Goal: Answer question/provide support: Share knowledge or assist other users

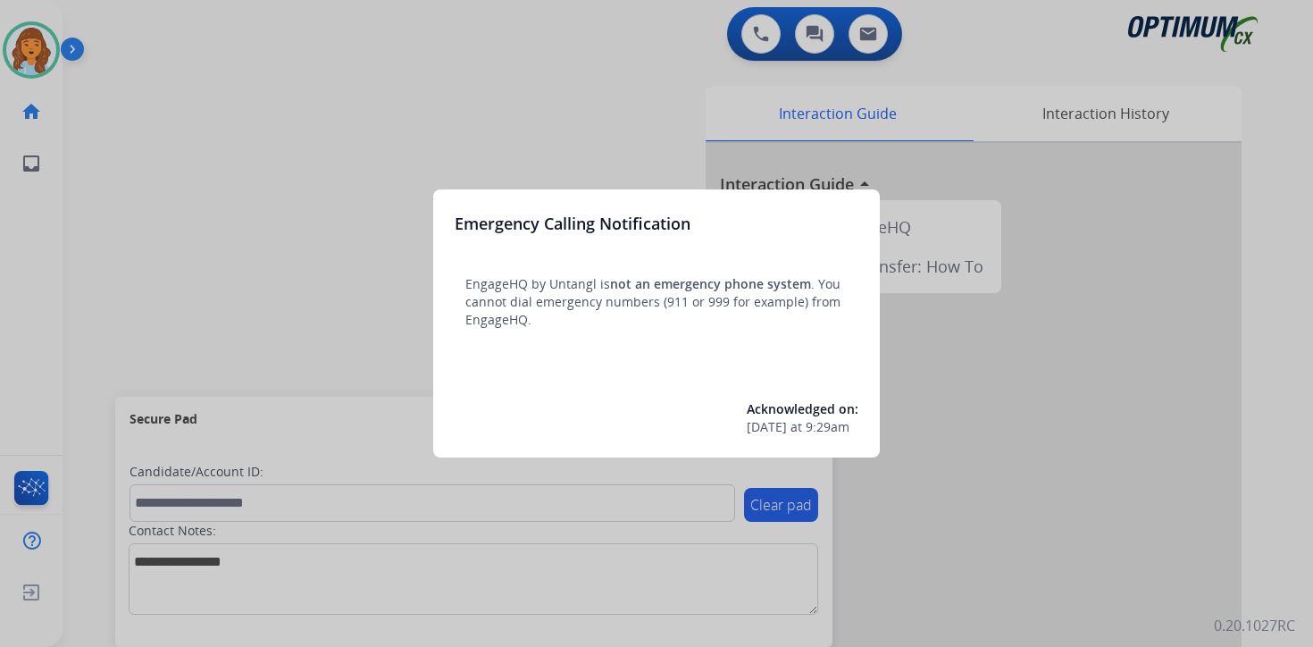
click at [141, 28] on div at bounding box center [656, 323] width 1313 height 647
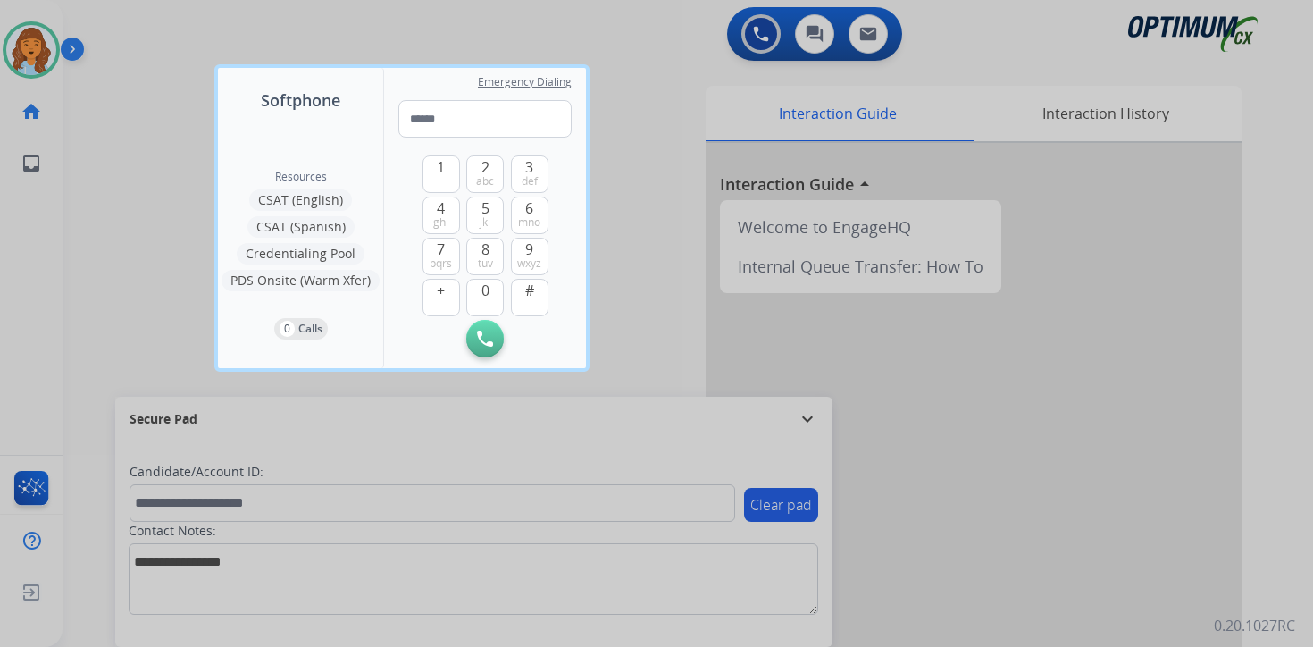
click at [121, 57] on div at bounding box center [656, 323] width 1313 height 647
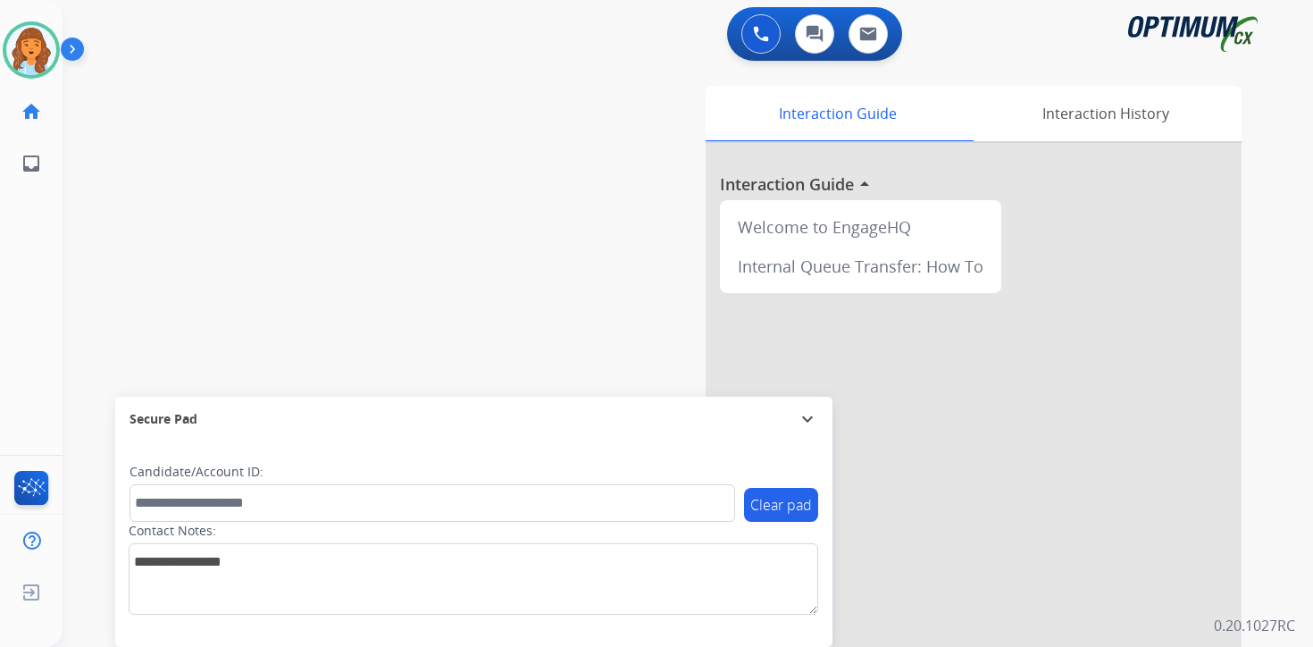
click at [73, 61] on img at bounding box center [76, 53] width 30 height 34
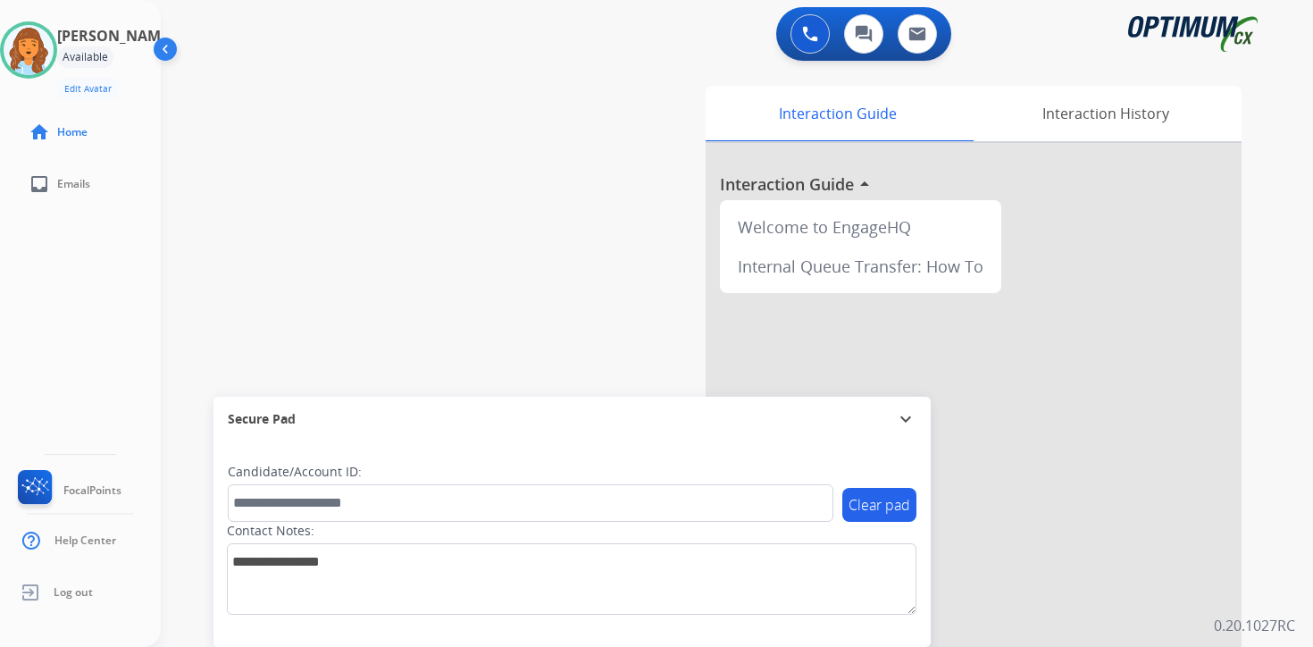
click at [1296, 364] on div "0 Voice Interactions 0 Chat Interactions 0 Email Interactions swap_horiz Break …" at bounding box center [737, 323] width 1152 height 647
click at [1298, 614] on div "0 Voice Interactions 0 Chat Interactions 0 Email Interactions swap_horiz Break …" at bounding box center [737, 323] width 1152 height 647
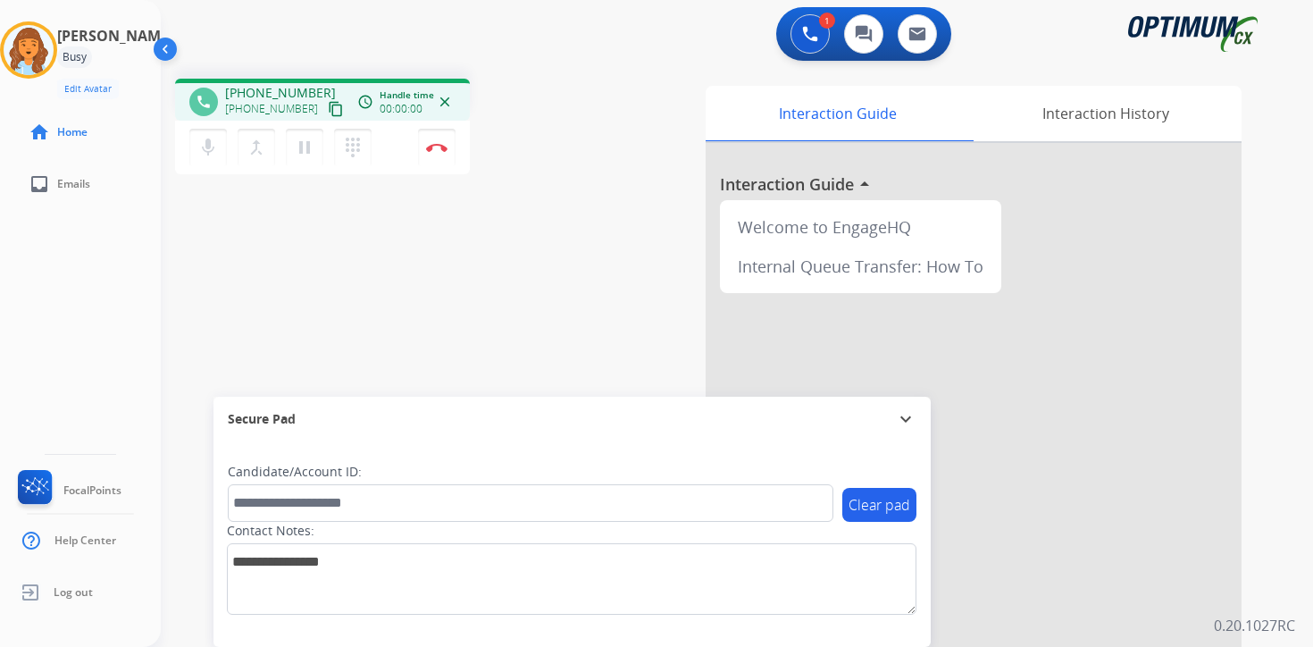
click at [325, 110] on button "content_copy" at bounding box center [335, 108] width 21 height 21
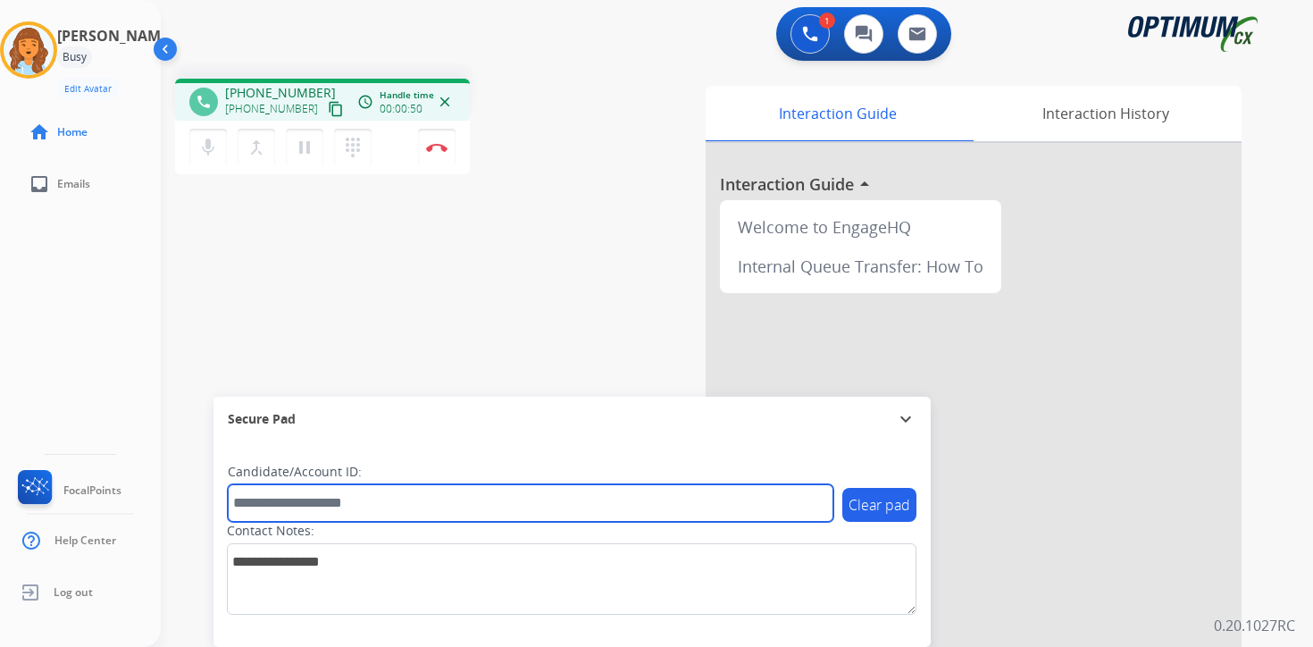
click at [389, 498] on input "text" at bounding box center [531, 503] width 606 height 38
type input "****"
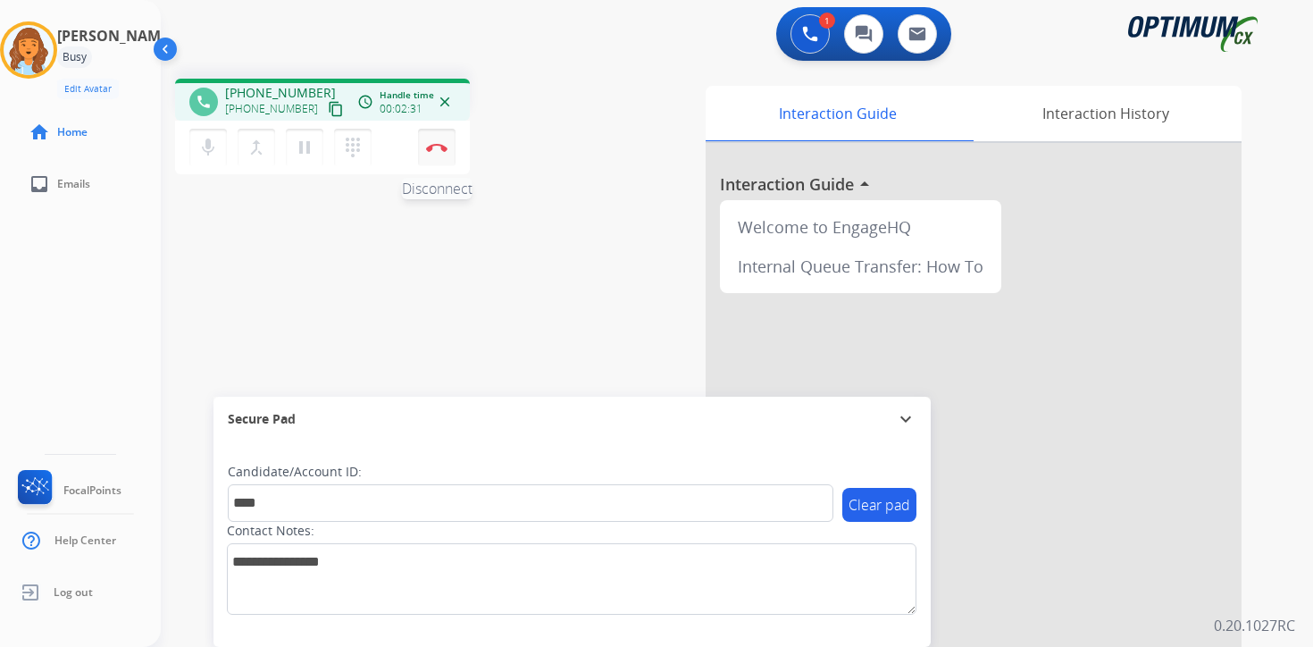
click at [442, 146] on img at bounding box center [436, 147] width 21 height 9
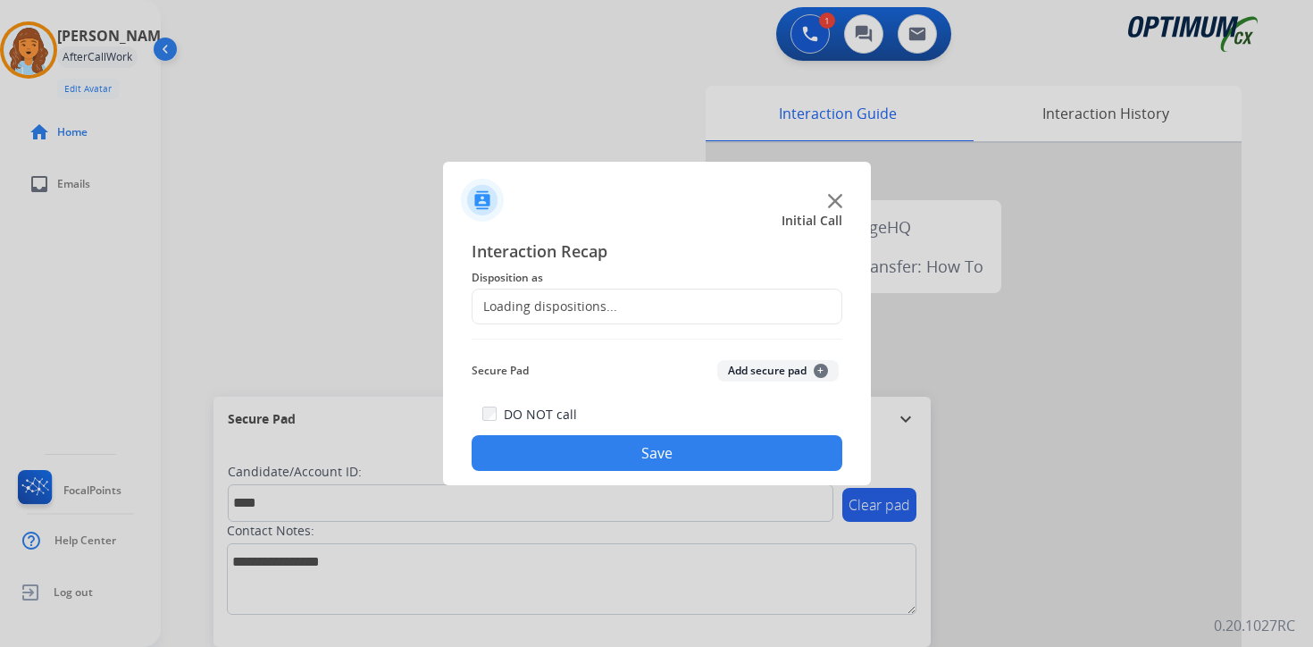
click at [820, 368] on span "+" at bounding box center [821, 371] width 14 height 14
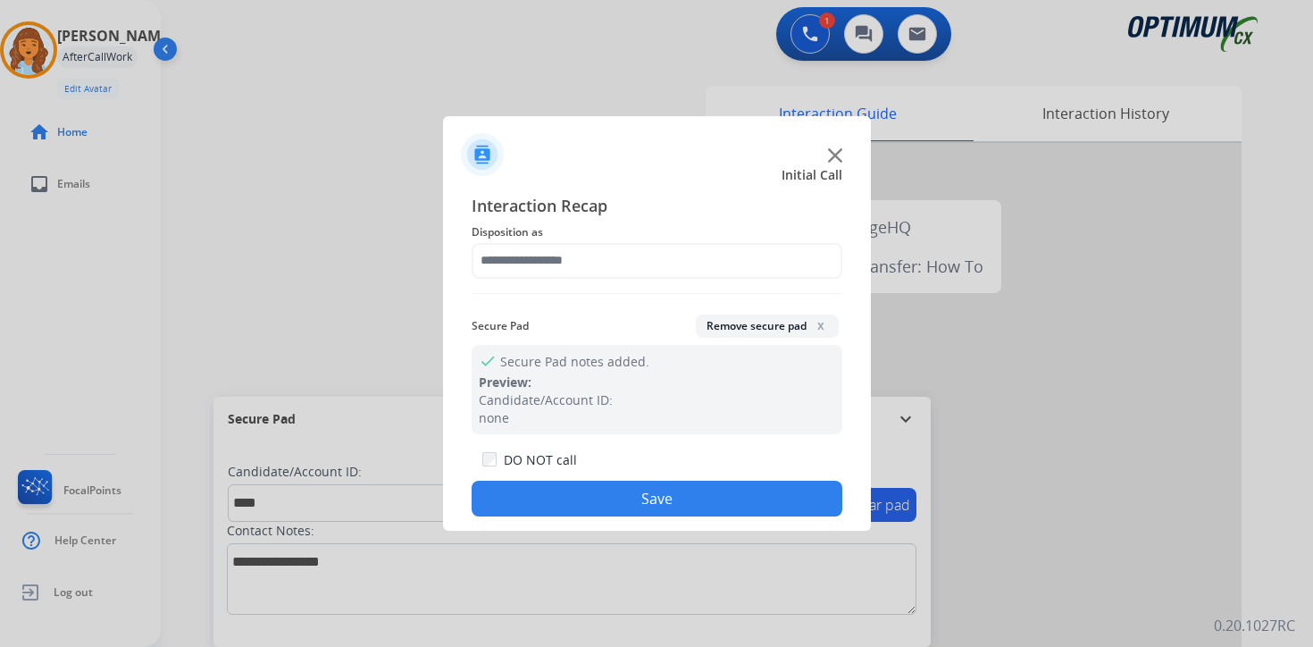
click at [527, 232] on span "Disposition as" at bounding box center [657, 232] width 371 height 21
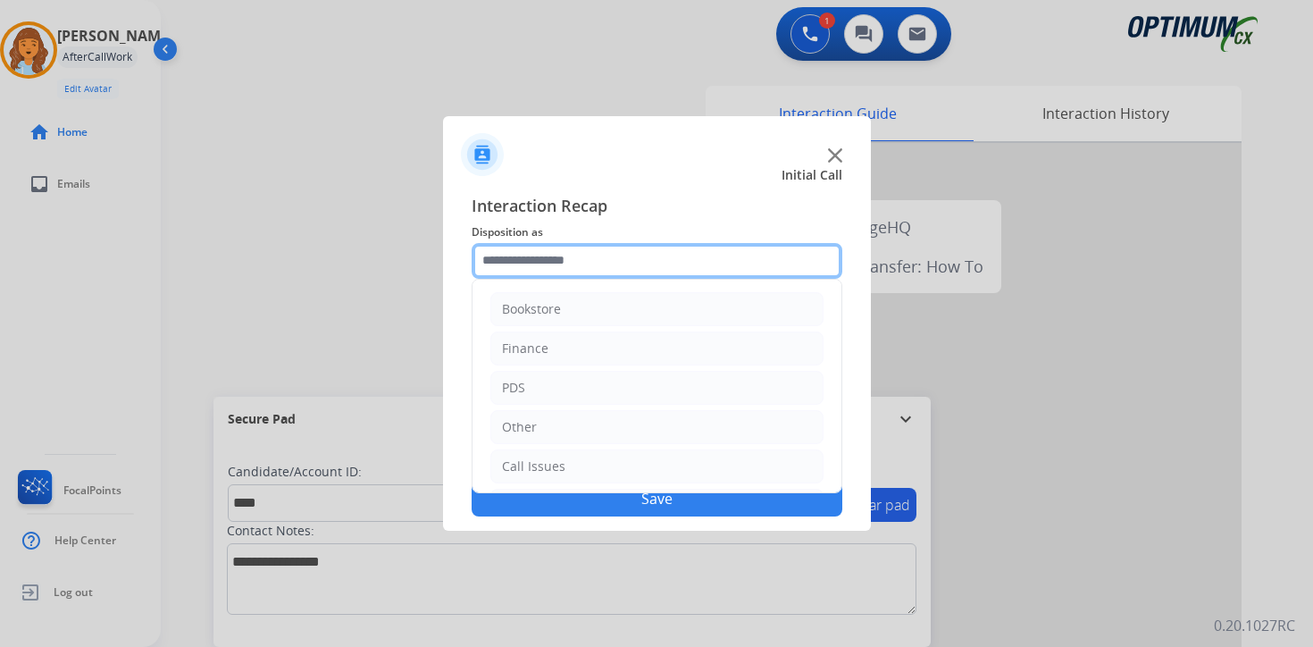
click at [527, 246] on input "text" at bounding box center [657, 261] width 371 height 36
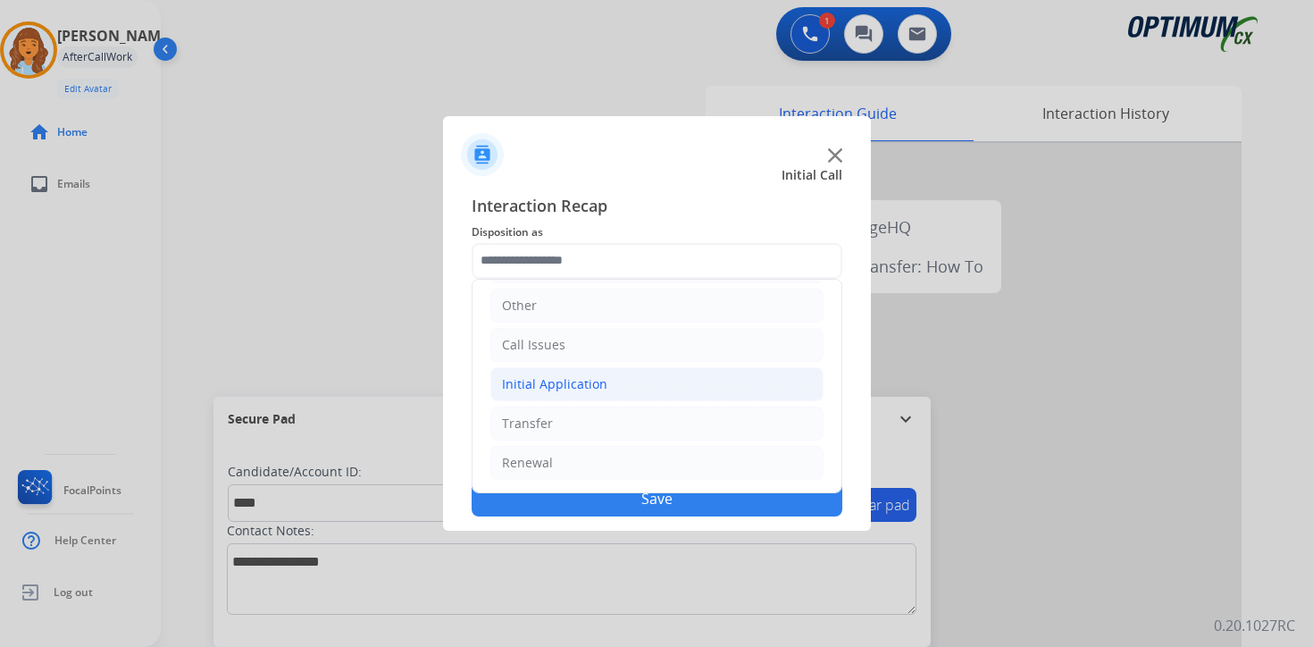
click at [532, 377] on div "Initial Application" at bounding box center [554, 384] width 105 height 18
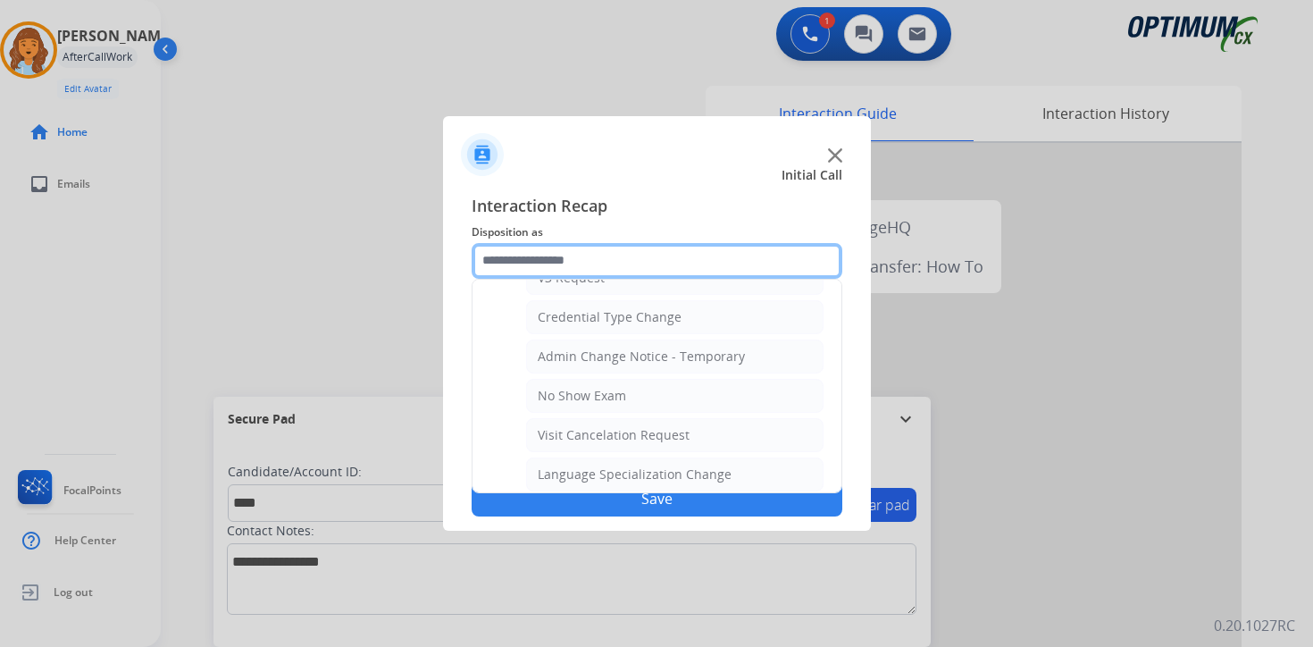
scroll to position [1015, 0]
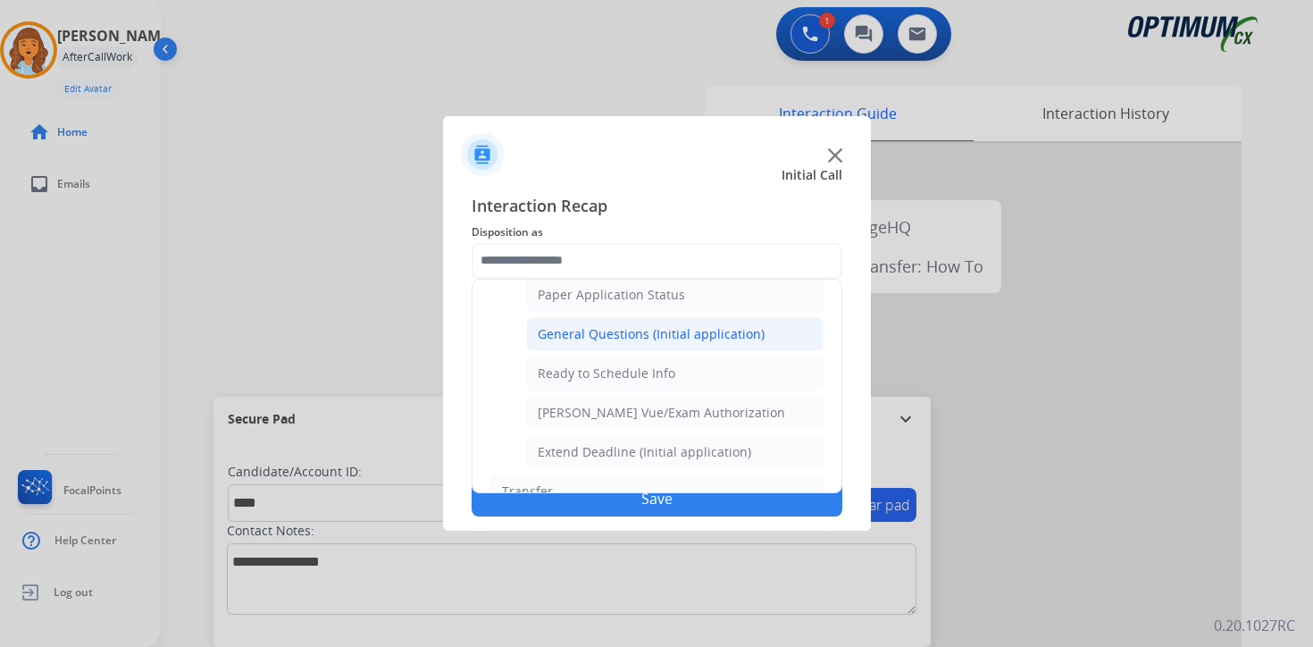
click at [557, 339] on div "General Questions (Initial application)" at bounding box center [651, 334] width 227 height 18
type input "**********"
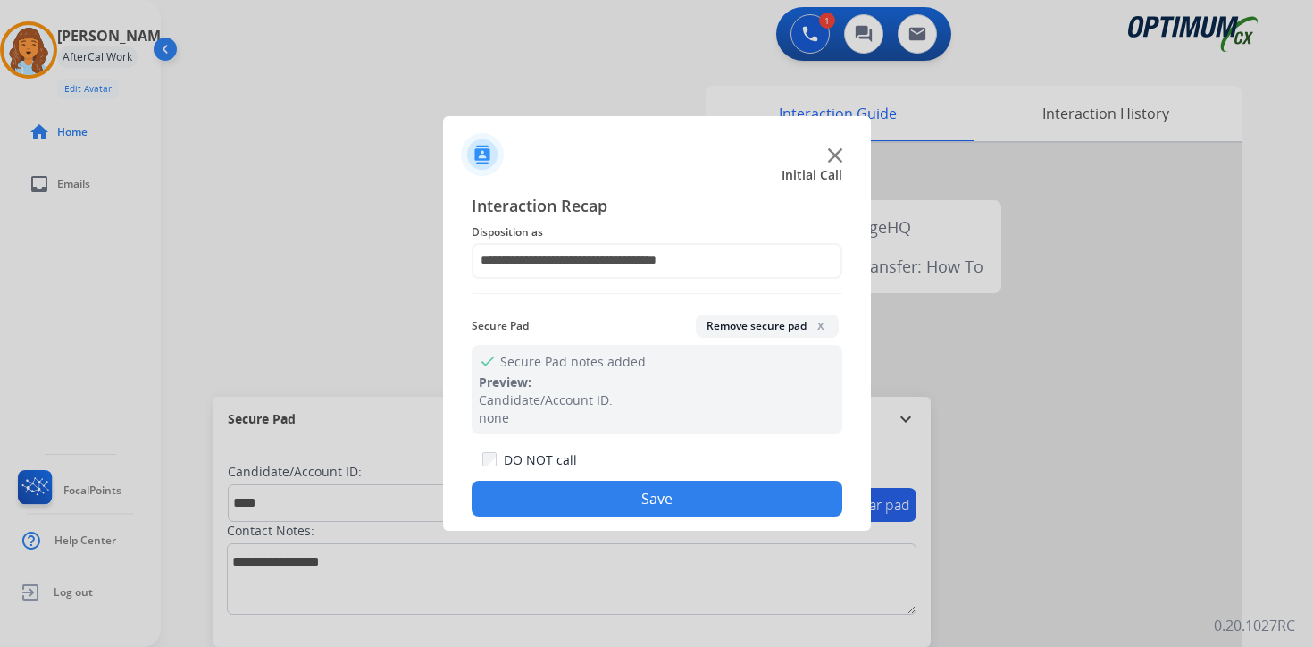
click at [602, 507] on button "Save" at bounding box center [657, 499] width 371 height 36
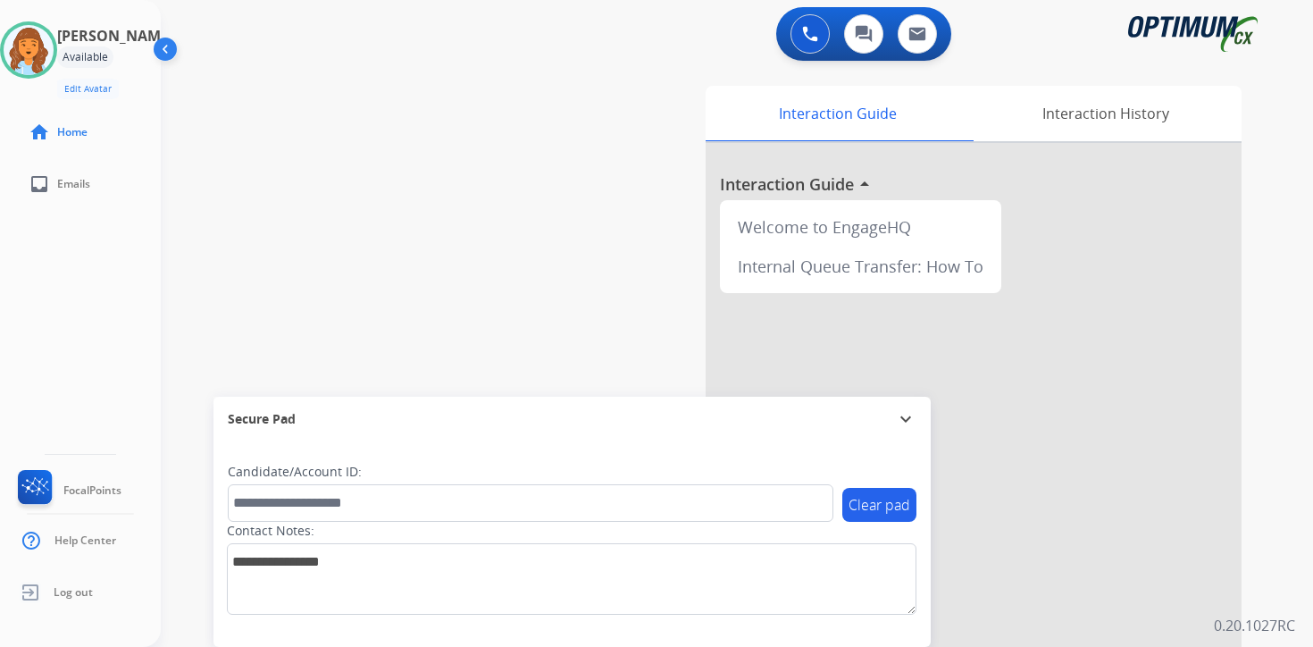
click at [1275, 604] on div "0 Voice Interactions 0 Chat Interactions 0 Email Interactions swap_horiz Break …" at bounding box center [737, 323] width 1152 height 647
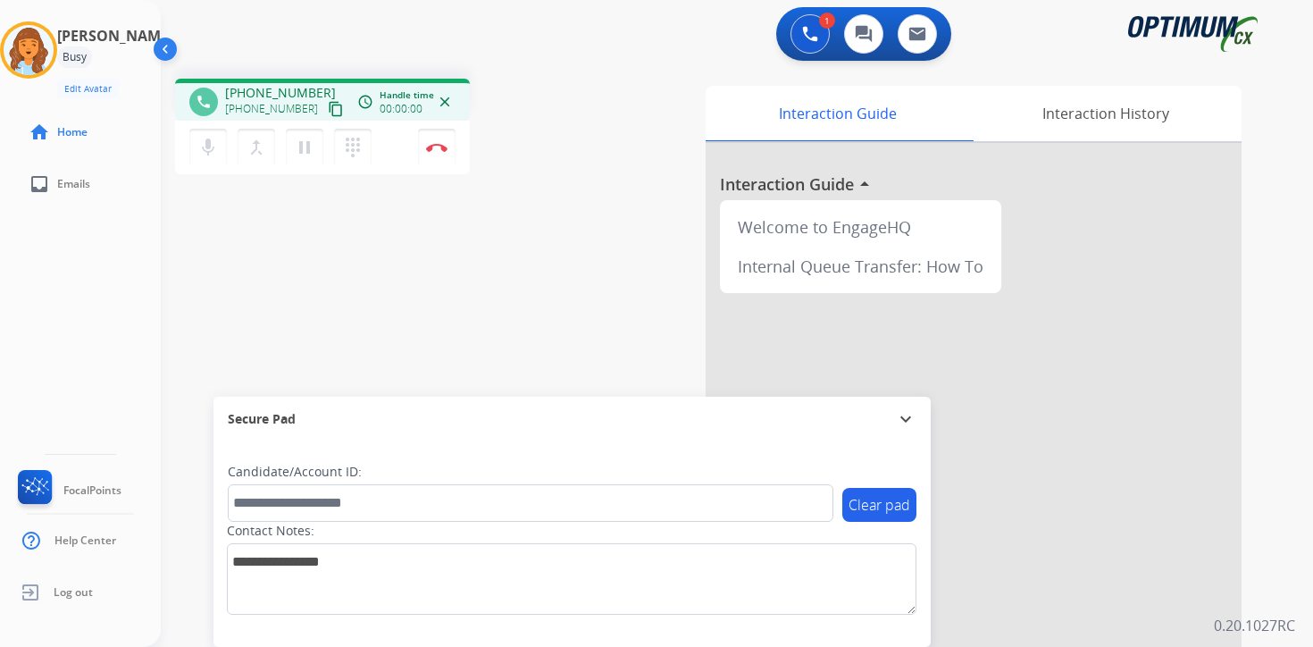
click at [328, 110] on mat-icon "content_copy" at bounding box center [336, 109] width 16 height 16
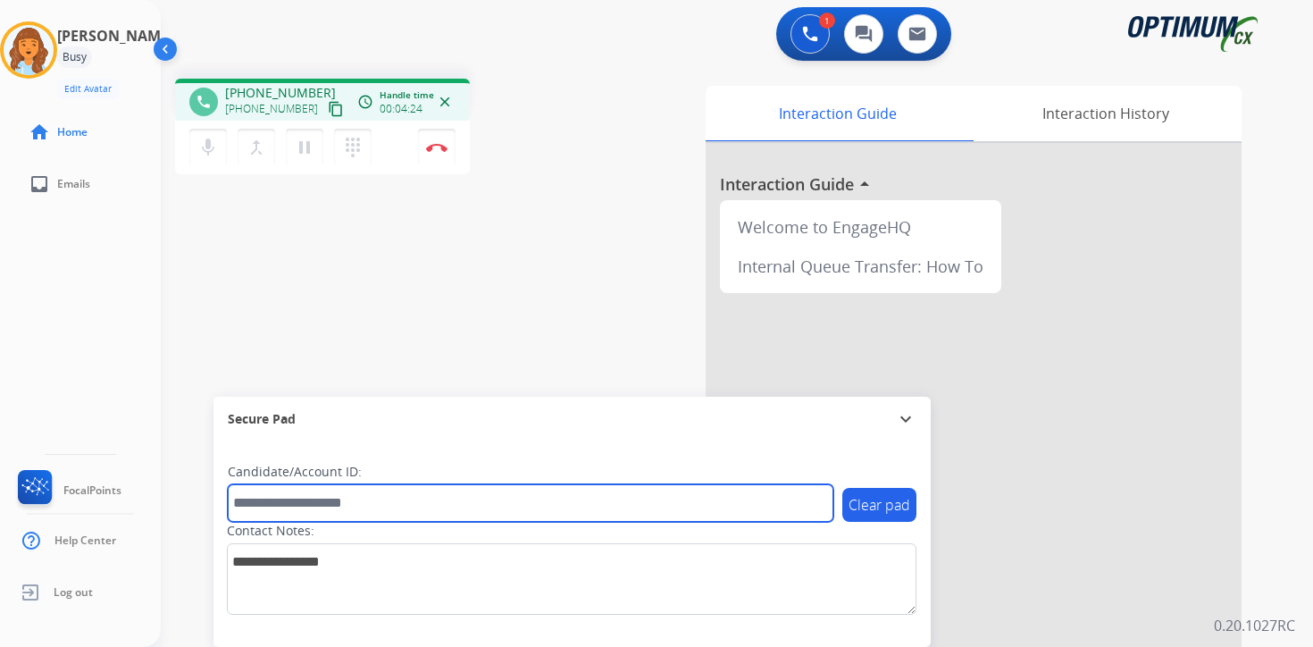
click at [378, 511] on input "text" at bounding box center [531, 503] width 606 height 38
click at [305, 500] on input "text" at bounding box center [531, 503] width 606 height 38
type input "*"
type input "*******"
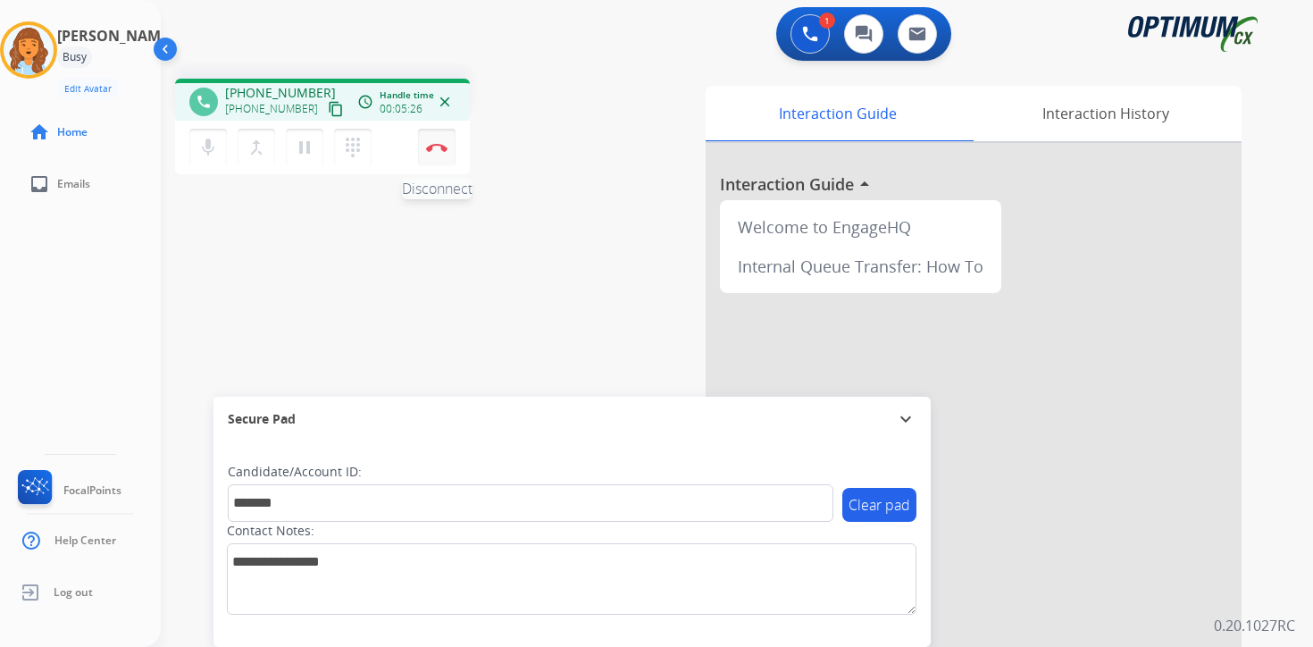
click at [439, 154] on button "Disconnect" at bounding box center [437, 148] width 38 height 38
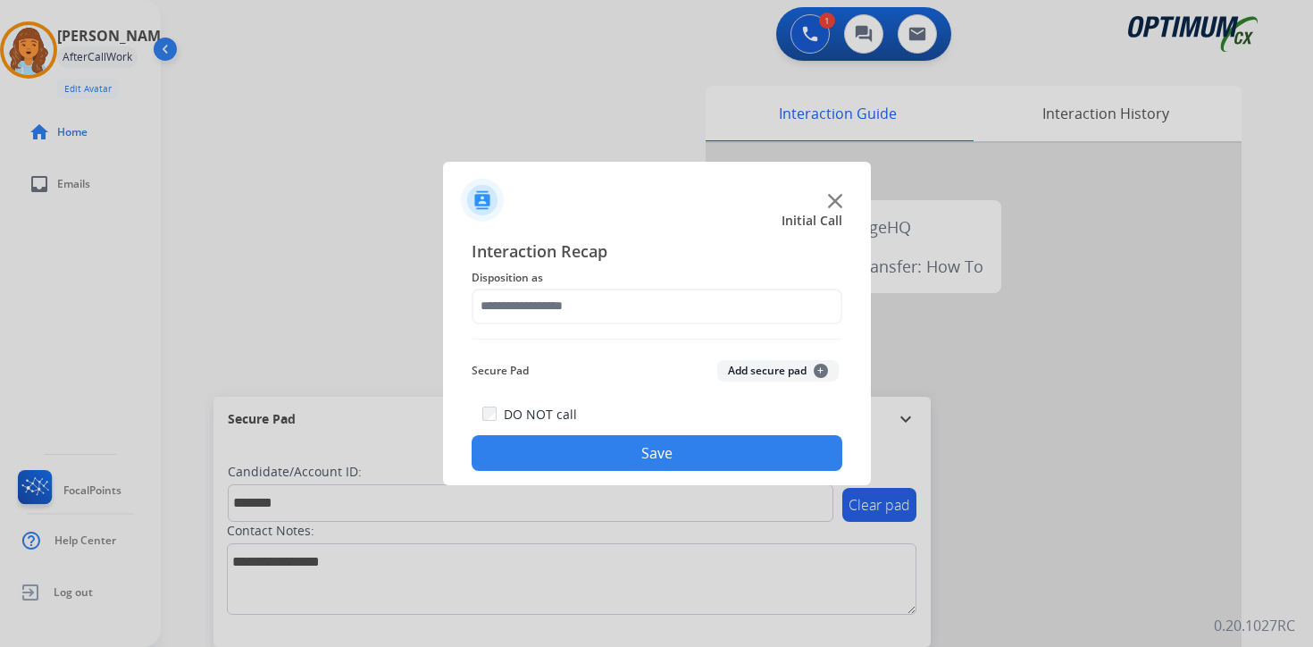
click at [821, 372] on span "+" at bounding box center [821, 371] width 14 height 14
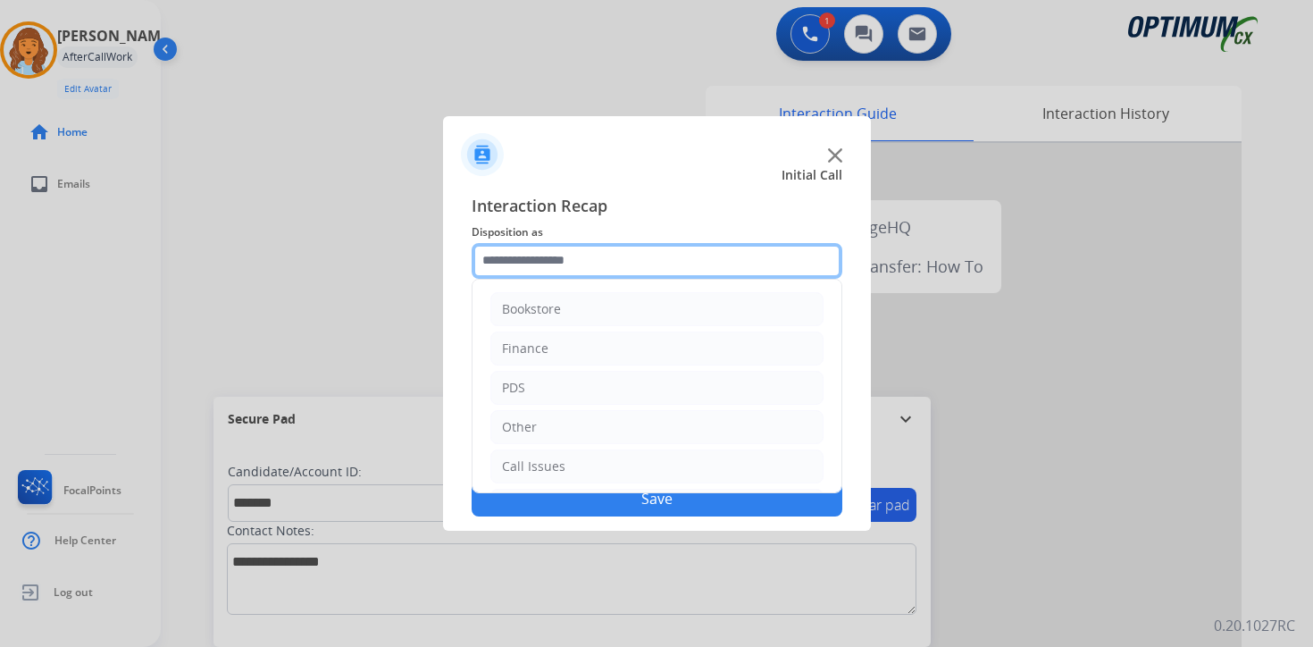
click at [569, 263] on input "text" at bounding box center [657, 261] width 371 height 36
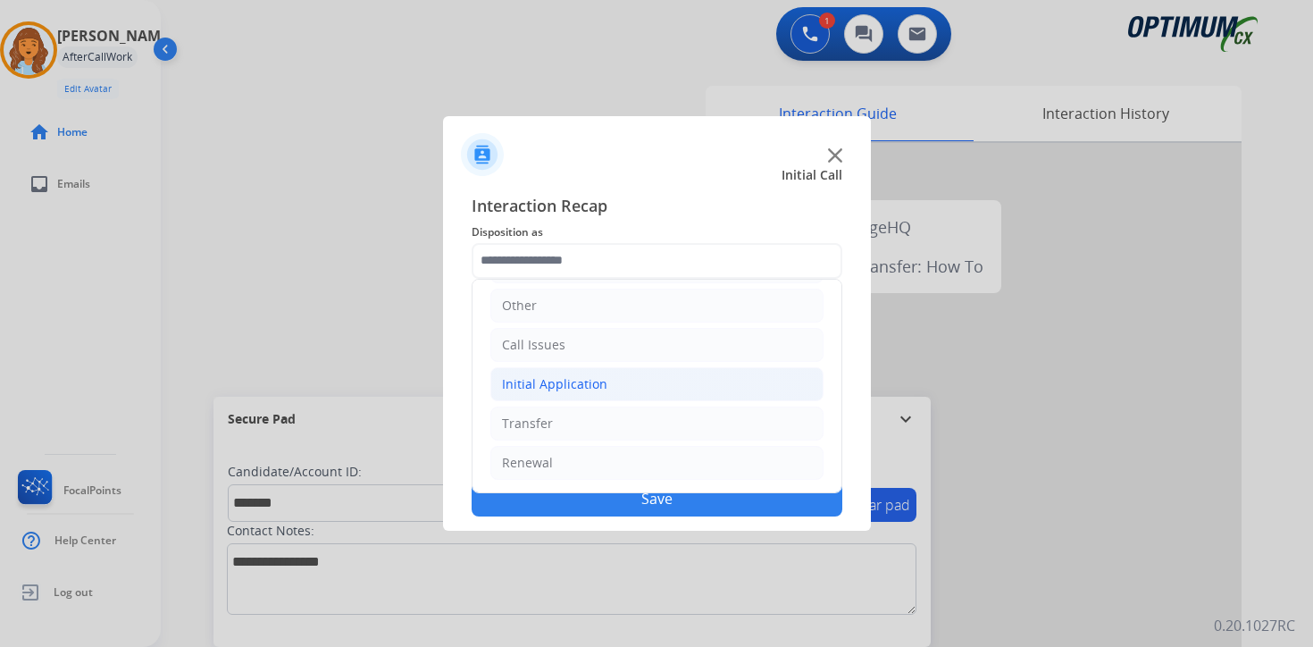
click at [585, 377] on div "Initial Application" at bounding box center [554, 384] width 105 height 18
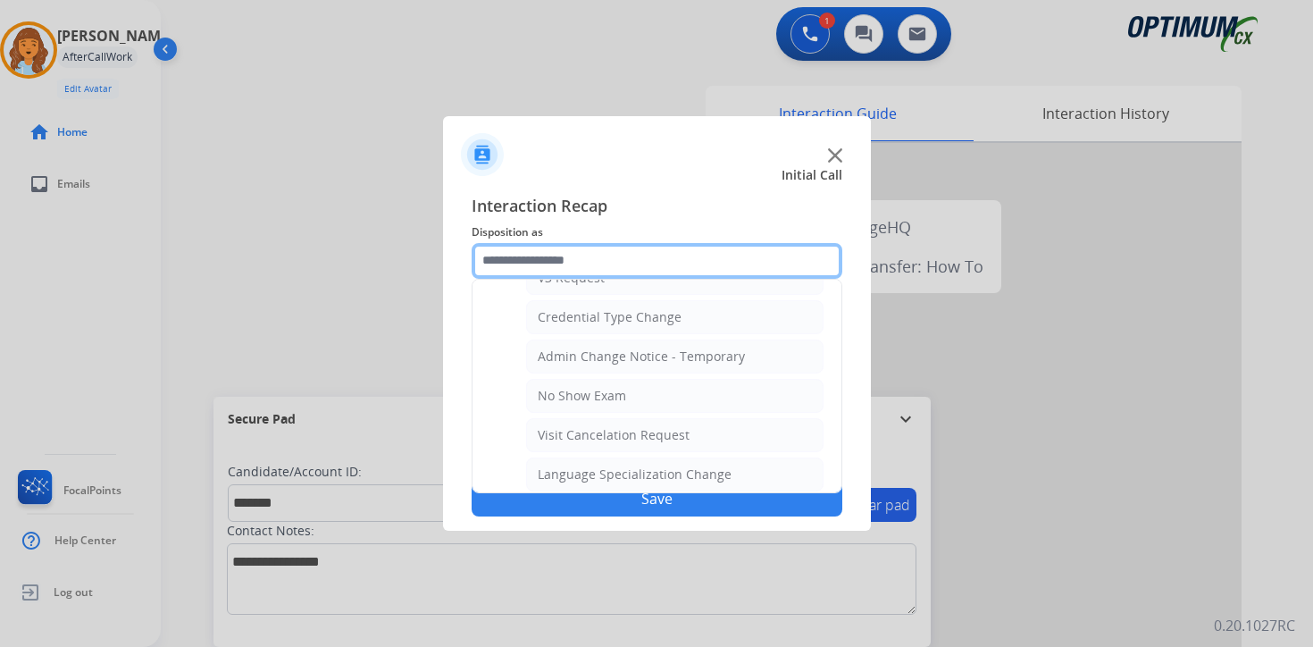
scroll to position [1015, 0]
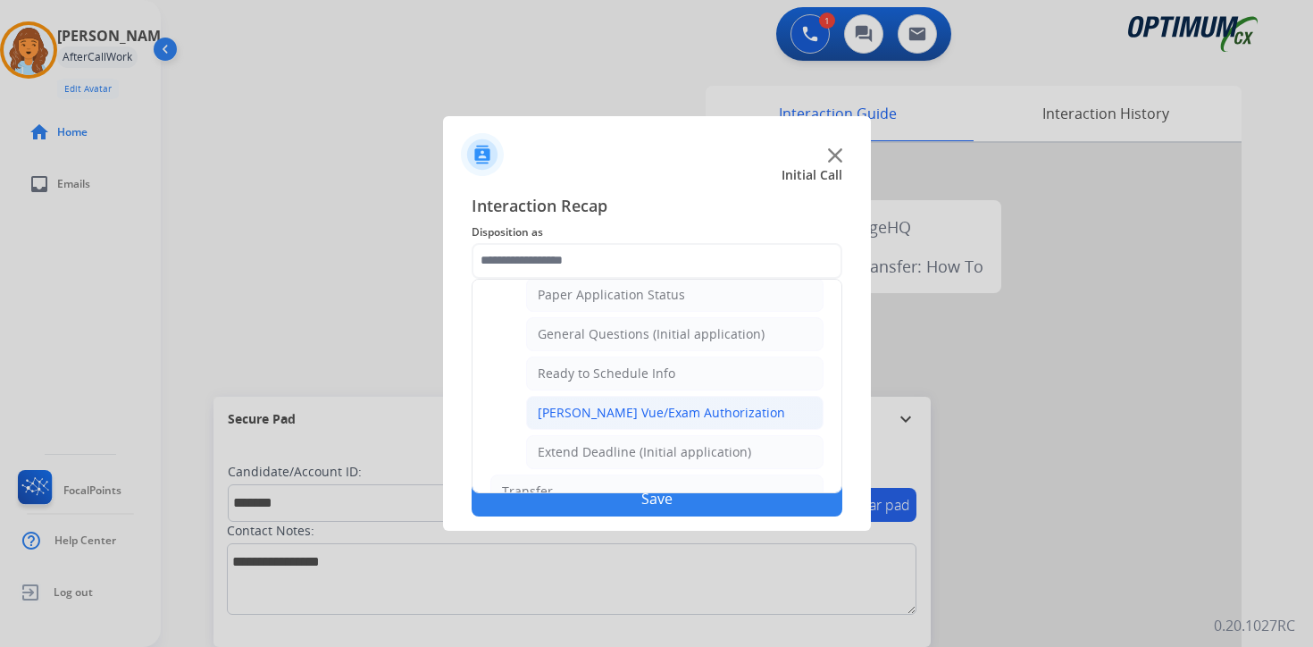
click at [604, 421] on div "[PERSON_NAME] Vue/Exam Authorization" at bounding box center [661, 413] width 247 height 18
type input "**********"
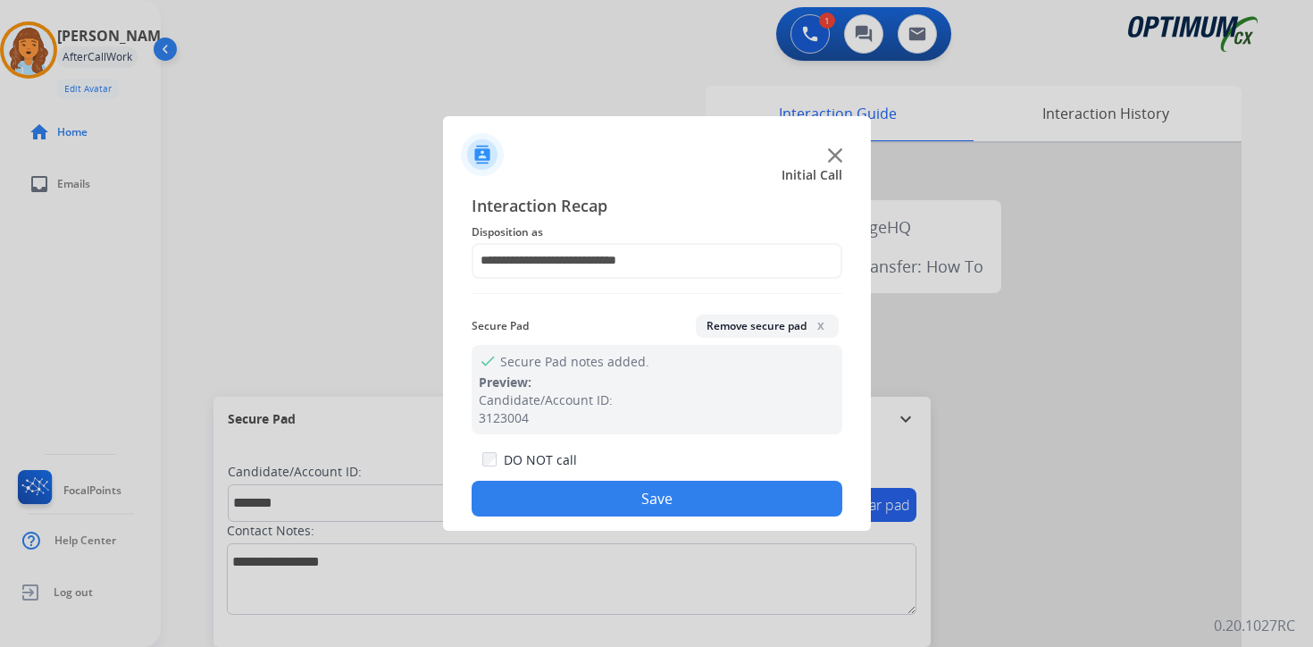
click at [612, 493] on button "Save" at bounding box center [657, 499] width 371 height 36
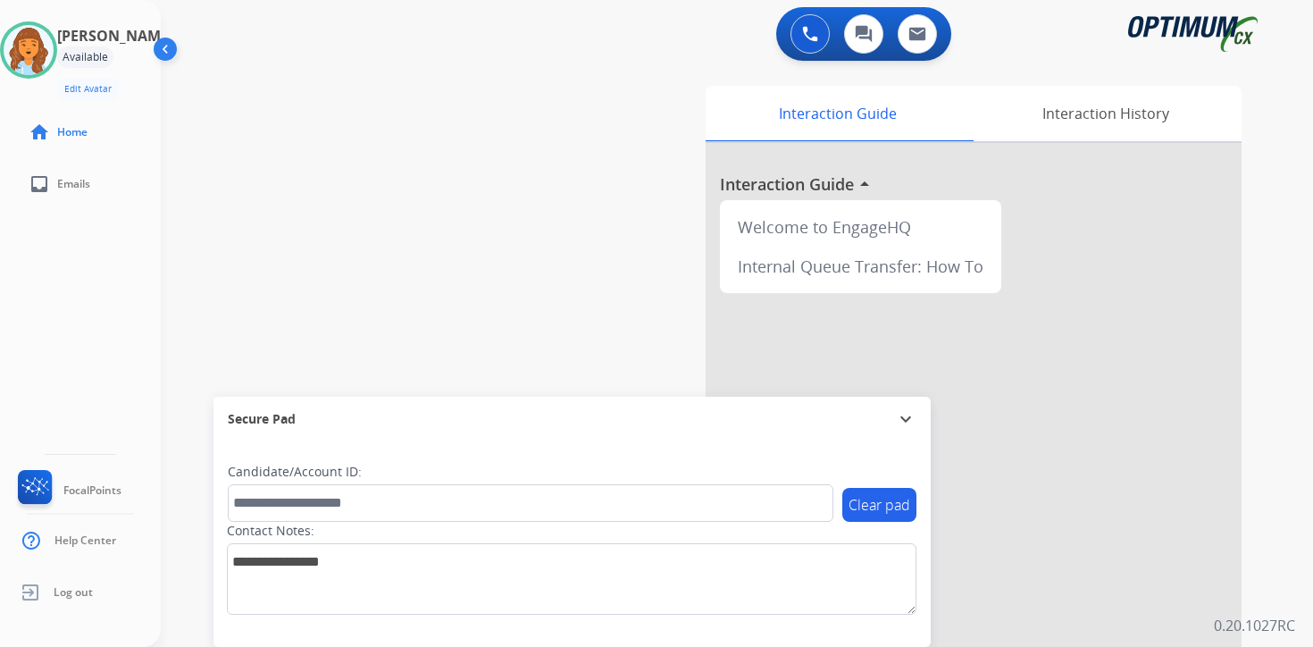
click at [1281, 523] on div "0 Voice Interactions 0 Chat Interactions 0 Email Interactions swap_horiz Break …" at bounding box center [737, 323] width 1152 height 647
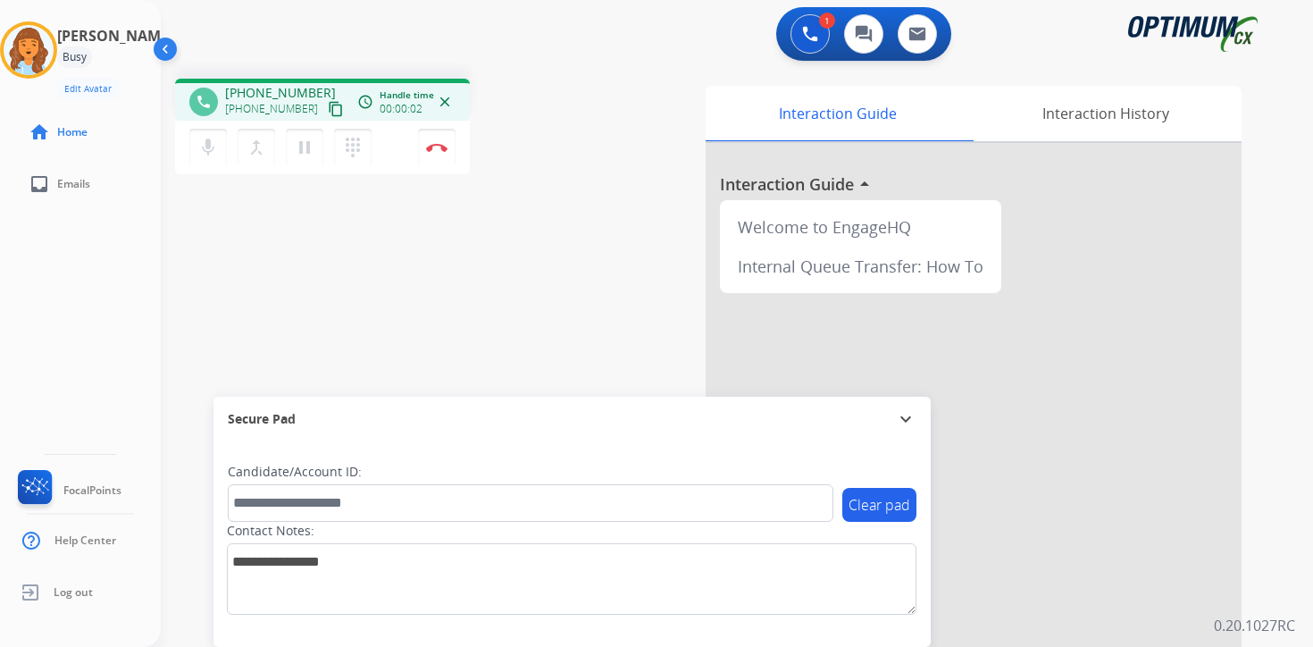
click at [328, 106] on mat-icon "content_copy" at bounding box center [336, 109] width 16 height 16
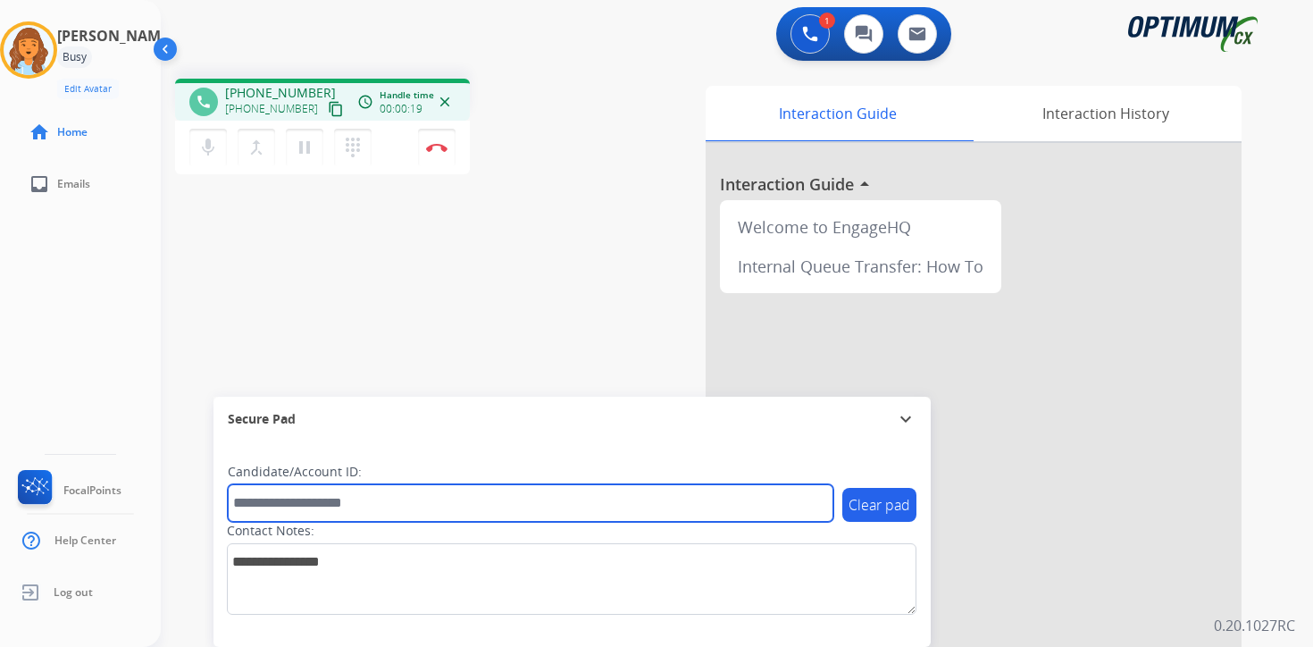
click at [405, 485] on input "text" at bounding box center [531, 503] width 606 height 38
type input "*******"
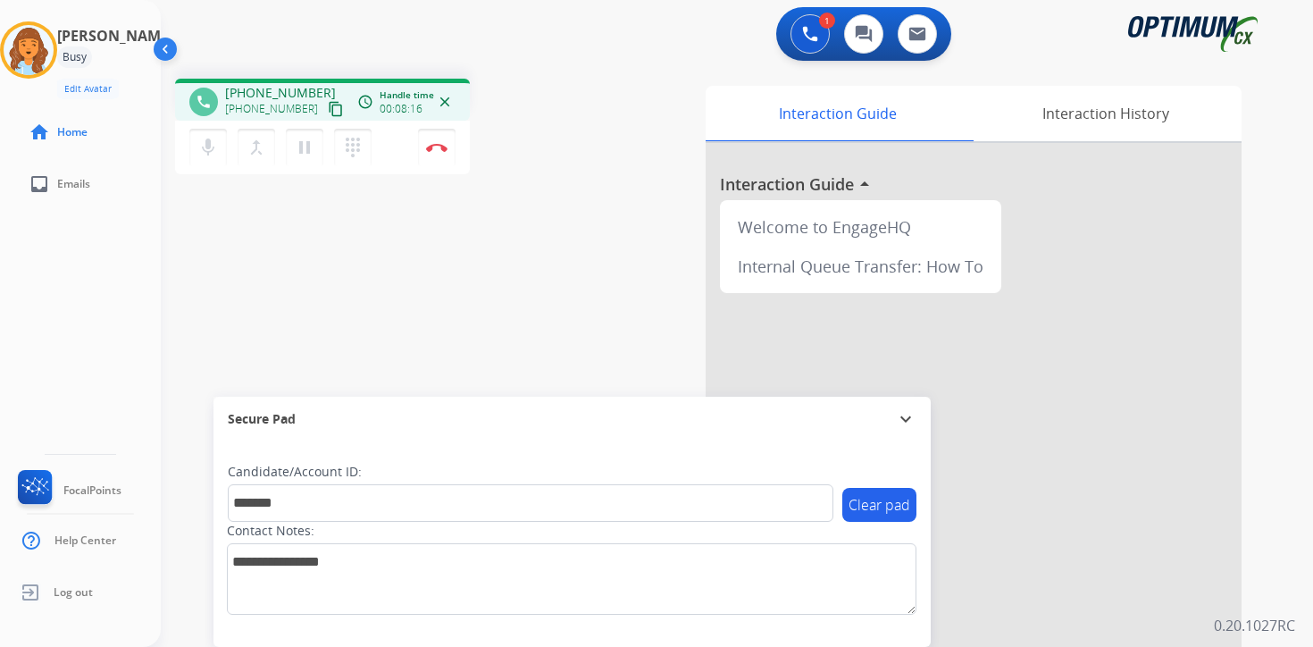
click at [1276, 612] on div "1 Voice Interactions 0 Chat Interactions 0 Email Interactions phone [PHONE_NUMB…" at bounding box center [737, 323] width 1152 height 647
click at [1299, 606] on div "1 Voice Interactions 0 Chat Interactions 0 Email Interactions phone [PHONE_NUMB…" at bounding box center [737, 323] width 1152 height 647
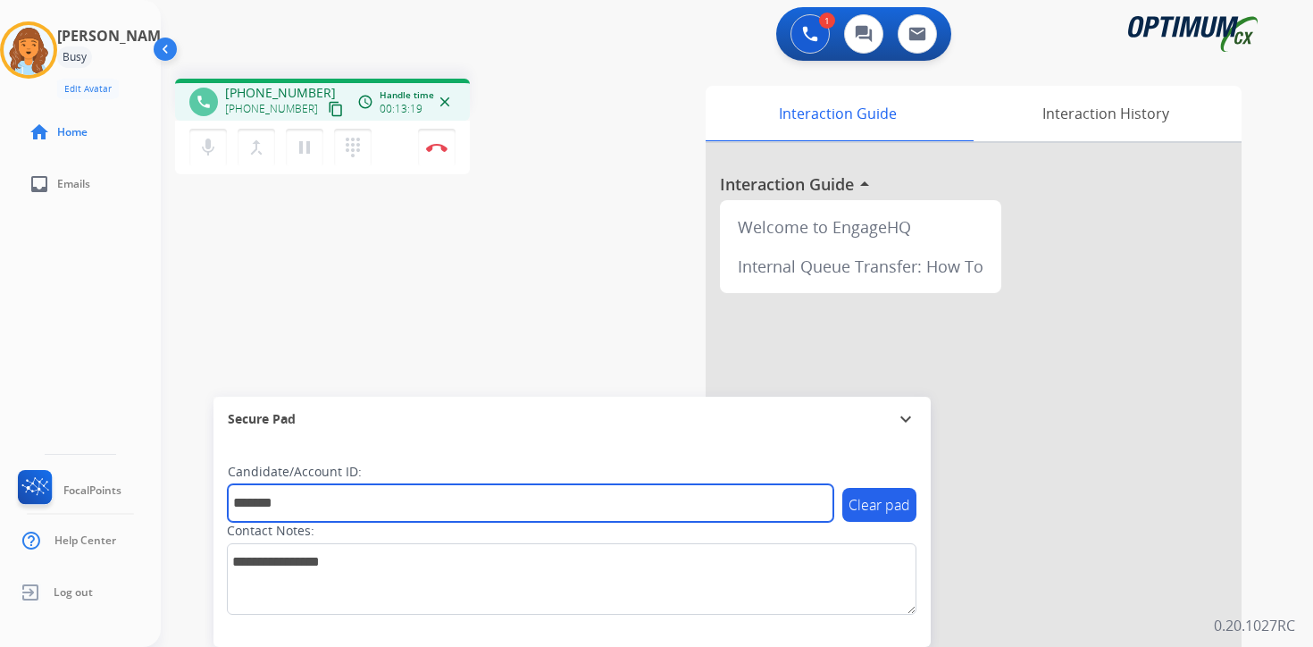
click at [344, 509] on input "*******" at bounding box center [531, 503] width 606 height 38
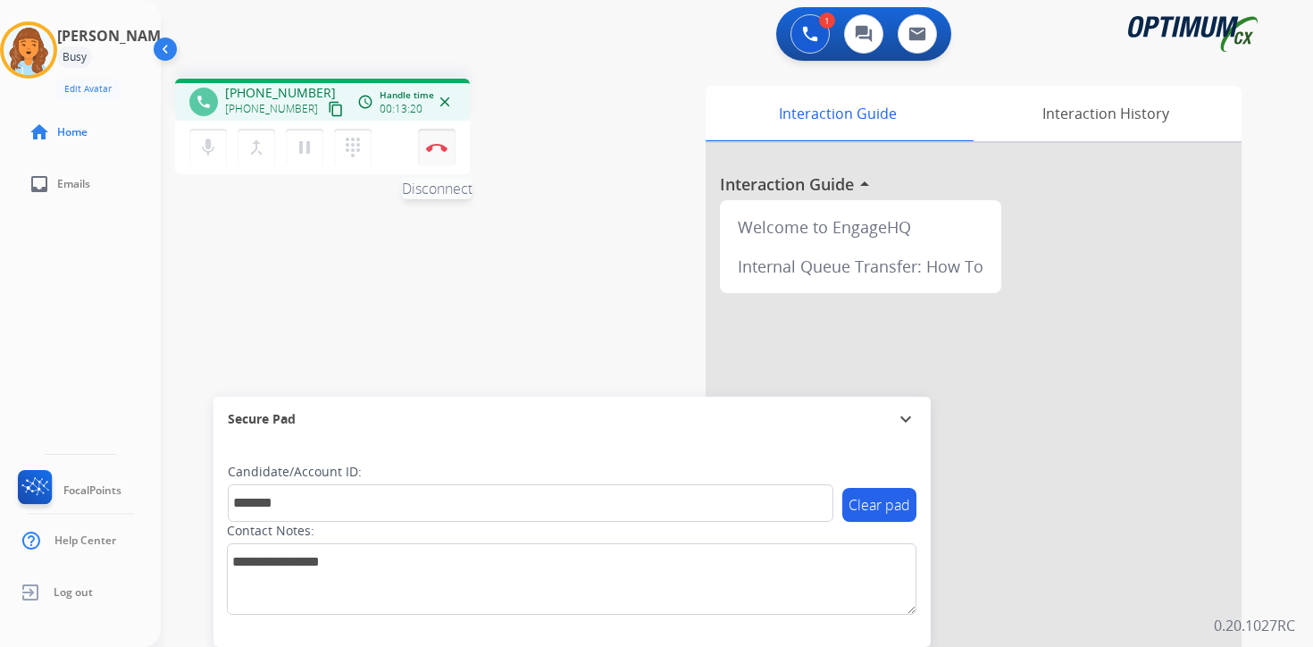
click at [444, 155] on button "Disconnect" at bounding box center [437, 148] width 38 height 38
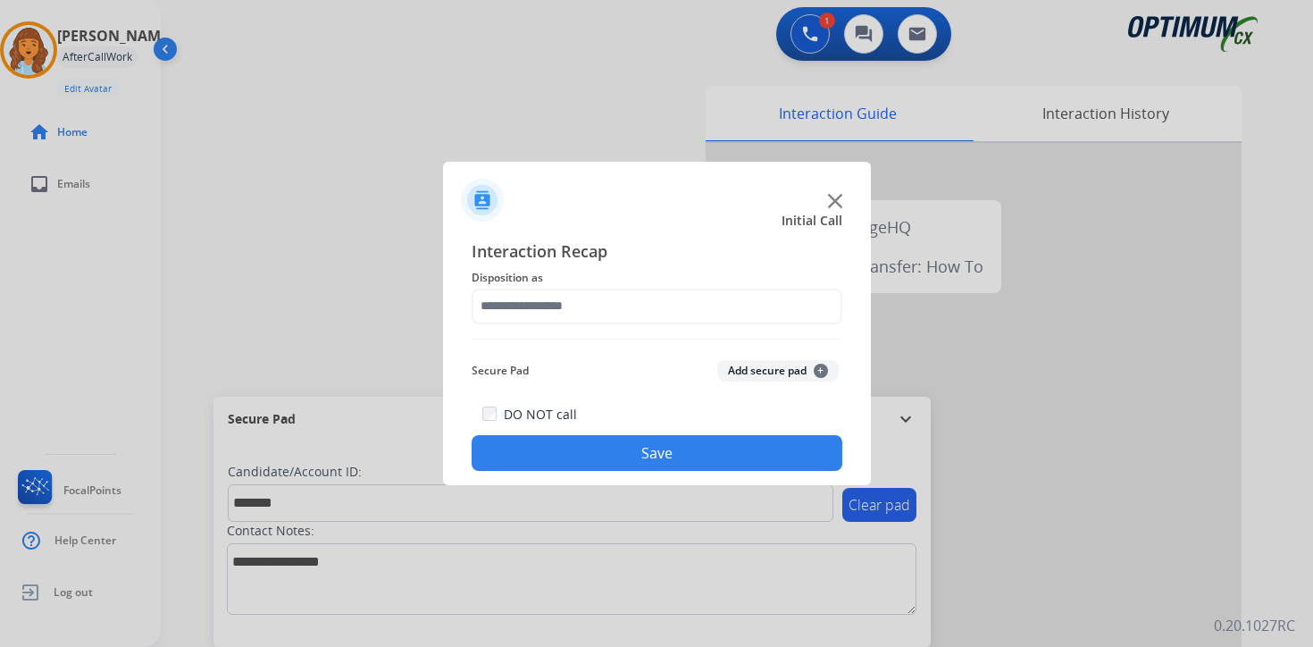
click at [802, 367] on button "Add secure pad +" at bounding box center [777, 370] width 121 height 21
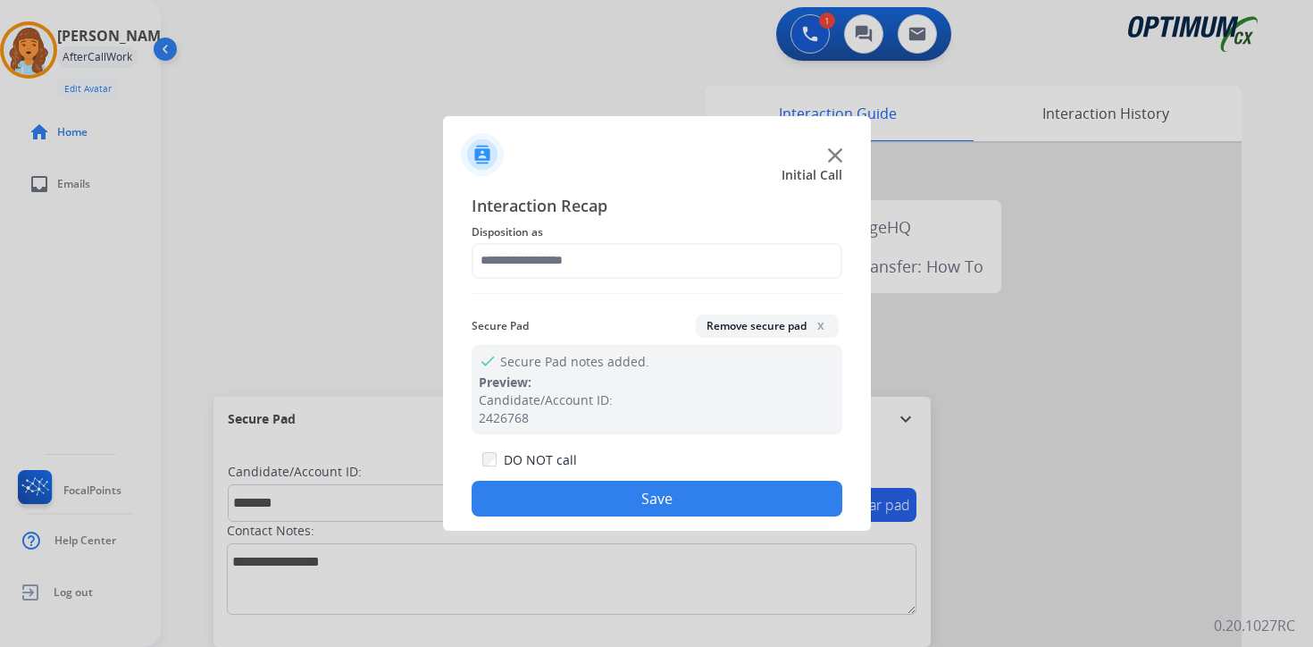
click at [565, 228] on span "Disposition as" at bounding box center [657, 232] width 371 height 21
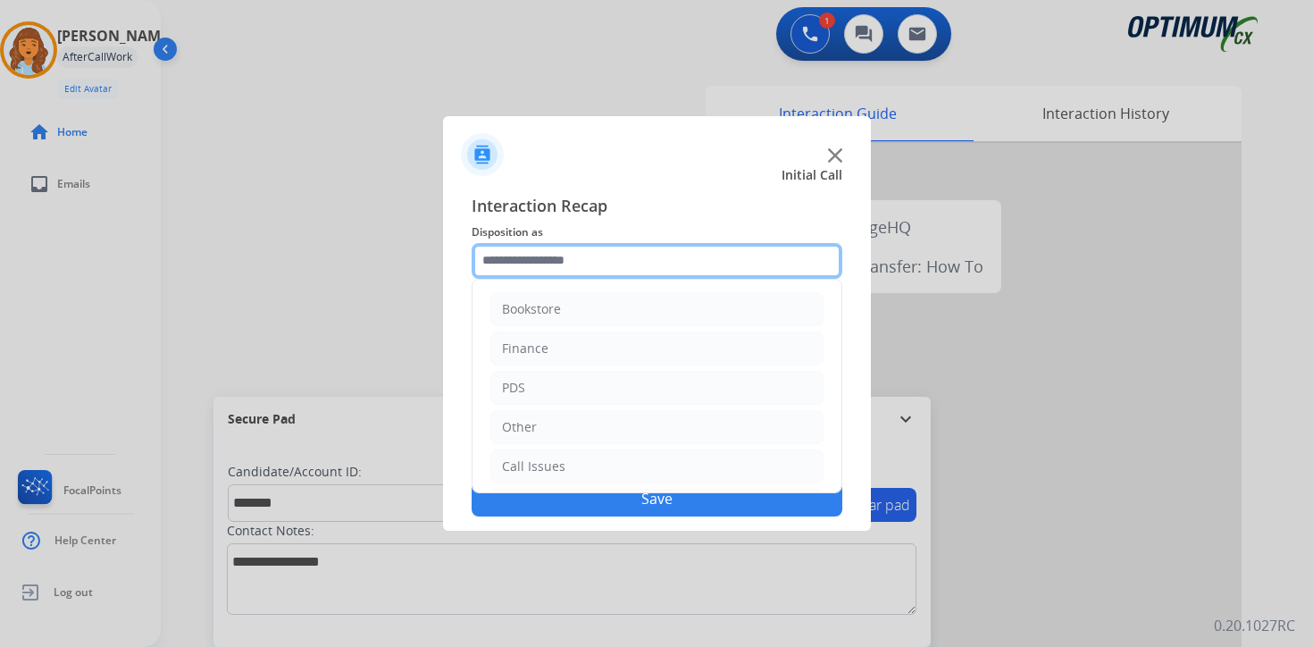
click at [572, 251] on input "text" at bounding box center [657, 261] width 371 height 36
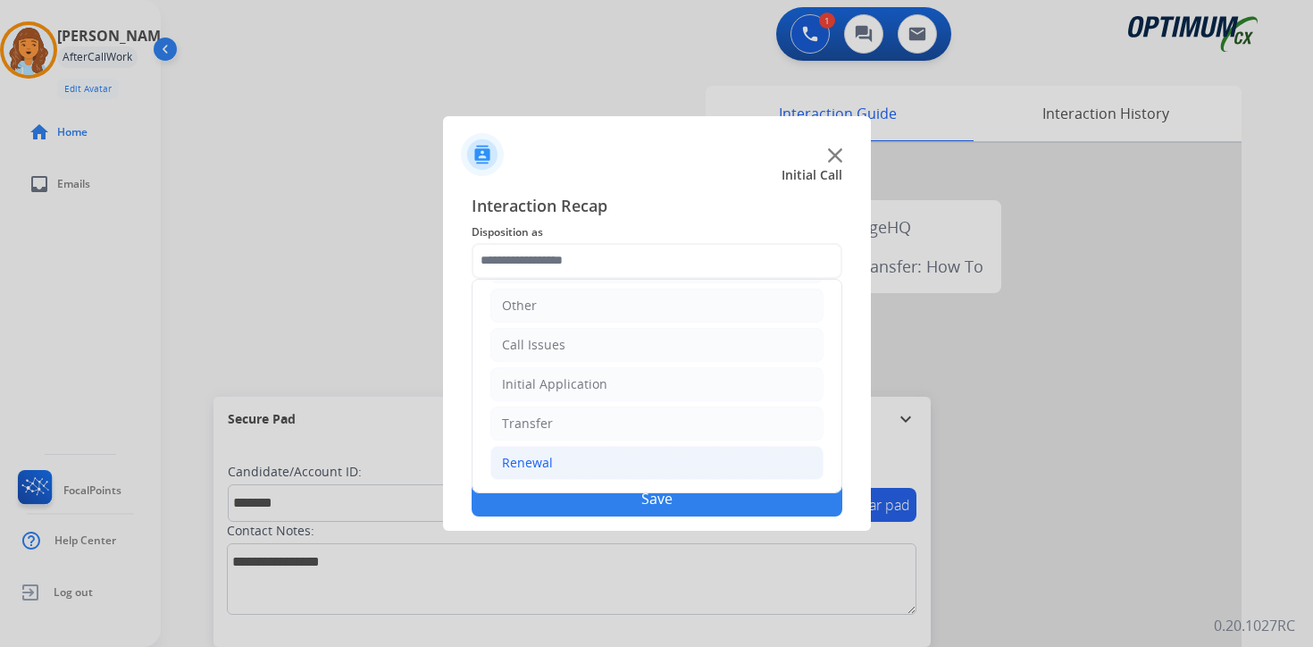
click at [568, 470] on li "Renewal" at bounding box center [656, 463] width 333 height 34
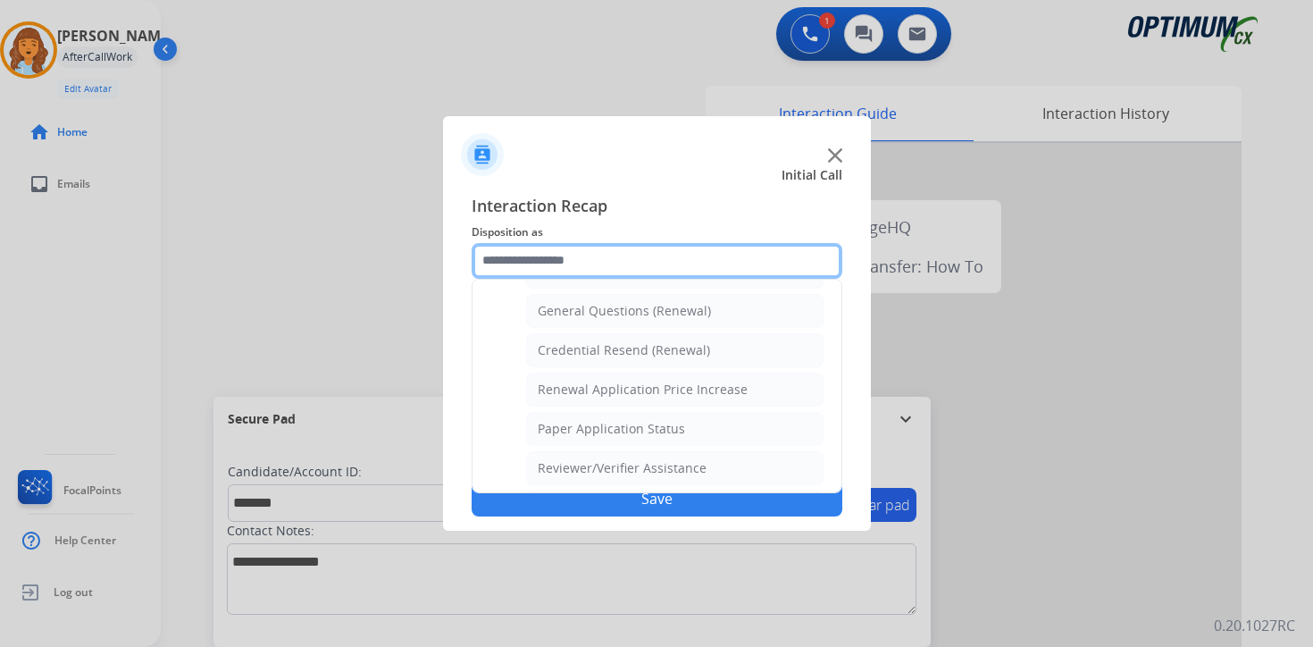
scroll to position [531, 0]
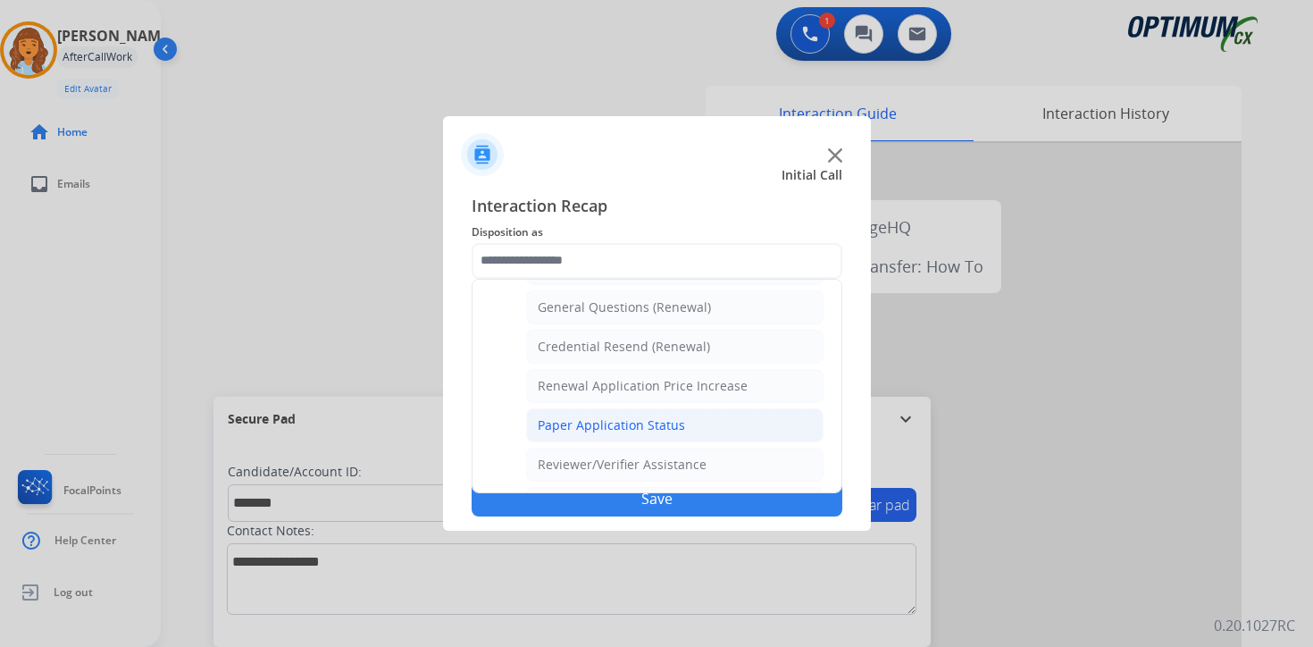
click at [665, 427] on div "Paper Application Status" at bounding box center [611, 425] width 147 height 18
type input "**********"
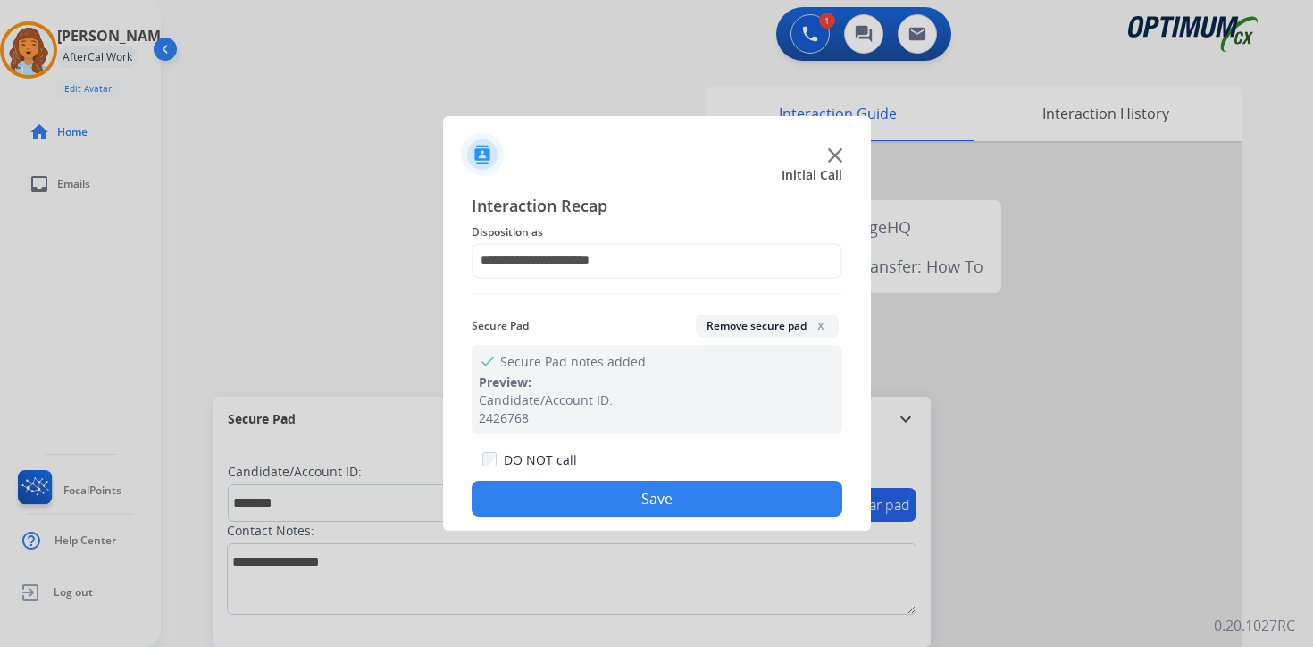
click at [662, 506] on button "Save" at bounding box center [657, 499] width 371 height 36
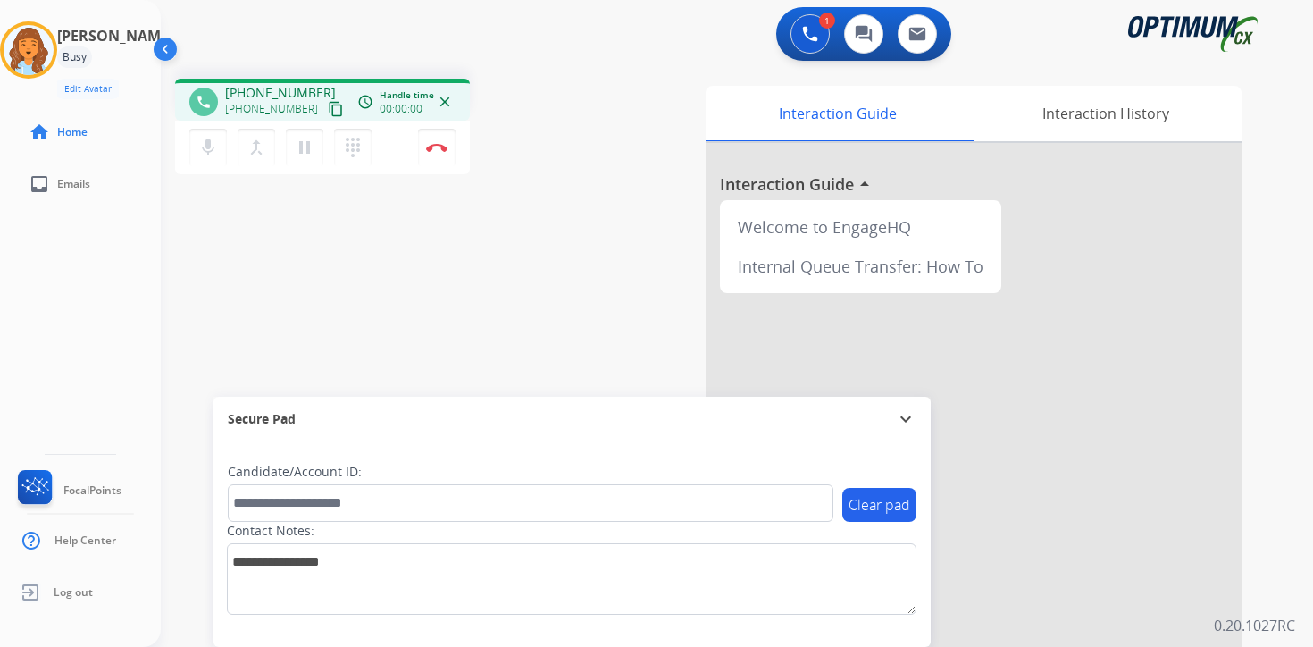
click at [328, 110] on mat-icon "content_copy" at bounding box center [336, 109] width 16 height 16
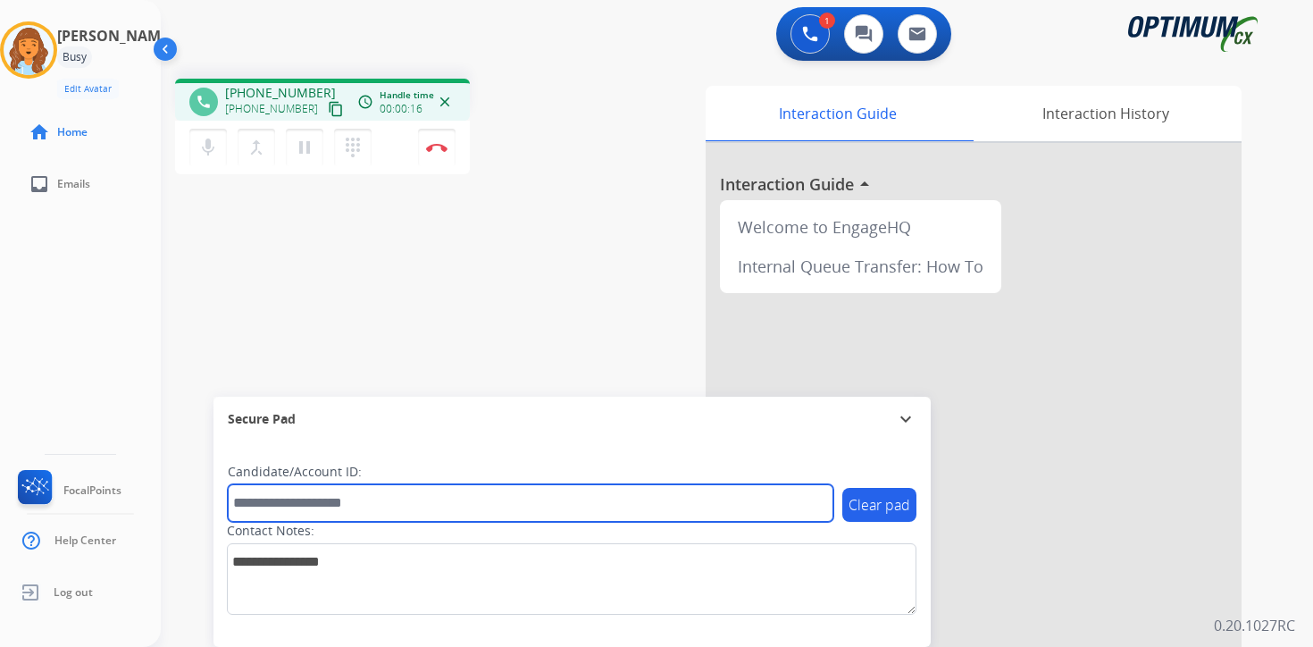
click at [320, 508] on input "text" at bounding box center [531, 503] width 606 height 38
type input "*******"
click at [380, 489] on input "*******" at bounding box center [531, 503] width 606 height 38
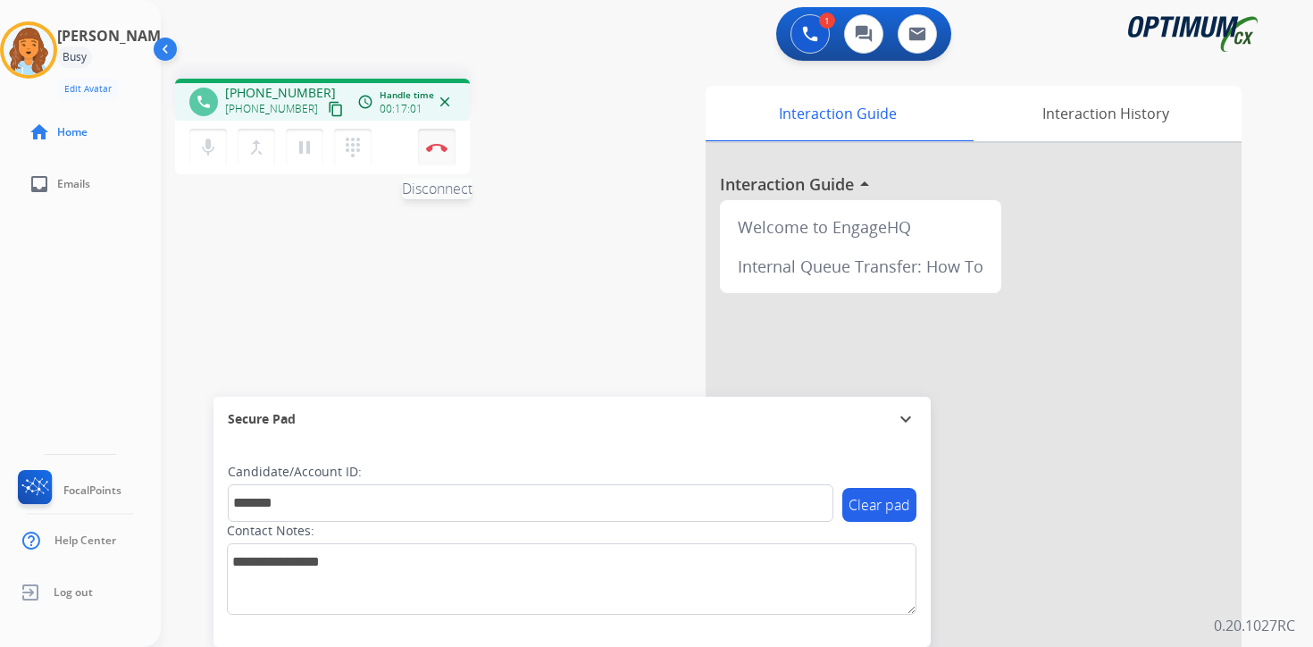
click at [439, 156] on button "Disconnect" at bounding box center [437, 148] width 38 height 38
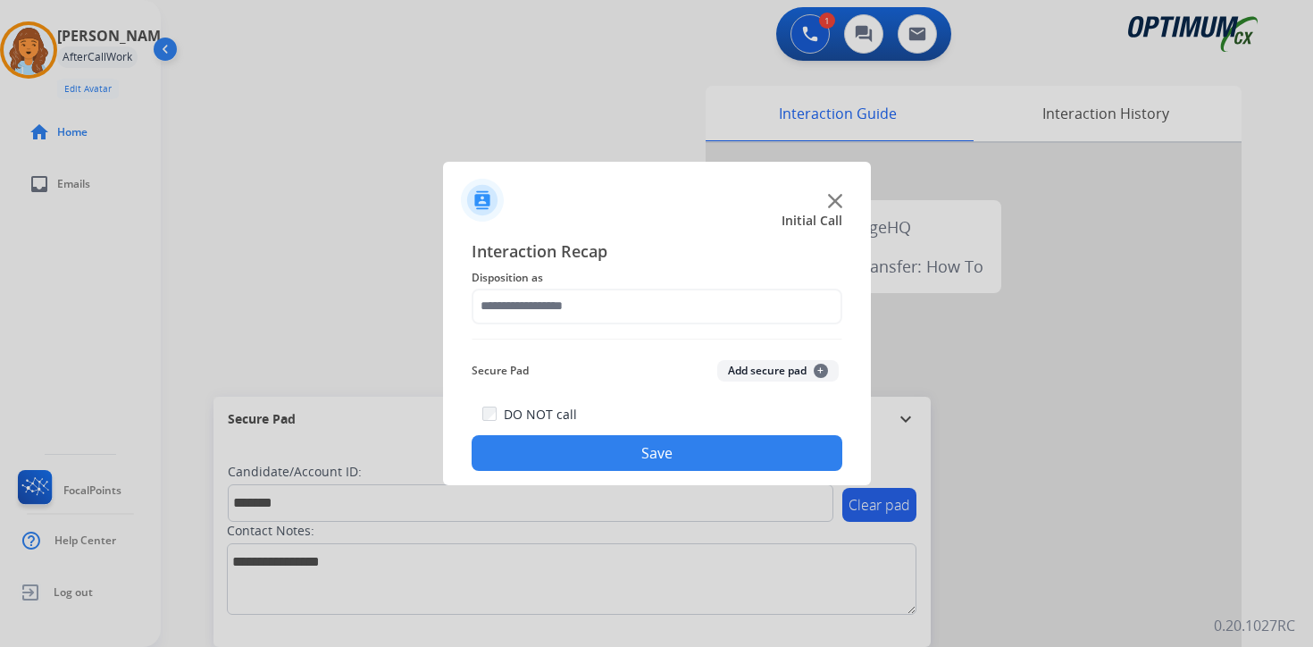
click at [759, 369] on button "Add secure pad +" at bounding box center [777, 370] width 121 height 21
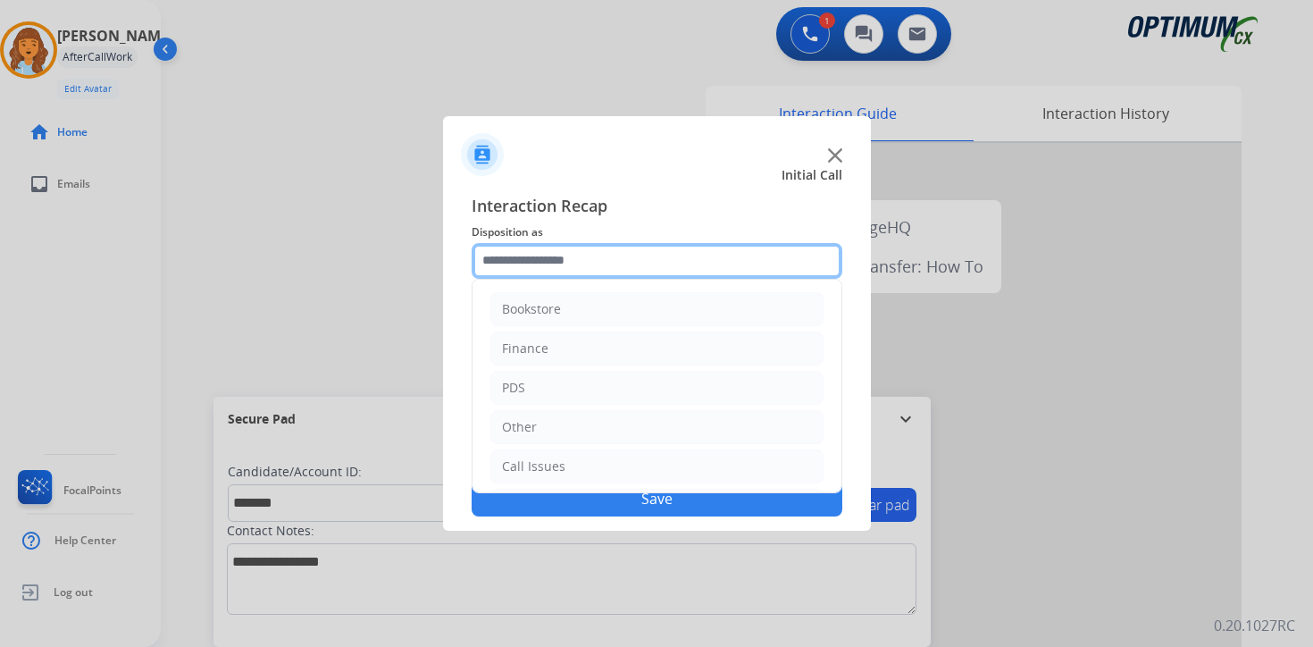
click at [586, 243] on input "text" at bounding box center [657, 261] width 371 height 36
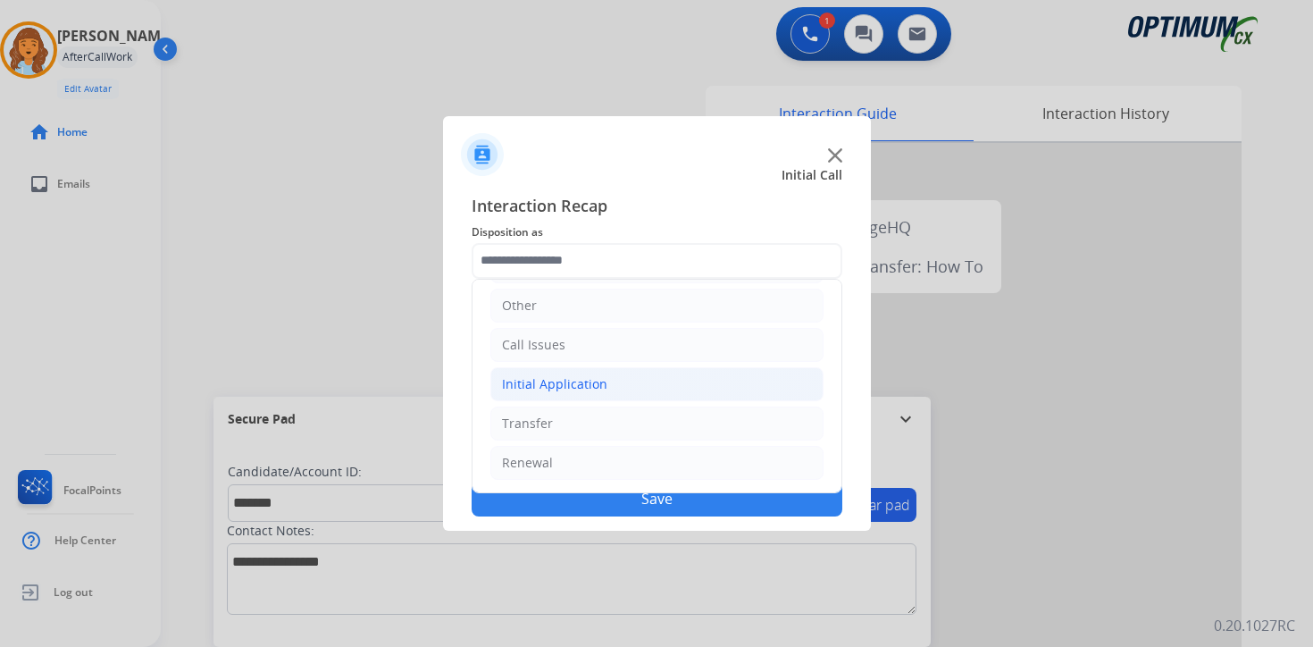
click at [572, 375] on div "Initial Application" at bounding box center [554, 384] width 105 height 18
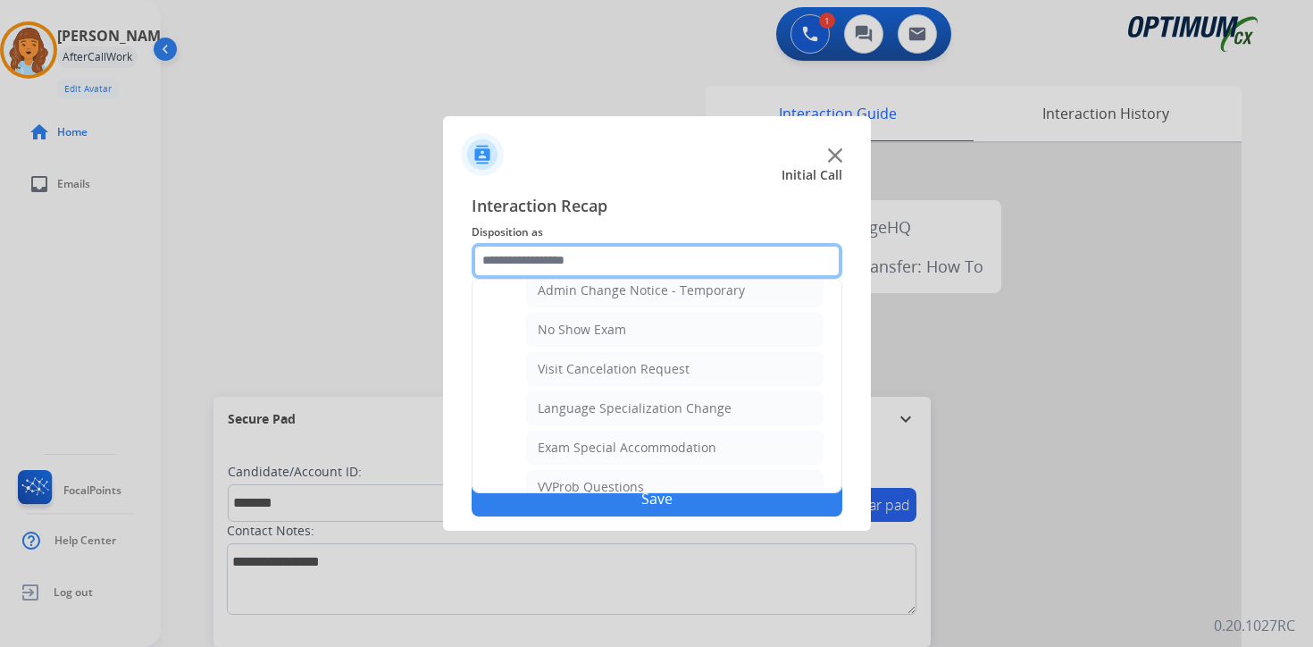
scroll to position [794, 0]
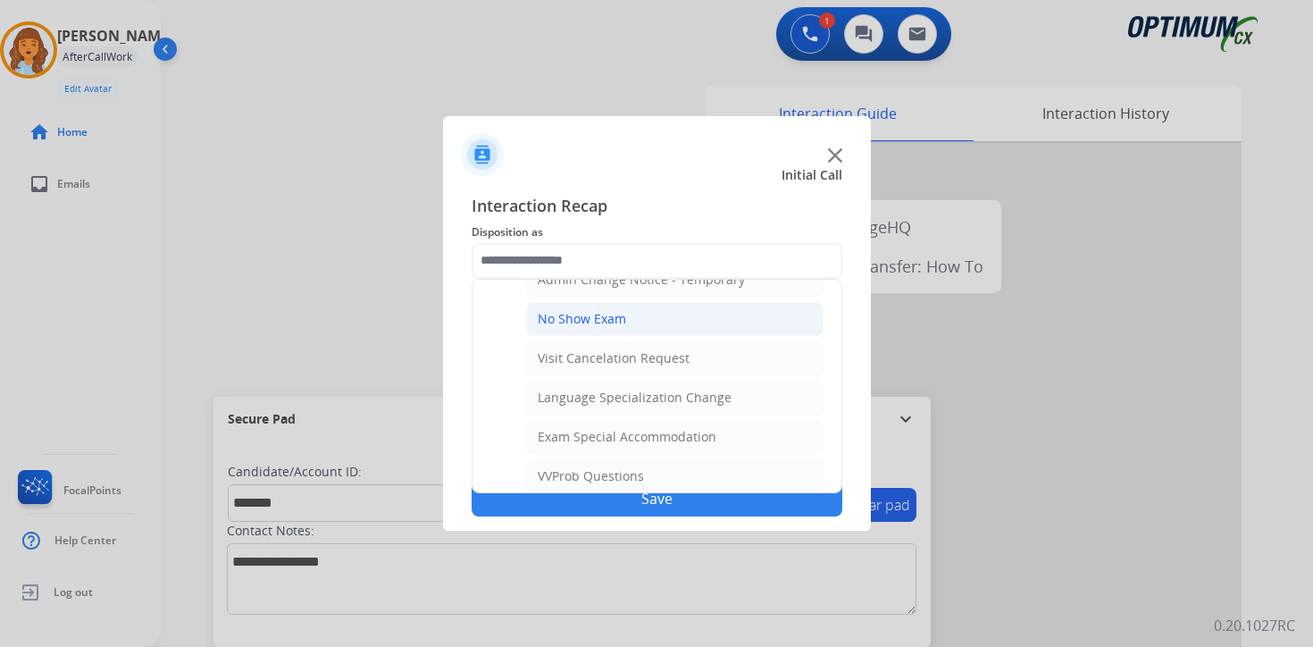
click at [653, 317] on li "No Show Exam" at bounding box center [674, 319] width 297 height 34
type input "**********"
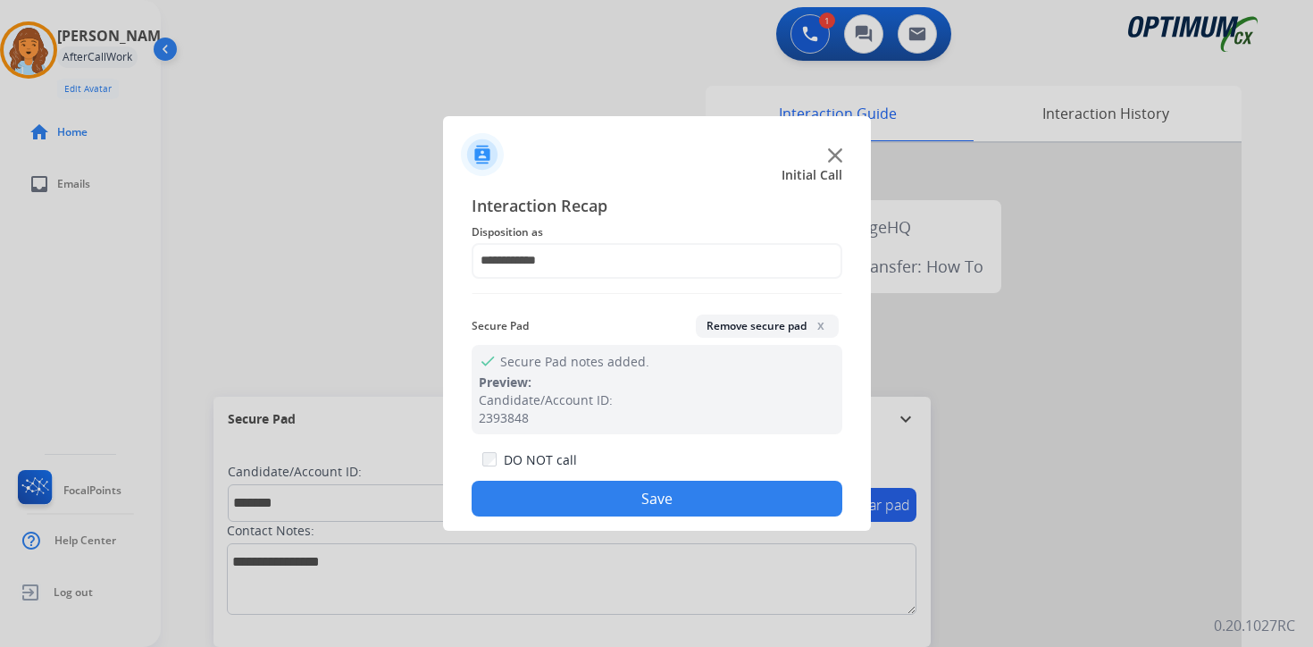
click at [576, 509] on button "Save" at bounding box center [657, 499] width 371 height 36
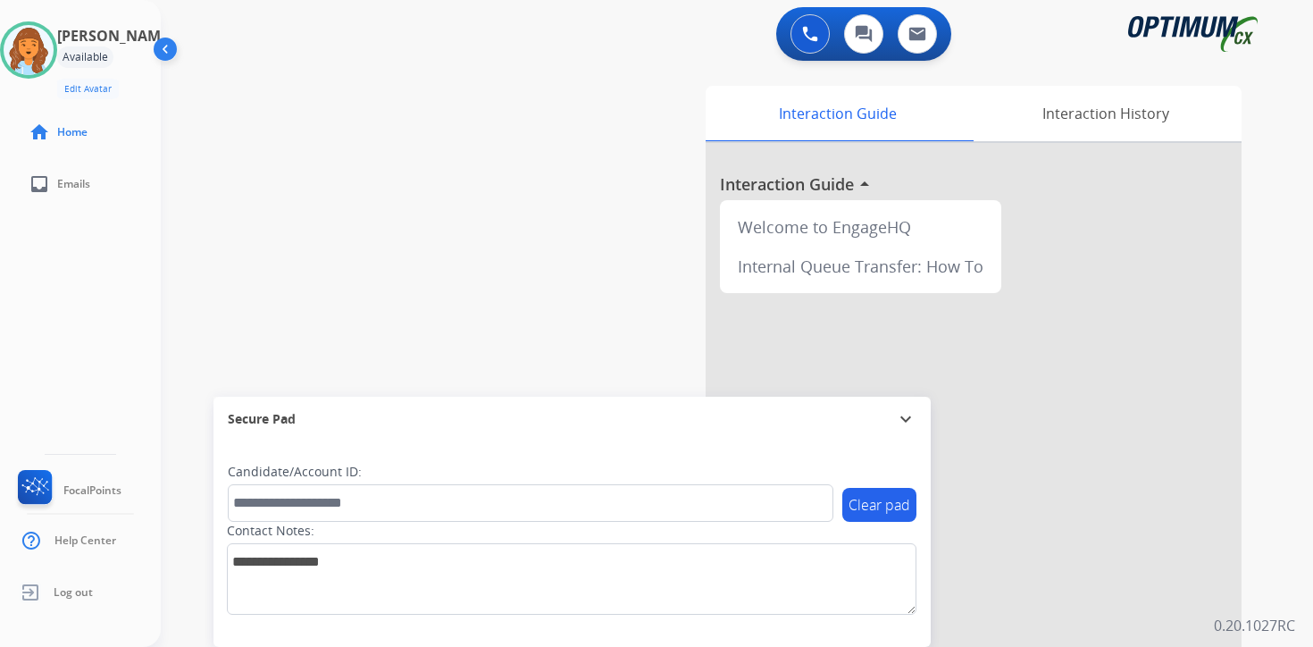
click at [1267, 487] on div "Interaction Guide Interaction History Interaction Guide arrow_drop_up Welcome t…" at bounding box center [947, 444] width 648 height 731
click at [49, 46] on img at bounding box center [29, 50] width 50 height 50
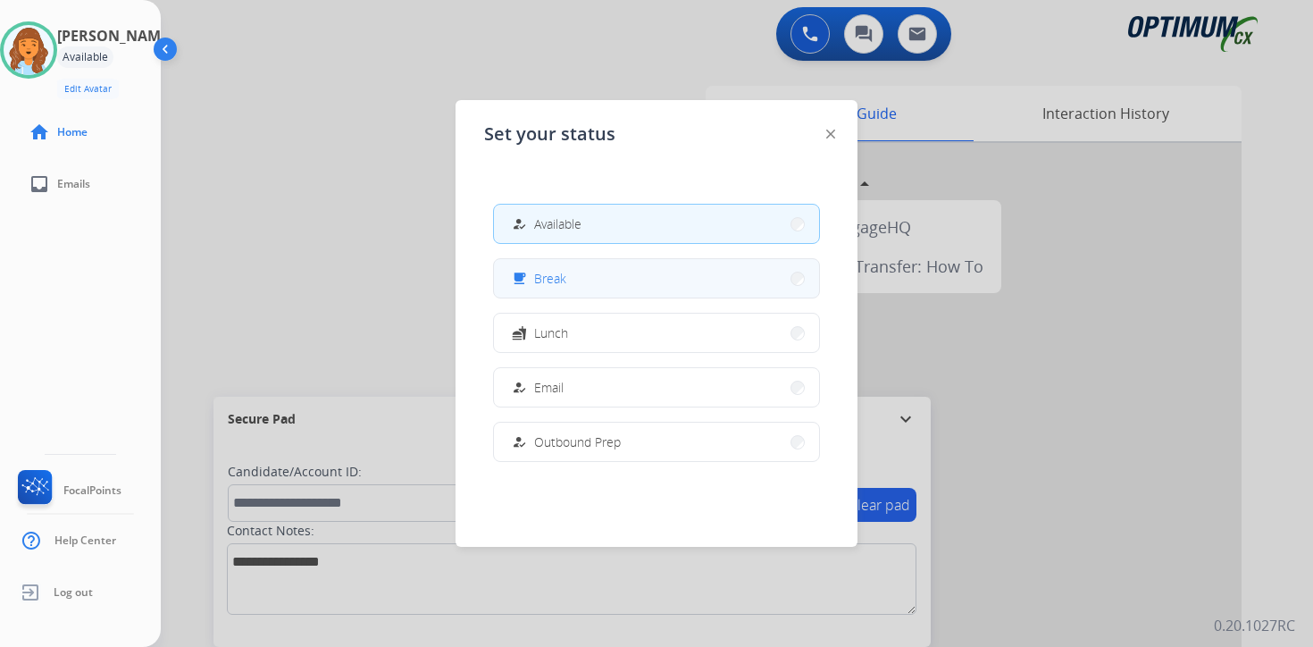
click at [576, 282] on button "free_breakfast Break" at bounding box center [656, 278] width 325 height 38
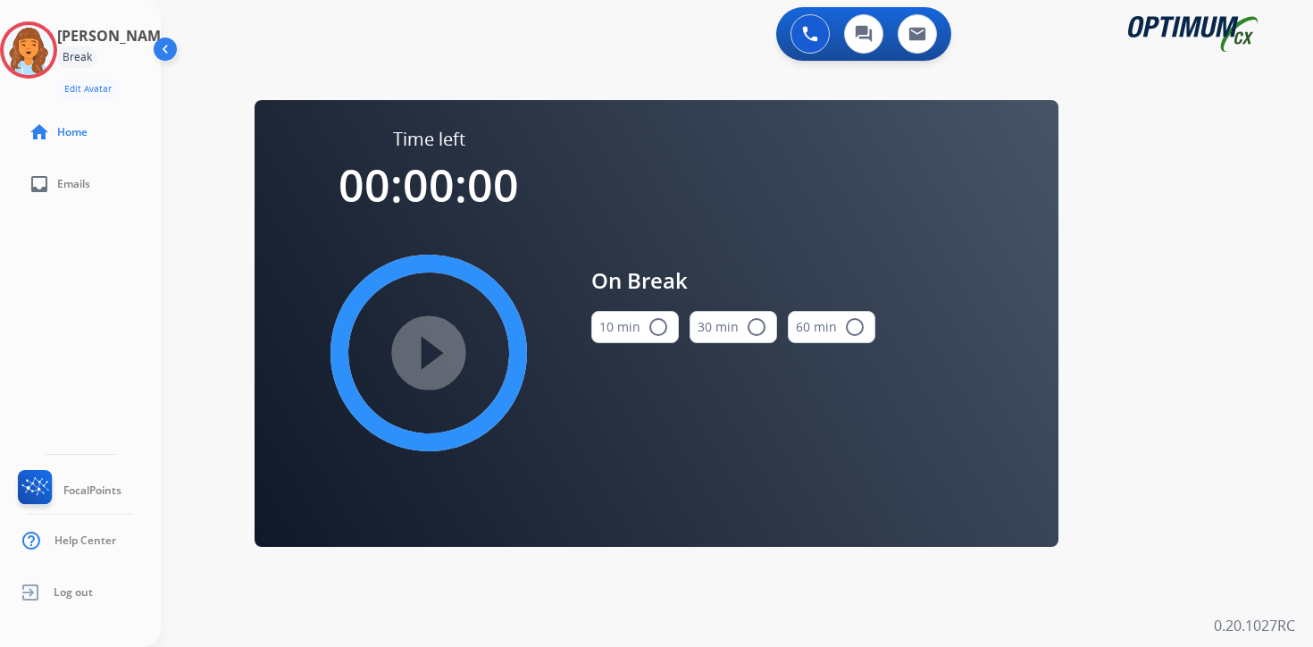
click at [1221, 503] on div "0 Voice Interactions 0 Chat Interactions 0 Email Interactions swap_horiz Break …" at bounding box center [737, 323] width 1152 height 647
click at [46, 44] on img at bounding box center [29, 50] width 50 height 50
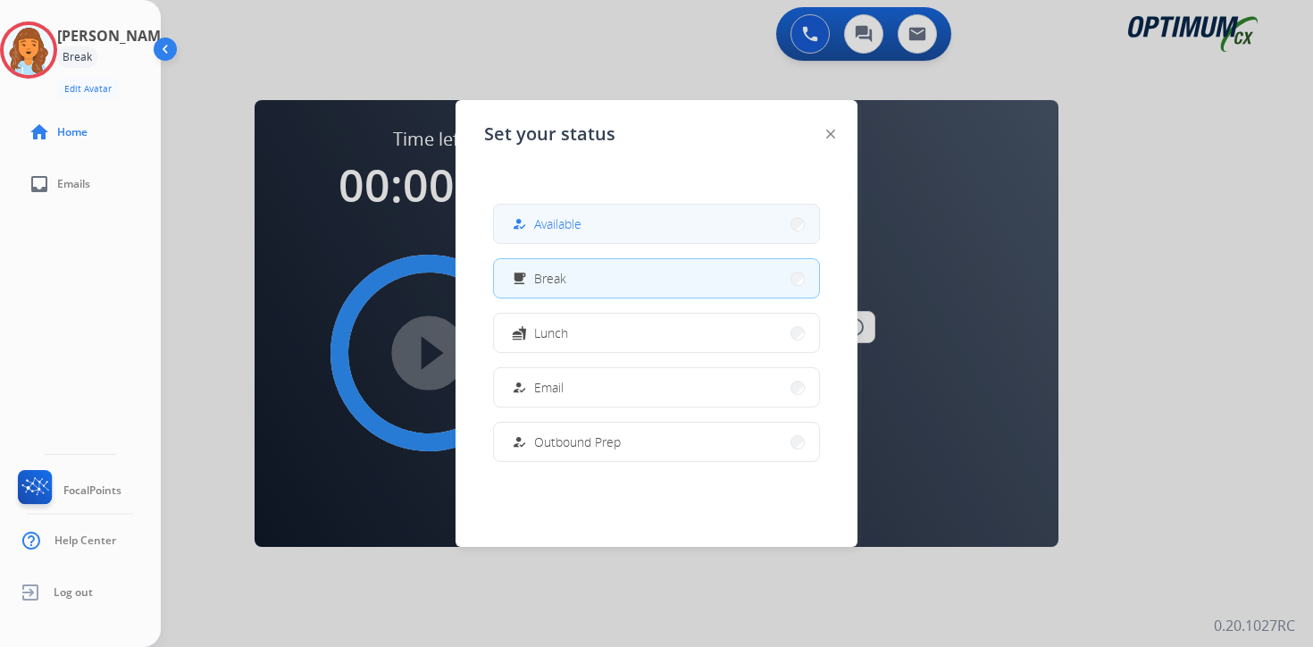
click at [676, 215] on button "how_to_reg Available" at bounding box center [656, 224] width 325 height 38
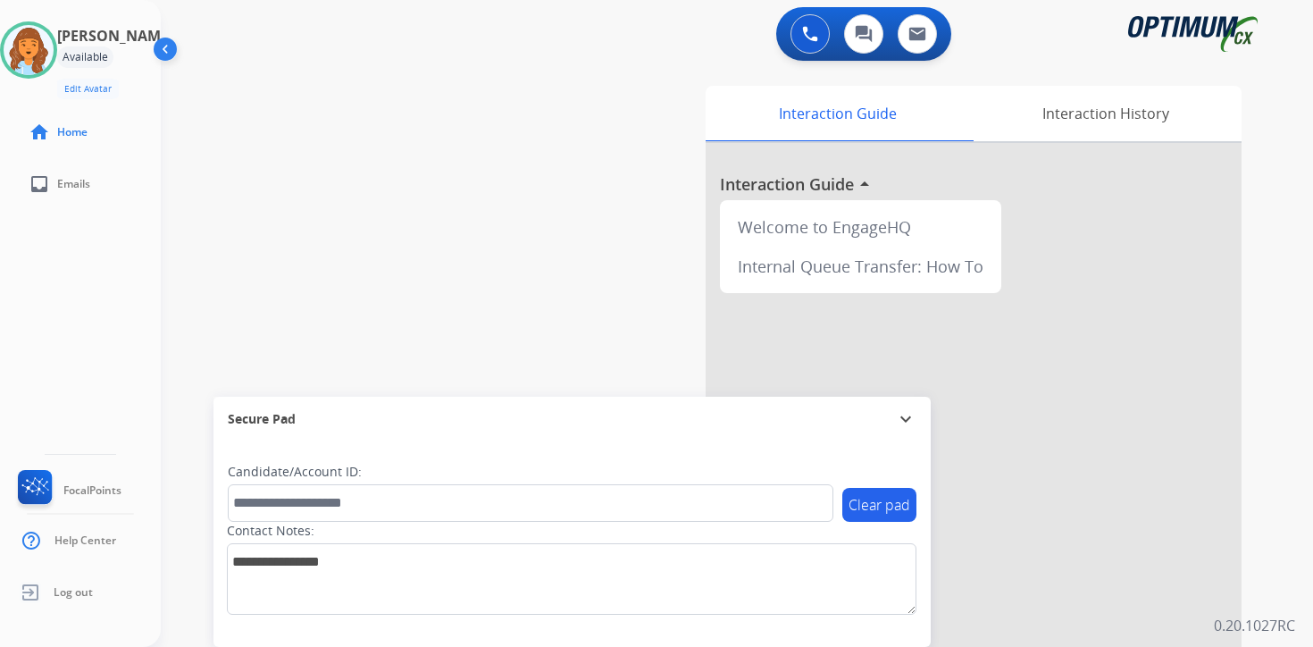
click at [1286, 539] on div "0 Voice Interactions 0 Chat Interactions 0 Email Interactions swap_horiz Break …" at bounding box center [737, 323] width 1152 height 647
click at [72, 286] on div "[PERSON_NAME] Available Edit Avatar Agent: [PERSON_NAME] Profile: OCX Training …" at bounding box center [80, 323] width 161 height 647
click at [1288, 618] on p "0.20.1027RC" at bounding box center [1254, 624] width 81 height 21
click at [1284, 430] on div "0 Voice Interactions 0 Chat Interactions 0 Email Interactions swap_horiz Break …" at bounding box center [737, 323] width 1152 height 647
click at [1272, 564] on div "0 Voice Interactions 0 Chat Interactions 0 Email Interactions swap_horiz Break …" at bounding box center [737, 323] width 1152 height 647
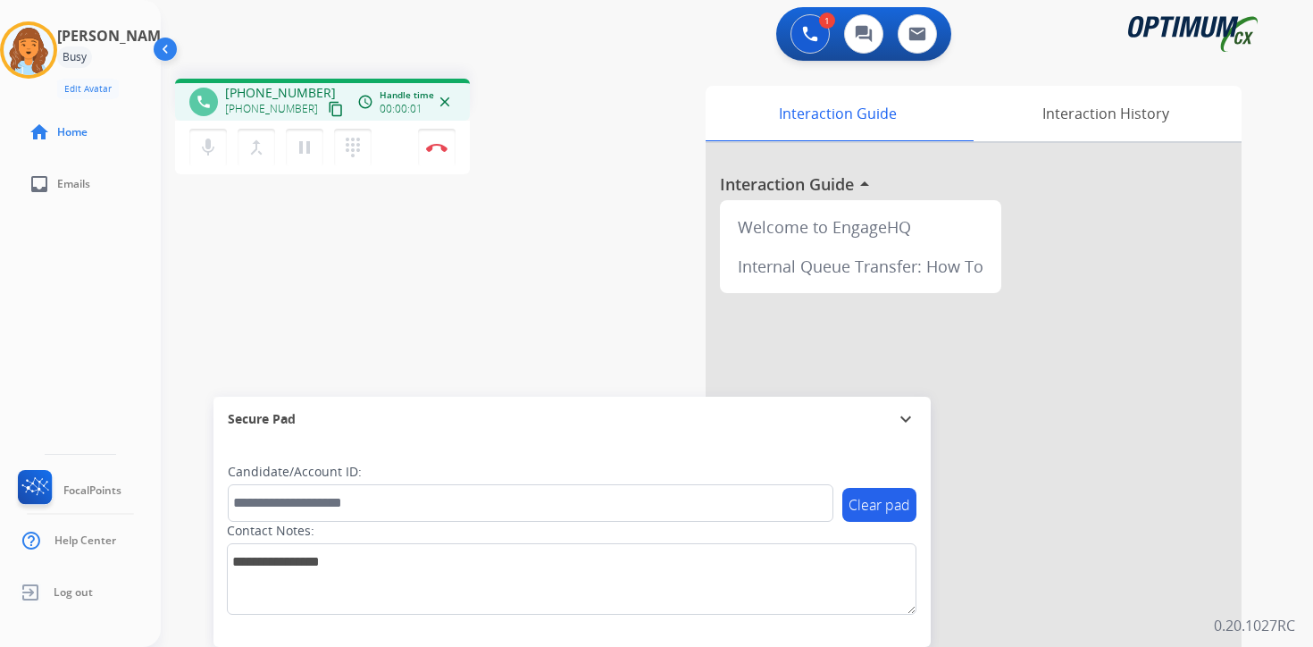
click at [328, 114] on mat-icon "content_copy" at bounding box center [336, 109] width 16 height 16
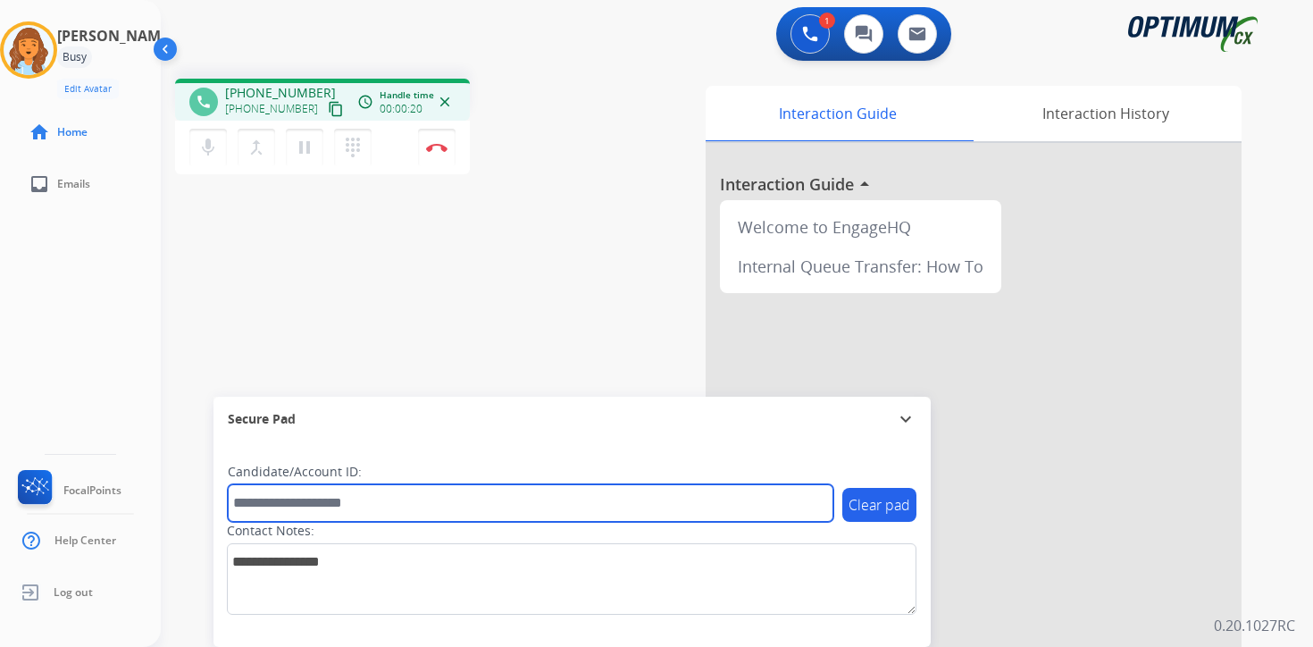
click at [363, 486] on input "text" at bounding box center [531, 503] width 606 height 38
type input "*******"
click at [371, 502] on input "*******" at bounding box center [531, 503] width 606 height 38
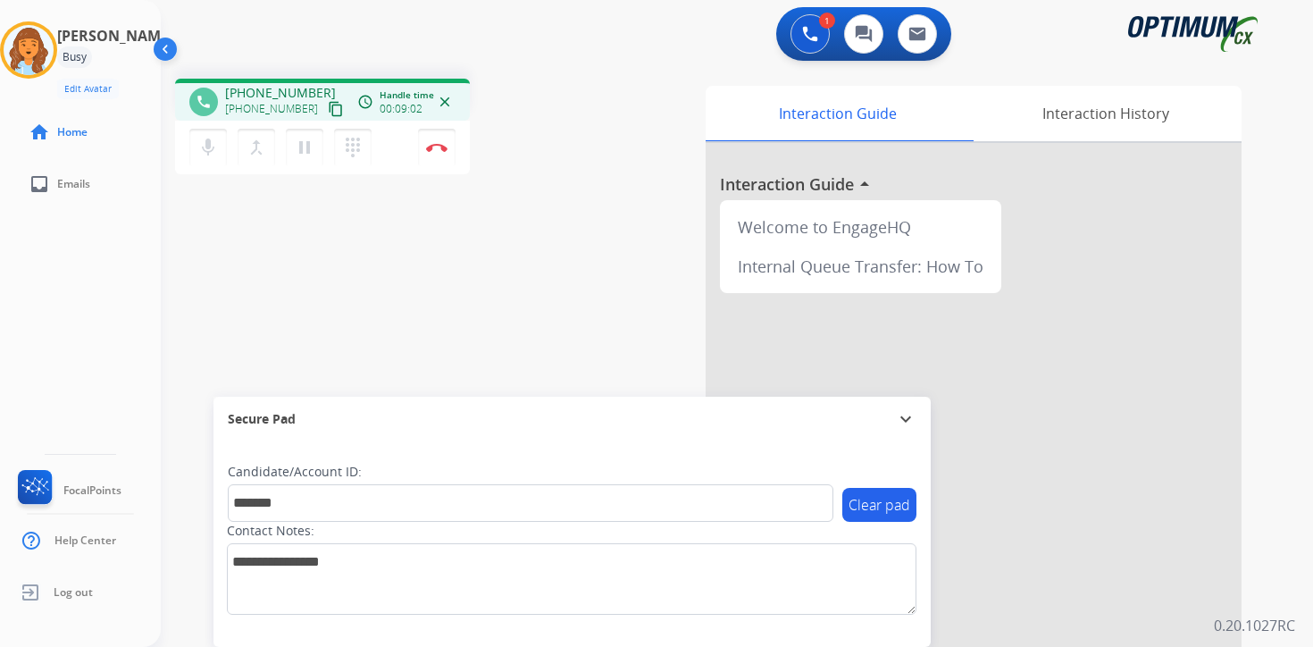
click at [455, 313] on div "phone [PHONE_NUMBER] [PHONE_NUMBER] content_copy access_time Call metrics Queue…" at bounding box center [715, 436] width 1109 height 745
click at [439, 154] on button "Disconnect" at bounding box center [437, 148] width 38 height 38
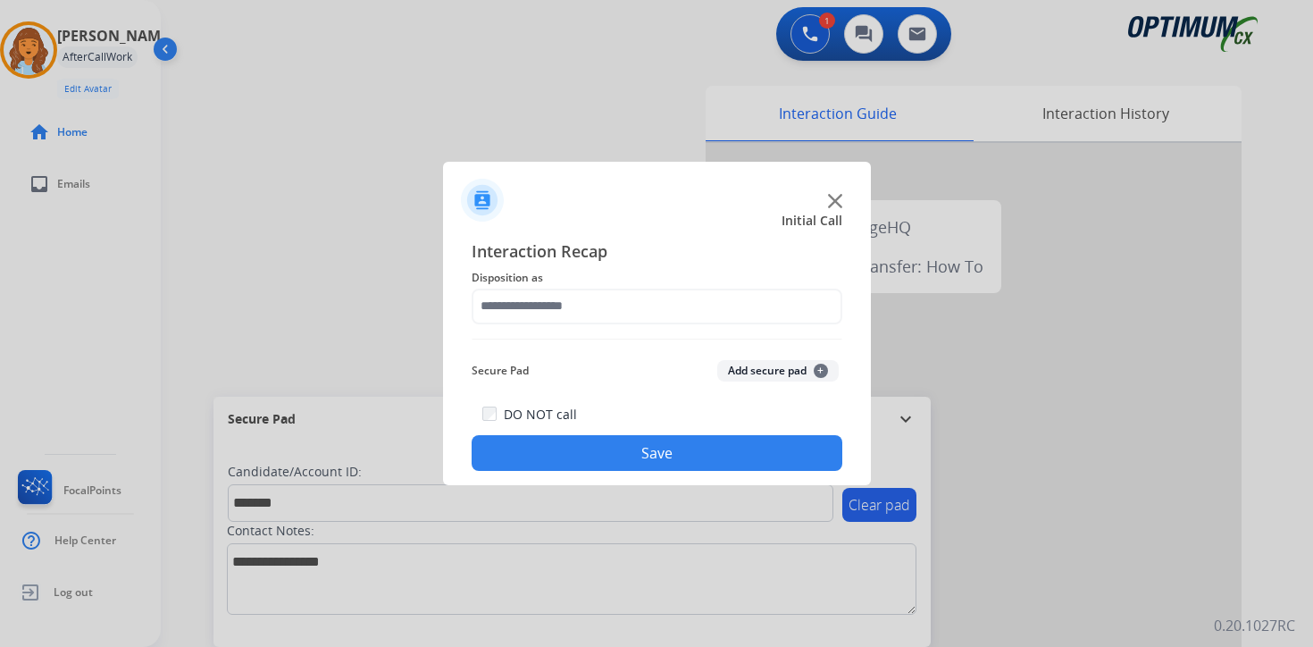
click at [782, 372] on button "Add secure pad +" at bounding box center [777, 370] width 121 height 21
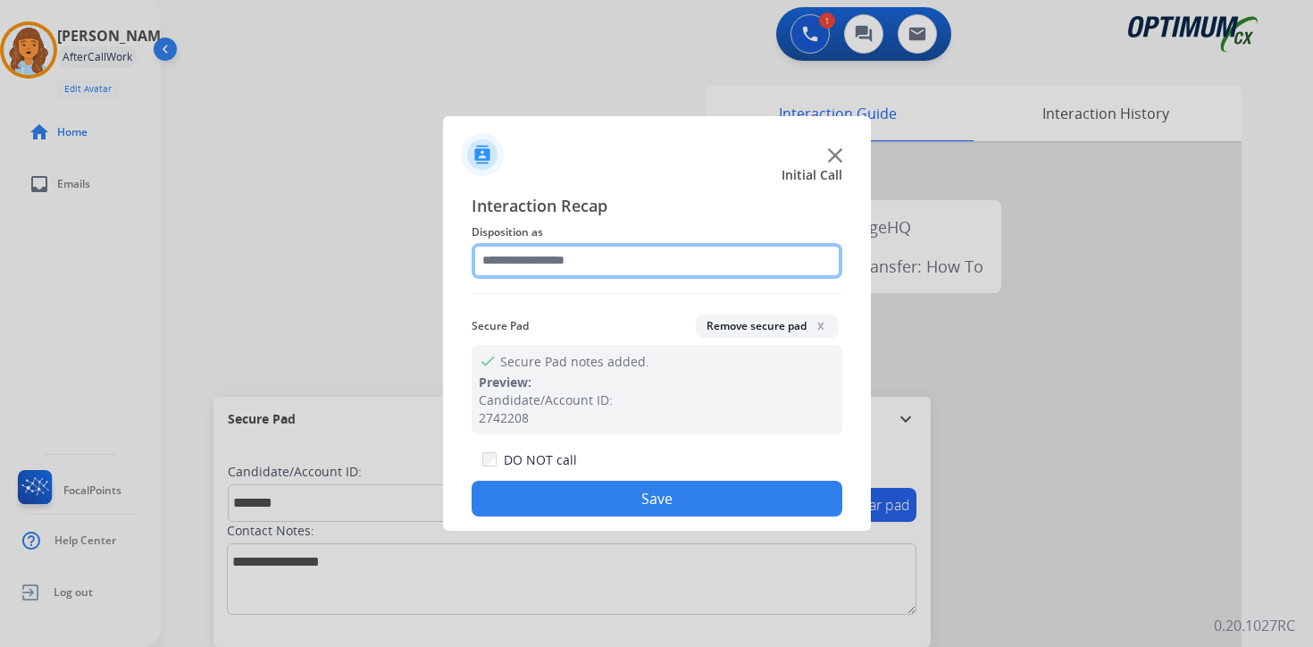
click at [537, 256] on input "text" at bounding box center [657, 261] width 371 height 36
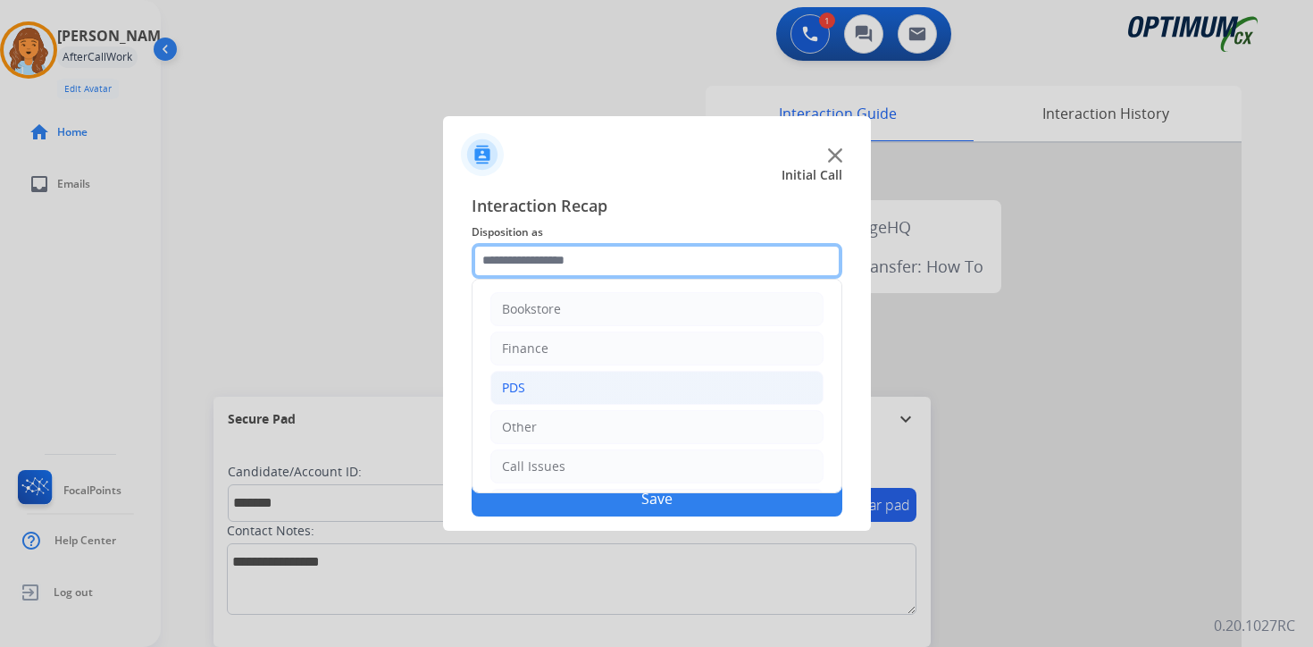
scroll to position [121, 0]
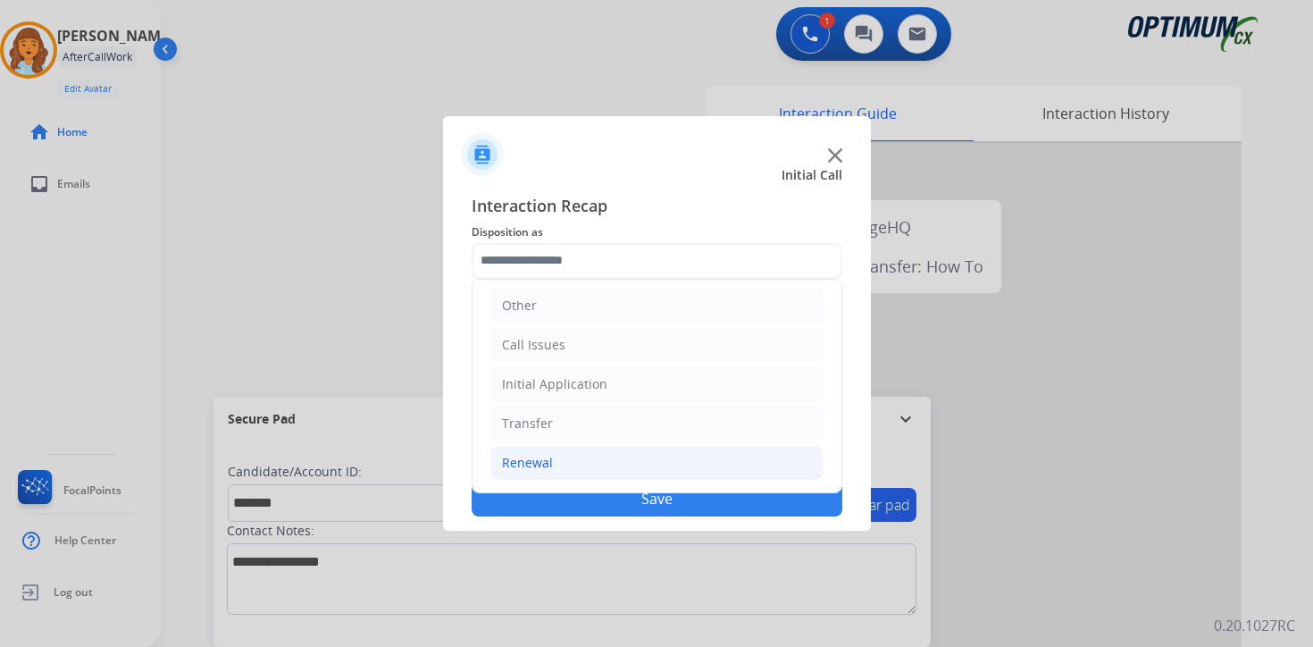
click at [561, 464] on li "Renewal" at bounding box center [656, 463] width 333 height 34
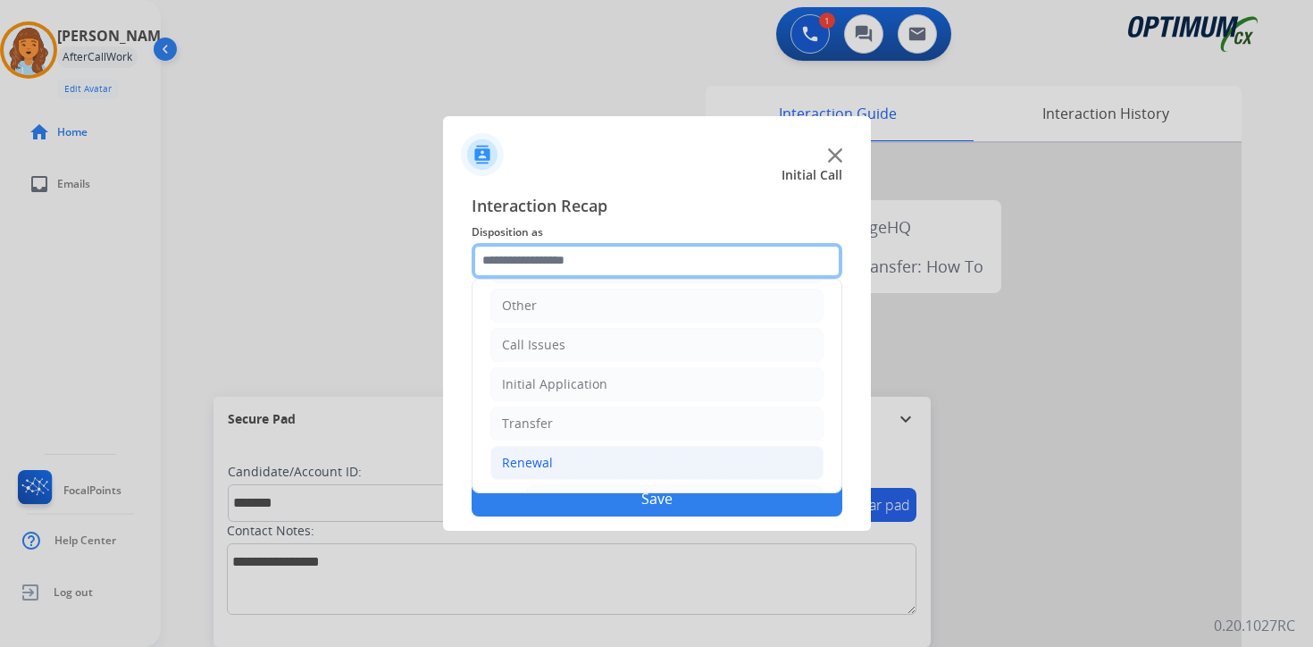
scroll to position [419, 0]
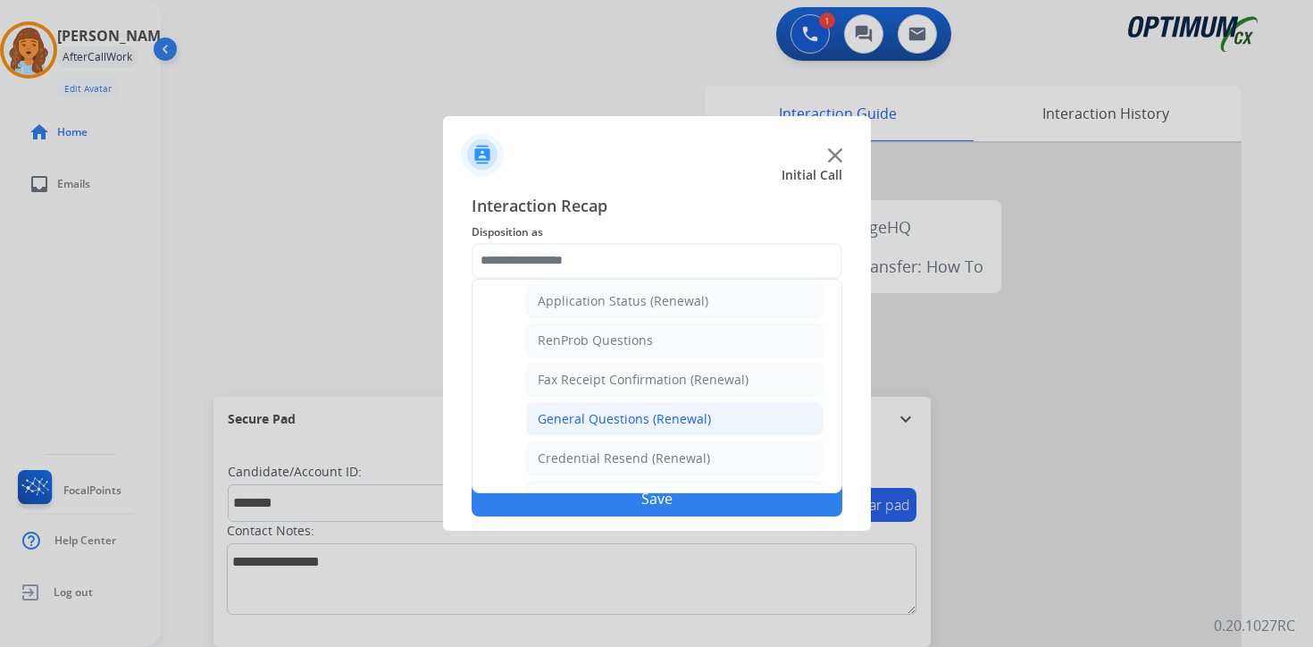
click at [573, 423] on div "General Questions (Renewal)" at bounding box center [624, 419] width 173 height 18
type input "**********"
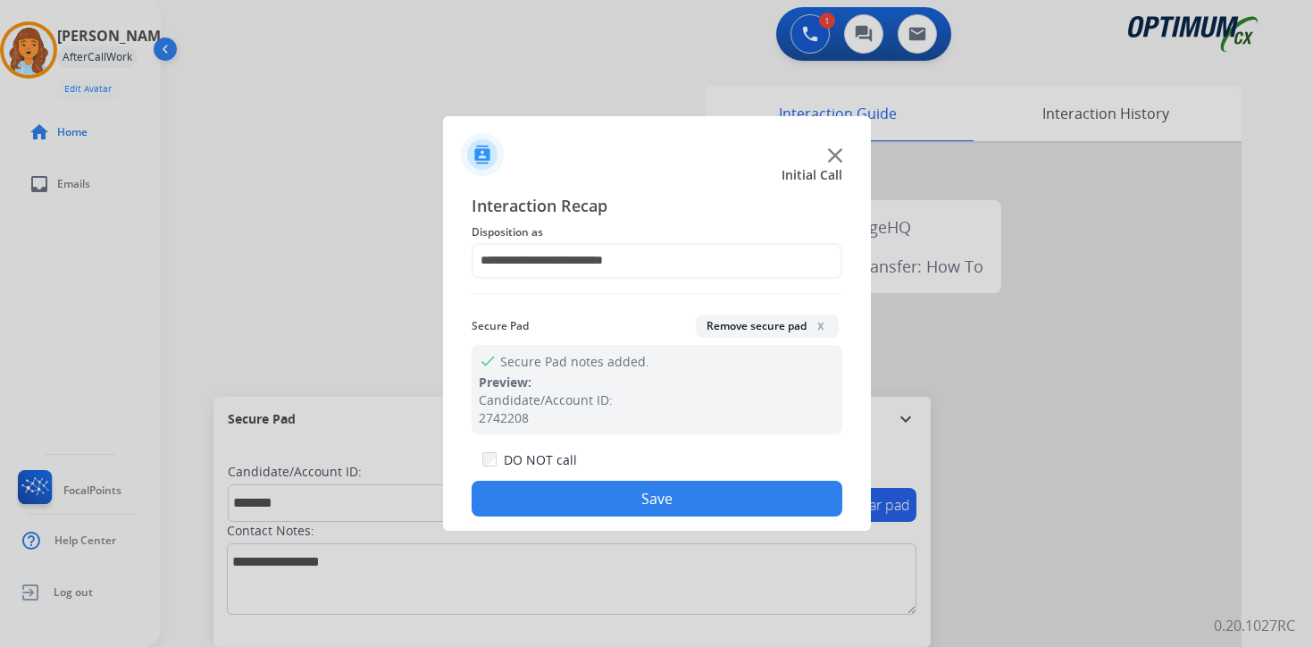
click at [587, 499] on button "Save" at bounding box center [657, 499] width 371 height 36
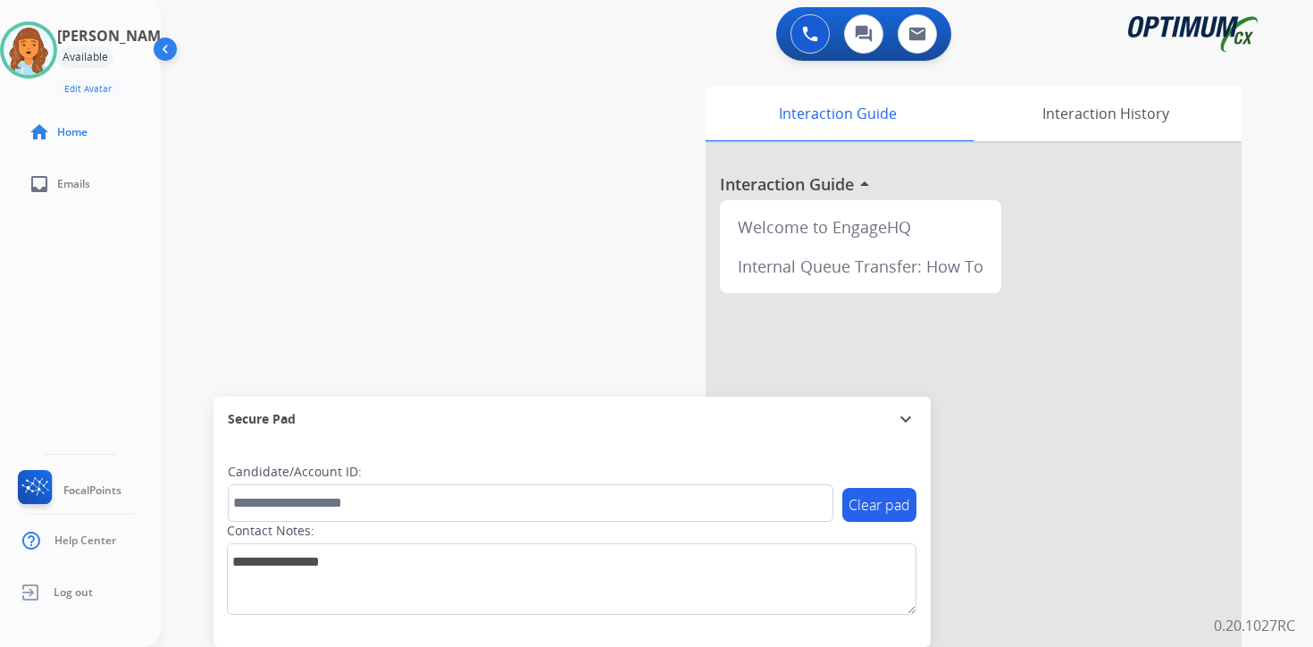
click at [1260, 439] on div "Interaction Guide Interaction History Interaction Guide arrow_drop_up Welcome t…" at bounding box center [947, 444] width 648 height 731
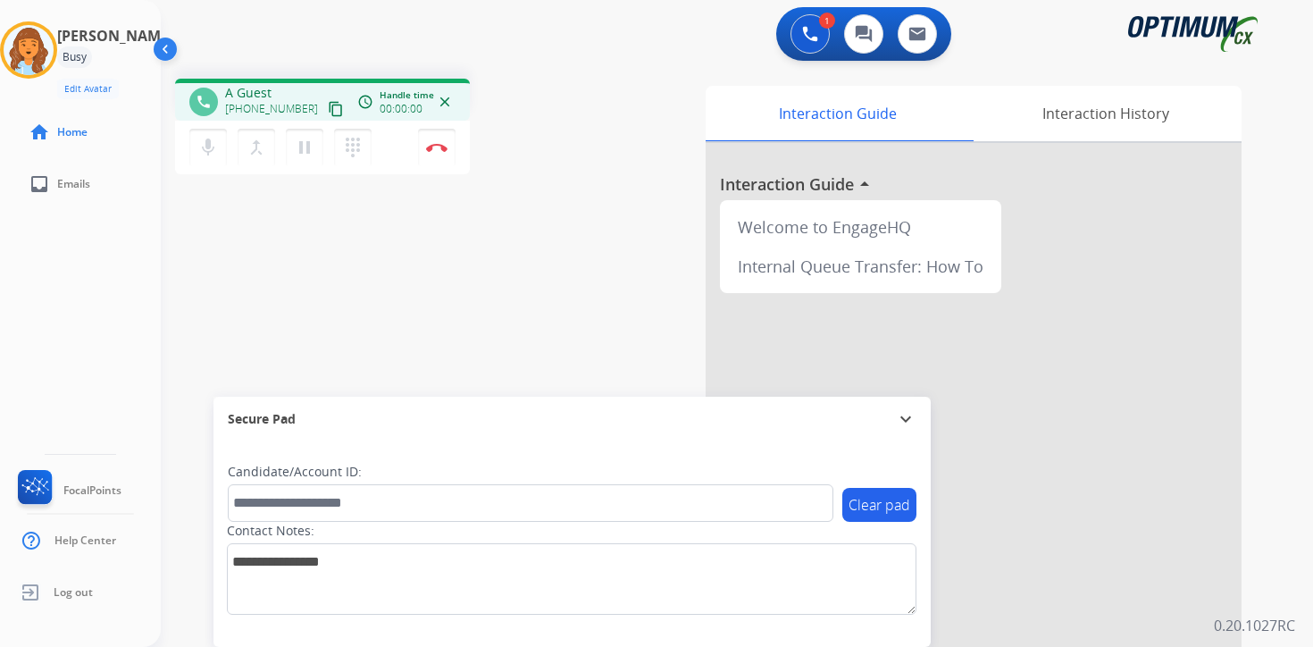
click at [1262, 487] on div "Interaction Guide Interaction History Interaction Guide arrow_drop_up Welcome t…" at bounding box center [947, 444] width 648 height 731
click at [328, 106] on mat-icon "content_copy" at bounding box center [336, 109] width 16 height 16
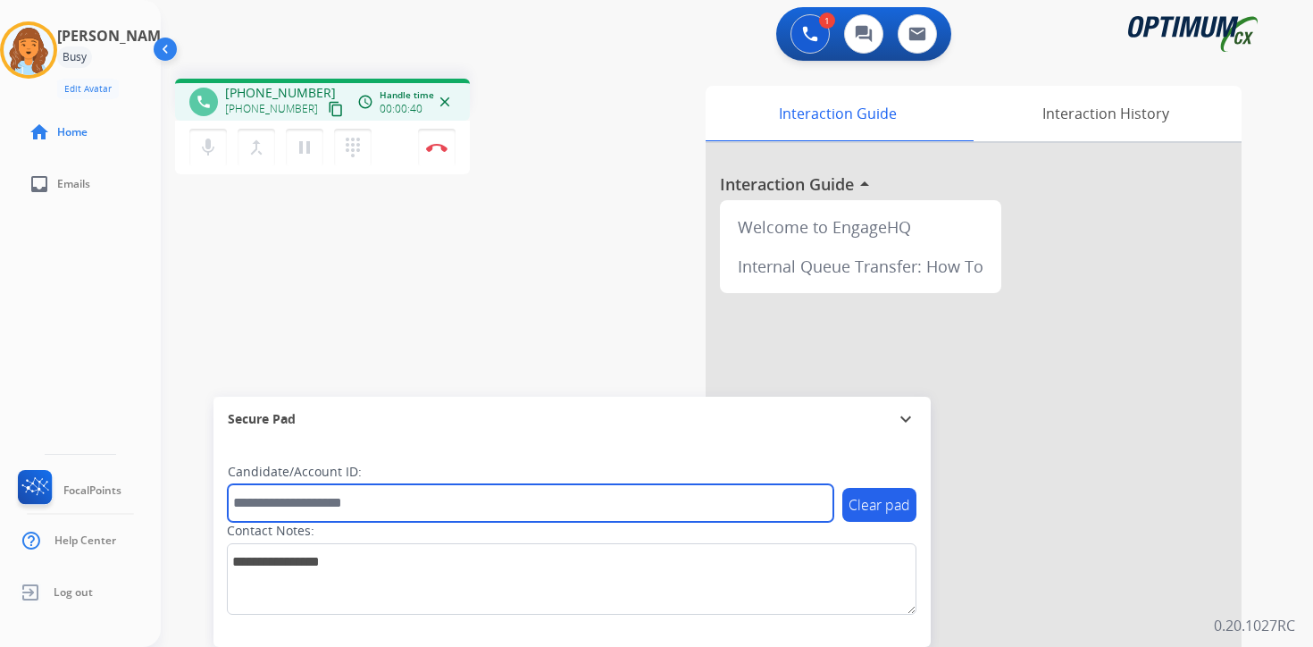
click at [327, 506] on input "text" at bounding box center [531, 503] width 606 height 38
type input "****"
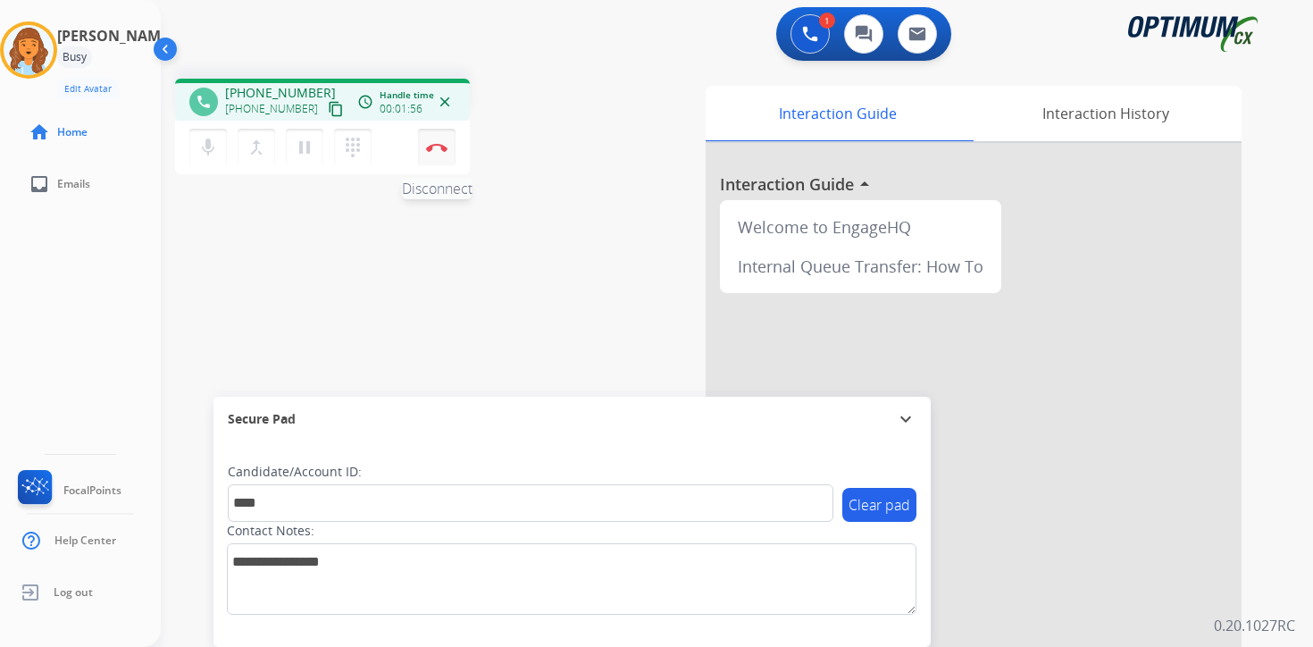
click at [443, 149] on img at bounding box center [436, 147] width 21 height 9
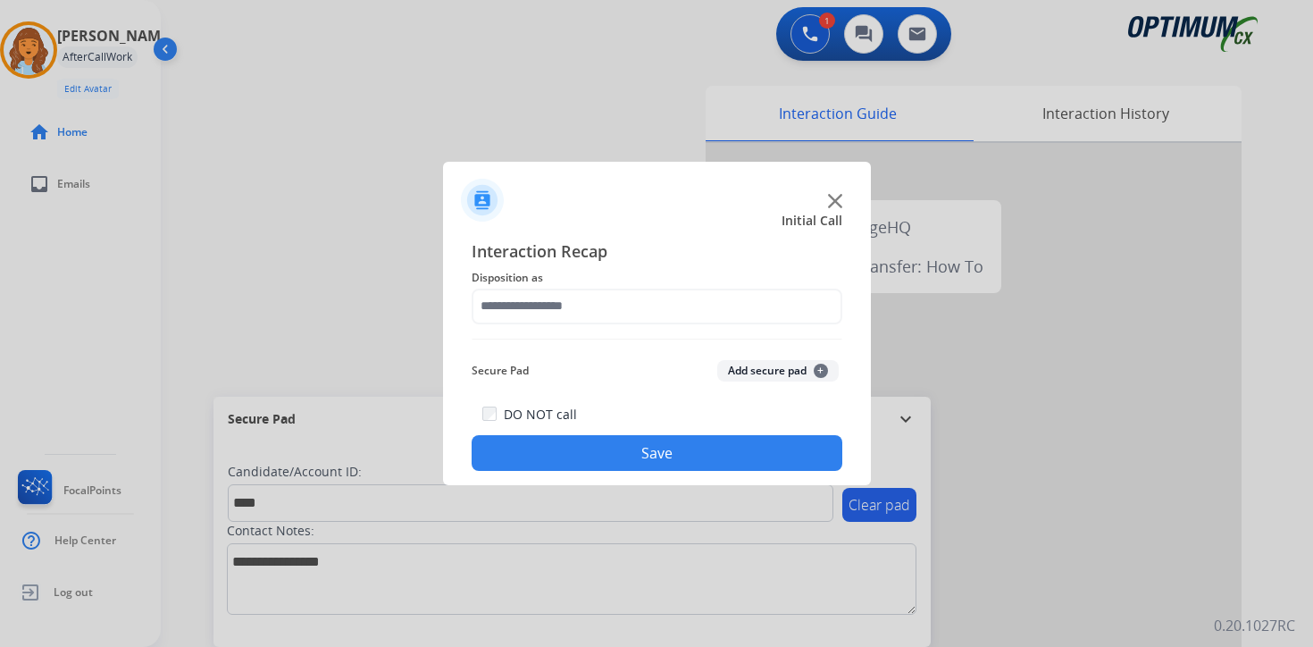
click at [824, 371] on span "+" at bounding box center [821, 371] width 14 height 14
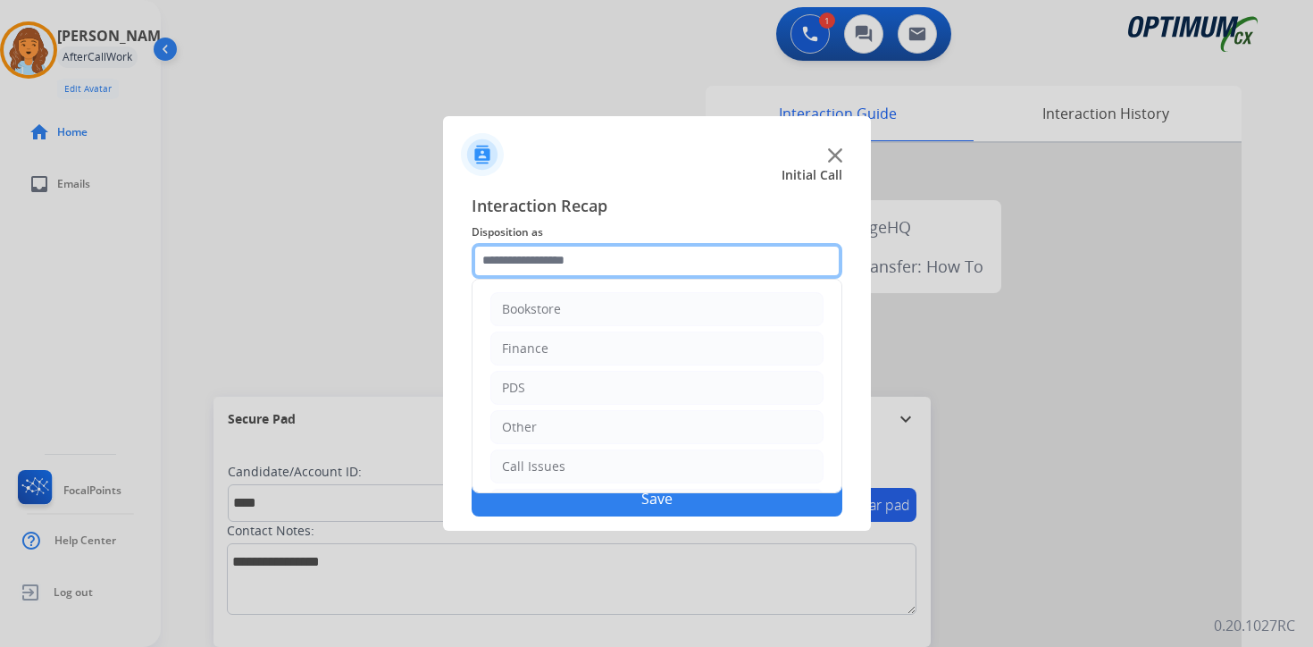
click at [630, 273] on input "text" at bounding box center [657, 261] width 371 height 36
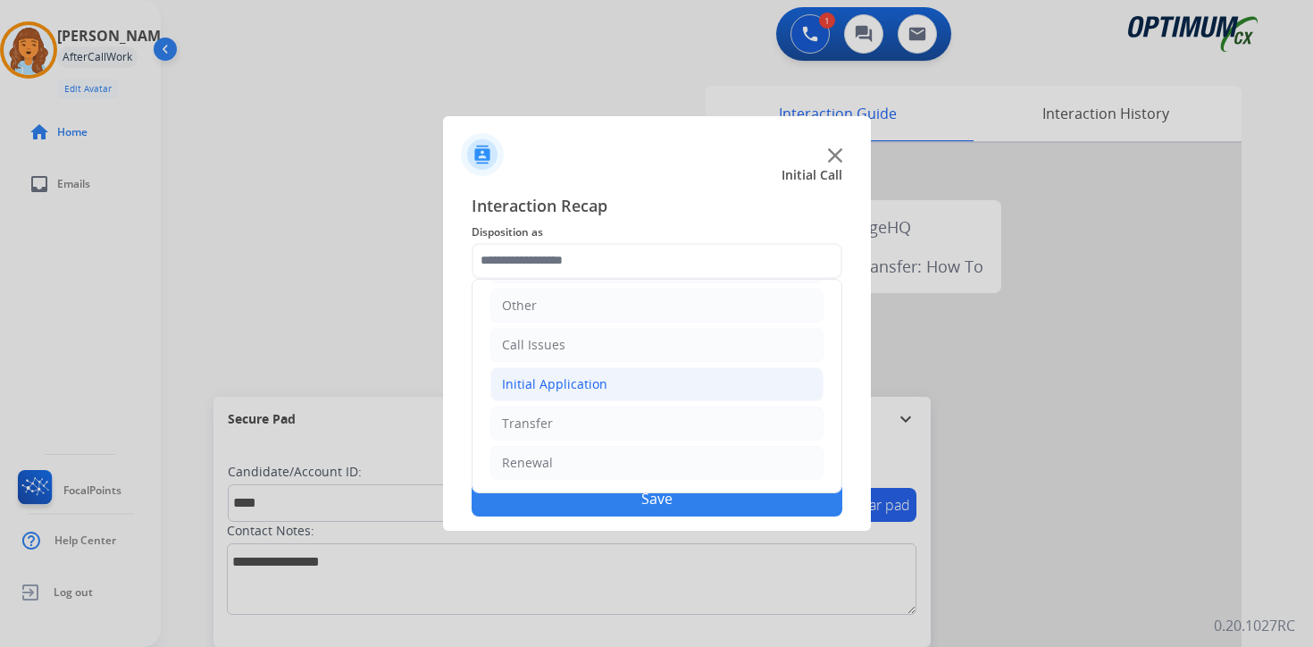
click at [600, 389] on div "Initial Application" at bounding box center [554, 384] width 105 height 18
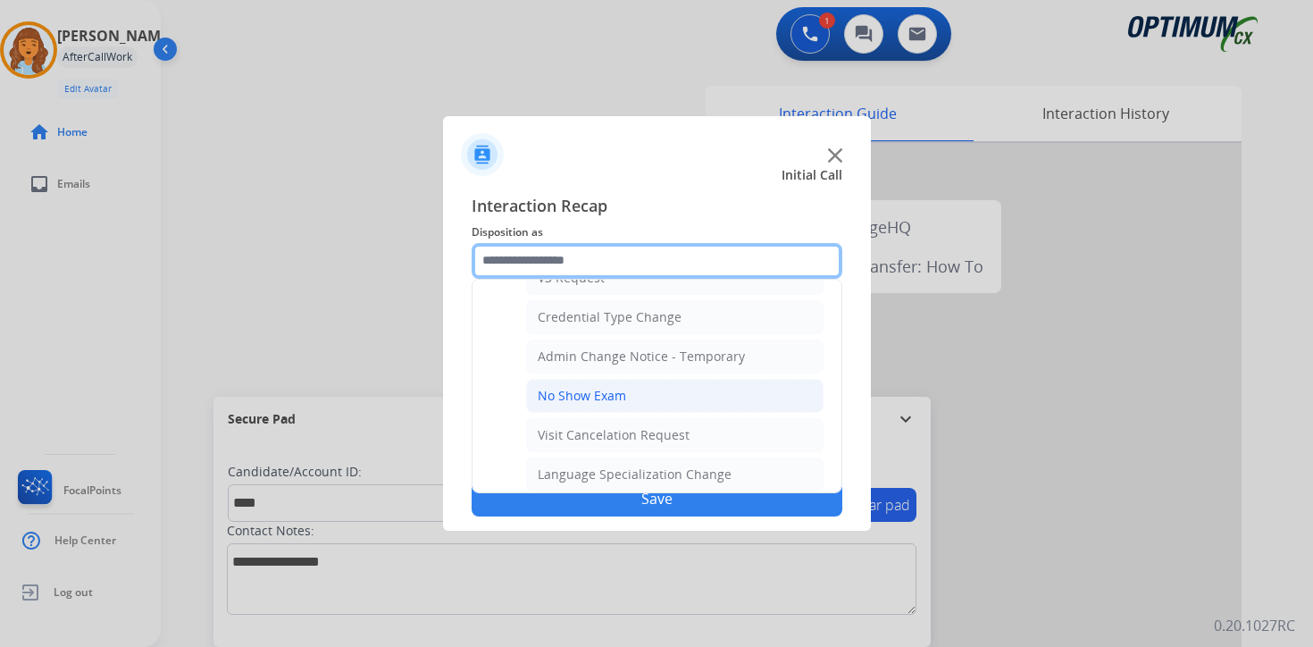
scroll to position [1015, 0]
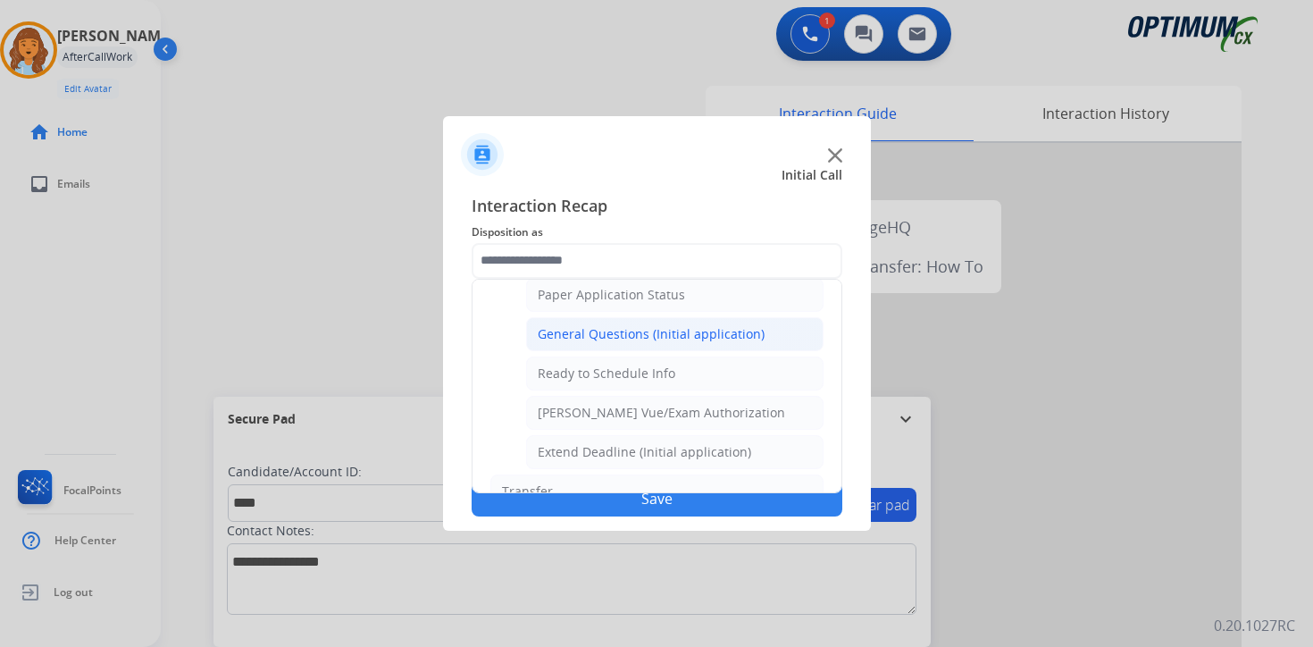
click at [589, 336] on div "General Questions (Initial application)" at bounding box center [651, 334] width 227 height 18
type input "**********"
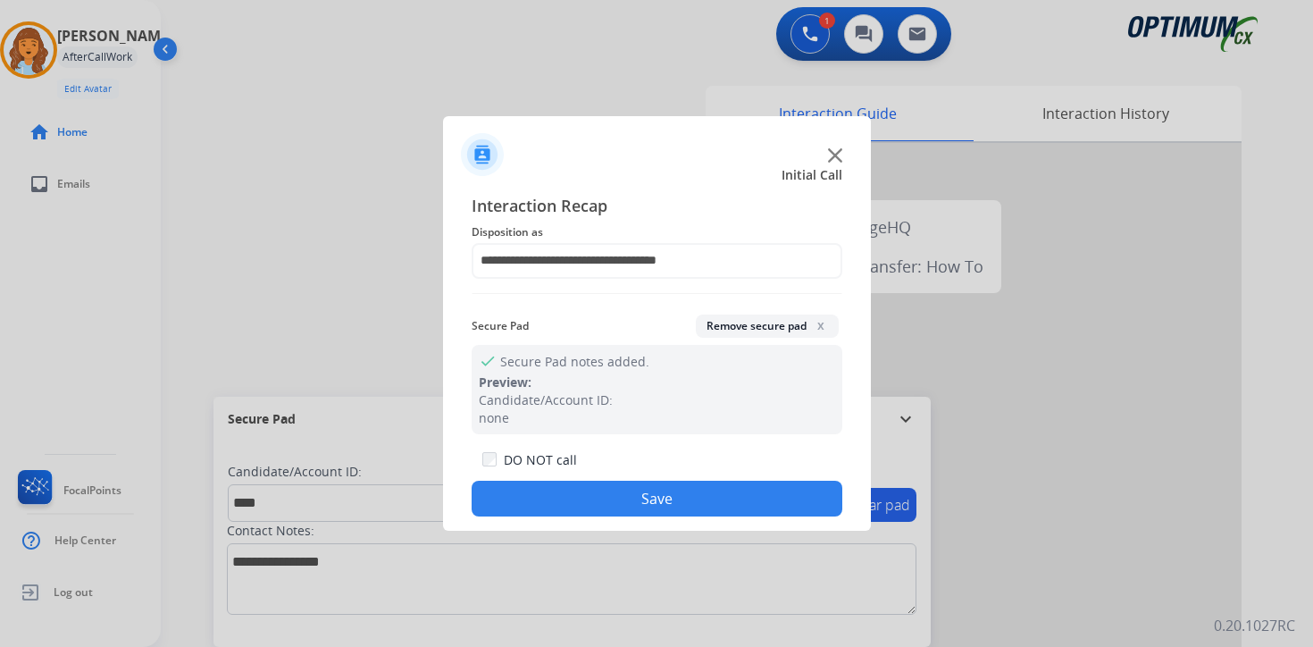
click at [612, 490] on button "Save" at bounding box center [657, 499] width 371 height 36
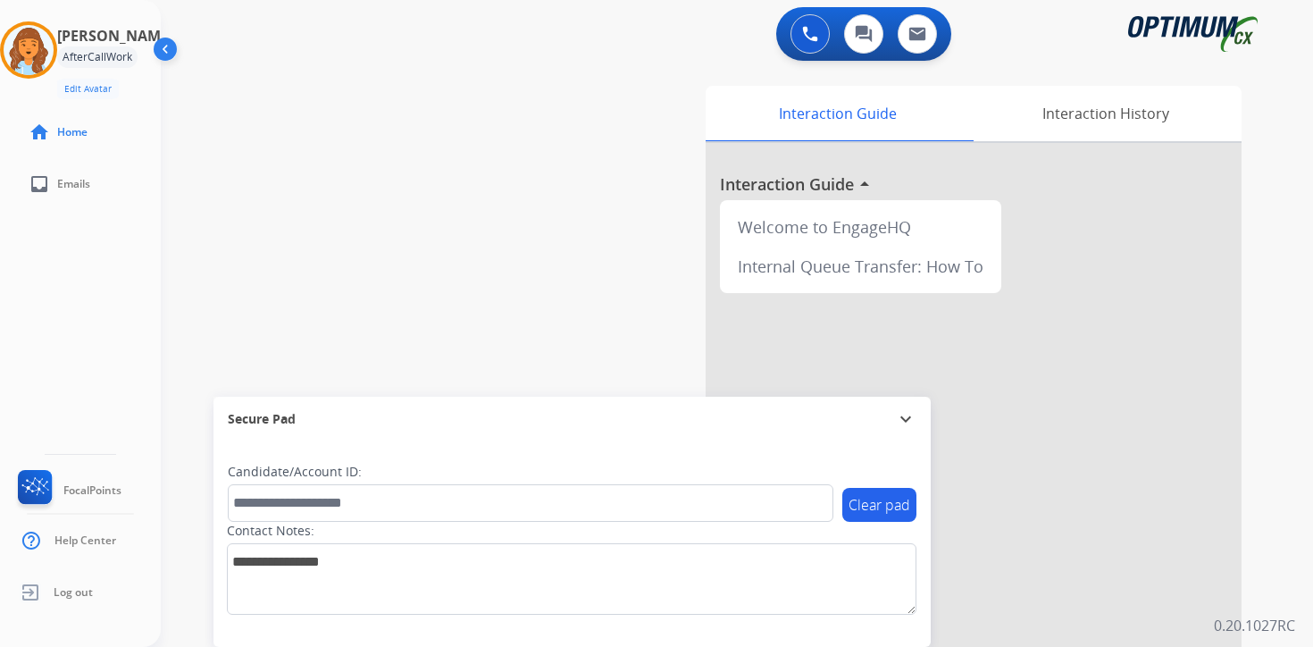
click at [1258, 562] on div "Interaction Guide Interaction History Interaction Guide arrow_drop_up Welcome t…" at bounding box center [947, 444] width 648 height 731
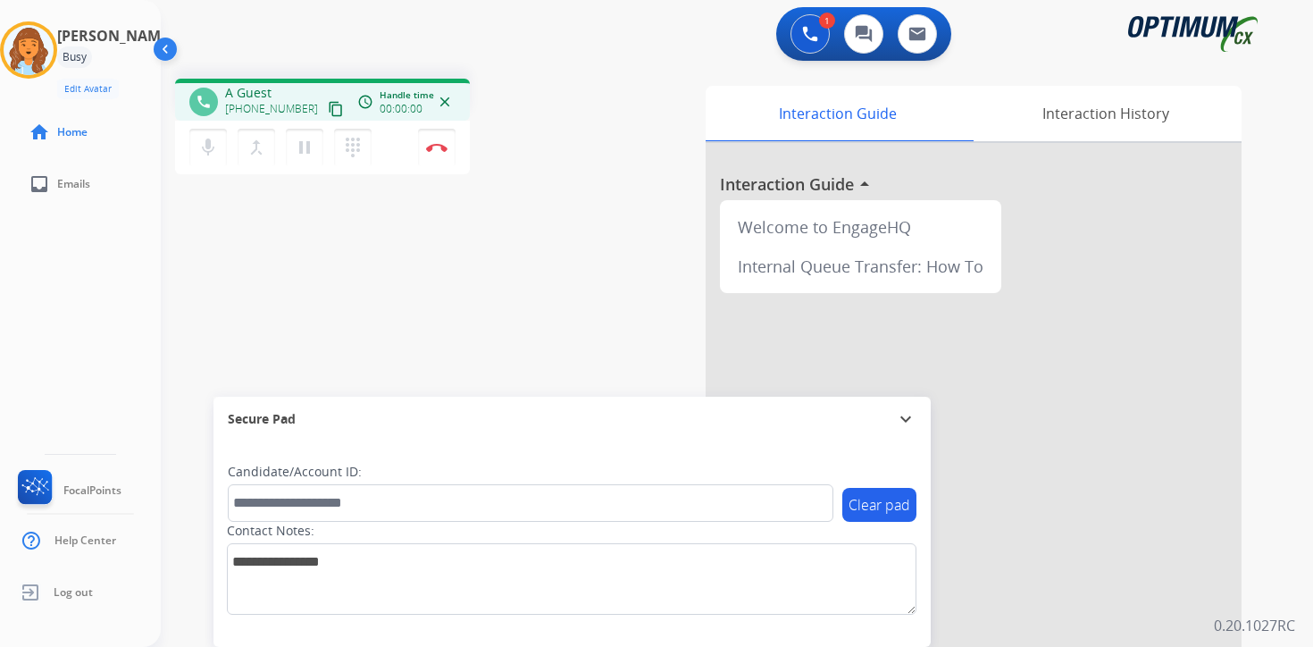
click at [1281, 491] on div "1 Voice Interactions 0 Chat Interactions 0 Email Interactions phone A Guest [PH…" at bounding box center [737, 323] width 1152 height 647
click at [328, 104] on mat-icon "content_copy" at bounding box center [336, 109] width 16 height 16
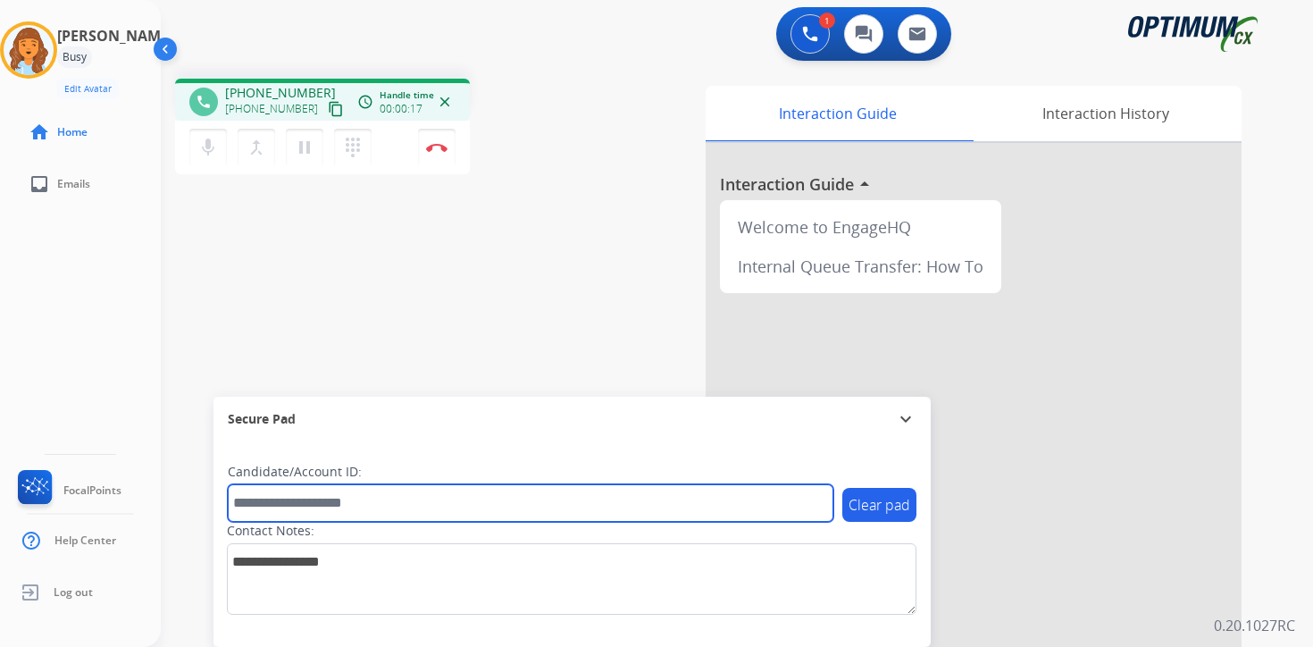
click at [355, 484] on input "text" at bounding box center [531, 503] width 606 height 38
type input "*******"
click at [351, 498] on input "*******" at bounding box center [531, 503] width 606 height 38
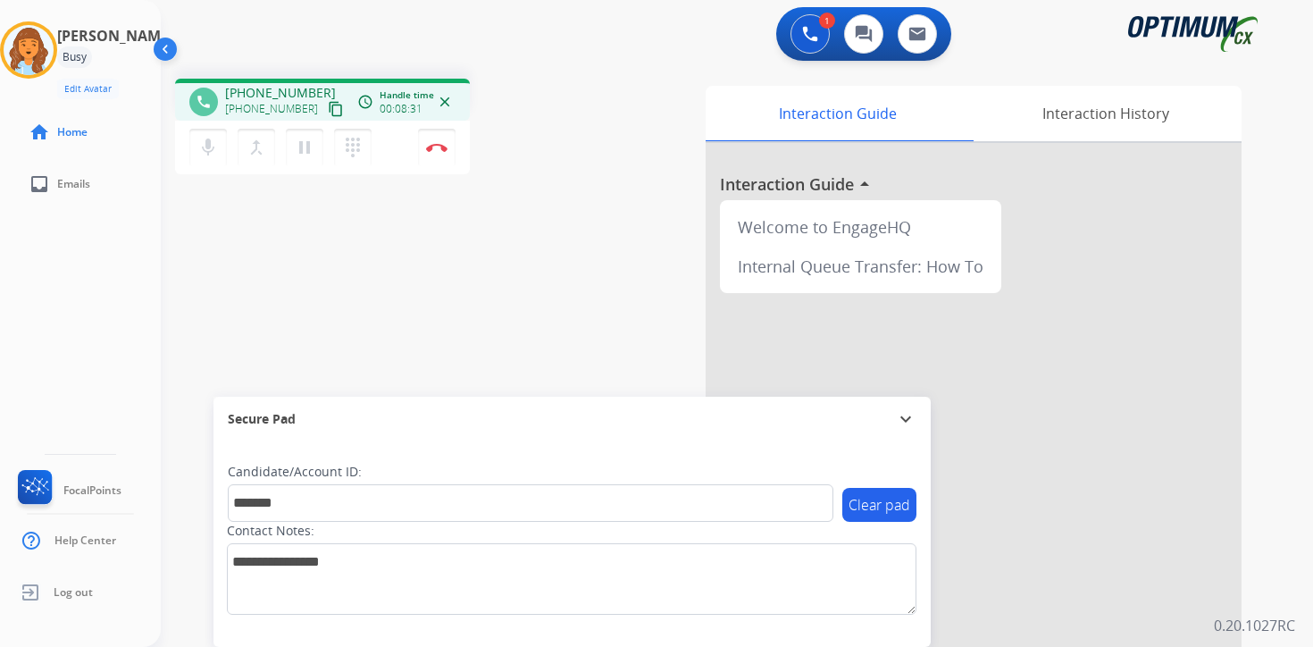
click at [1266, 619] on p "0.20.1027RC" at bounding box center [1254, 624] width 81 height 21
click at [439, 145] on img at bounding box center [436, 147] width 21 height 9
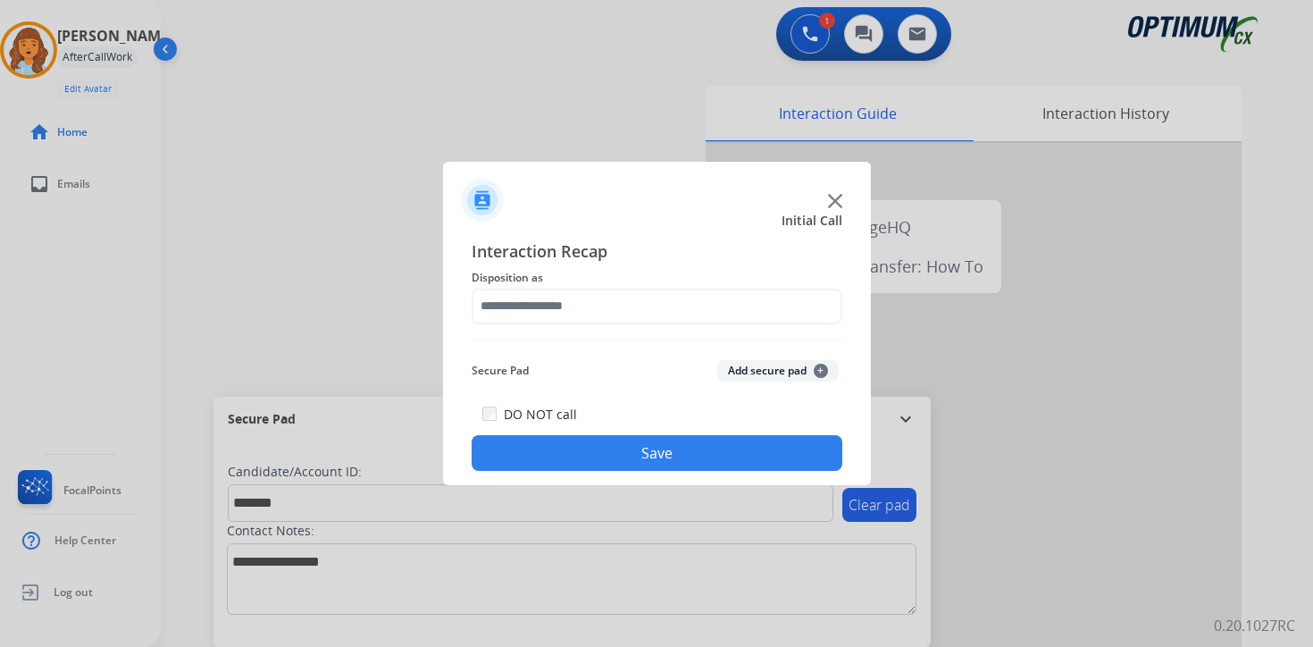
click at [809, 372] on button "Add secure pad +" at bounding box center [777, 370] width 121 height 21
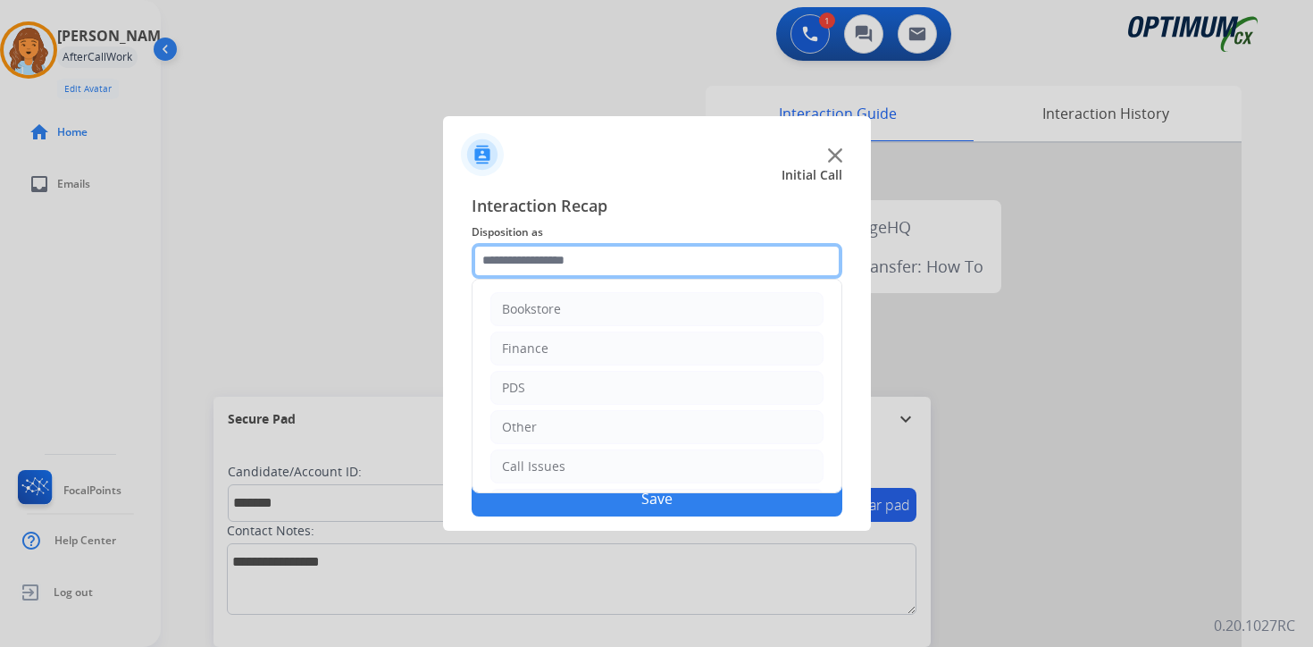
click at [607, 270] on input "text" at bounding box center [657, 261] width 371 height 36
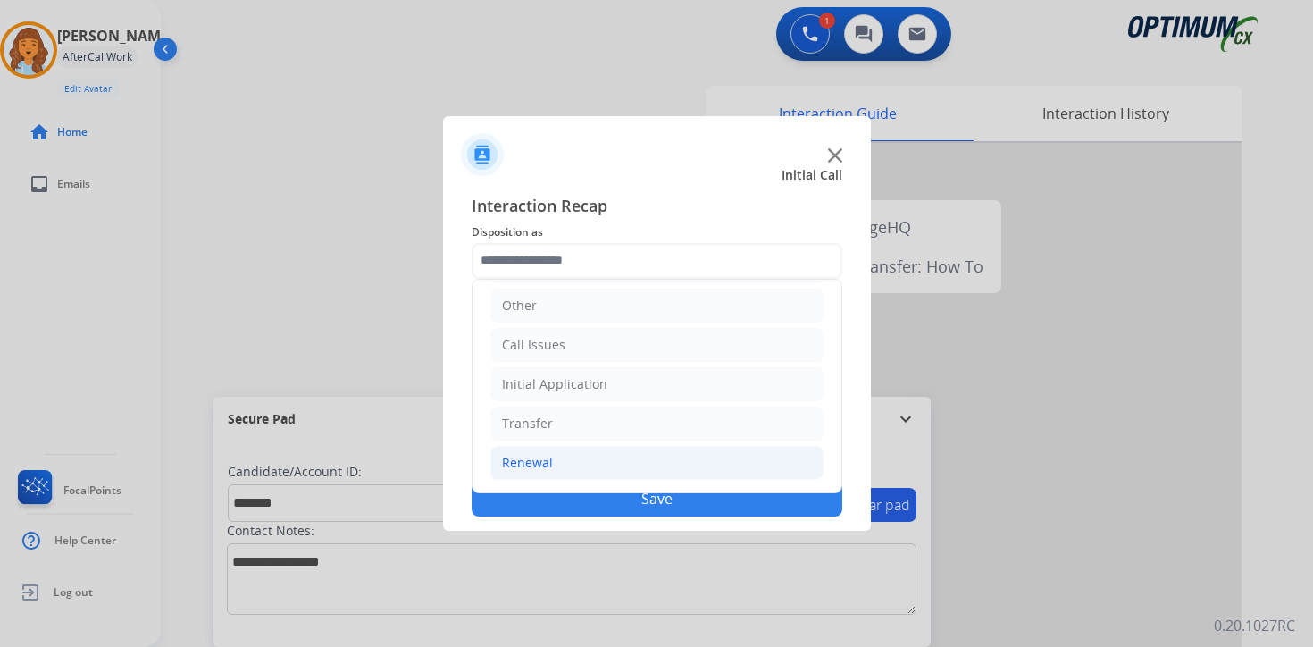
click at [562, 456] on li "Renewal" at bounding box center [656, 463] width 333 height 34
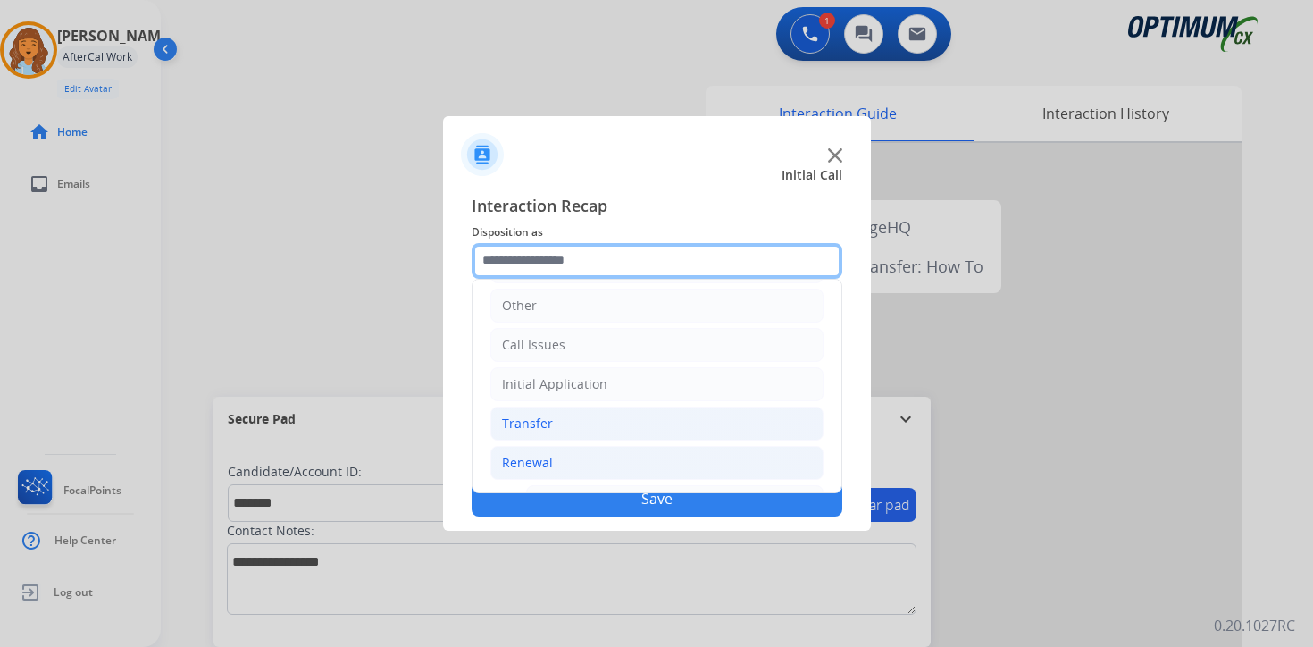
scroll to position [419, 0]
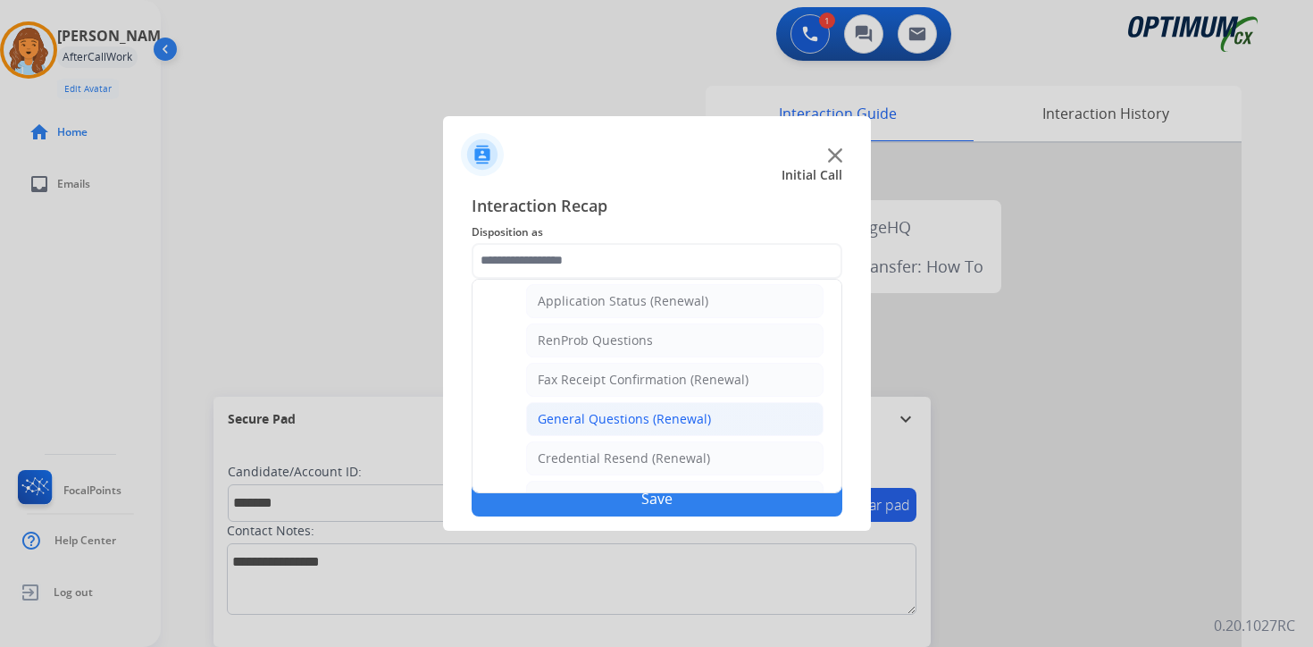
click at [666, 414] on div "General Questions (Renewal)" at bounding box center [624, 419] width 173 height 18
type input "**********"
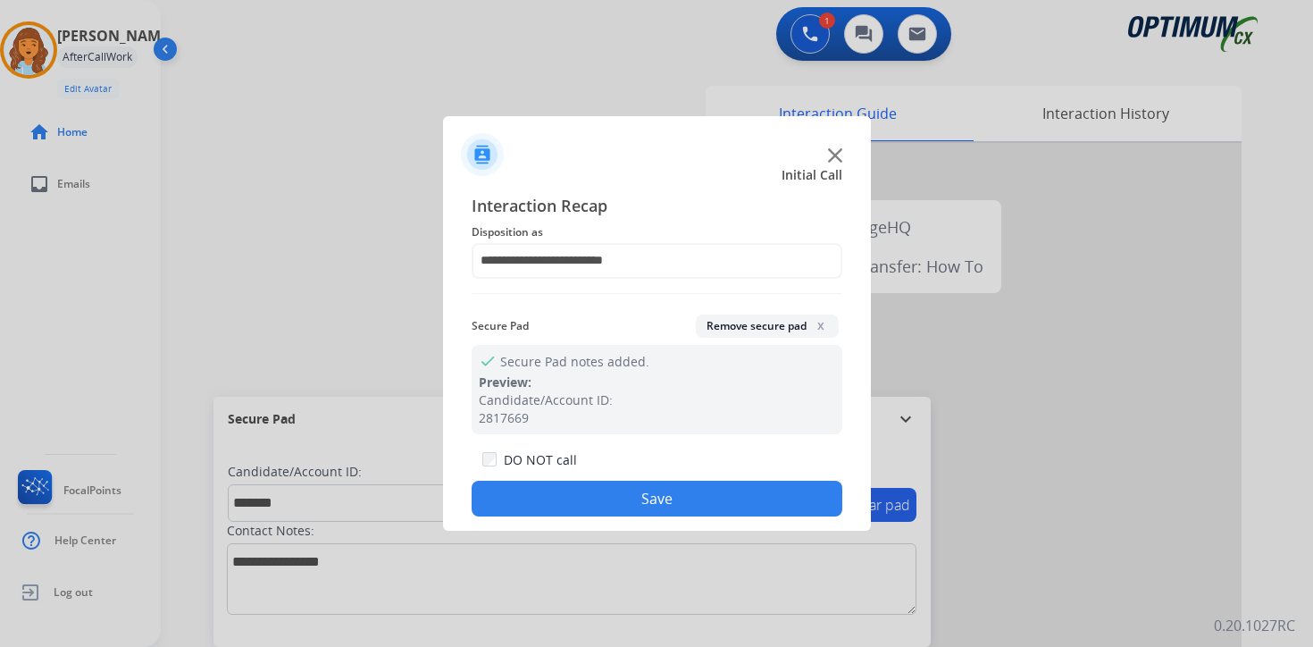
click at [665, 493] on button "Save" at bounding box center [657, 499] width 371 height 36
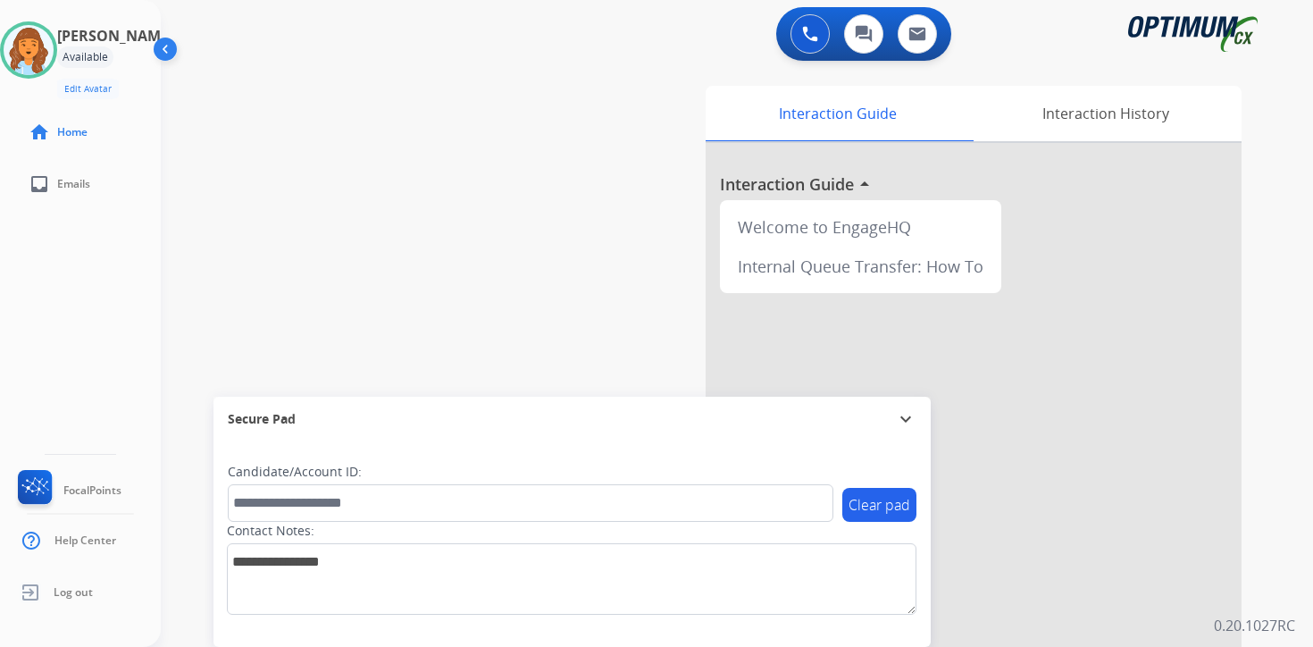
click at [1275, 464] on div "0 Voice Interactions 0 Chat Interactions 0 Email Interactions swap_horiz Break …" at bounding box center [737, 323] width 1152 height 647
click at [1241, 497] on div "Interaction Guide Interaction History Interaction Guide arrow_drop_up Welcome t…" at bounding box center [947, 444] width 648 height 731
click at [1292, 519] on div "0 Voice Interactions 0 Chat Interactions 0 Email Interactions swap_horiz Break …" at bounding box center [737, 323] width 1152 height 647
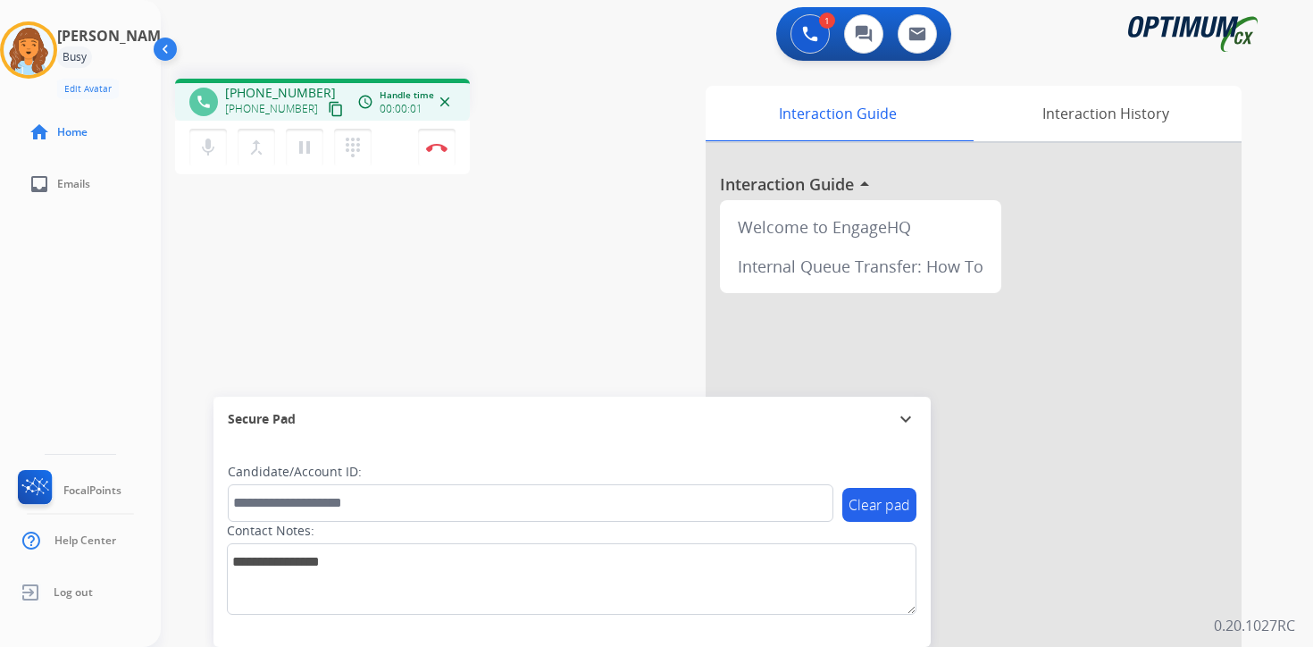
click at [328, 108] on mat-icon "content_copy" at bounding box center [336, 109] width 16 height 16
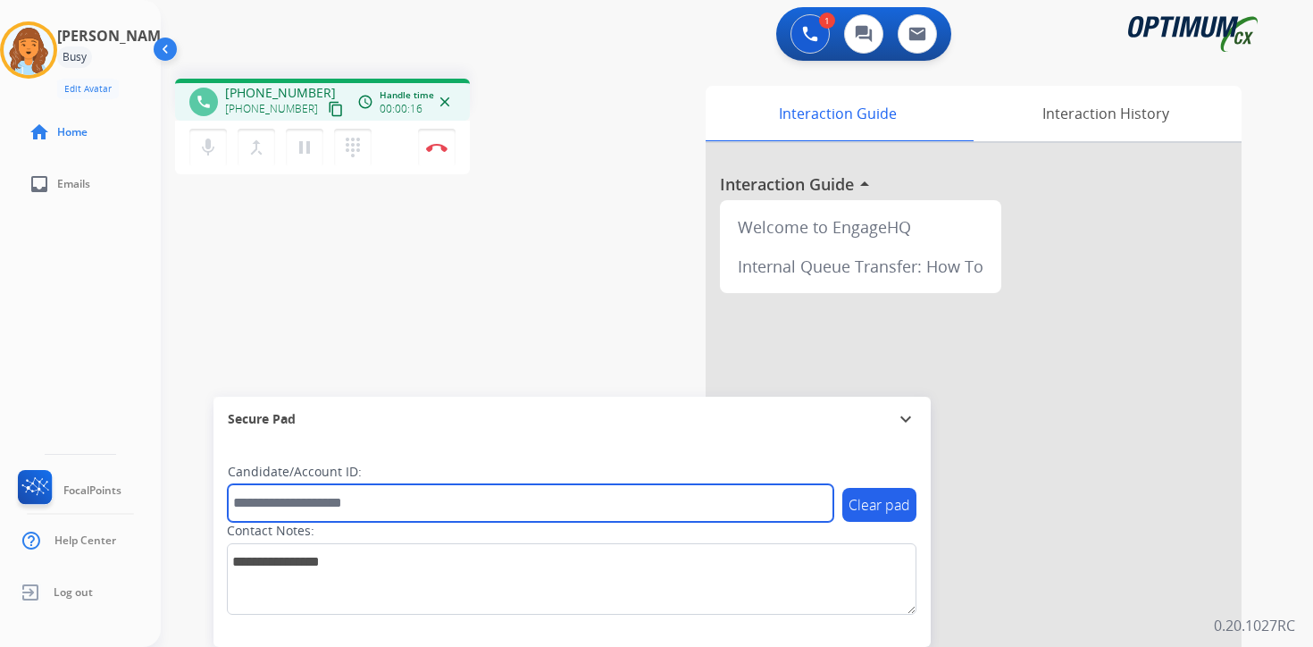
click at [405, 506] on input "text" at bounding box center [531, 503] width 606 height 38
type input "*********"
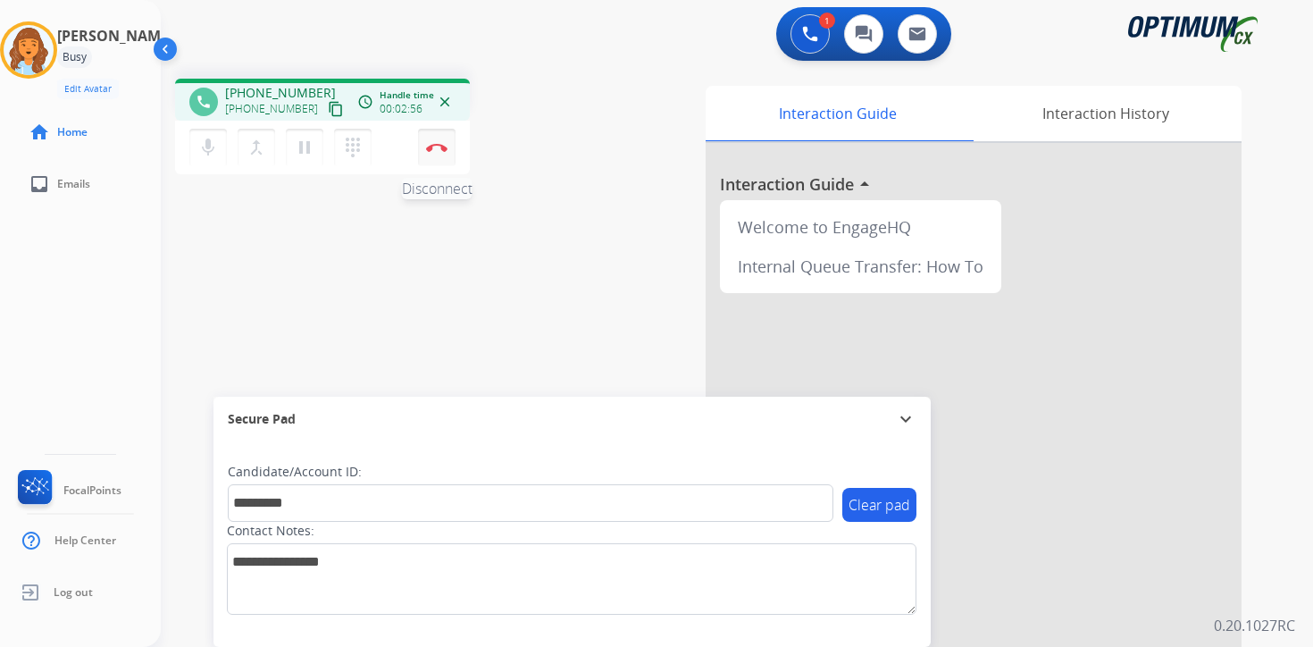
click at [440, 146] on img at bounding box center [436, 147] width 21 height 9
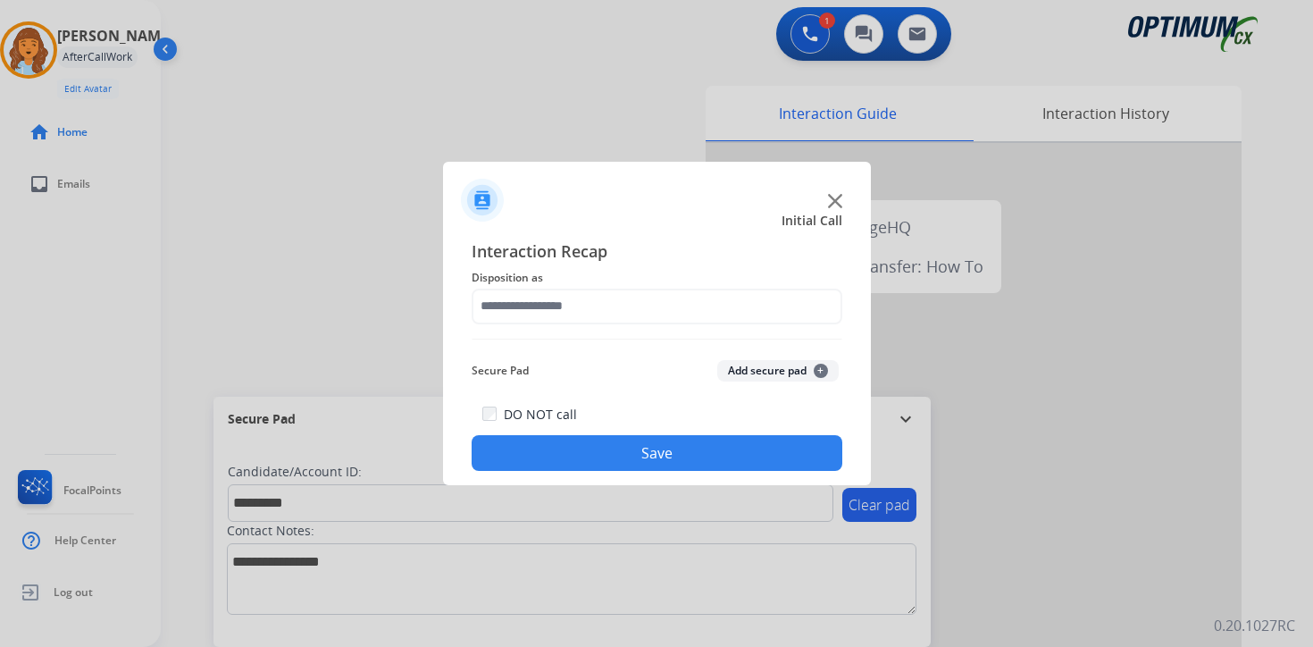
click at [814, 375] on span "+" at bounding box center [821, 371] width 14 height 14
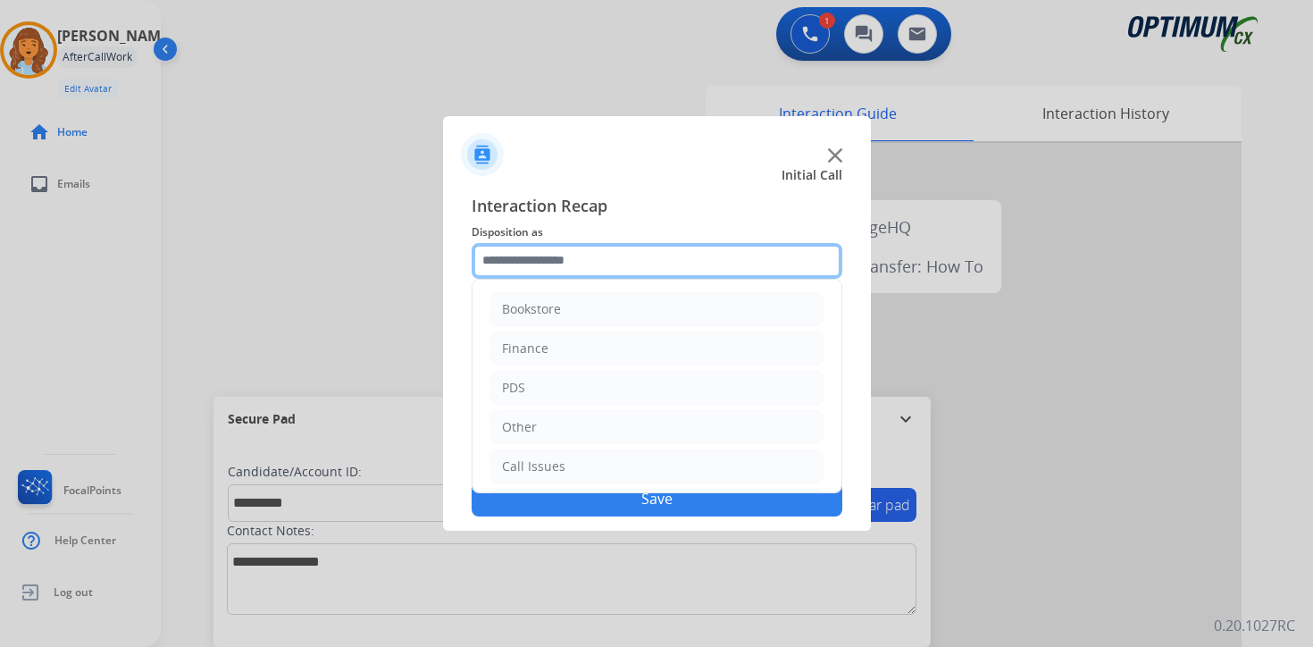
click at [598, 248] on input "text" at bounding box center [657, 261] width 371 height 36
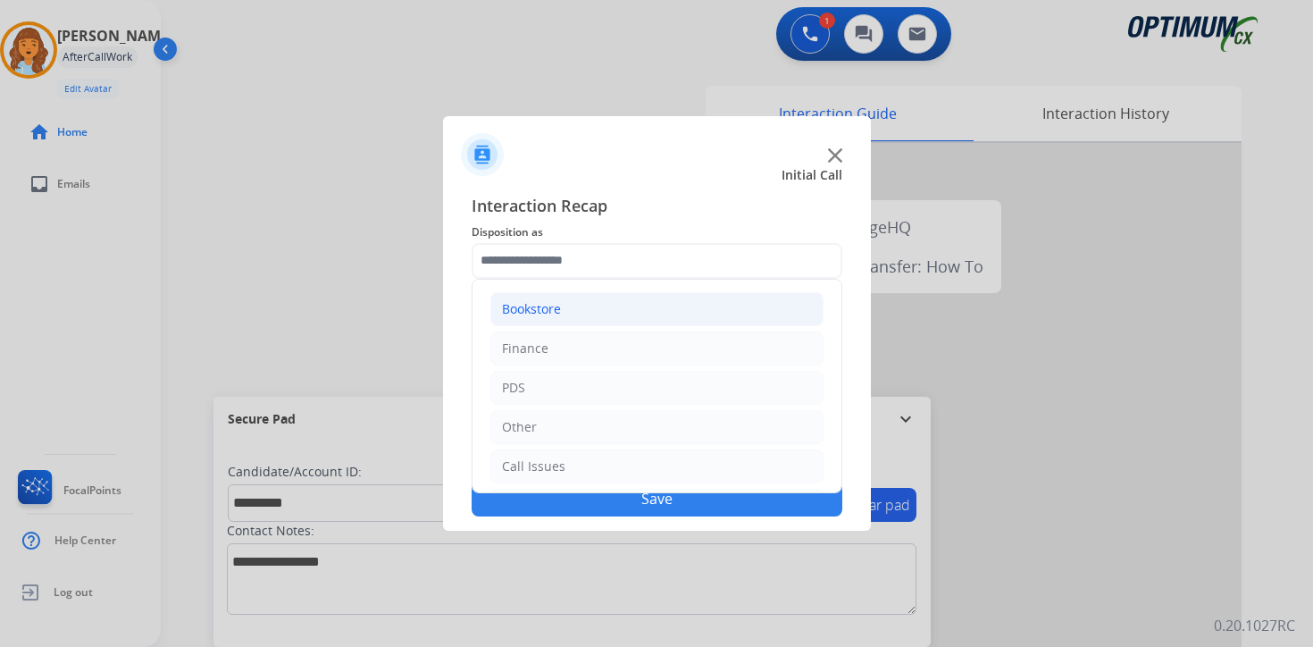
click at [531, 295] on li "Bookstore" at bounding box center [656, 309] width 333 height 34
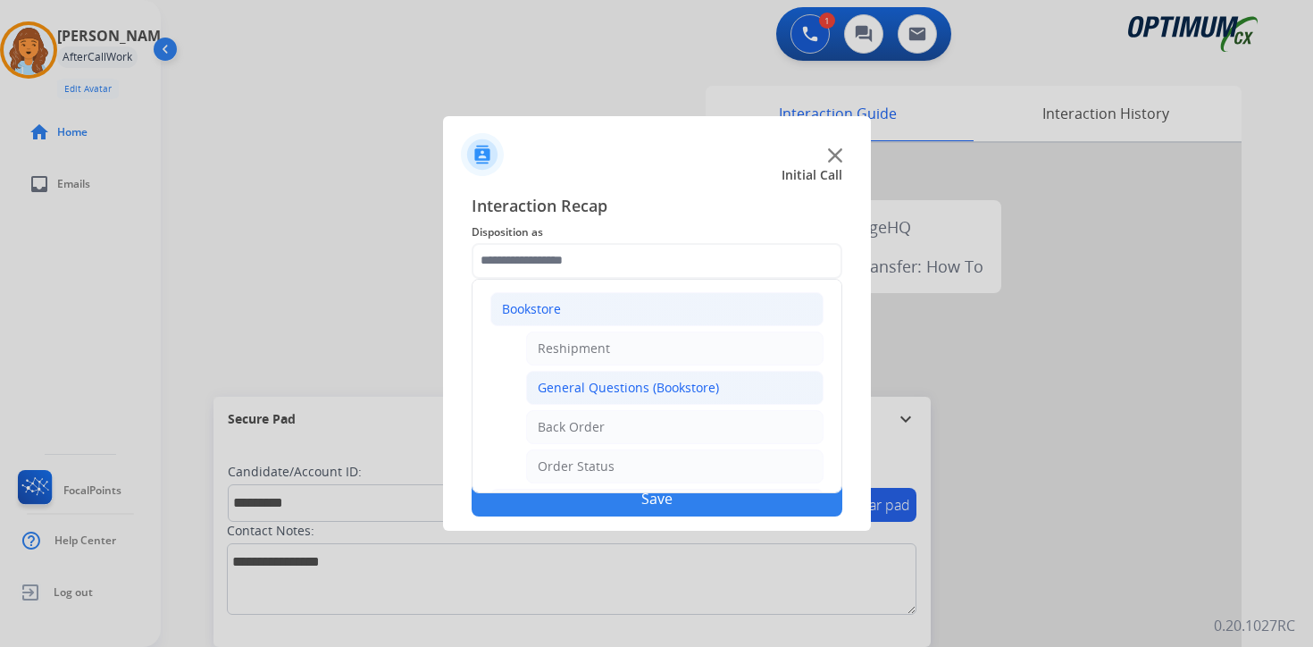
click at [573, 395] on div "General Questions (Bookstore)" at bounding box center [628, 388] width 181 height 18
type input "**********"
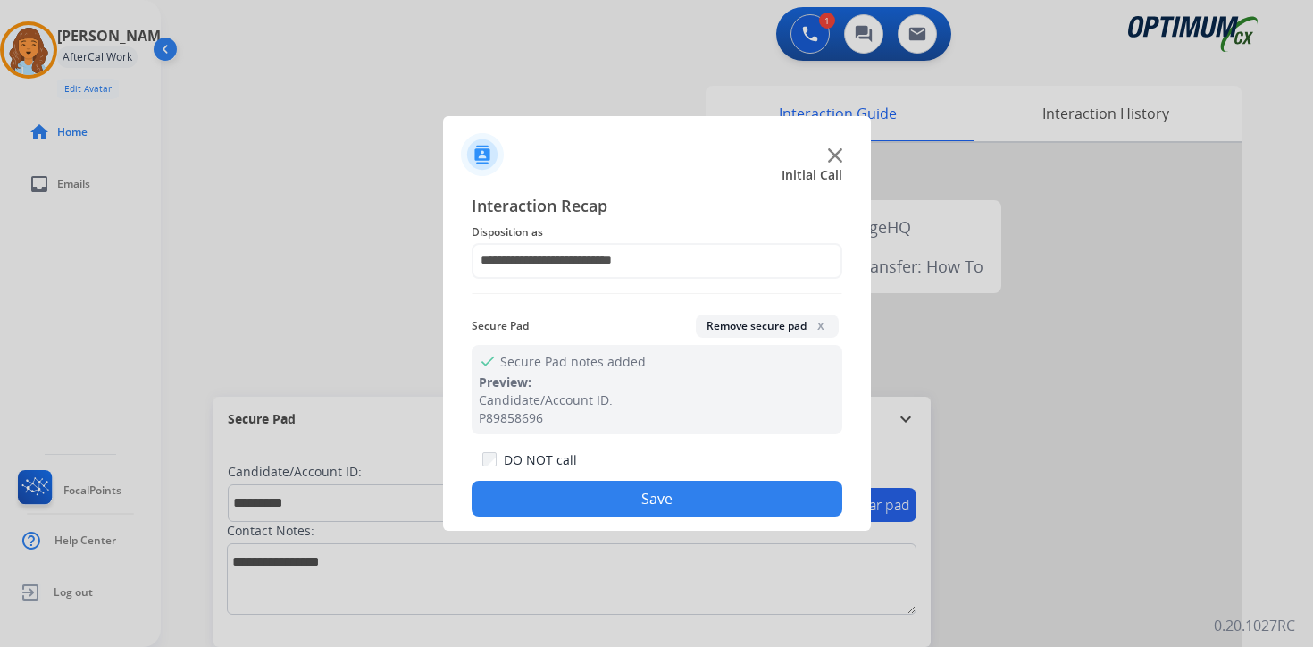
click at [608, 490] on button "Save" at bounding box center [657, 499] width 371 height 36
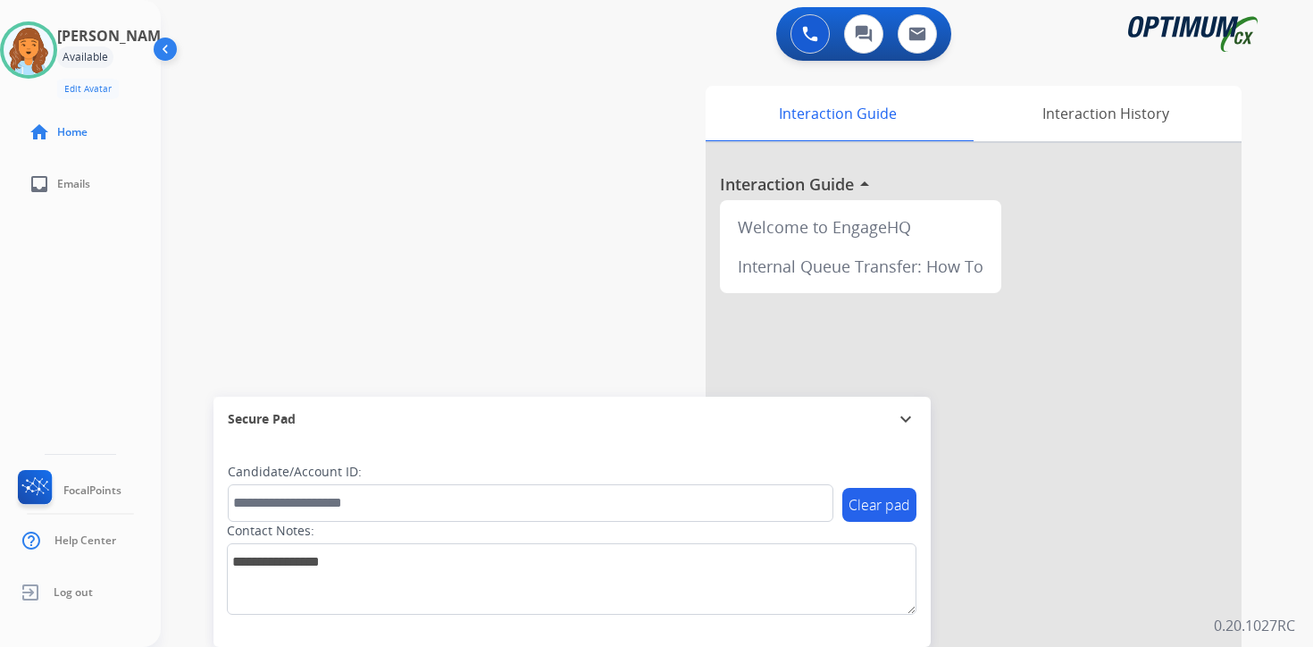
click at [1267, 405] on div "Interaction Guide Interaction History Interaction Guide arrow_drop_up Welcome t…" at bounding box center [947, 444] width 648 height 731
click at [1275, 470] on div "0 Voice Interactions 0 Chat Interactions 0 Email Interactions swap_horiz Break …" at bounding box center [737, 323] width 1152 height 647
click at [1256, 397] on div "Interaction Guide Interaction History Interaction Guide arrow_drop_up Welcome t…" at bounding box center [947, 444] width 648 height 731
click at [1262, 547] on div "Interaction Guide Interaction History Interaction Guide arrow_drop_up Welcome t…" at bounding box center [947, 444] width 648 height 731
click at [1277, 569] on div "0 Voice Interactions 0 Chat Interactions 0 Email Interactions swap_horiz Break …" at bounding box center [737, 323] width 1152 height 647
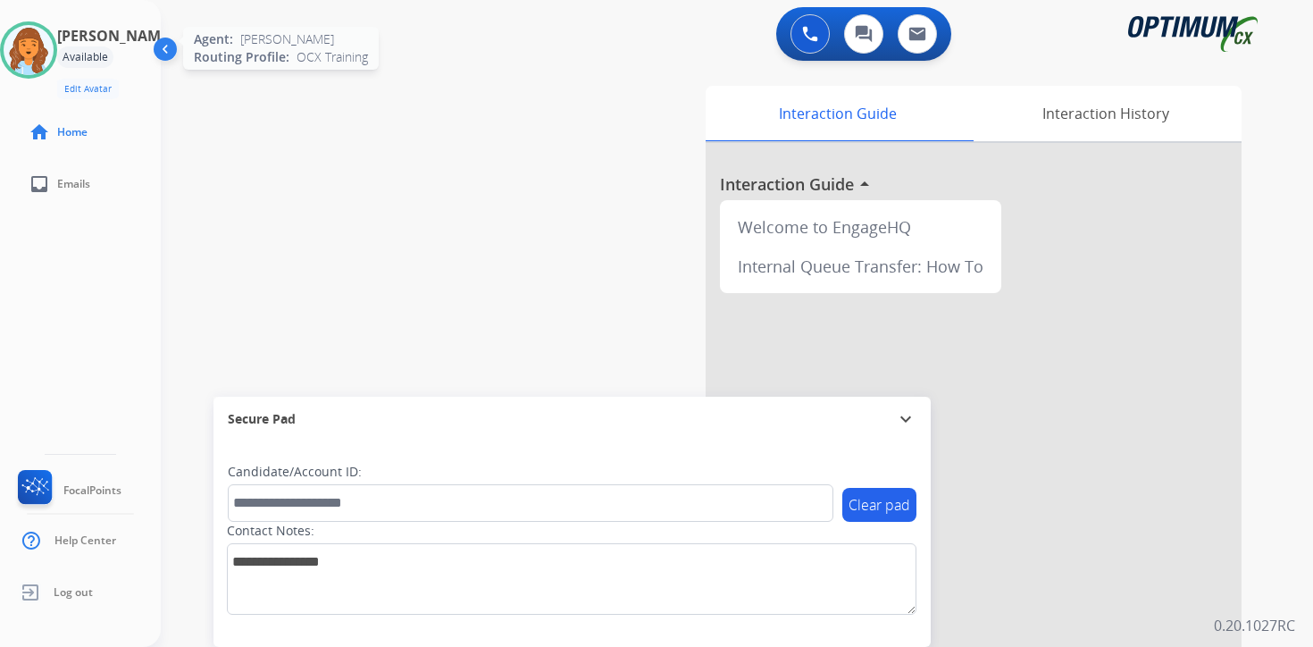
click at [33, 42] on img at bounding box center [29, 50] width 50 height 50
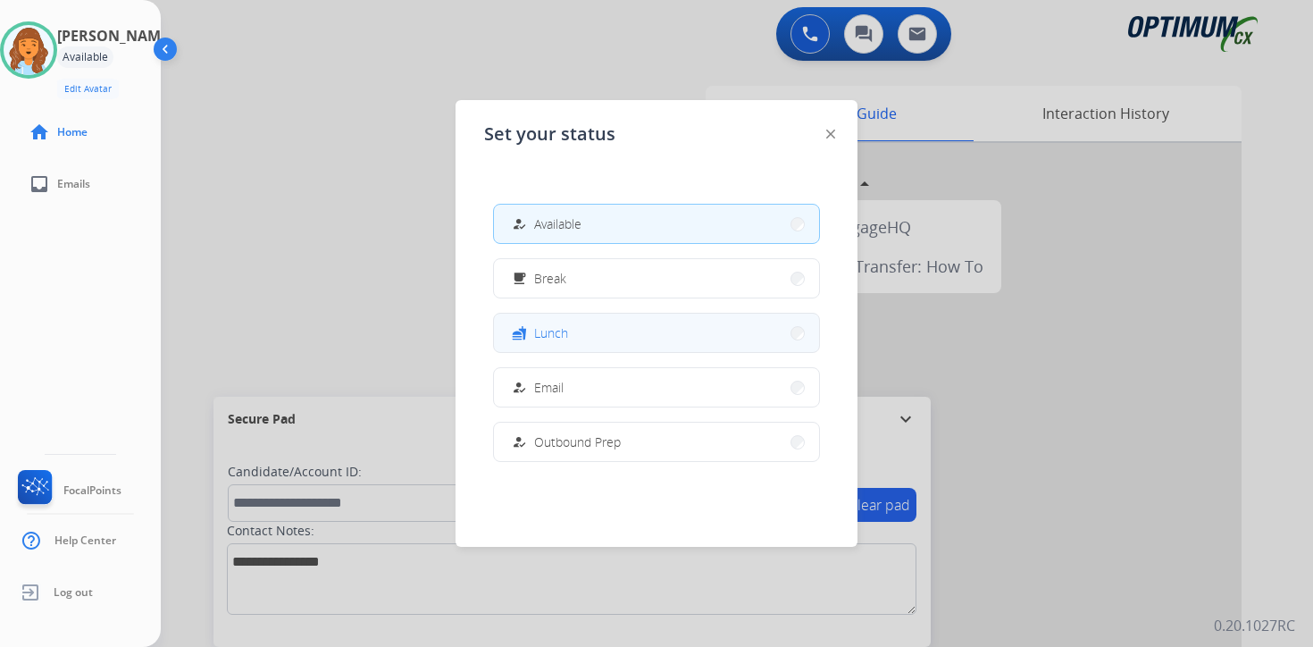
click at [578, 325] on button "fastfood Lunch" at bounding box center [656, 332] width 325 height 38
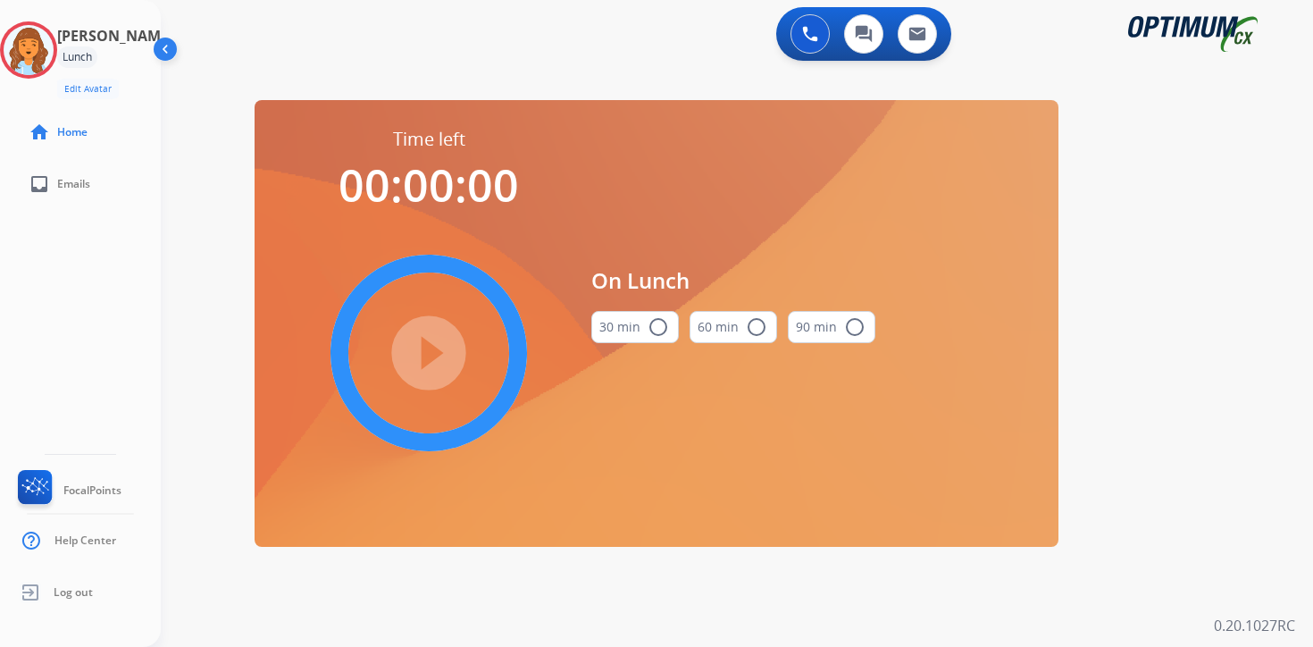
click at [1254, 255] on div "0 Voice Interactions 0 Chat Interactions 0 Email Interactions swap_horiz Break …" at bounding box center [737, 323] width 1152 height 647
click at [43, 50] on img at bounding box center [29, 50] width 50 height 50
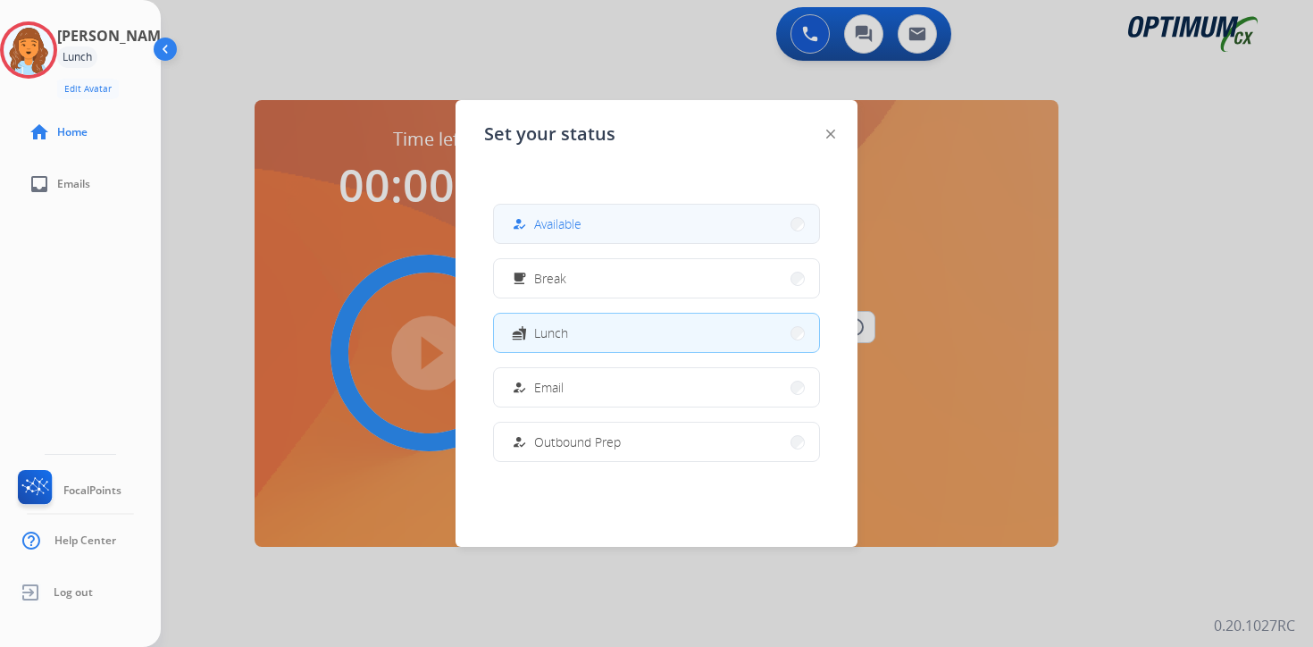
click at [596, 228] on button "how_to_reg Available" at bounding box center [656, 224] width 325 height 38
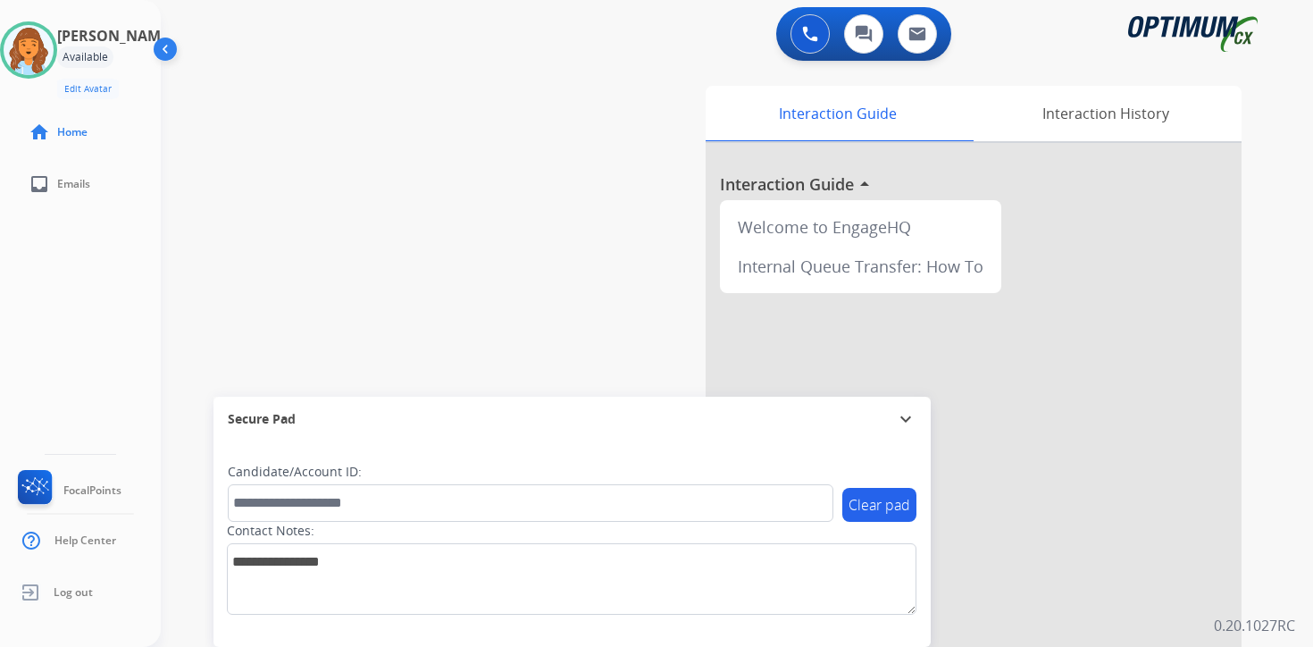
click at [1287, 456] on div "0 Voice Interactions 0 Chat Interactions 0 Email Interactions swap_horiz Break …" at bounding box center [737, 323] width 1152 height 647
click at [1290, 621] on p "0.20.1027RC" at bounding box center [1254, 624] width 81 height 21
click at [1248, 599] on div "Interaction Guide Interaction History Interaction Guide arrow_drop_up Welcome t…" at bounding box center [947, 444] width 648 height 731
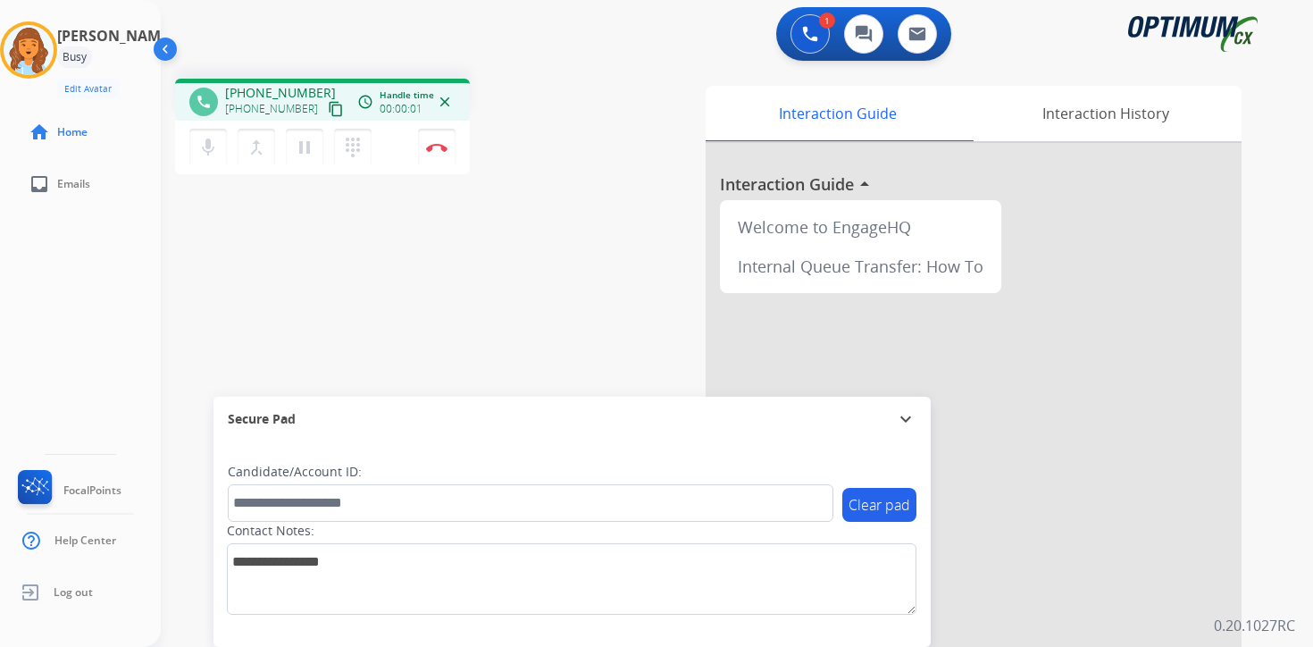
click at [328, 111] on mat-icon "content_copy" at bounding box center [336, 109] width 16 height 16
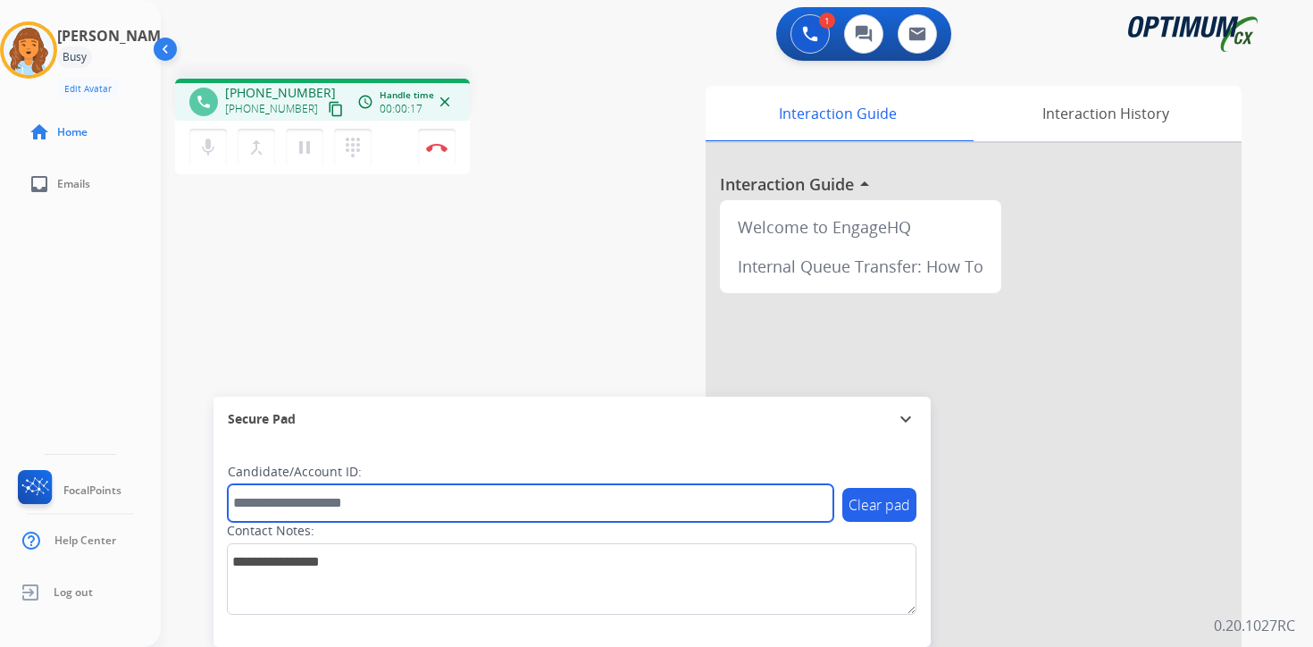
click at [404, 500] on input "text" at bounding box center [531, 503] width 606 height 38
type input "*********"
click at [441, 512] on input "*********" at bounding box center [531, 503] width 606 height 38
click at [488, 503] on input "*********" at bounding box center [531, 503] width 606 height 38
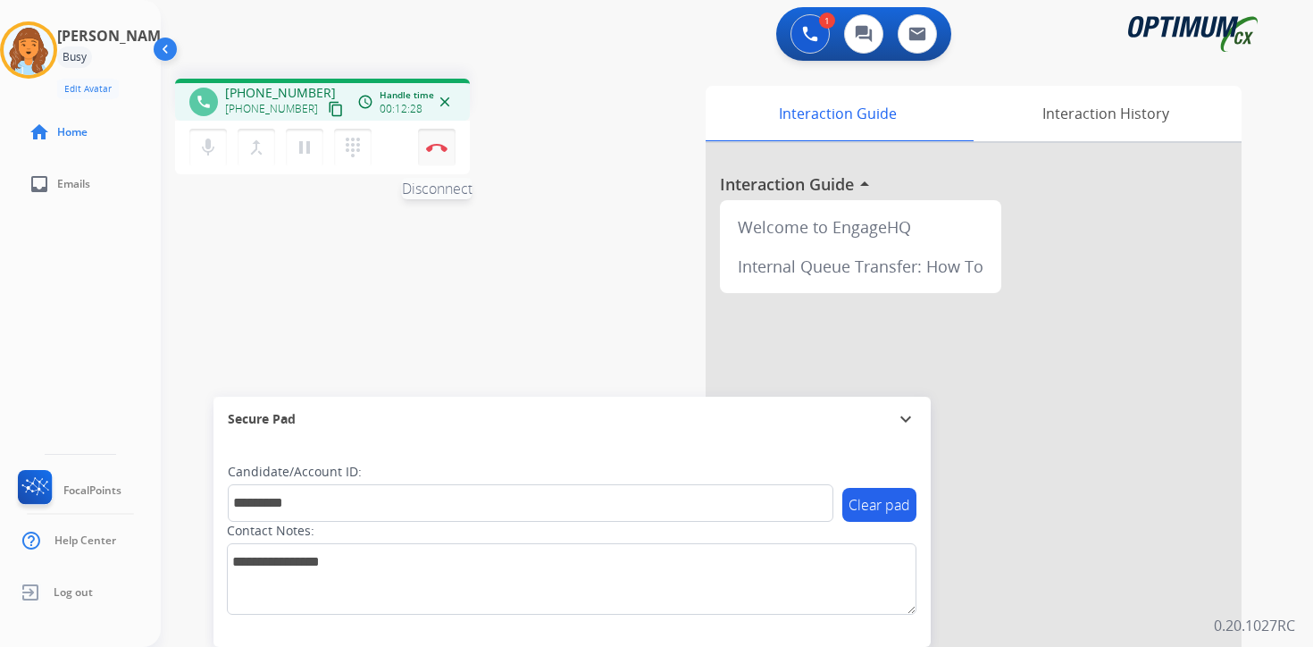
click at [446, 149] on img at bounding box center [436, 147] width 21 height 9
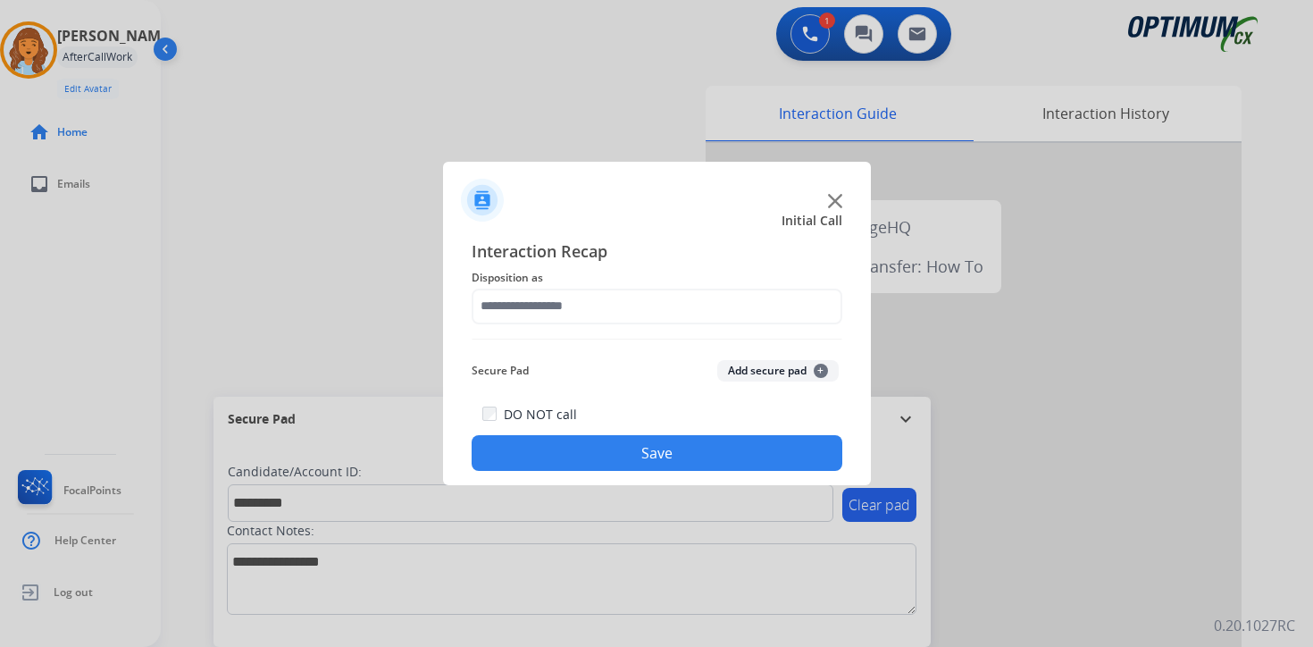
click at [806, 357] on div "Secure Pad Add secure pad +" at bounding box center [657, 371] width 371 height 36
click at [806, 377] on button "Add secure pad +" at bounding box center [777, 370] width 121 height 21
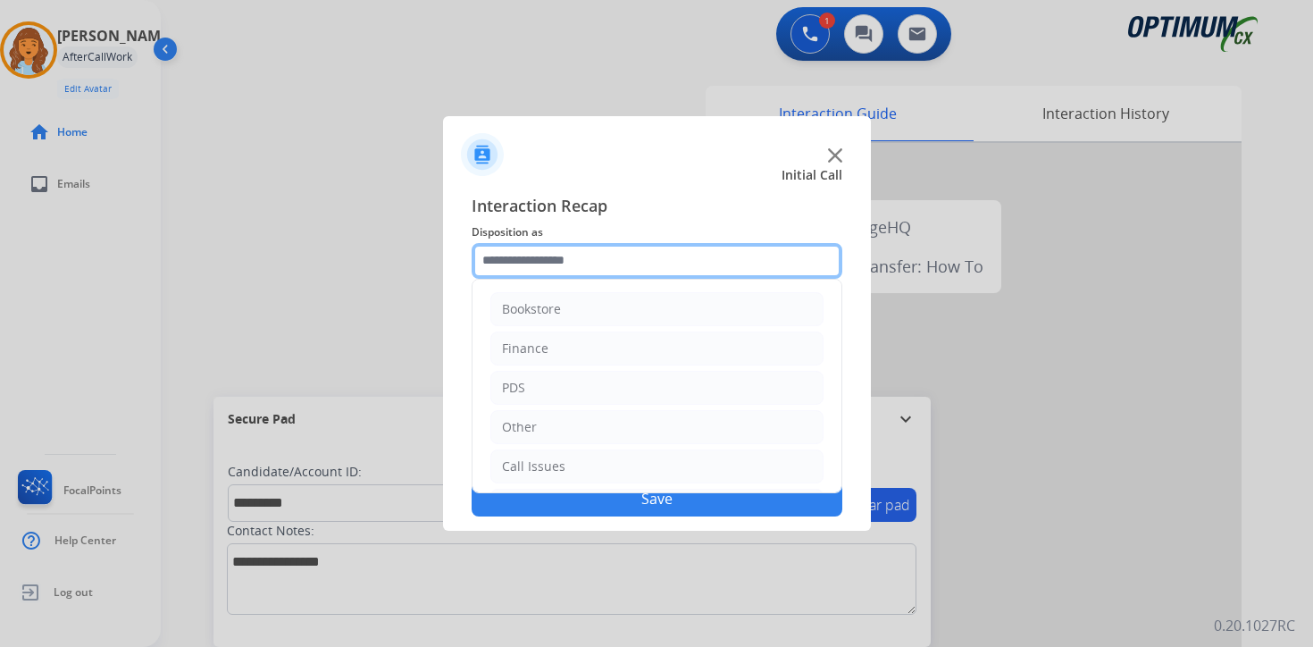
click at [603, 258] on input "text" at bounding box center [657, 261] width 371 height 36
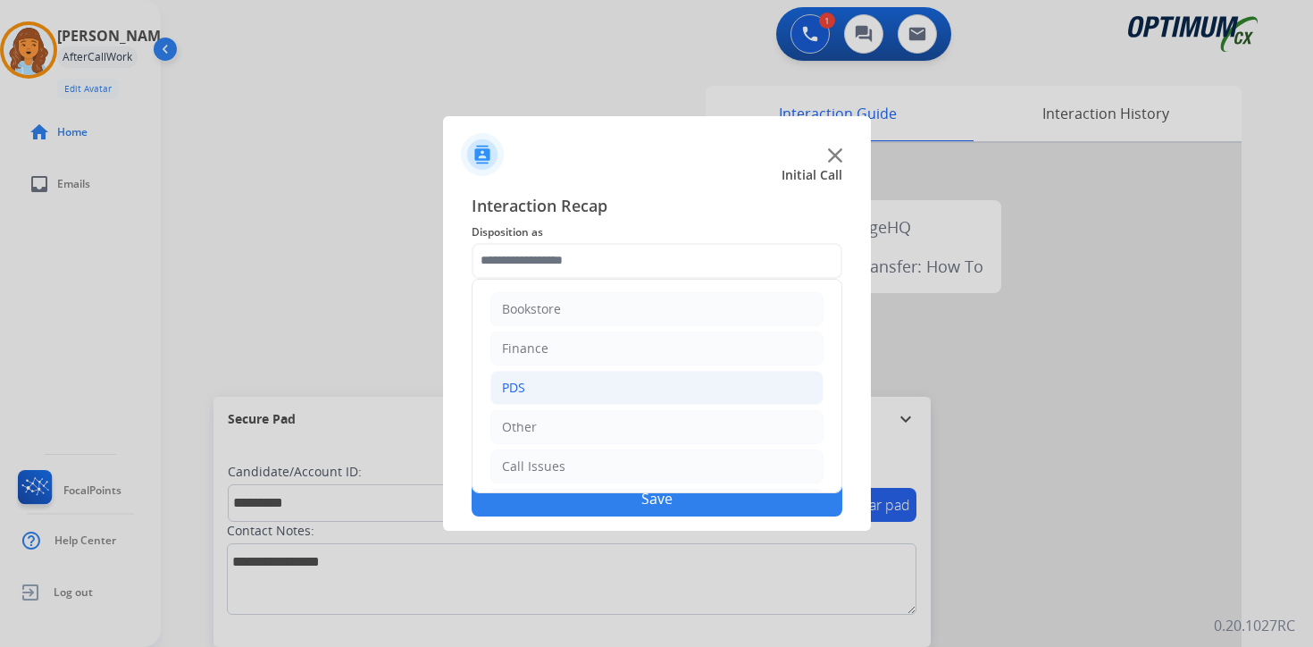
click at [547, 376] on li "PDS" at bounding box center [656, 388] width 333 height 34
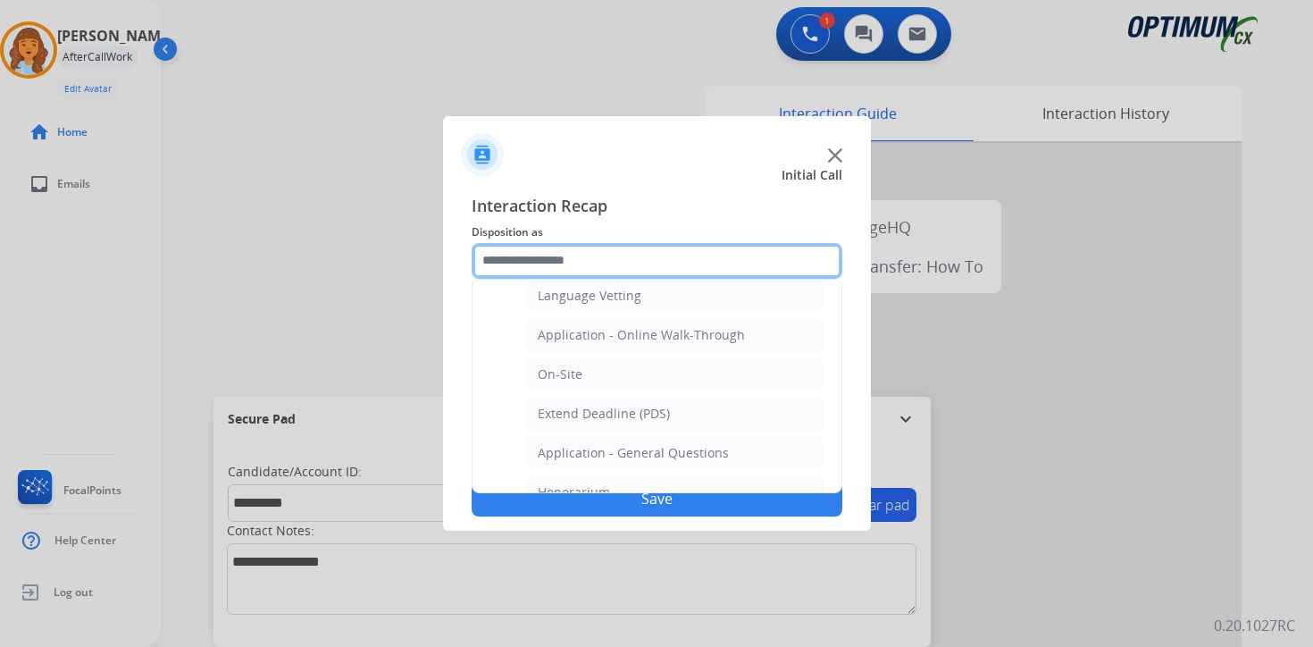
scroll to position [413, 0]
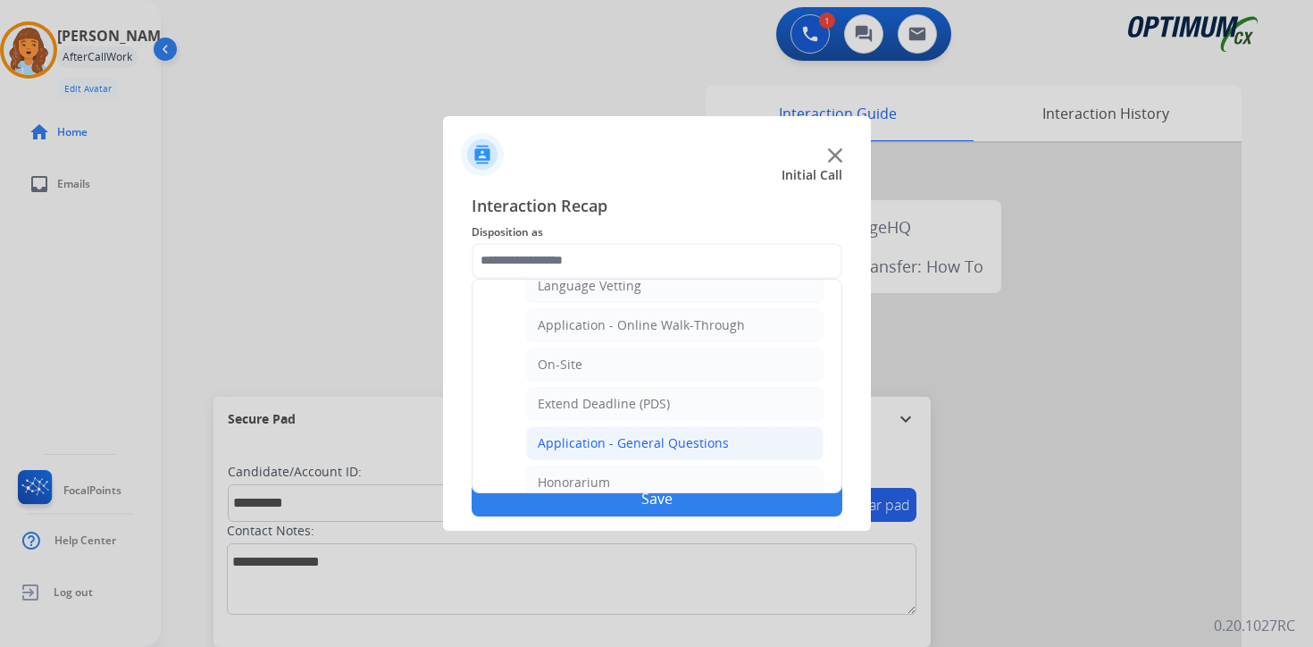
click at [658, 442] on div "Application - General Questions" at bounding box center [633, 443] width 191 height 18
type input "**********"
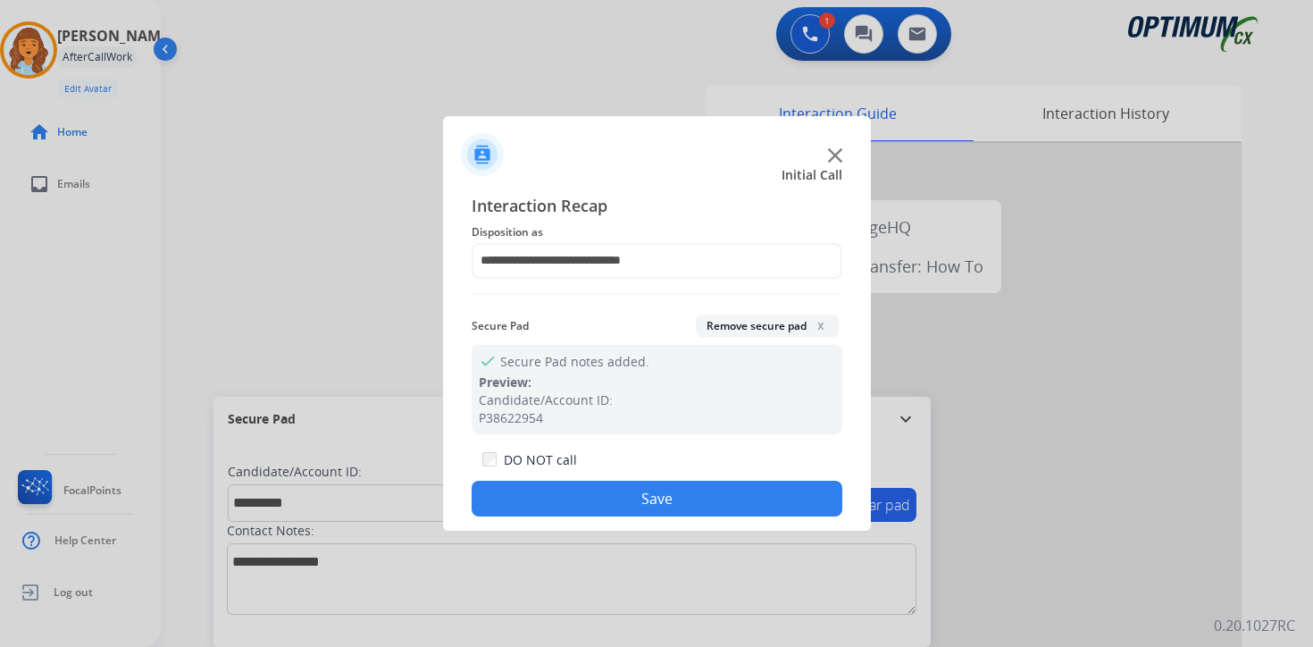
click at [637, 492] on button "Save" at bounding box center [657, 499] width 371 height 36
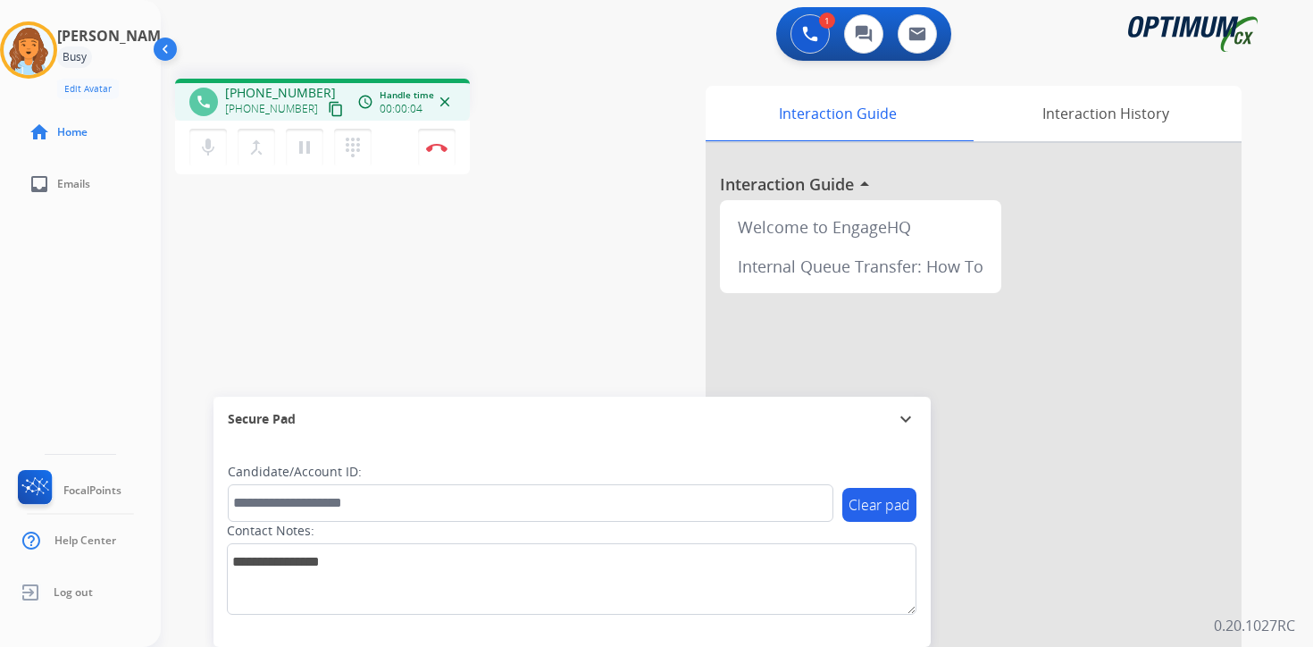
click at [1291, 475] on div "1 Voice Interactions 0 Chat Interactions 0 Email Interactions phone [PHONE_NUMB…" at bounding box center [737, 323] width 1152 height 647
click at [328, 105] on mat-icon "content_copy" at bounding box center [336, 109] width 16 height 16
click at [304, 159] on button "pause Hold" at bounding box center [305, 148] width 38 height 38
click at [796, 36] on button at bounding box center [809, 33] width 39 height 39
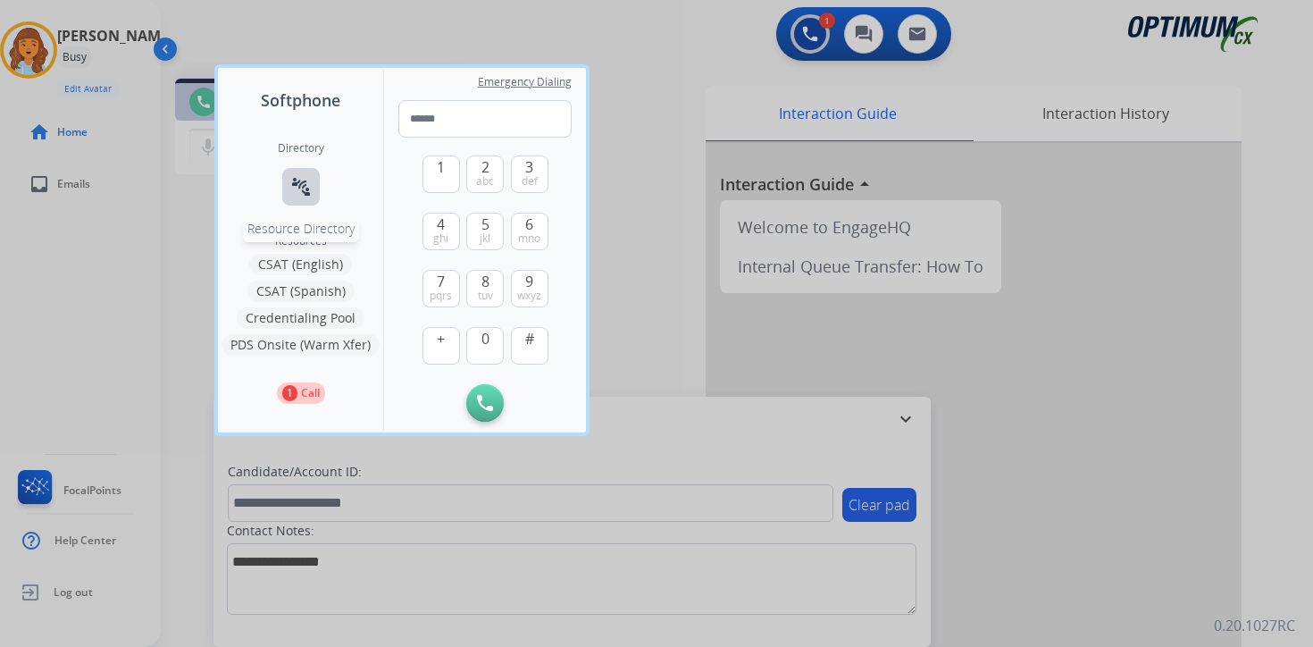
click at [307, 175] on button "connect_without_contact Resource Directory" at bounding box center [301, 187] width 38 height 38
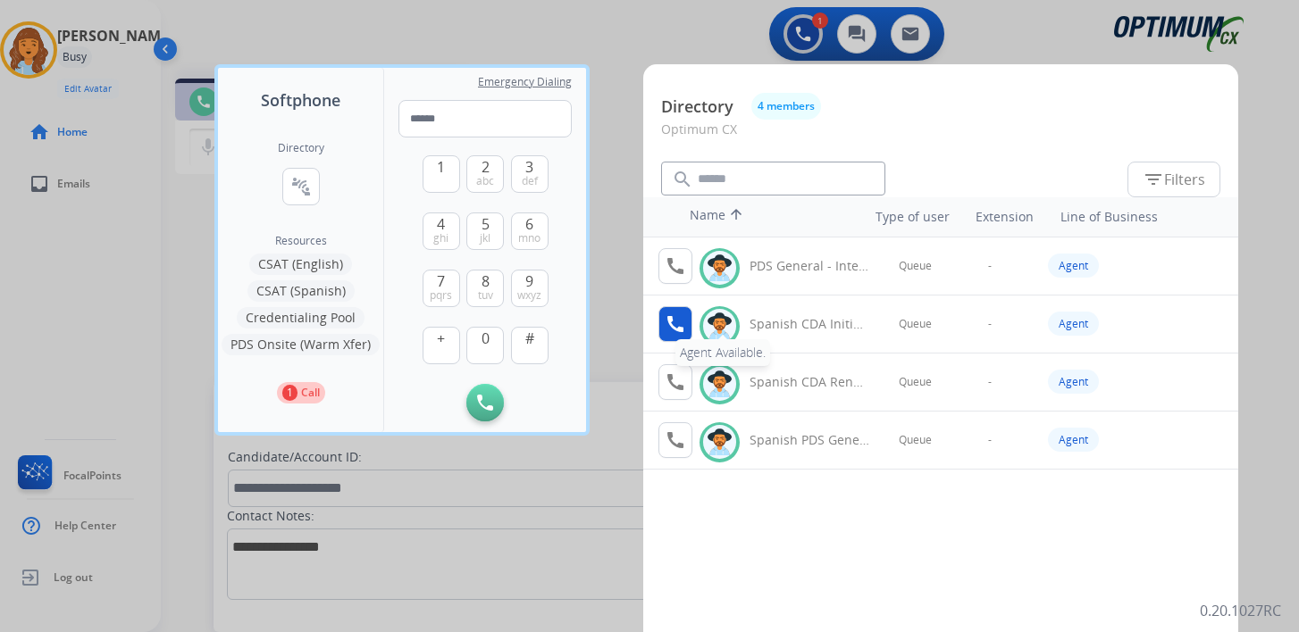
click at [676, 308] on button "call Agent Available." at bounding box center [675, 324] width 34 height 36
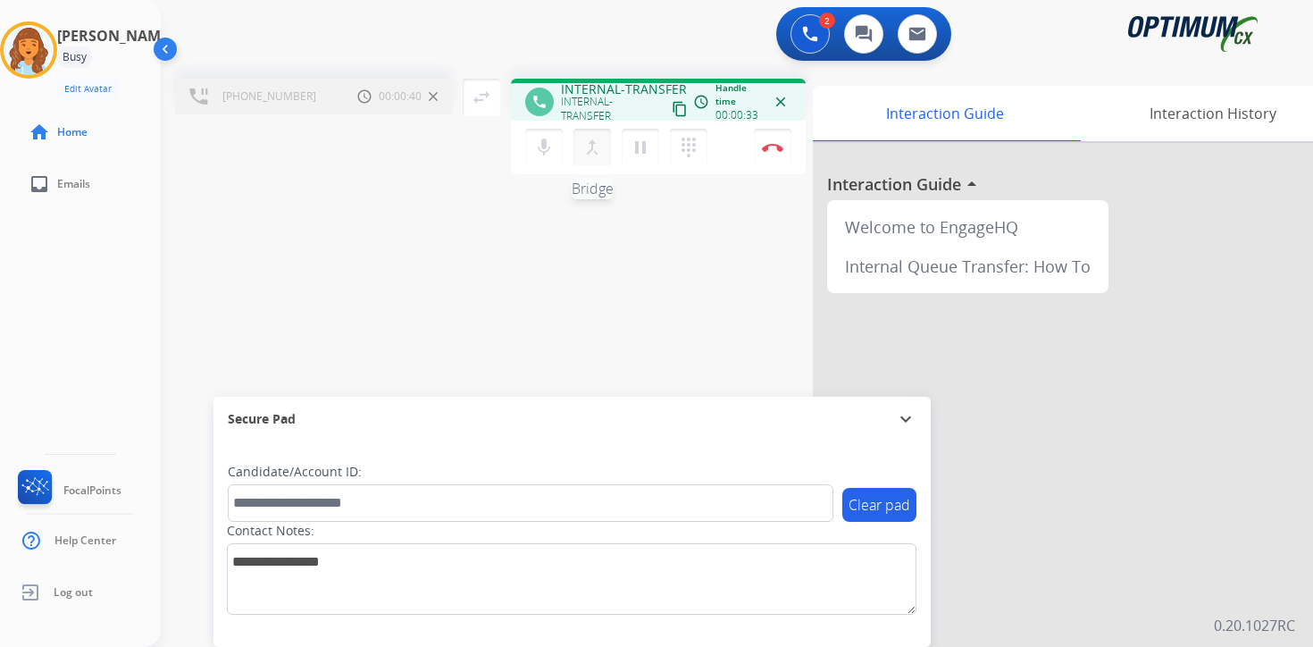
click at [594, 161] on button "merge_type Bridge" at bounding box center [592, 148] width 38 height 38
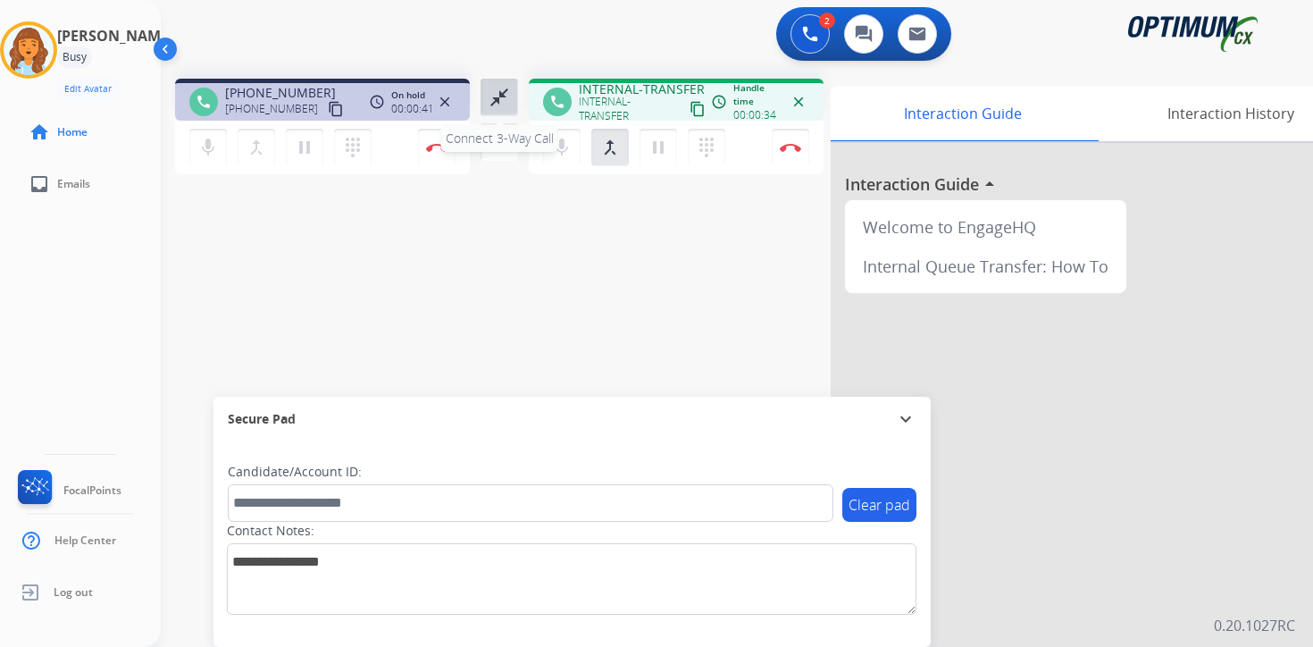
click at [500, 102] on mat-icon "close_fullscreen" at bounding box center [499, 97] width 21 height 21
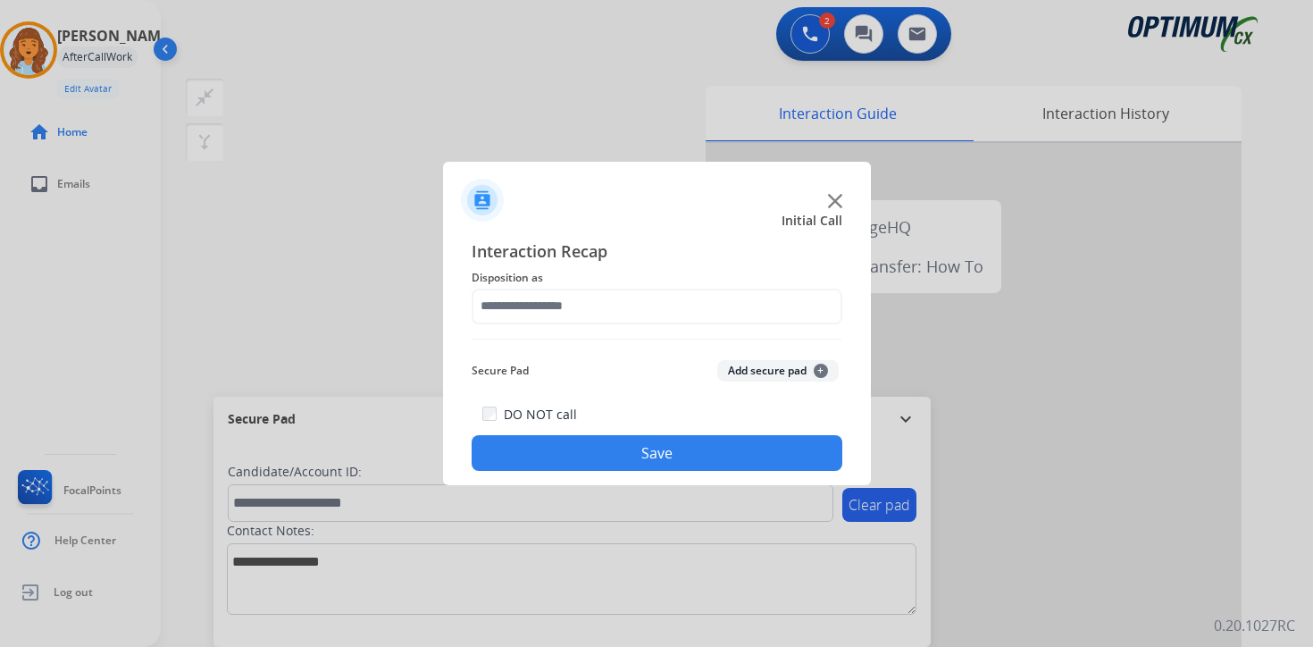
click at [824, 380] on button "Add secure pad +" at bounding box center [777, 370] width 121 height 21
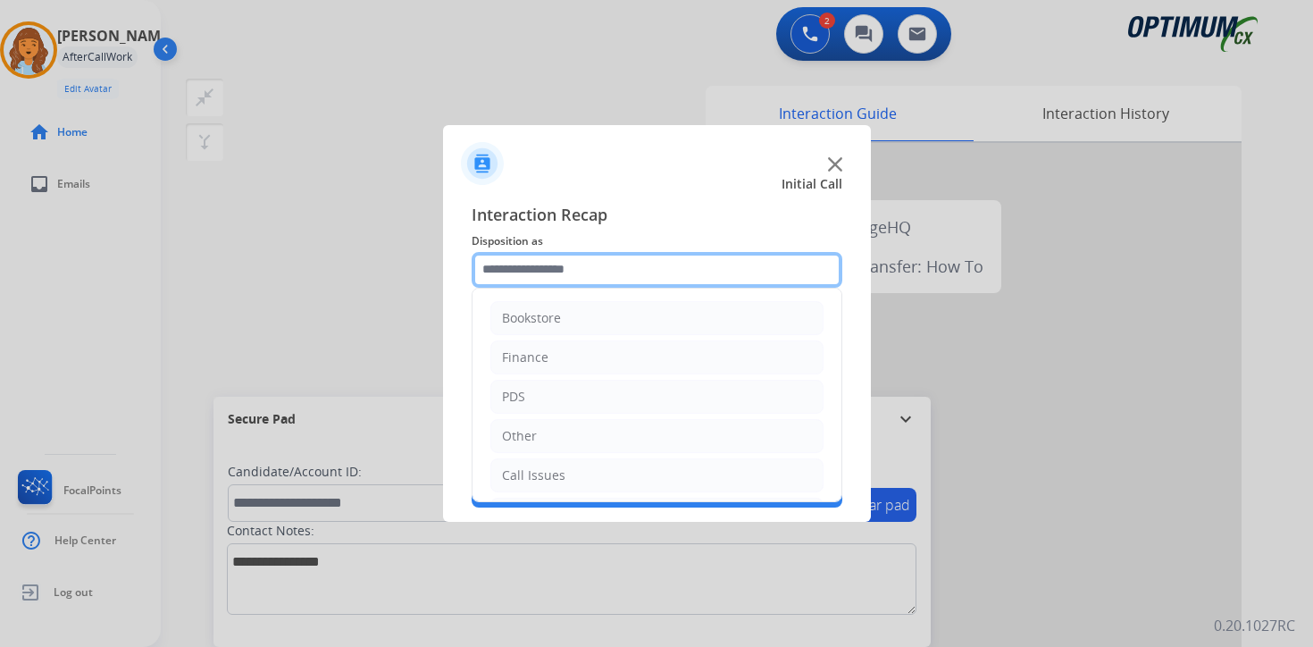
click at [596, 286] on input "text" at bounding box center [657, 270] width 371 height 36
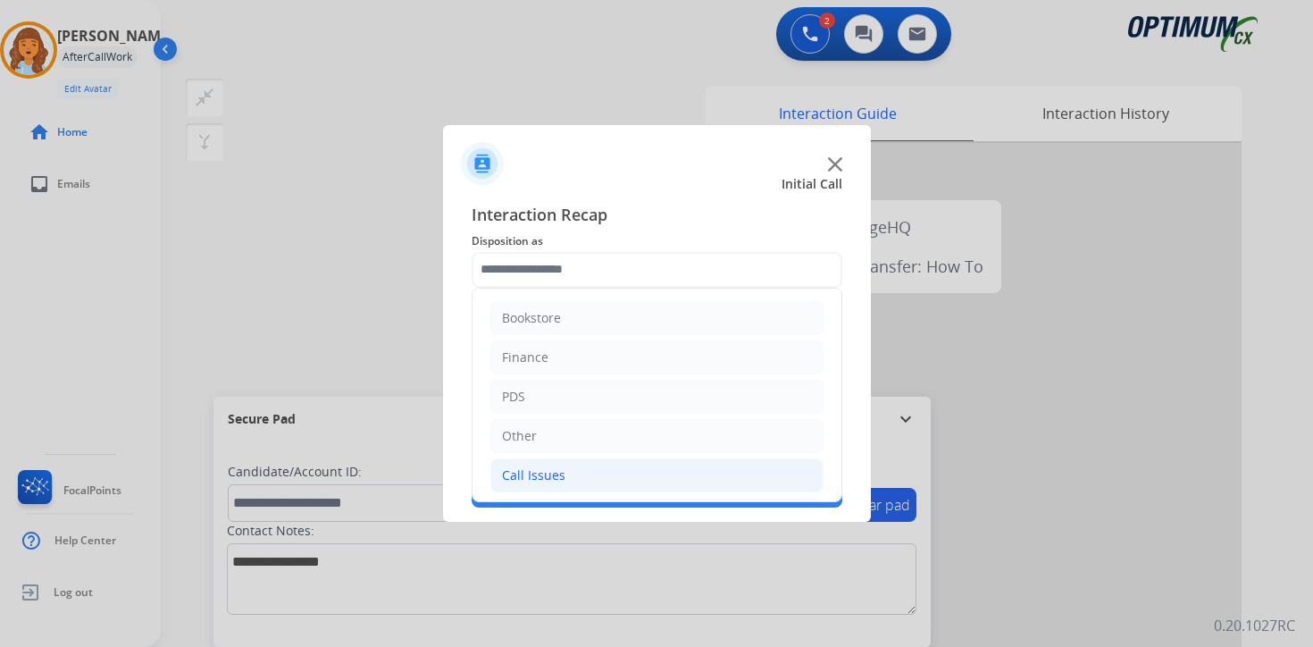
click at [559, 464] on li "Call Issues" at bounding box center [656, 475] width 333 height 34
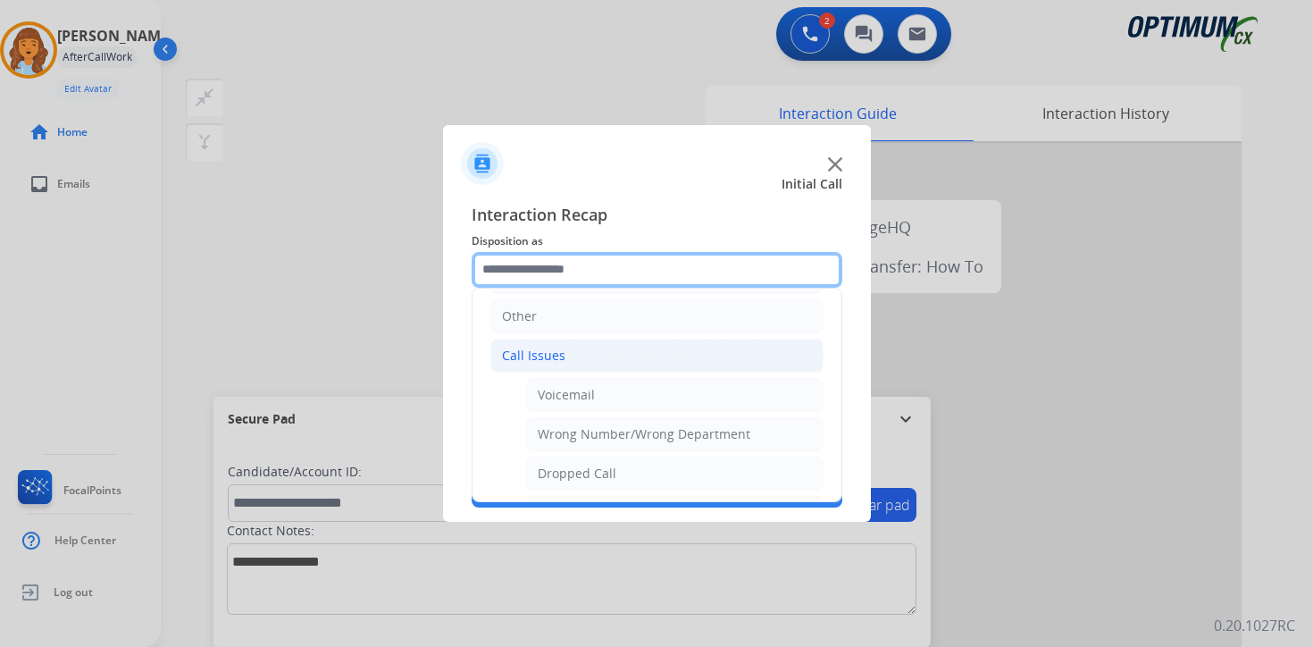
scroll to position [147, 0]
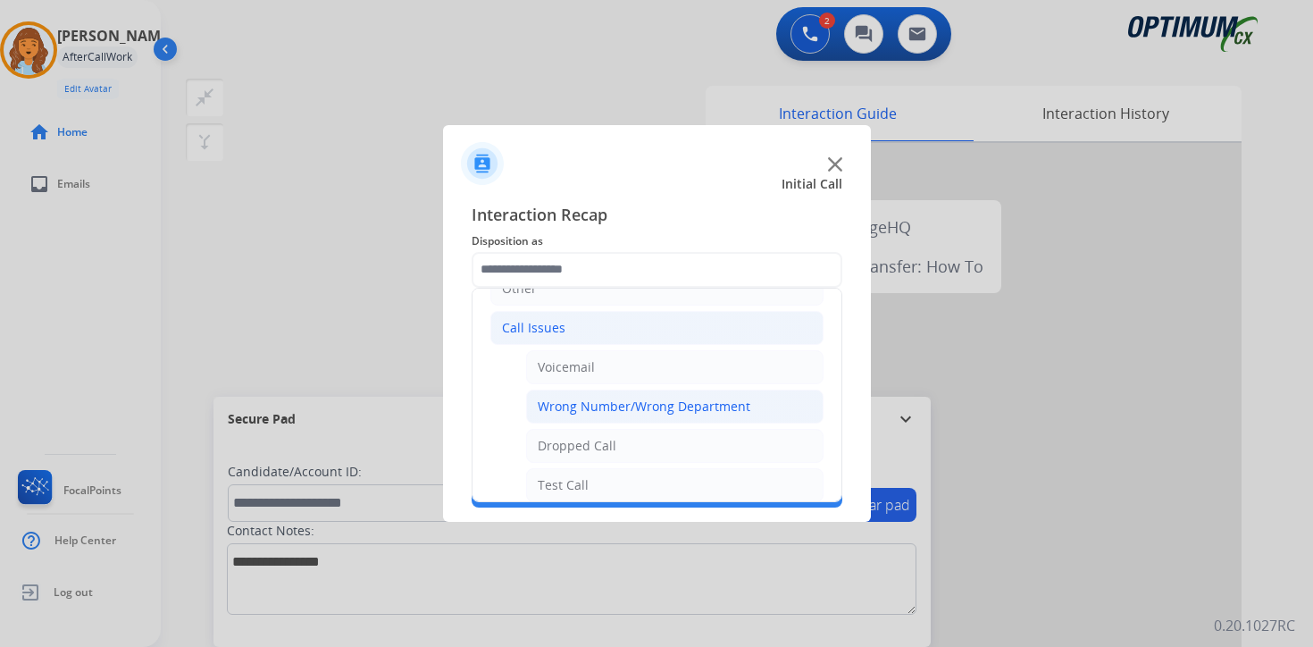
click at [740, 405] on div "Wrong Number/Wrong Department" at bounding box center [644, 406] width 213 height 18
type input "**********"
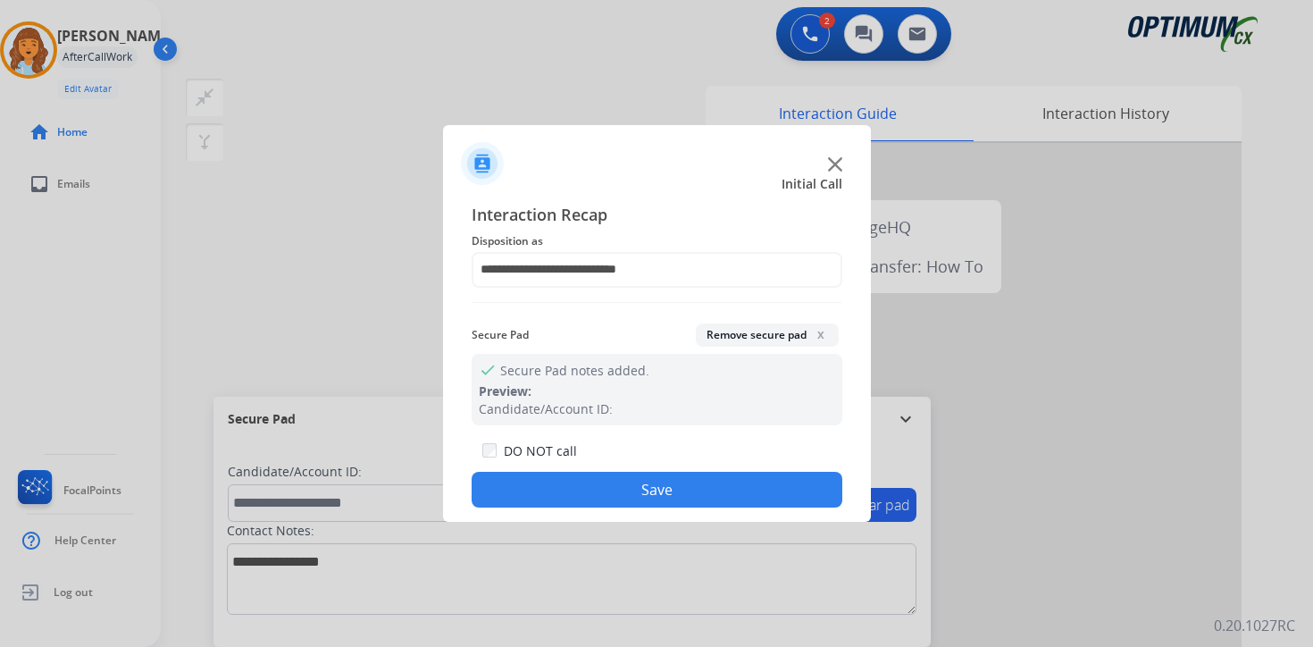
click at [696, 488] on button "Save" at bounding box center [657, 490] width 371 height 36
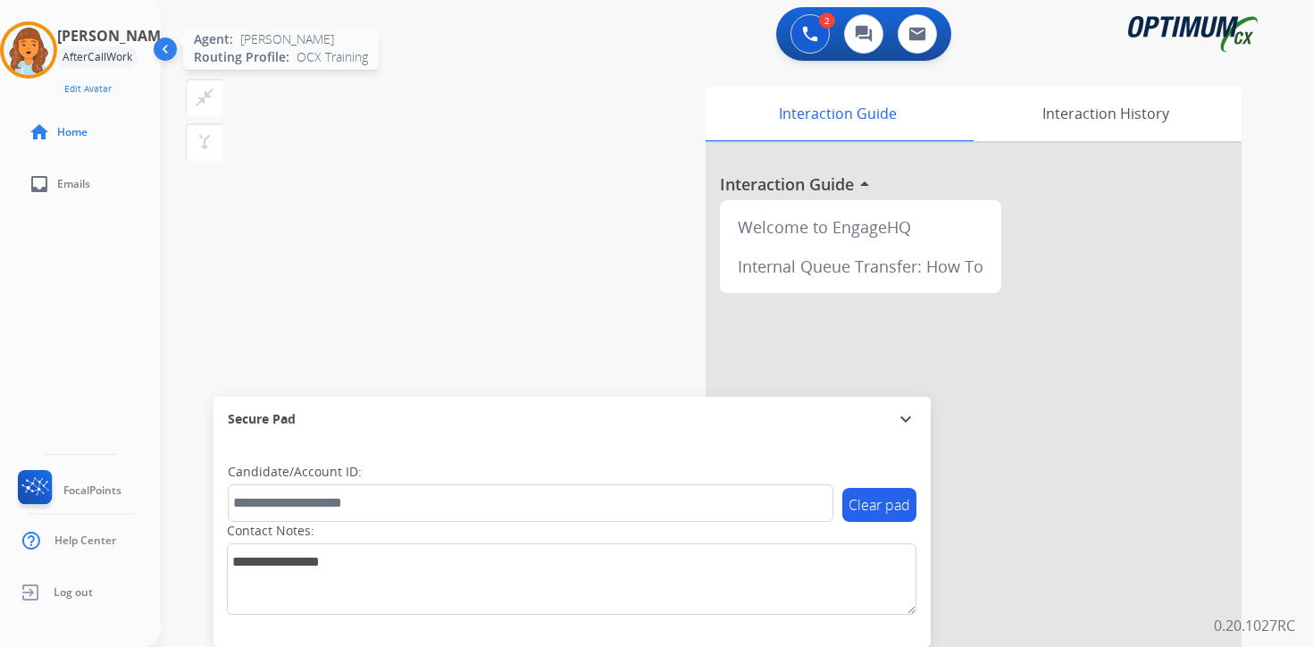
click at [29, 48] on img at bounding box center [29, 50] width 50 height 50
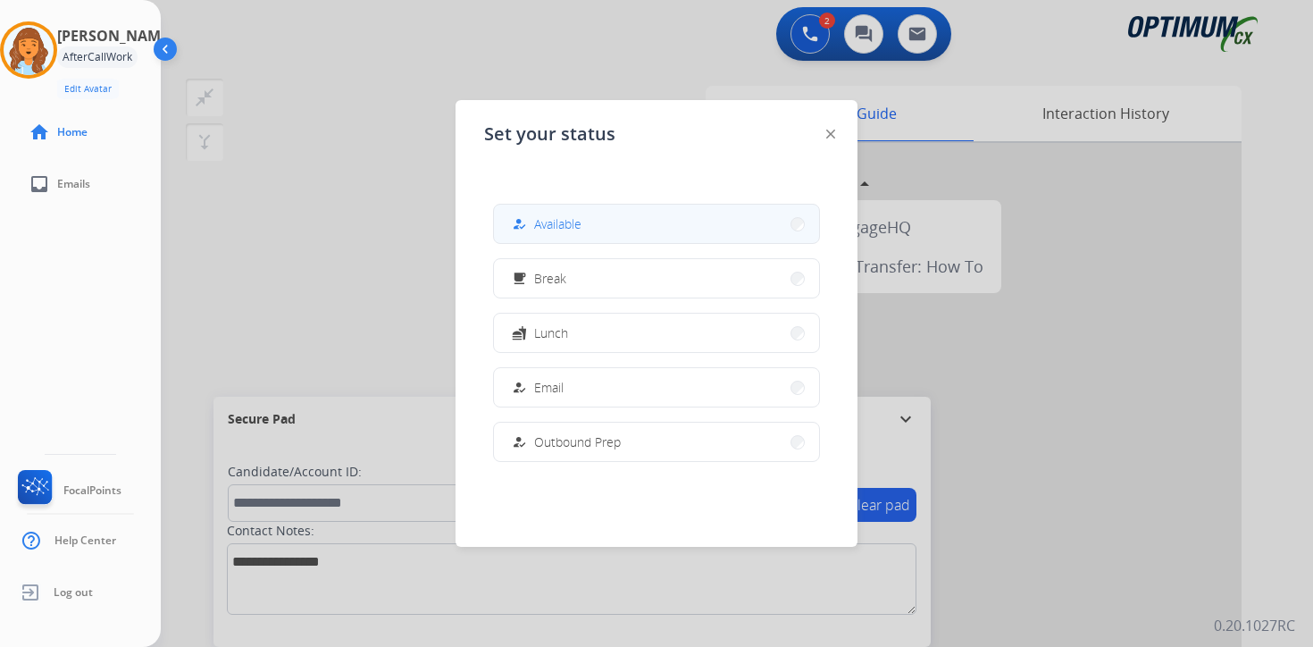
click at [613, 222] on button "how_to_reg Available" at bounding box center [656, 224] width 325 height 38
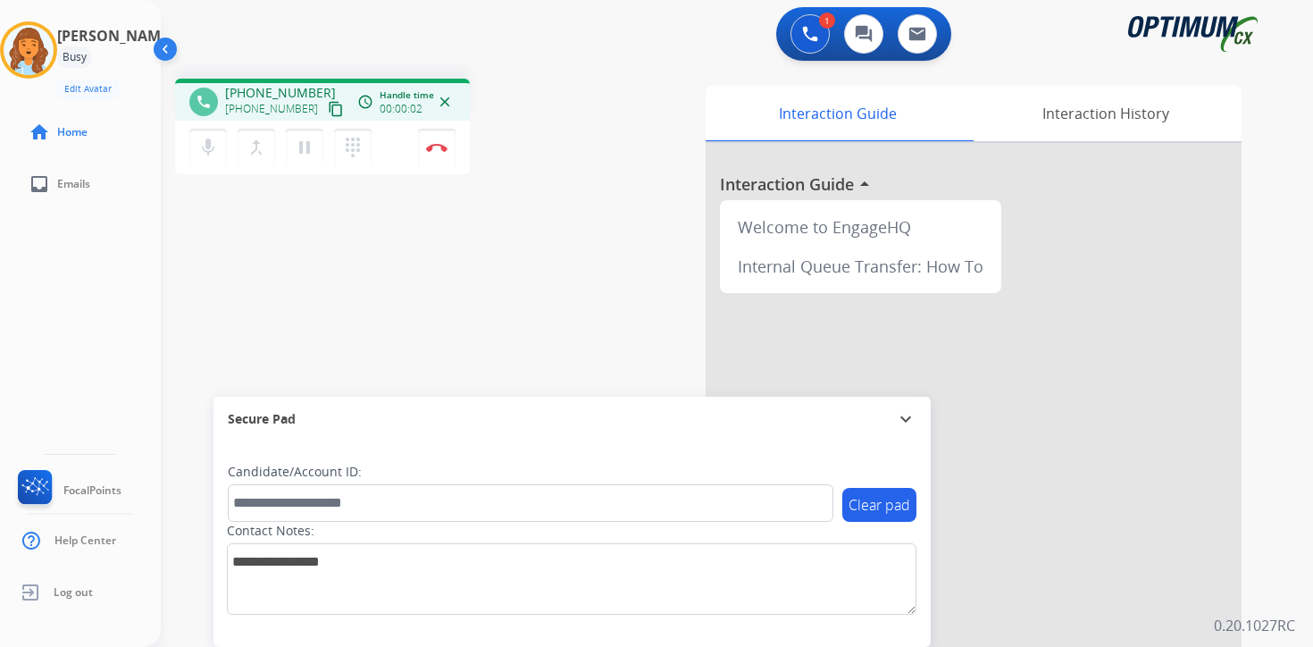
click at [1253, 514] on div "Interaction Guide Interaction History Interaction Guide arrow_drop_up Welcome t…" at bounding box center [947, 444] width 648 height 731
click at [328, 112] on mat-icon "content_copy" at bounding box center [336, 109] width 16 height 16
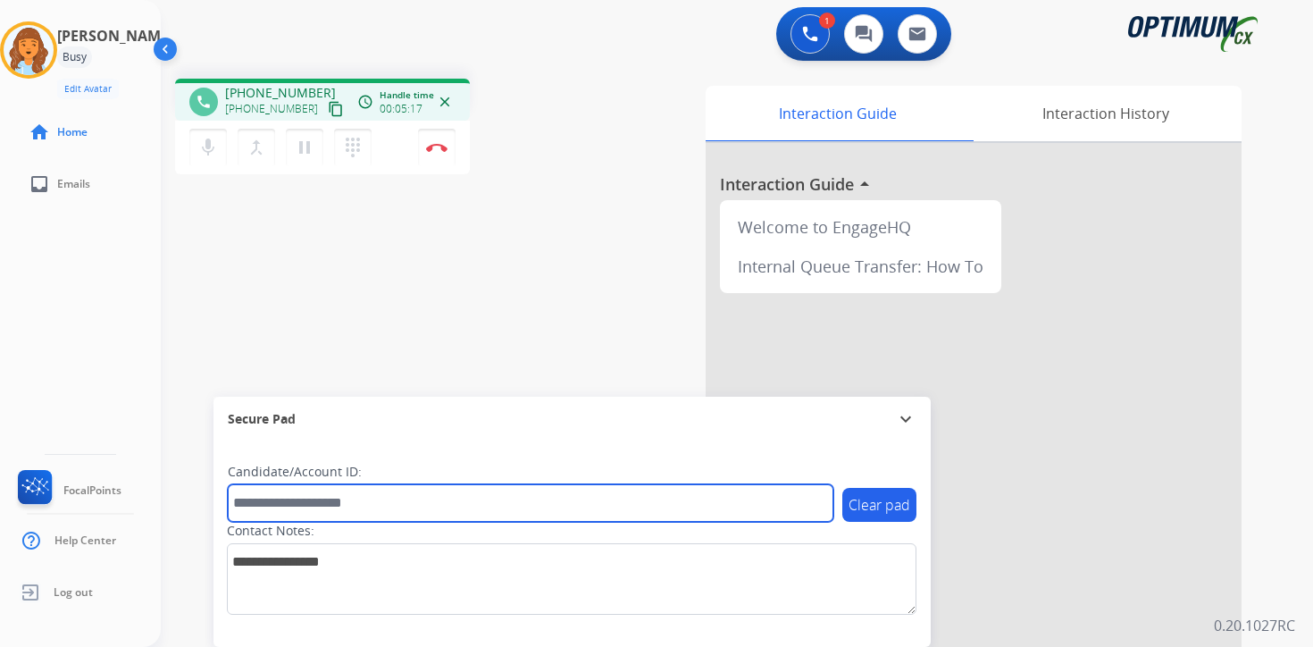
click at [422, 504] on input "text" at bounding box center [531, 503] width 606 height 38
type input "*******"
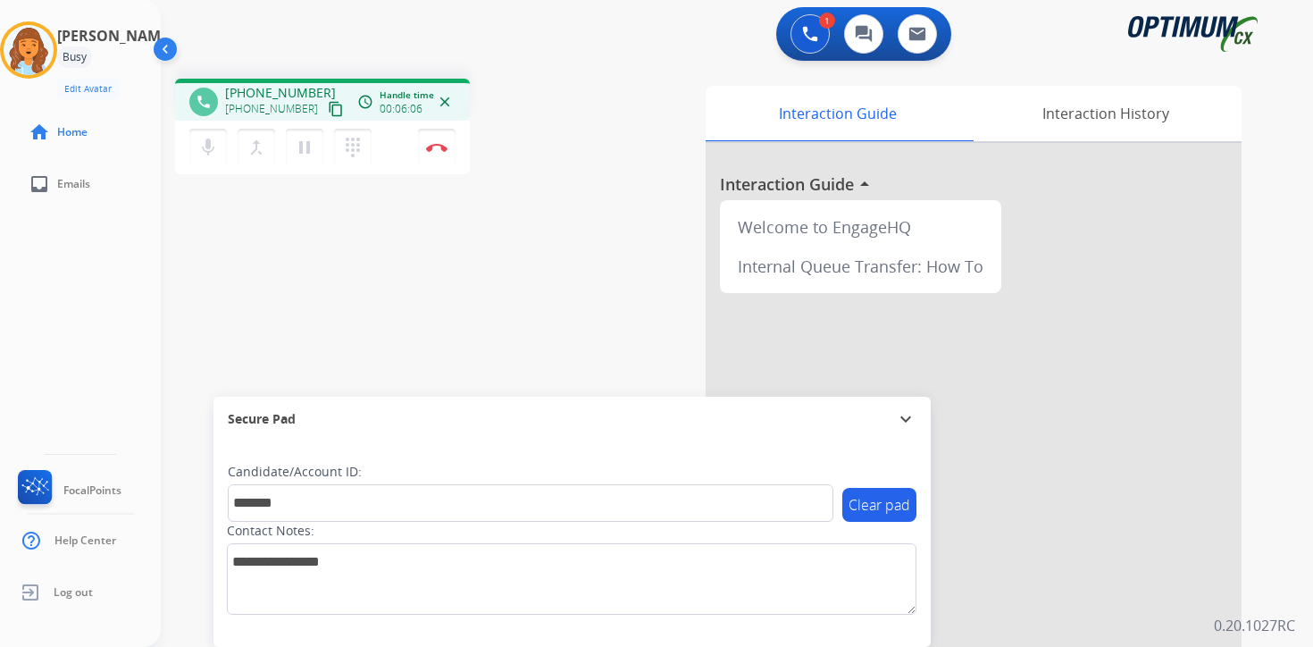
click at [447, 317] on div "phone [PHONE_NUMBER] [PHONE_NUMBER] content_copy access_time Call metrics Queue…" at bounding box center [715, 436] width 1109 height 745
click at [434, 155] on button "Disconnect" at bounding box center [437, 148] width 38 height 38
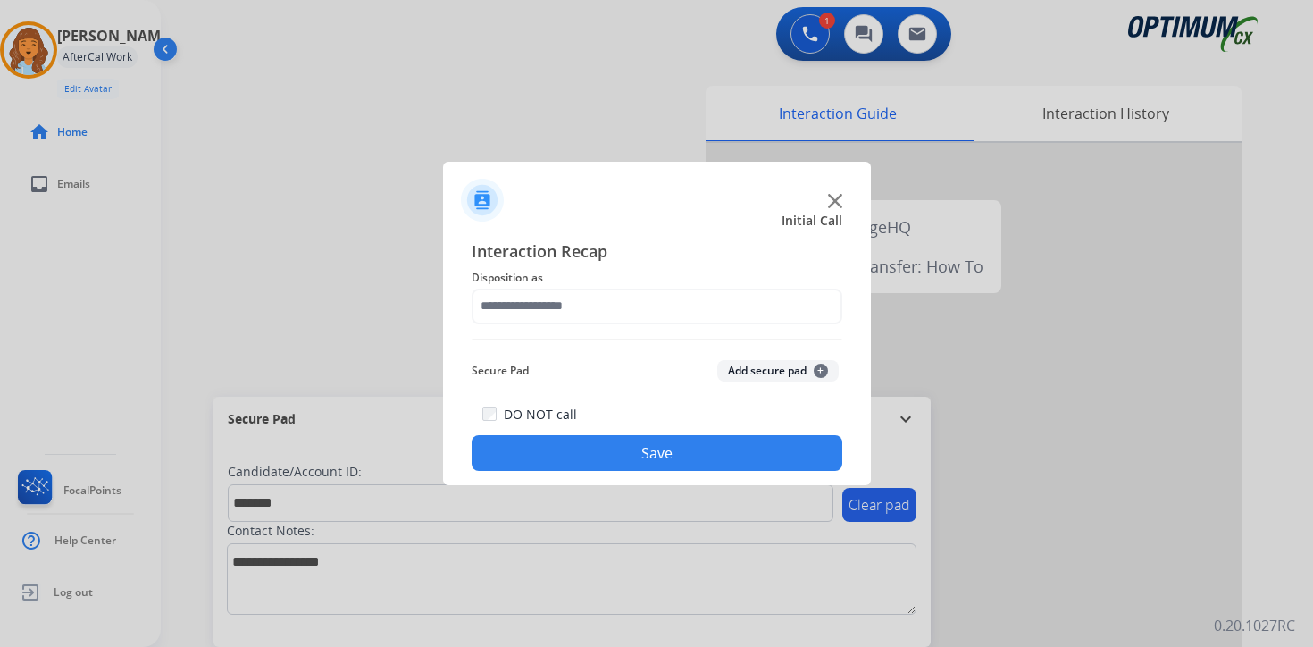
click at [823, 370] on span "+" at bounding box center [821, 371] width 14 height 14
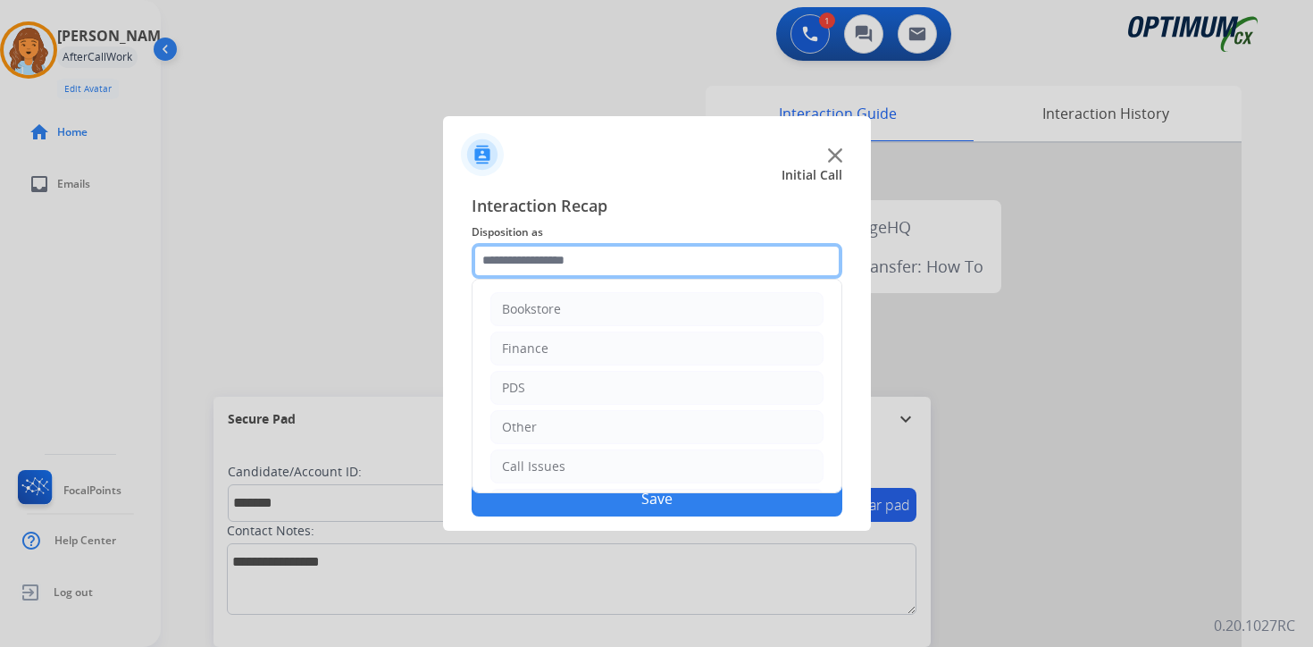
click at [589, 243] on input "text" at bounding box center [657, 261] width 371 height 36
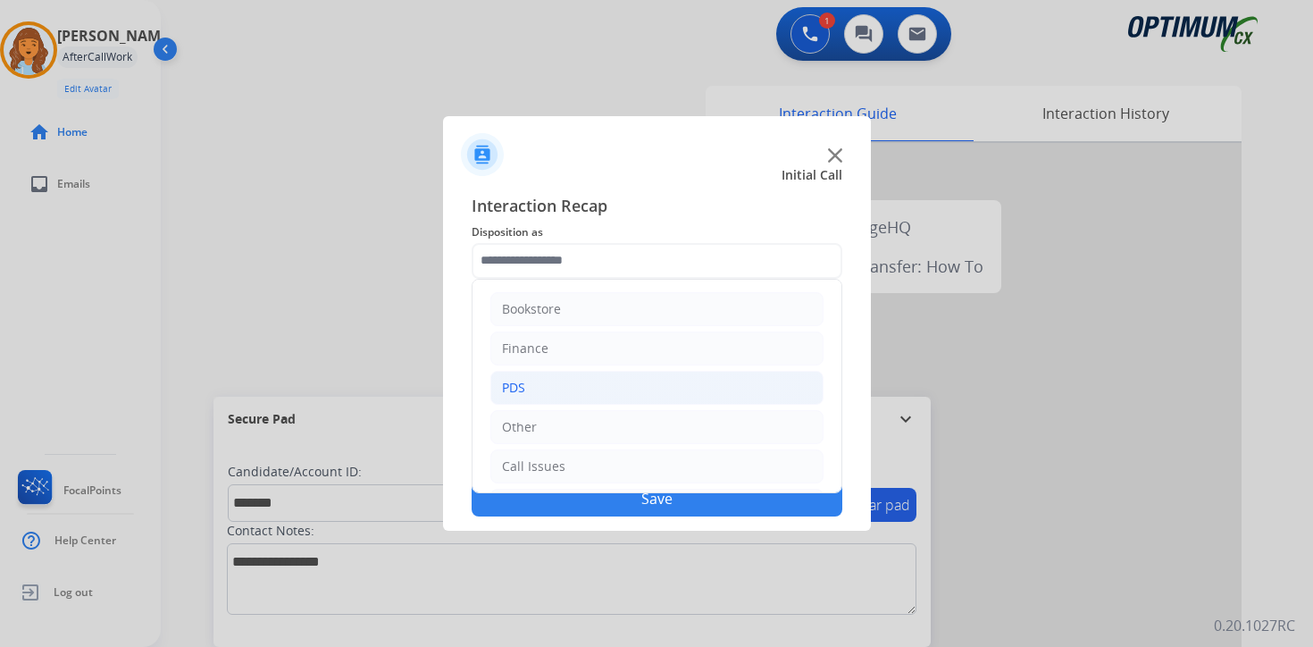
click at [537, 394] on li "PDS" at bounding box center [656, 388] width 333 height 34
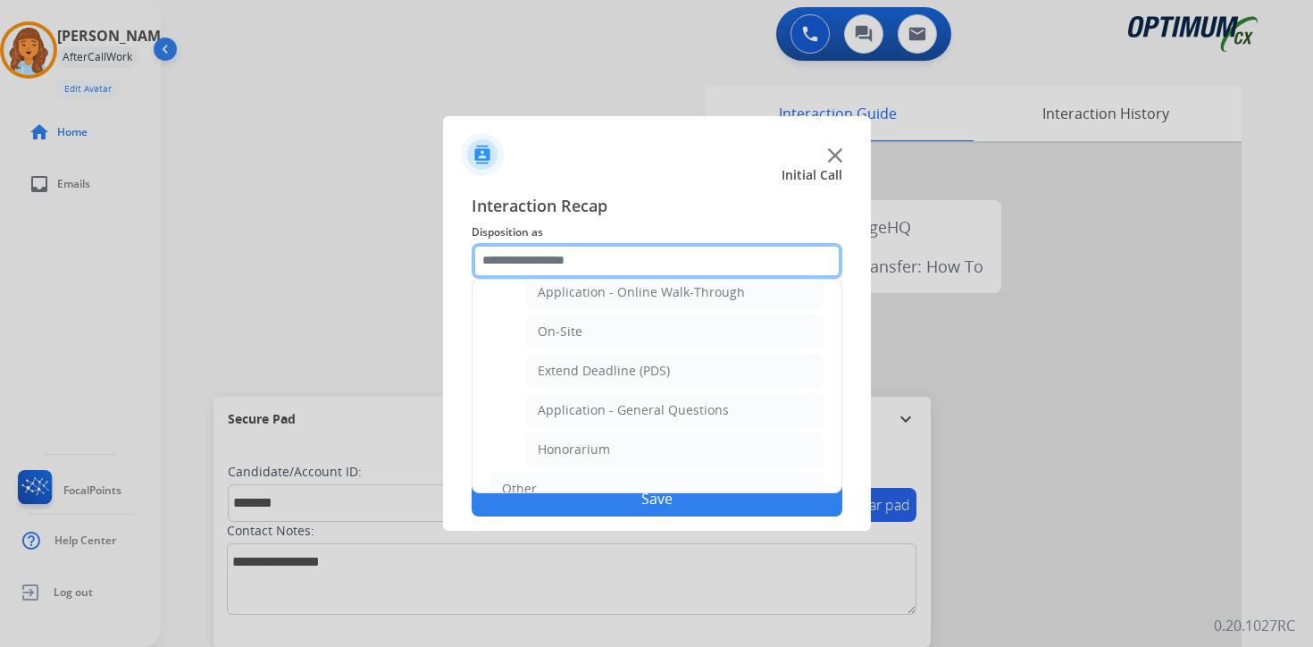
scroll to position [456, 0]
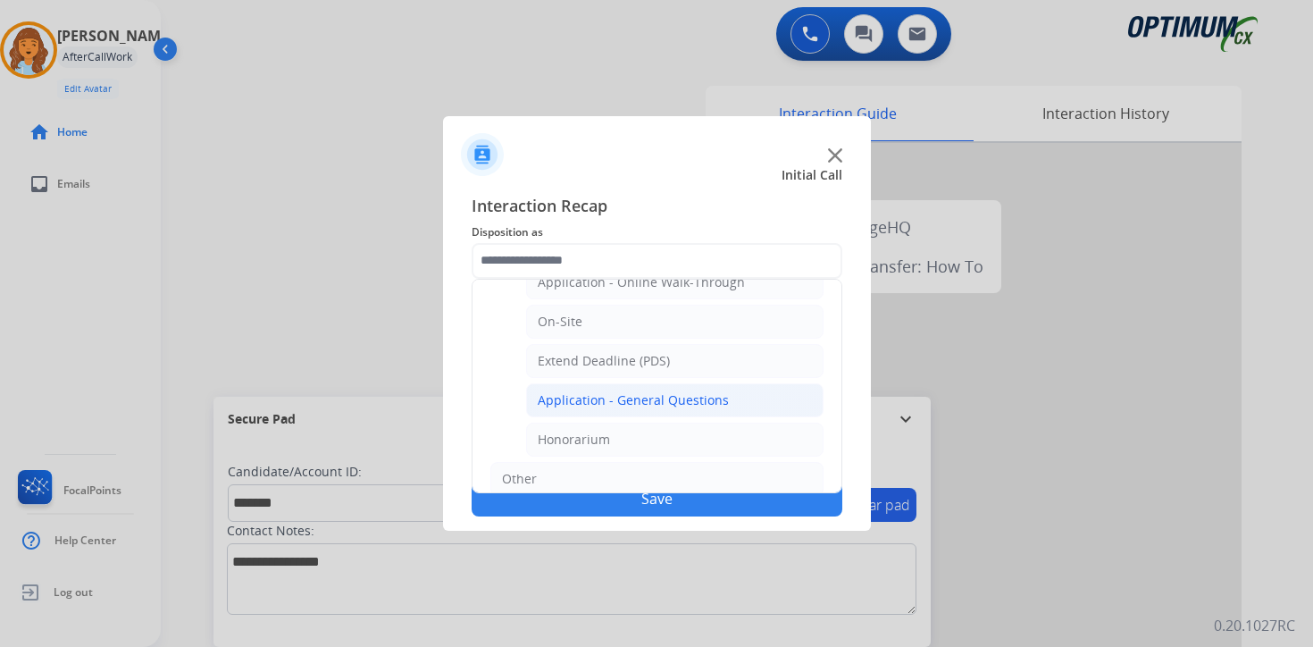
click at [740, 397] on li "Application - General Questions" at bounding box center [674, 400] width 297 height 34
type input "**********"
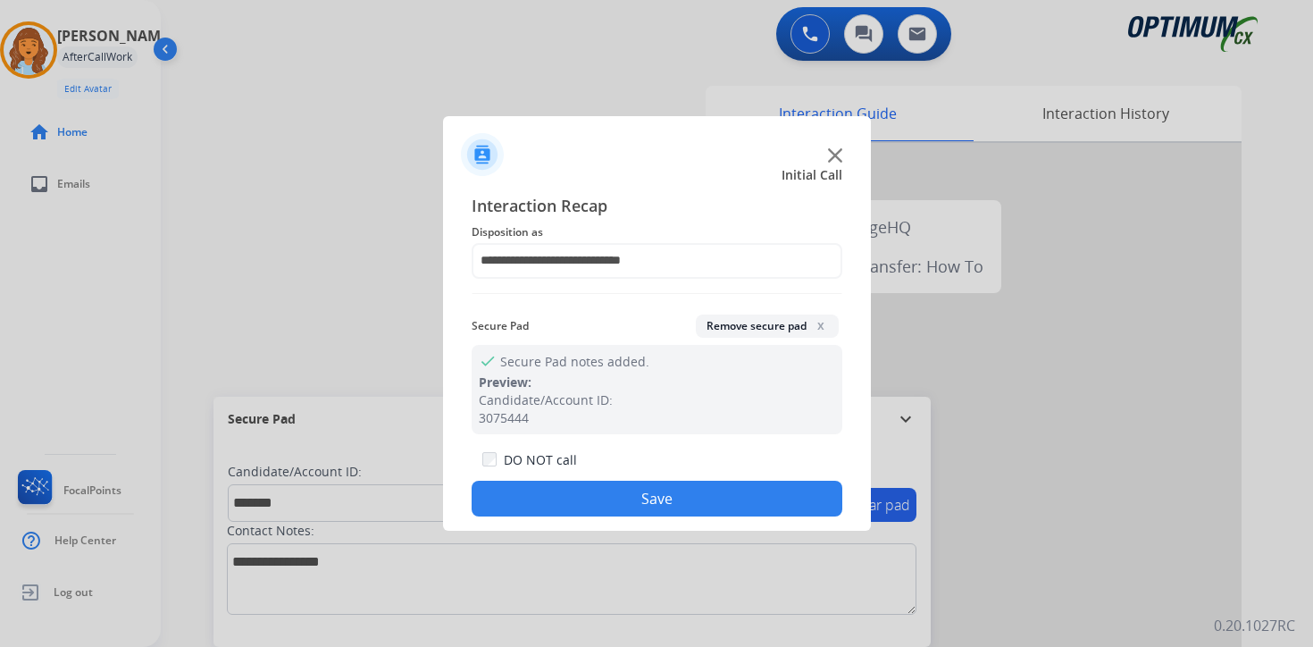
click at [668, 489] on button "Save" at bounding box center [657, 499] width 371 height 36
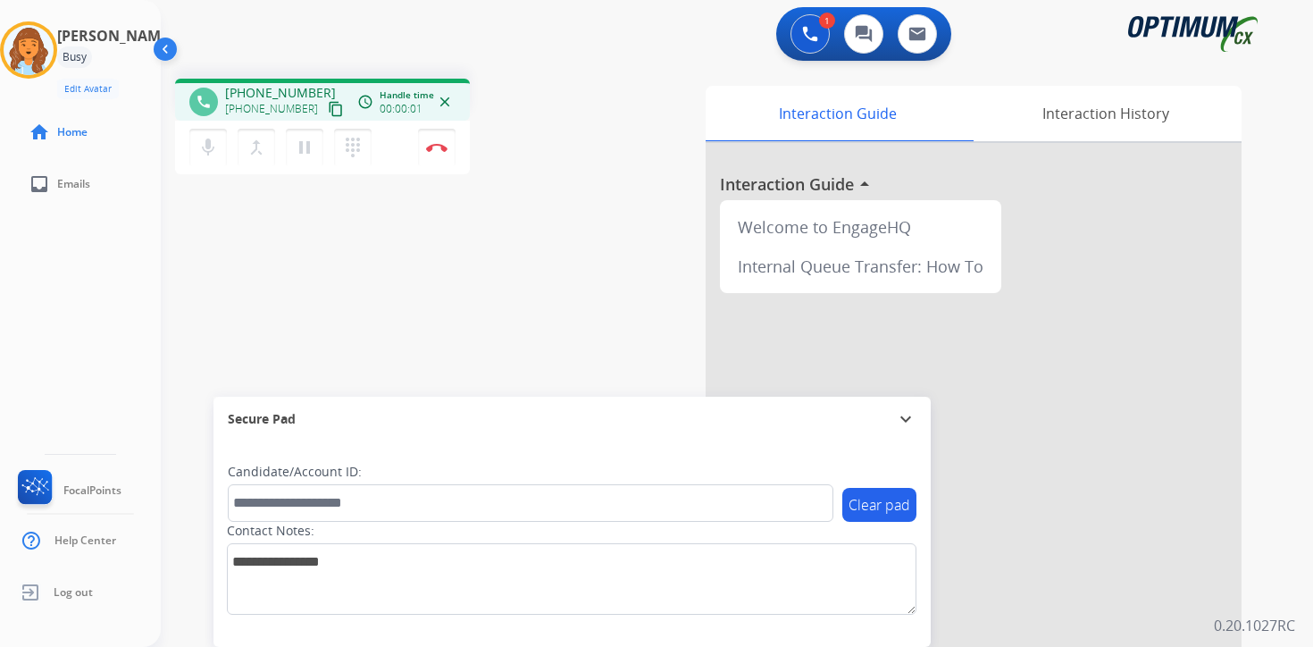
click at [328, 113] on mat-icon "content_copy" at bounding box center [336, 109] width 16 height 16
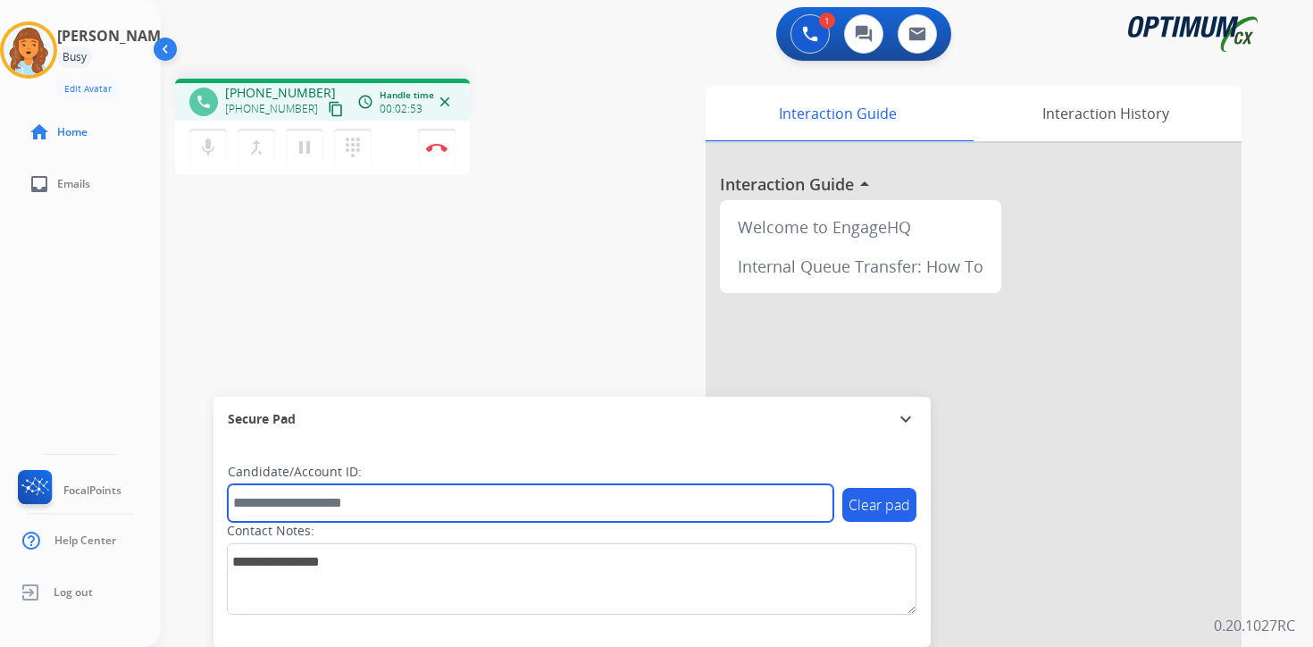
click at [433, 506] on input "text" at bounding box center [531, 503] width 606 height 38
type input "****"
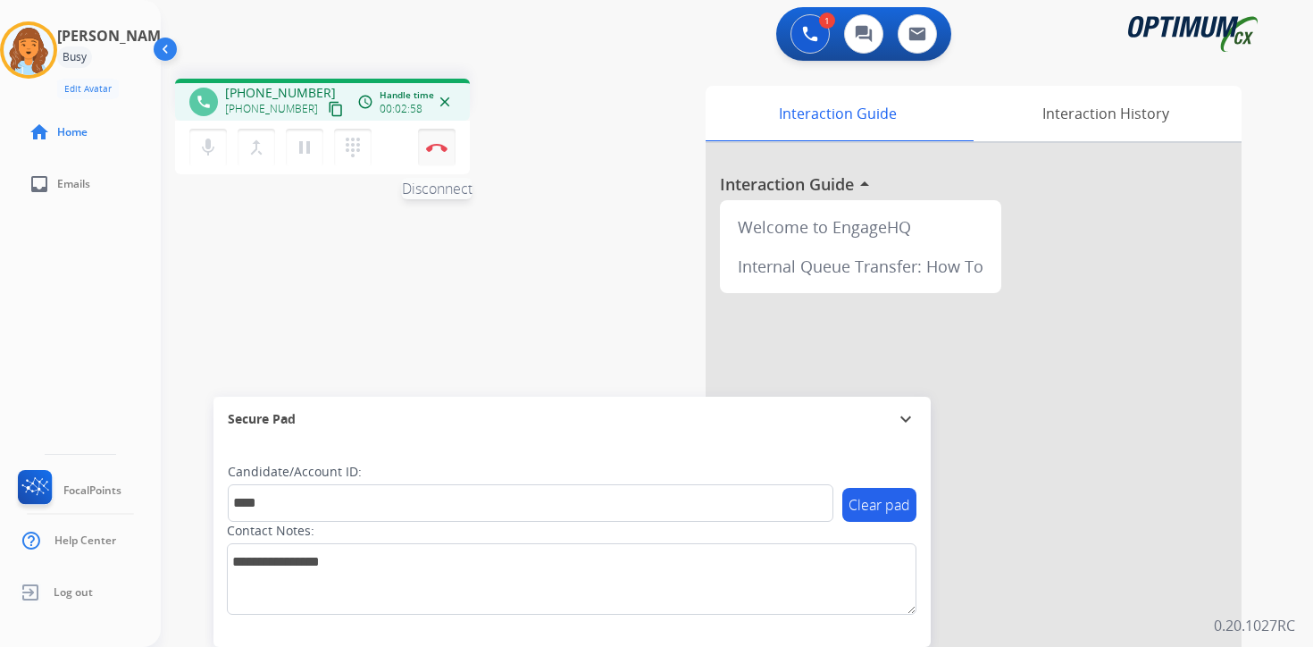
click at [438, 150] on img at bounding box center [436, 147] width 21 height 9
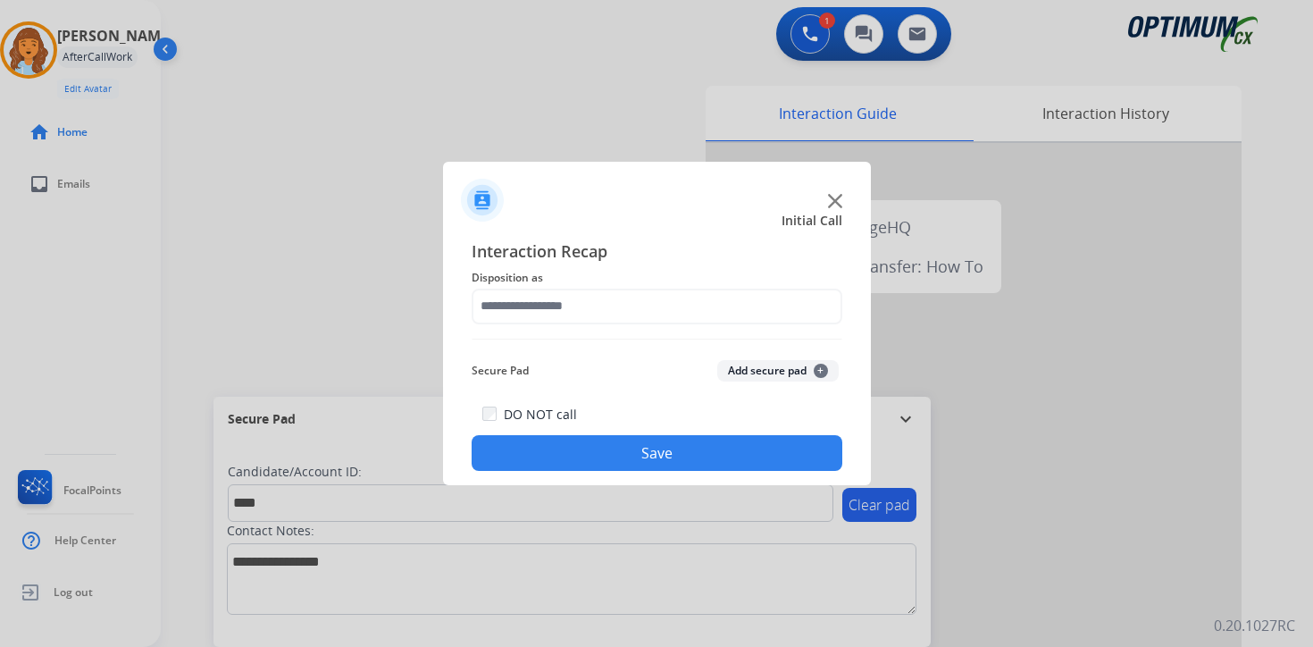
click at [827, 362] on button "Add secure pad +" at bounding box center [777, 370] width 121 height 21
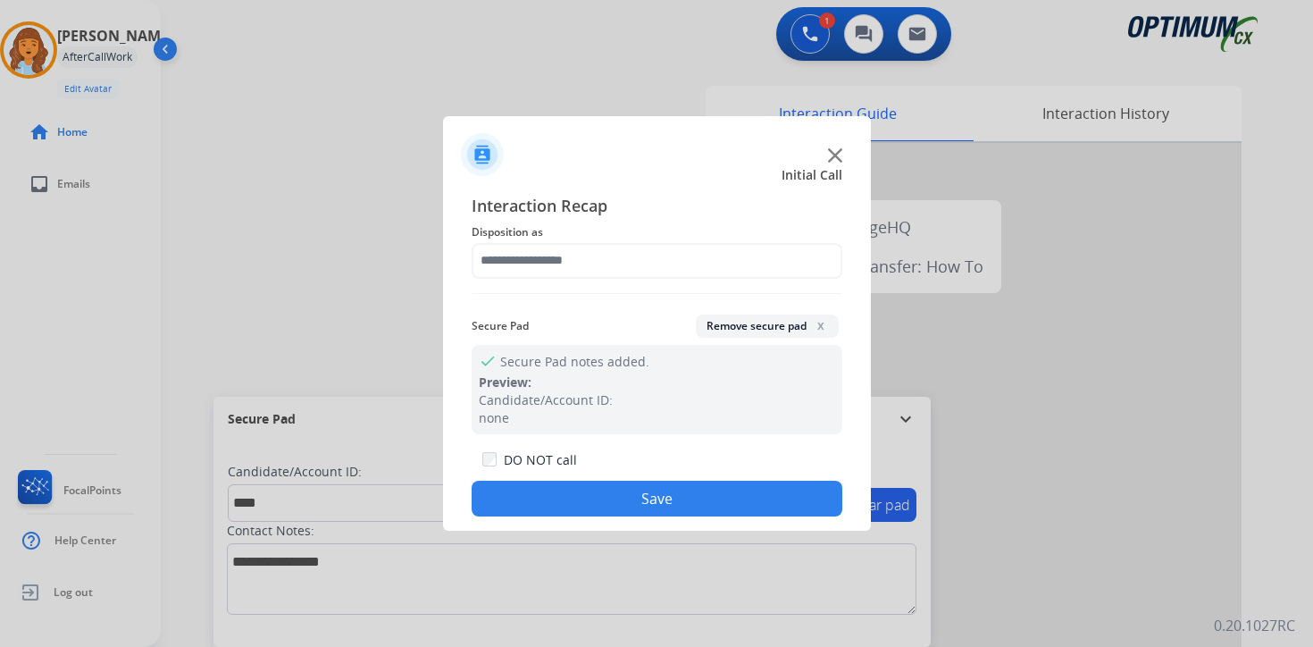
click at [525, 235] on span "Disposition as" at bounding box center [657, 232] width 371 height 21
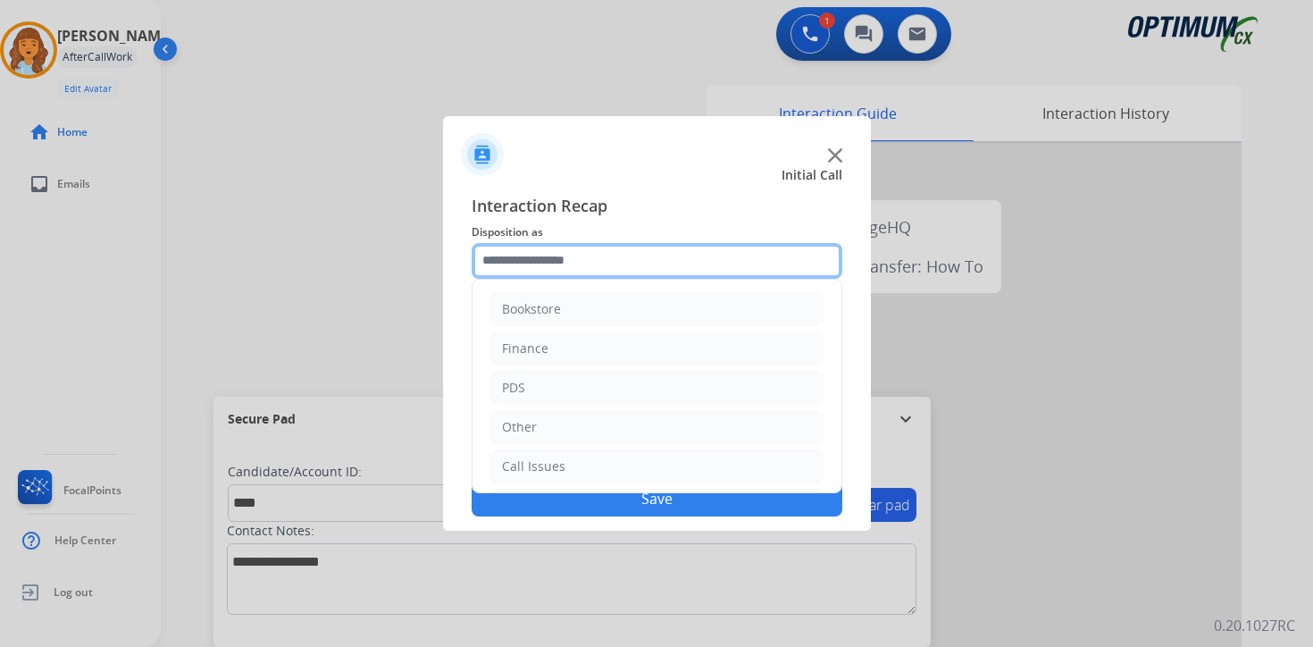
click at [525, 251] on input "text" at bounding box center [657, 261] width 371 height 36
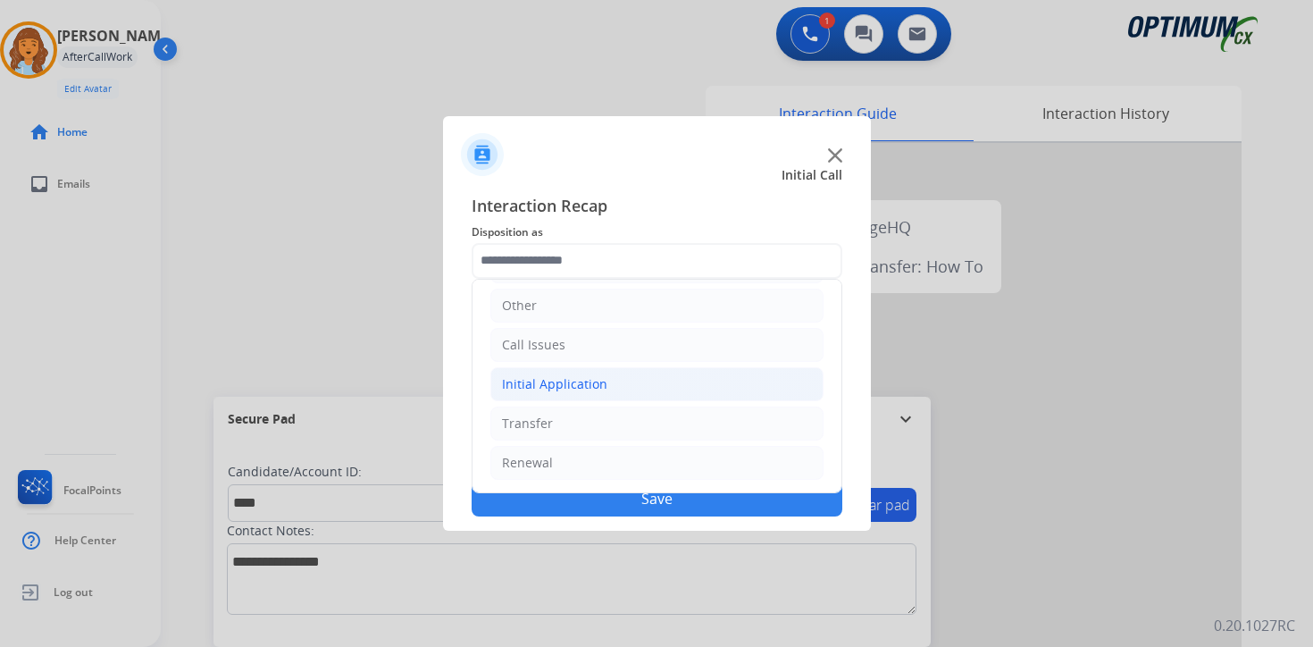
click at [552, 381] on div "Initial Application" at bounding box center [554, 384] width 105 height 18
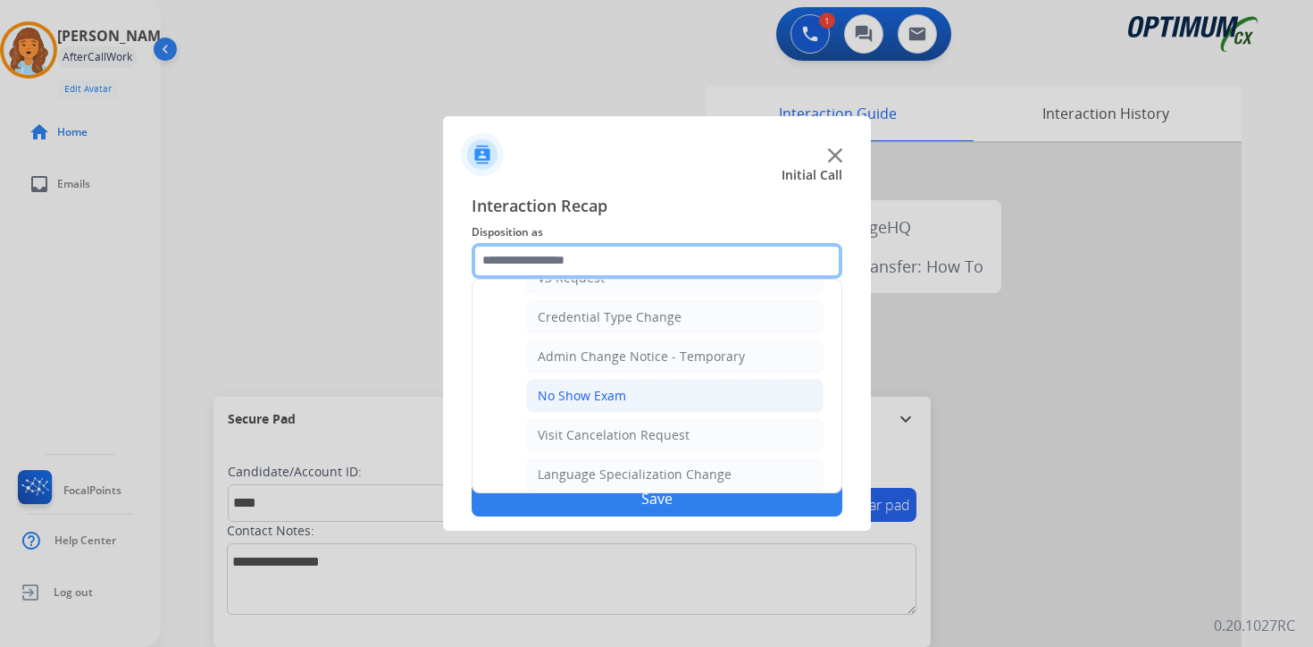
scroll to position [1015, 0]
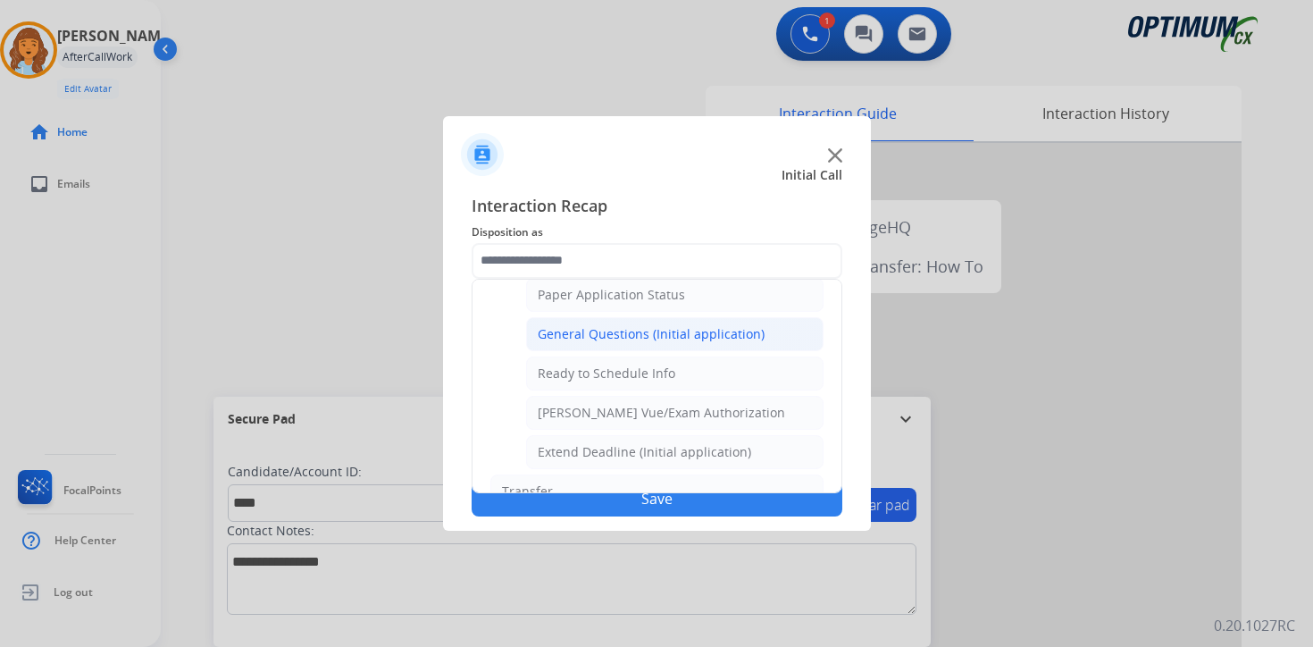
click at [544, 342] on div "General Questions (Initial application)" at bounding box center [651, 334] width 227 height 18
type input "**********"
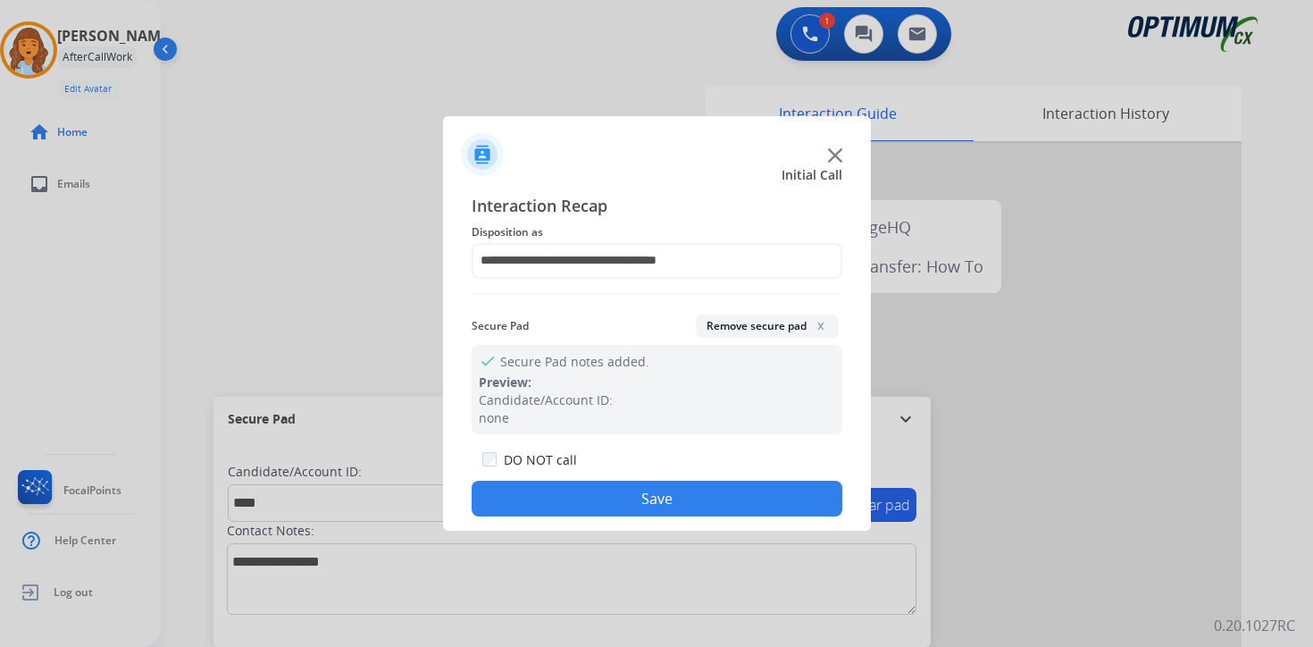
click at [524, 490] on button "Save" at bounding box center [657, 499] width 371 height 36
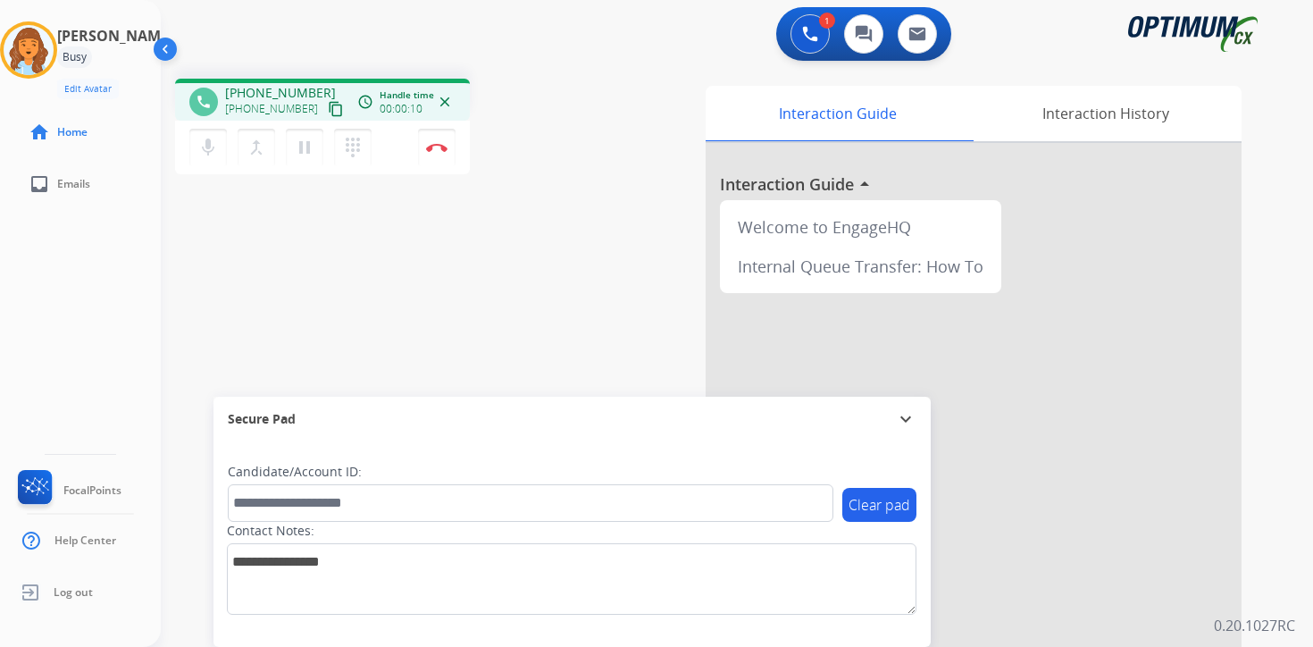
click at [328, 108] on mat-icon "content_copy" at bounding box center [336, 109] width 16 height 16
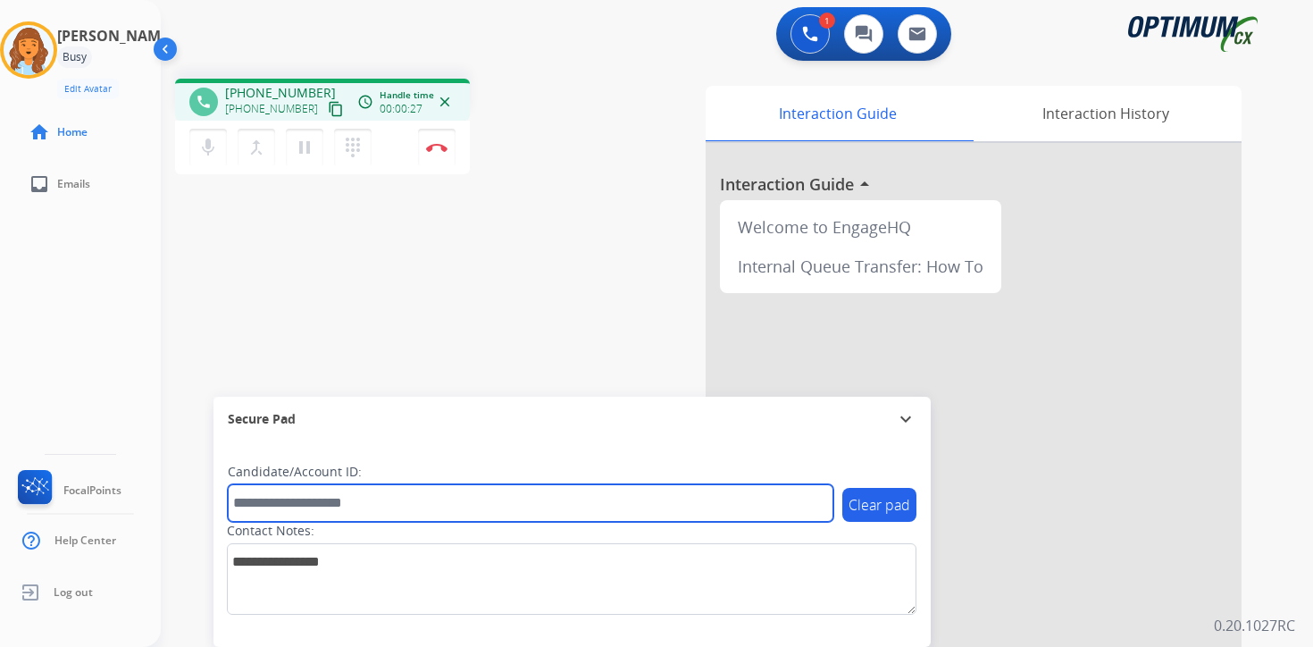
click at [383, 506] on input "text" at bounding box center [531, 503] width 606 height 38
type input "*******"
click at [386, 514] on input "*******" at bounding box center [531, 503] width 606 height 38
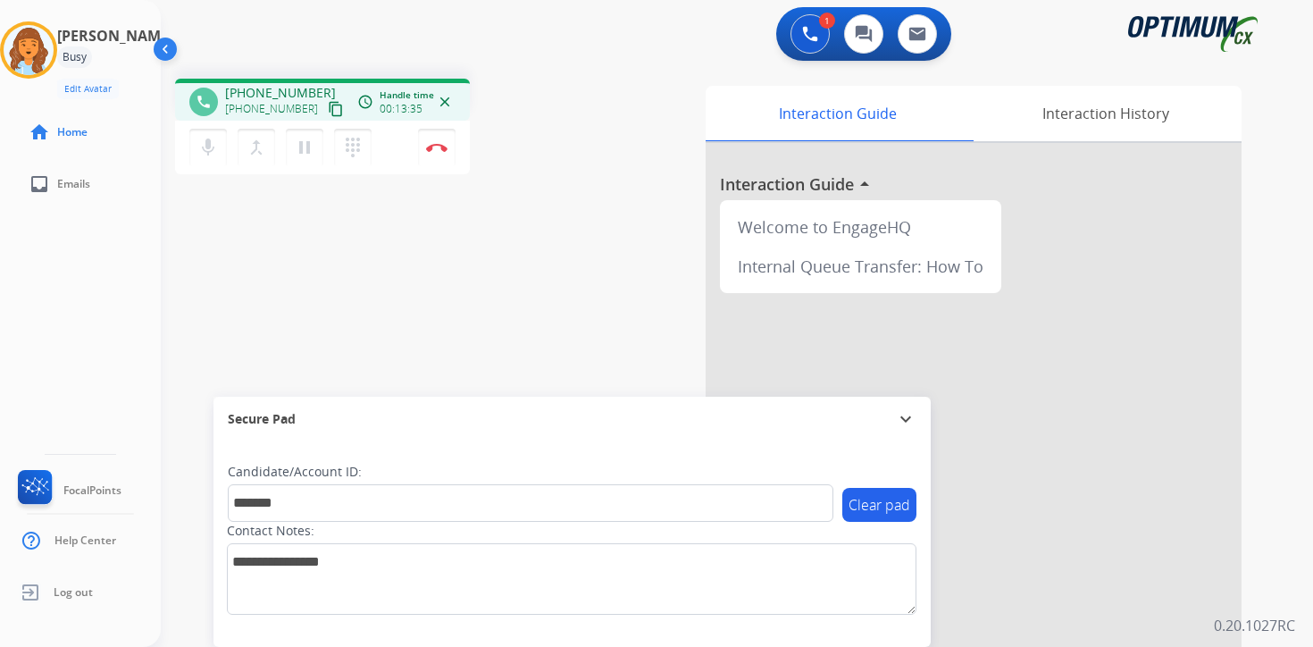
click at [1301, 614] on div "1 Voice Interactions 0 Chat Interactions 0 Email Interactions phone [PHONE_NUMB…" at bounding box center [737, 323] width 1152 height 647
click at [1296, 603] on div "1 Voice Interactions 0 Chat Interactions 0 Email Interactions phone [PHONE_NUMB…" at bounding box center [737, 323] width 1152 height 647
click at [442, 149] on img at bounding box center [436, 147] width 21 height 9
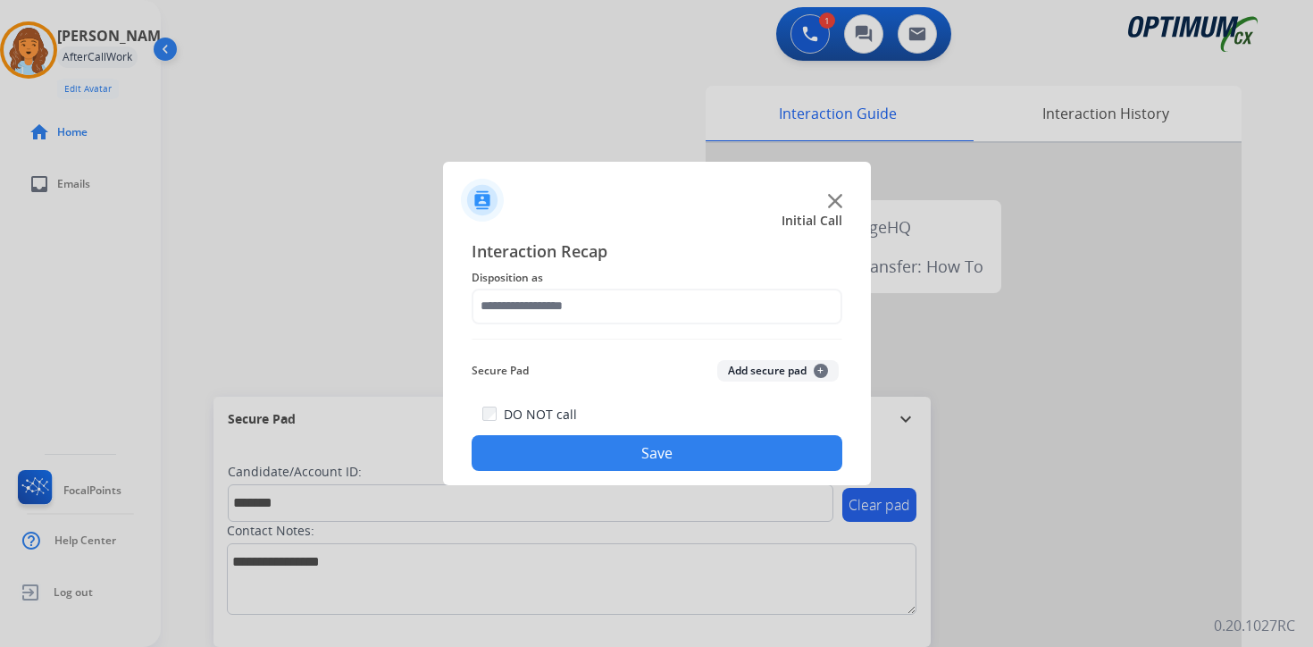
click at [823, 364] on button "Add secure pad +" at bounding box center [777, 370] width 121 height 21
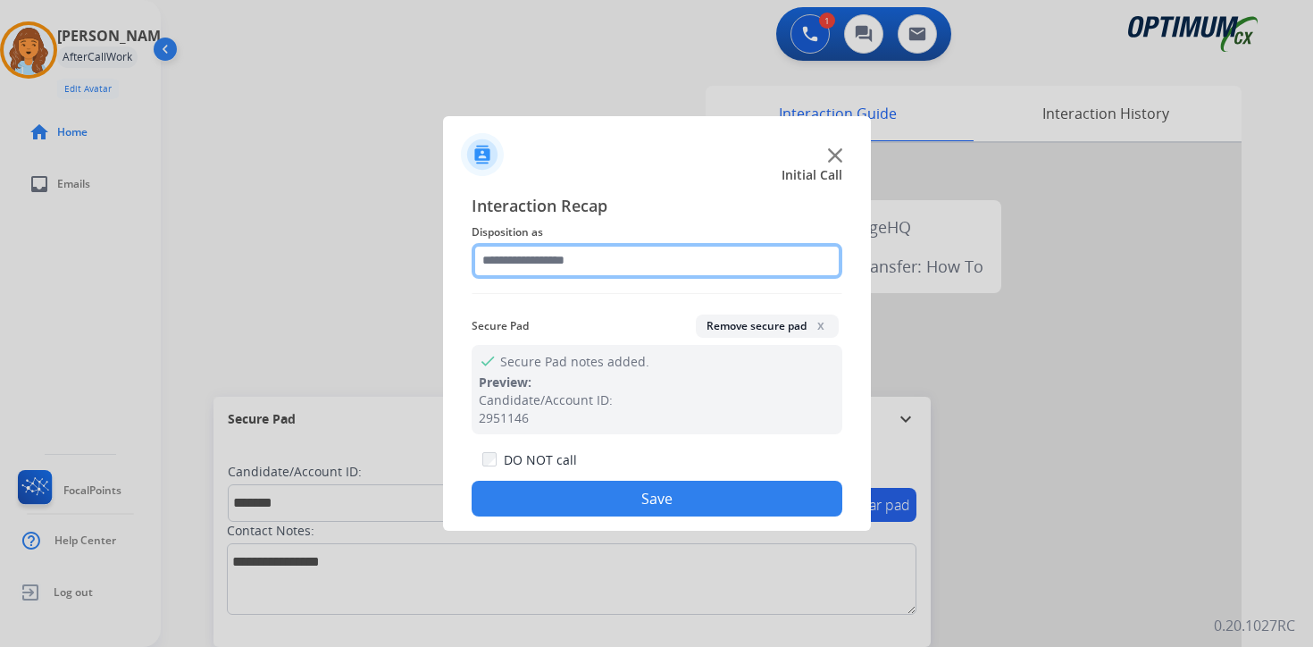
click at [617, 260] on input "text" at bounding box center [657, 261] width 371 height 36
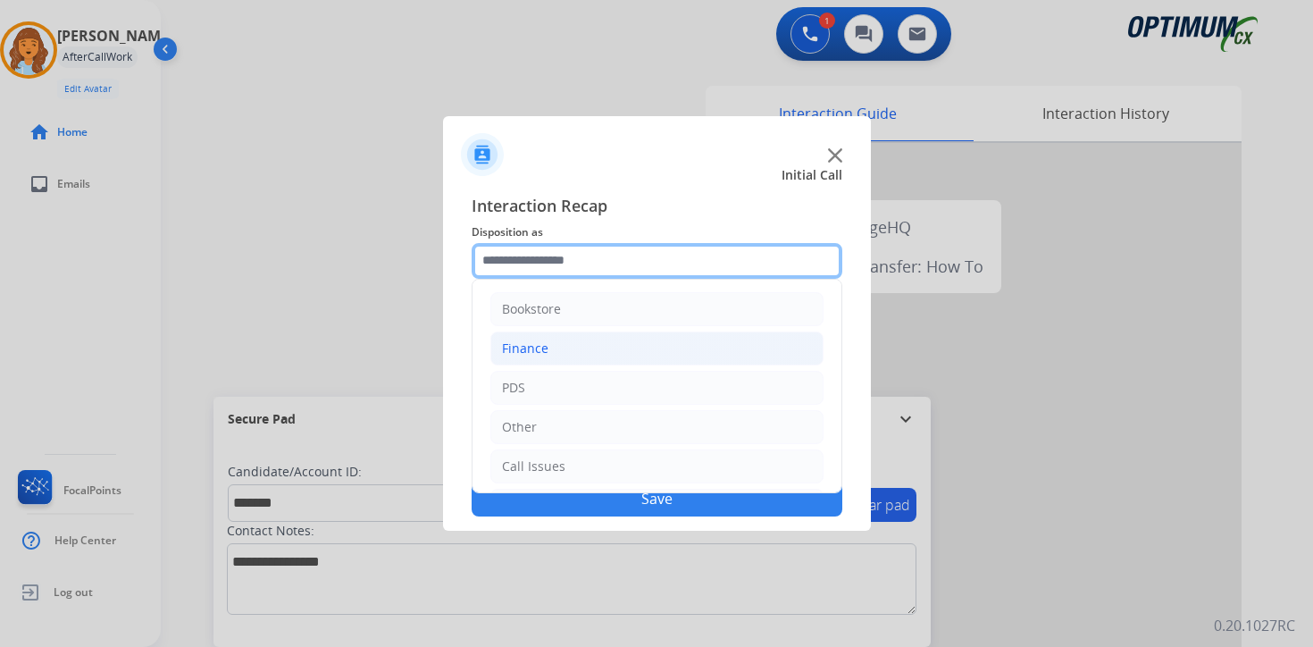
scroll to position [121, 0]
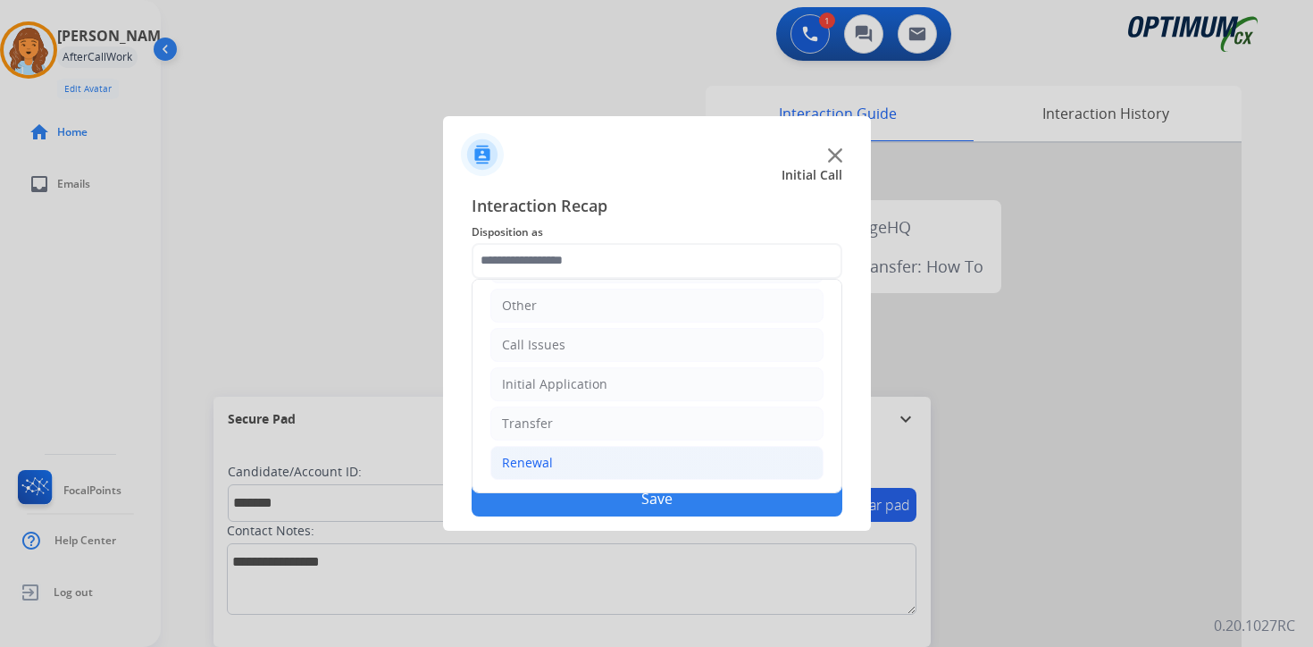
click at [564, 464] on li "Renewal" at bounding box center [656, 463] width 333 height 34
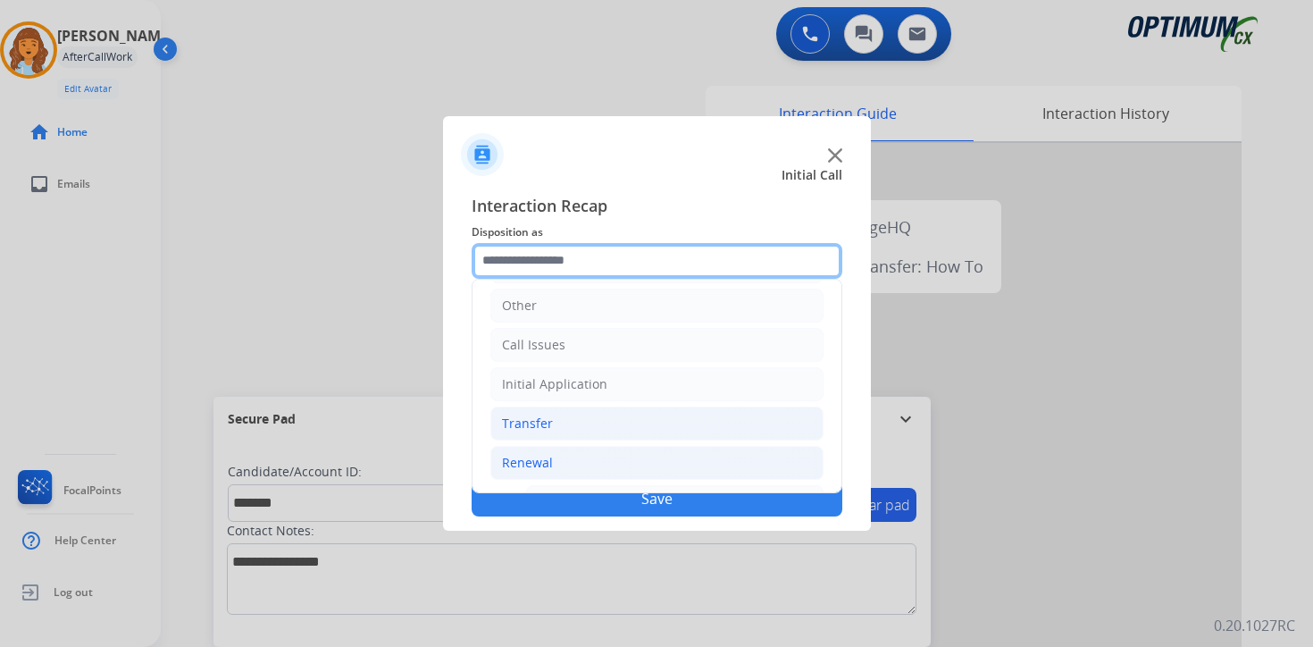
scroll to position [419, 0]
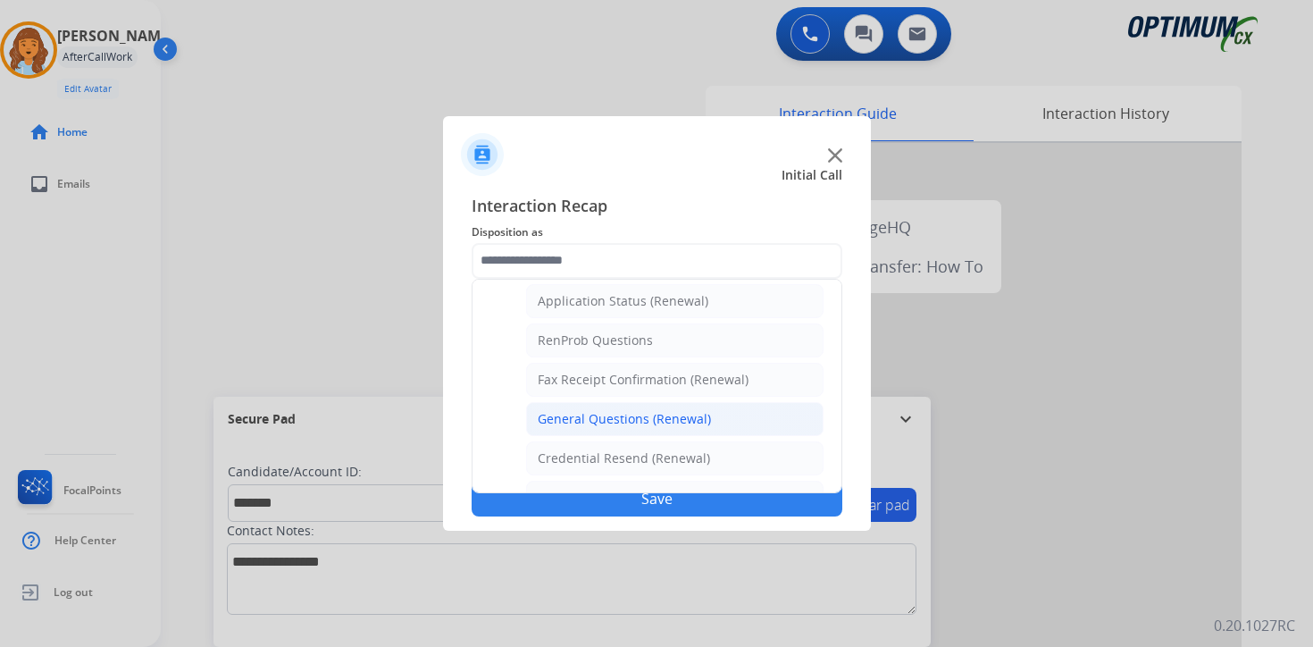
click at [602, 420] on div "General Questions (Renewal)" at bounding box center [624, 419] width 173 height 18
type input "**********"
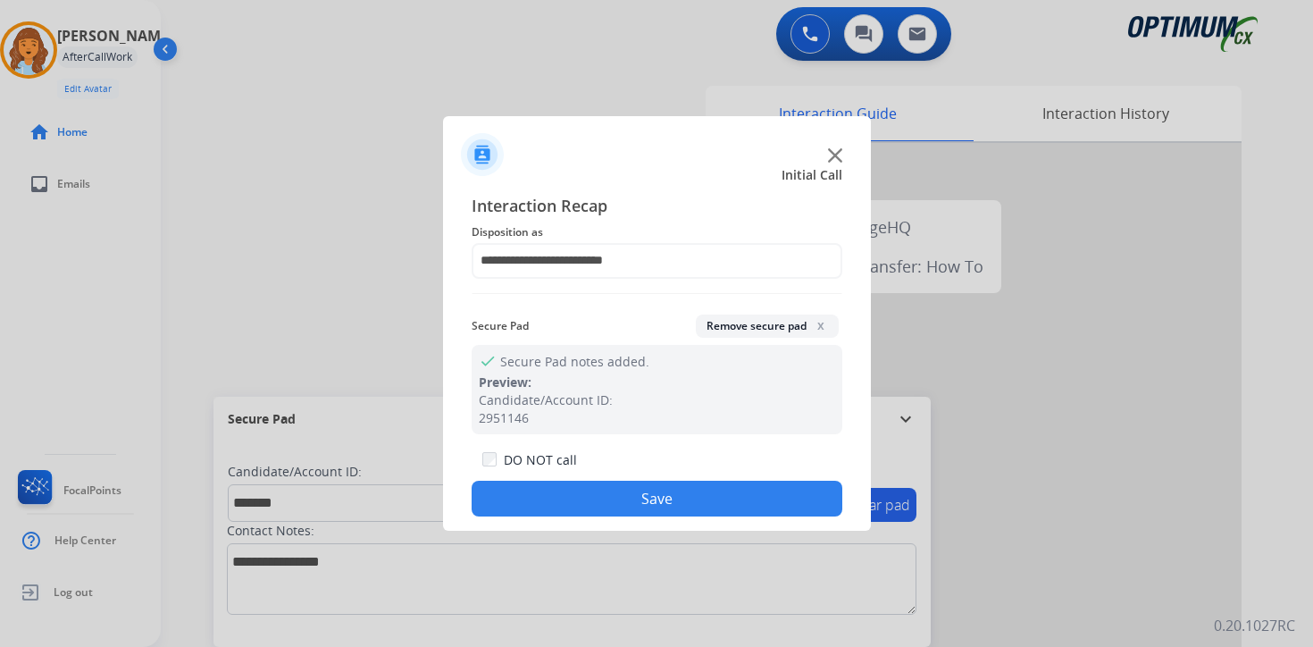
click at [607, 505] on button "Save" at bounding box center [657, 499] width 371 height 36
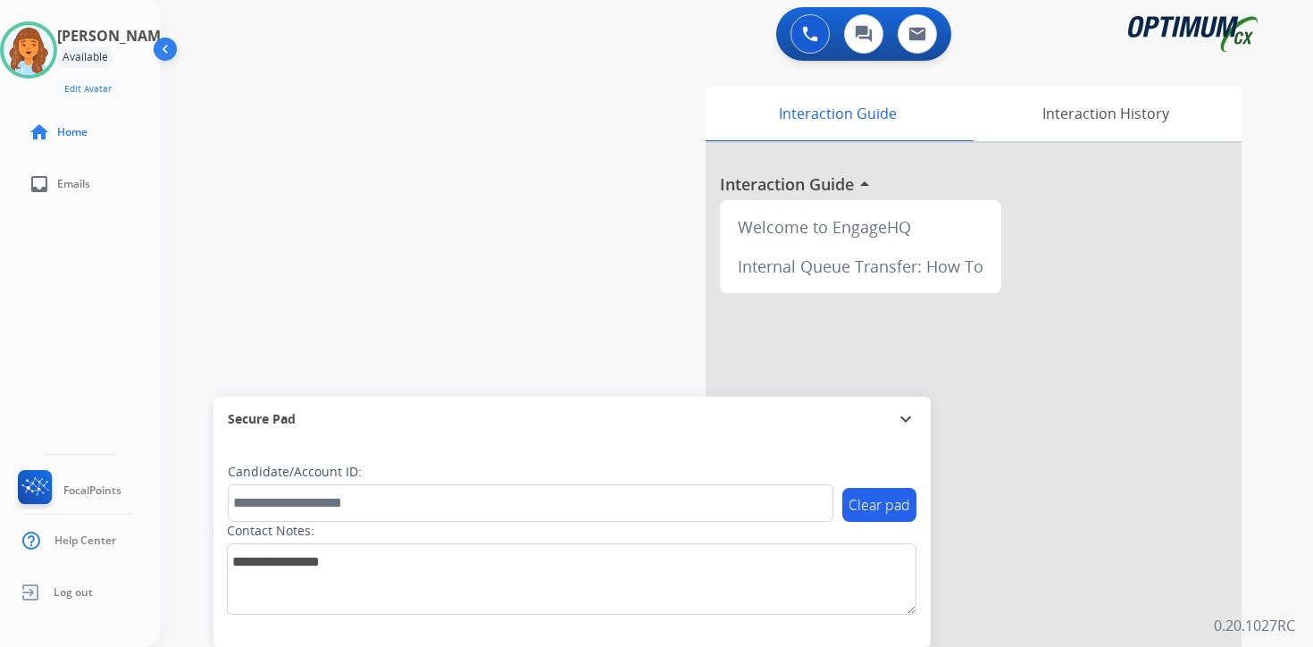
click at [1283, 612] on div "0 Voice Interactions 0 Chat Interactions 0 Email Interactions swap_horiz Break …" at bounding box center [737, 323] width 1152 height 647
click at [1252, 581] on div "Interaction Guide Interaction History Interaction Guide arrow_drop_up Welcome t…" at bounding box center [947, 444] width 648 height 731
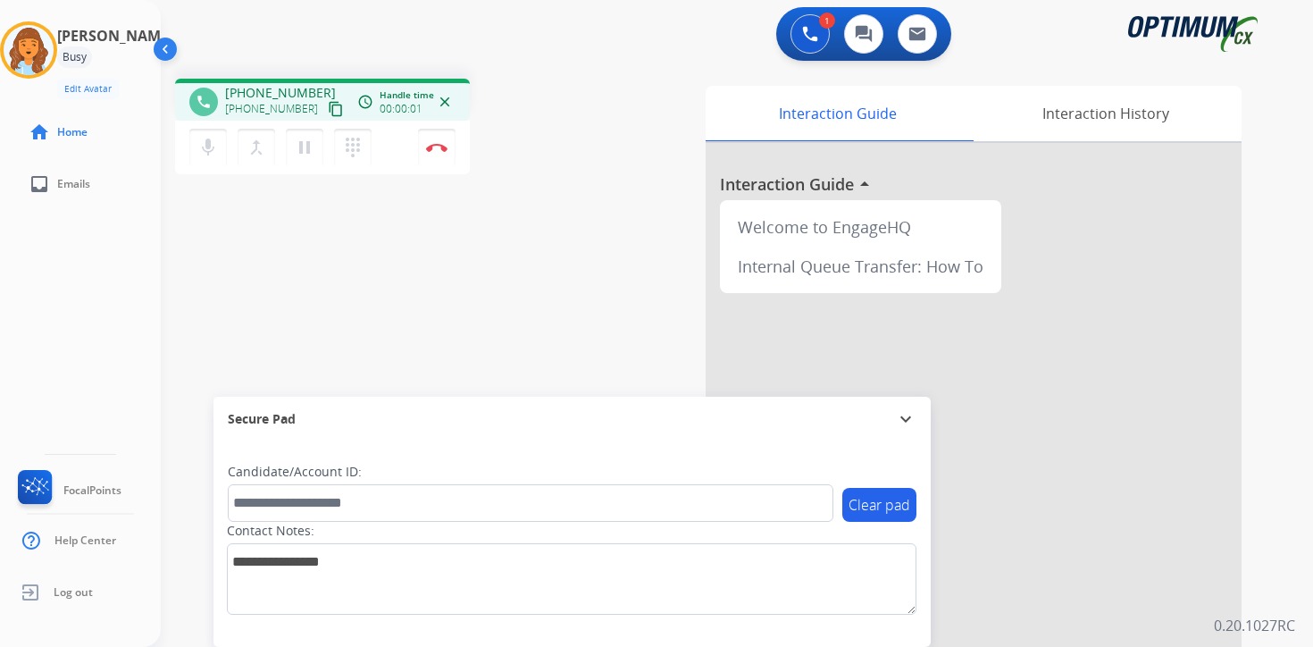
click at [328, 114] on mat-icon "content_copy" at bounding box center [336, 109] width 16 height 16
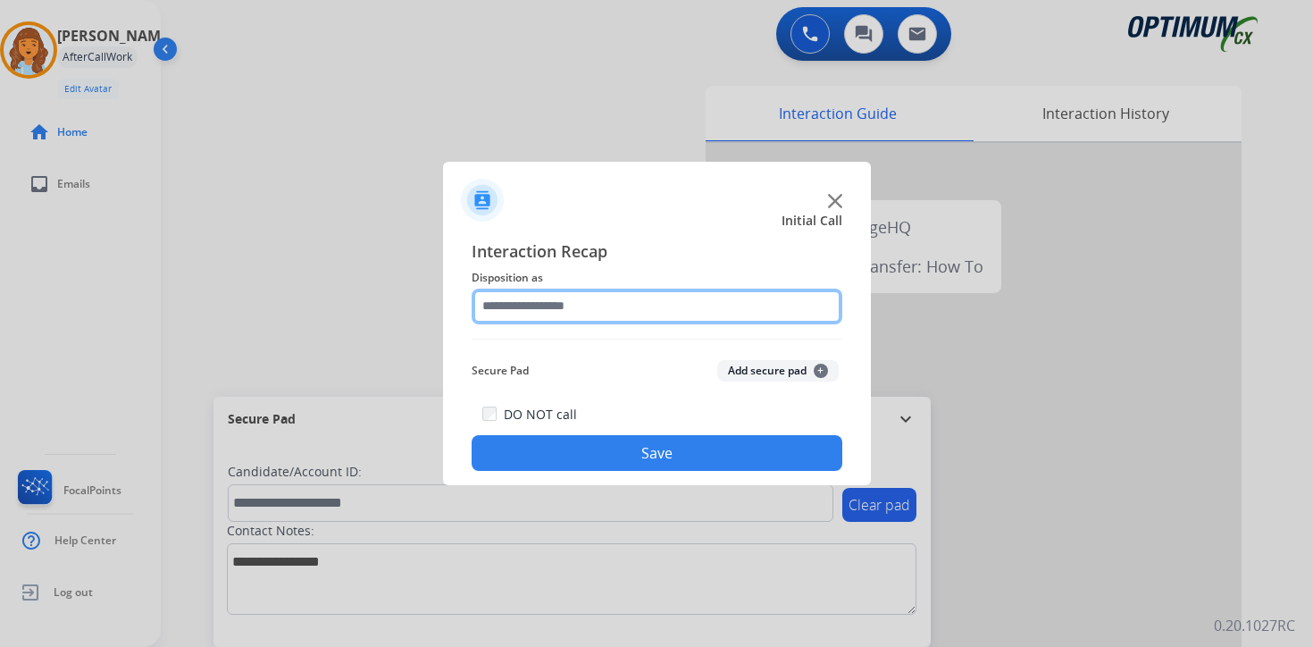
click at [602, 291] on input "text" at bounding box center [657, 306] width 371 height 36
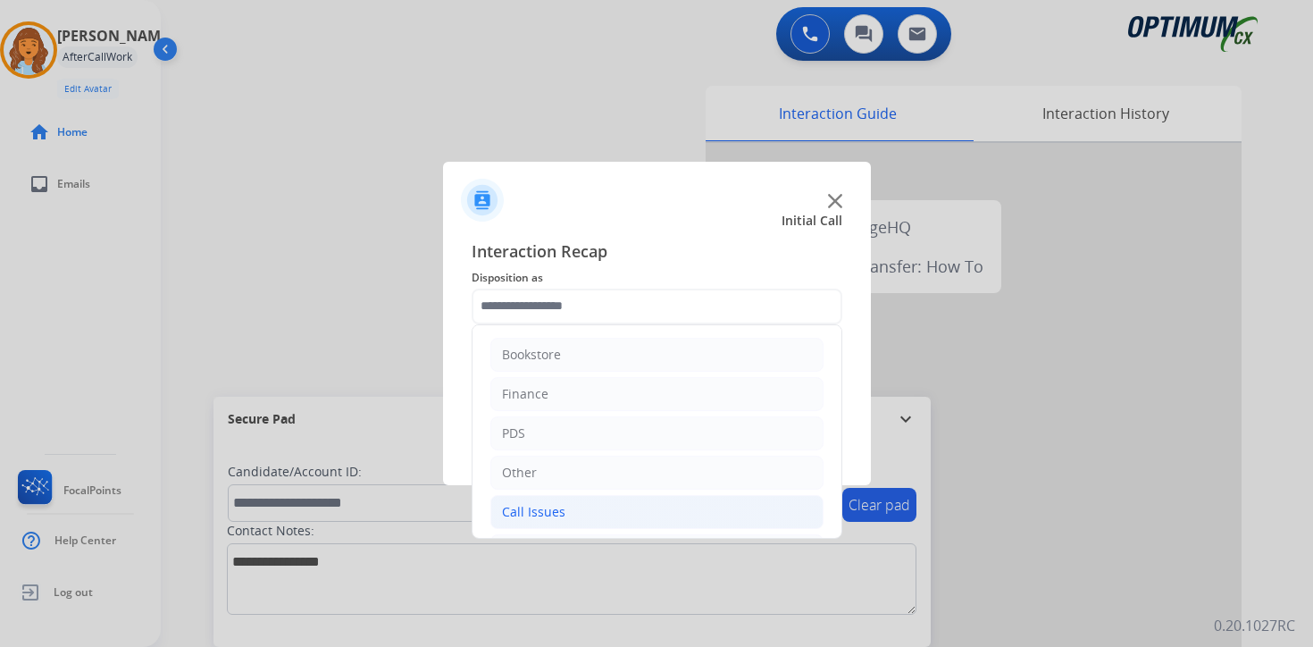
click at [552, 516] on div "Call Issues" at bounding box center [533, 512] width 63 height 18
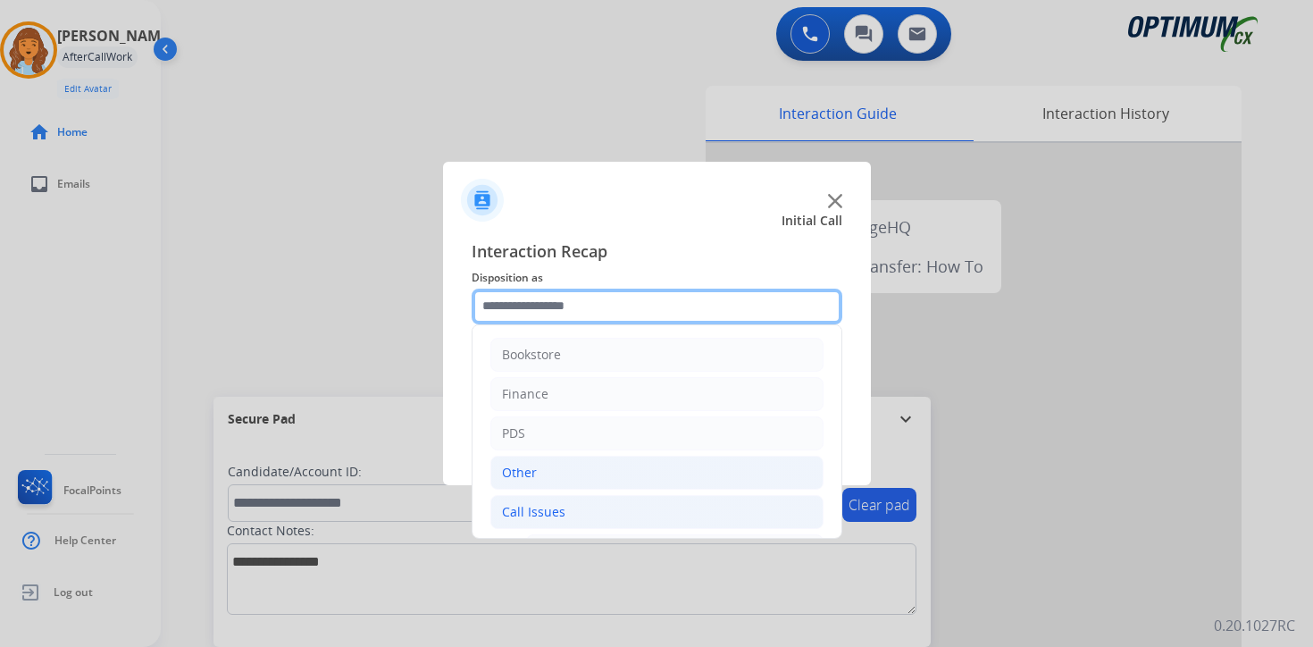
scroll to position [297, 0]
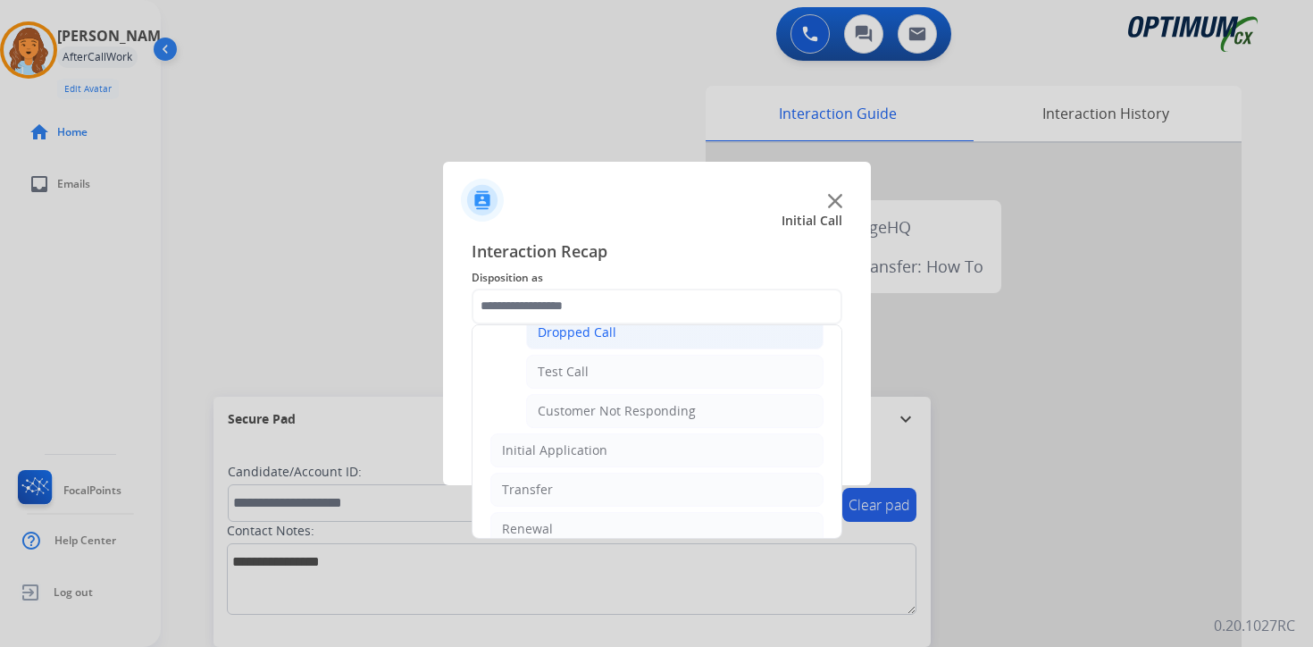
click at [571, 331] on div "Dropped Call" at bounding box center [577, 332] width 79 height 18
type input "**********"
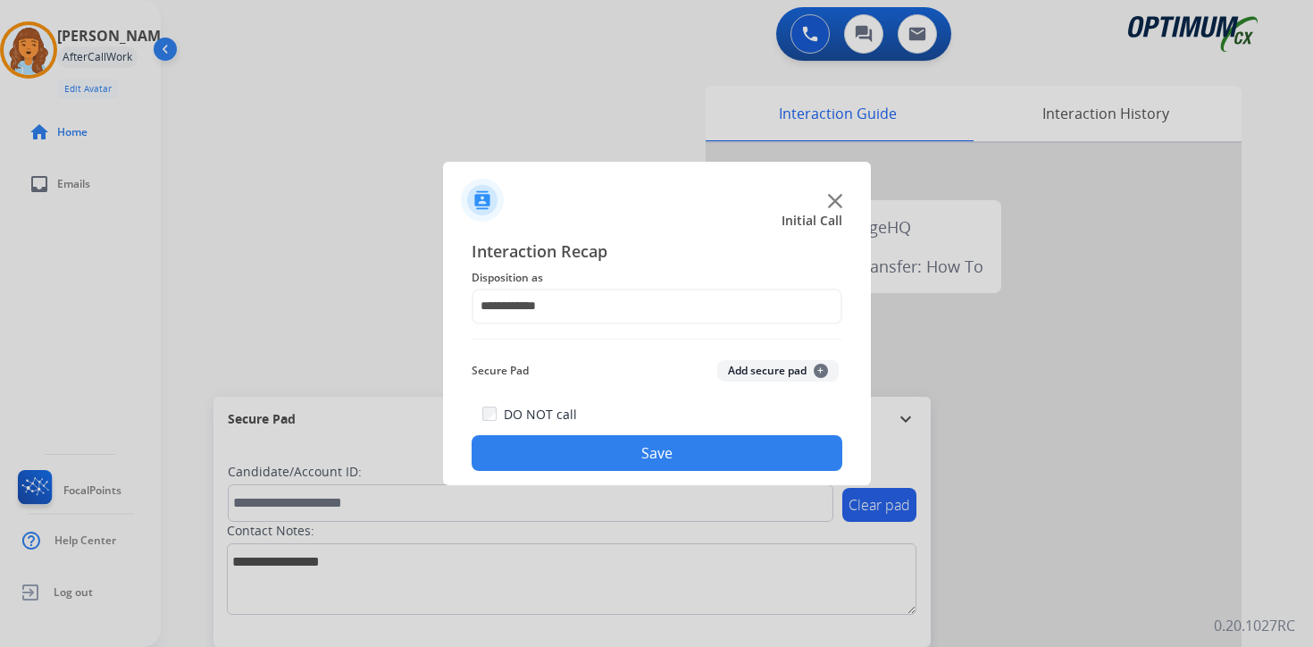
click at [618, 447] on button "Save" at bounding box center [657, 453] width 371 height 36
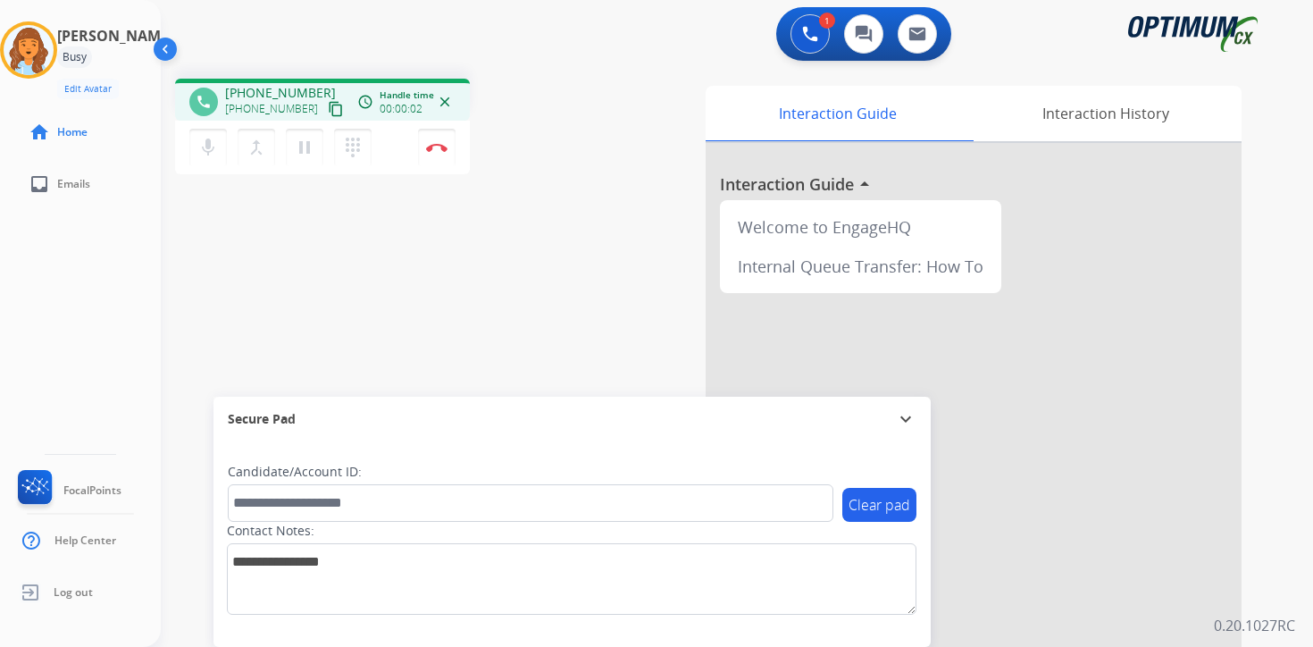
click at [328, 111] on mat-icon "content_copy" at bounding box center [336, 109] width 16 height 16
click at [1270, 606] on div "1 Voice Interactions 0 Chat Interactions 0 Email Interactions phone [PHONE_NUMB…" at bounding box center [737, 323] width 1152 height 647
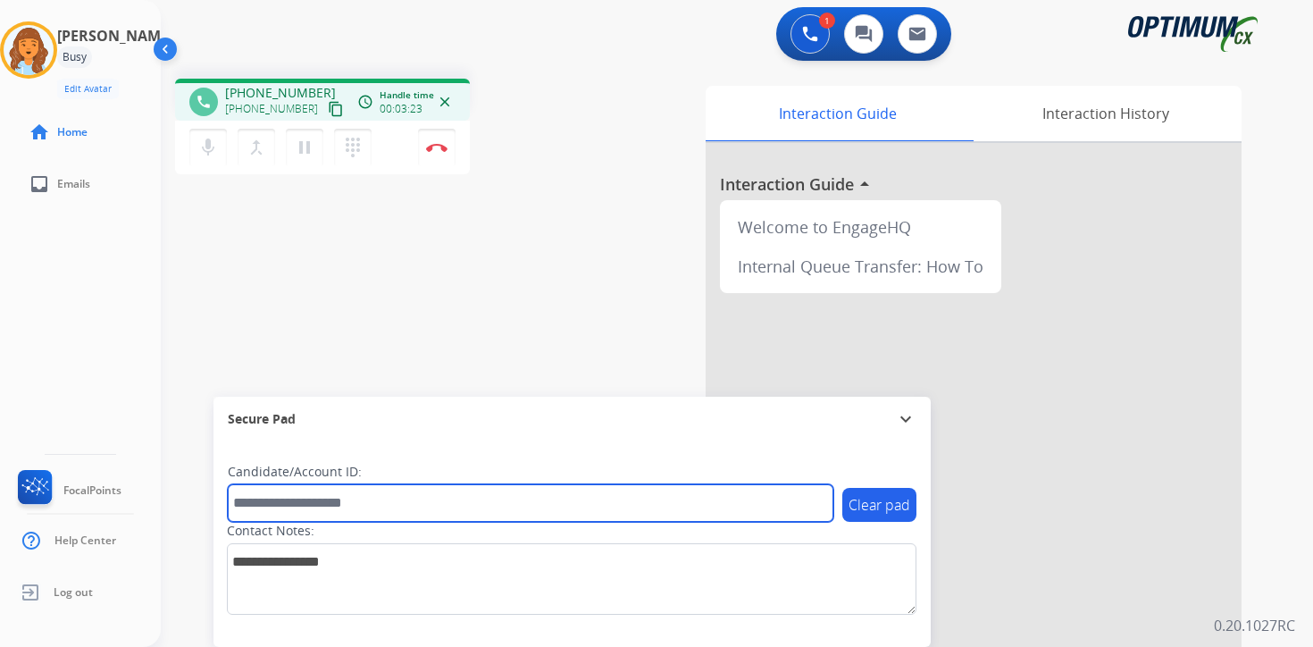
click at [395, 505] on input "text" at bounding box center [531, 503] width 606 height 38
type input "****"
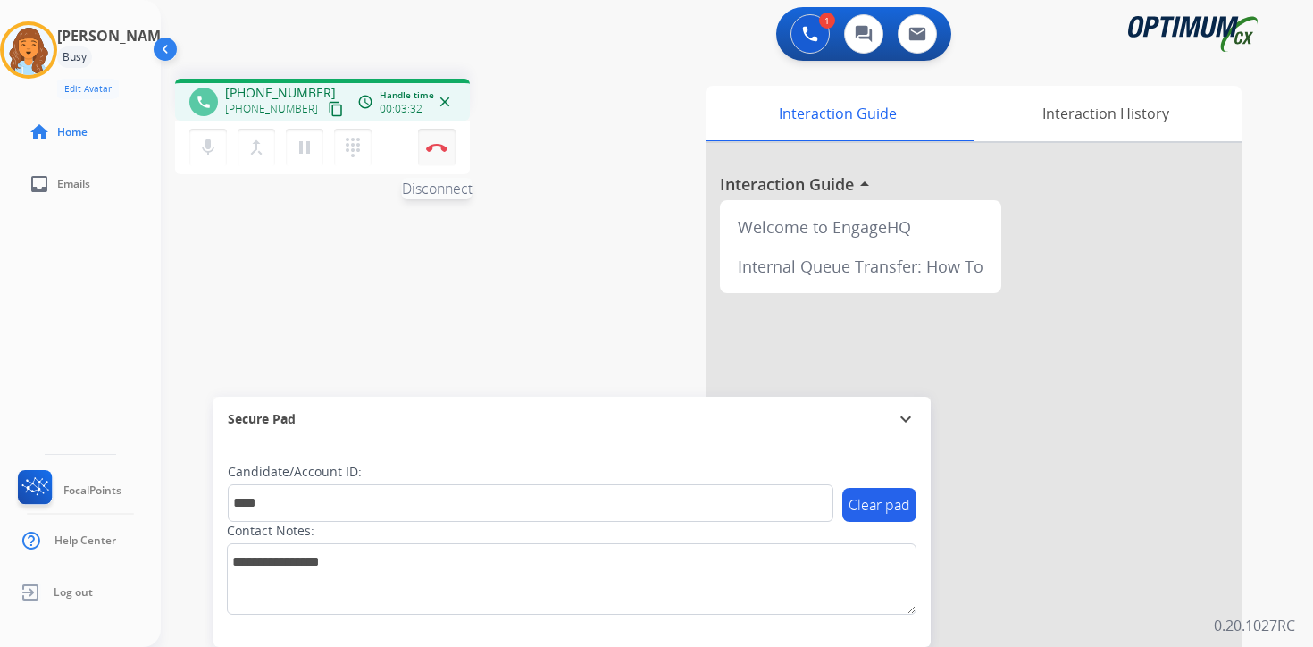
click at [443, 161] on button "Disconnect" at bounding box center [437, 148] width 38 height 38
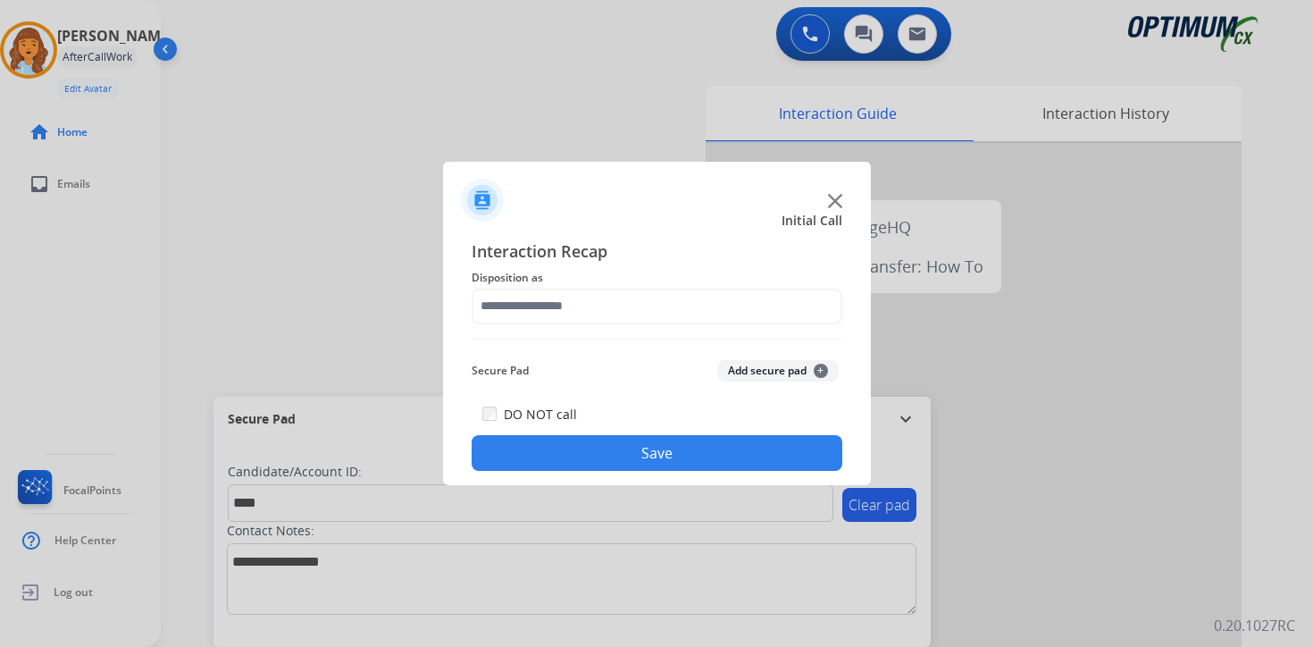
click at [801, 372] on button "Add secure pad +" at bounding box center [777, 370] width 121 height 21
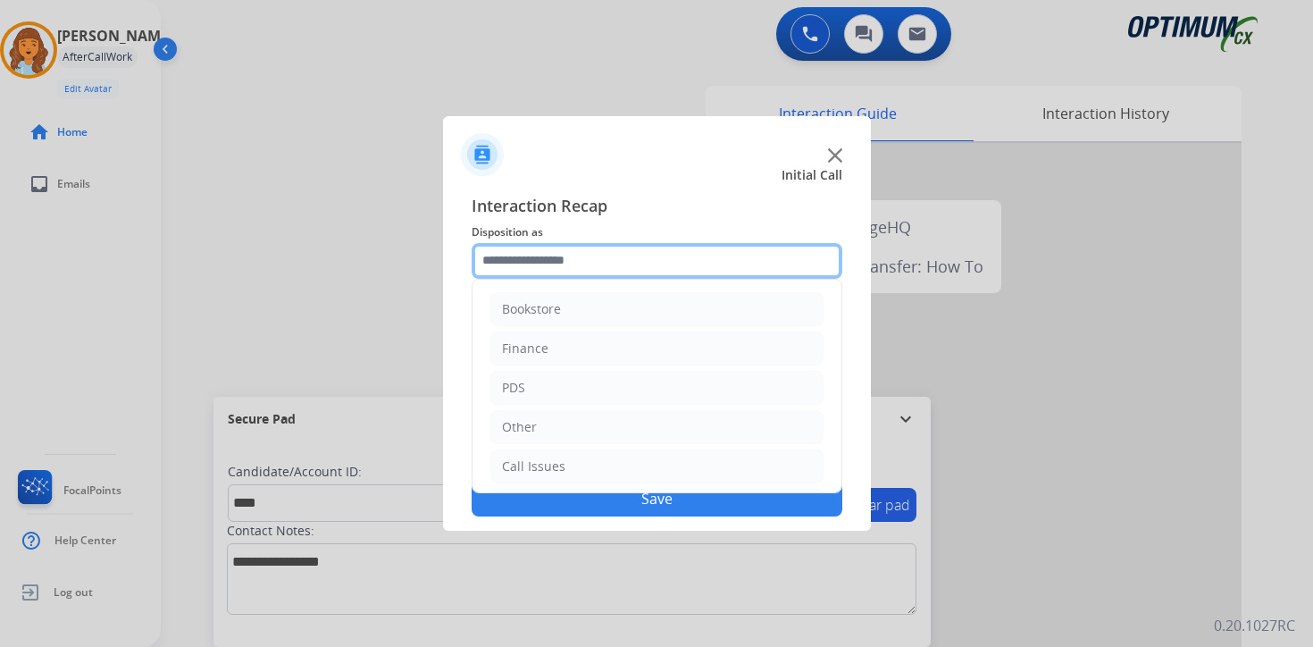
click at [515, 262] on input "text" at bounding box center [657, 261] width 371 height 36
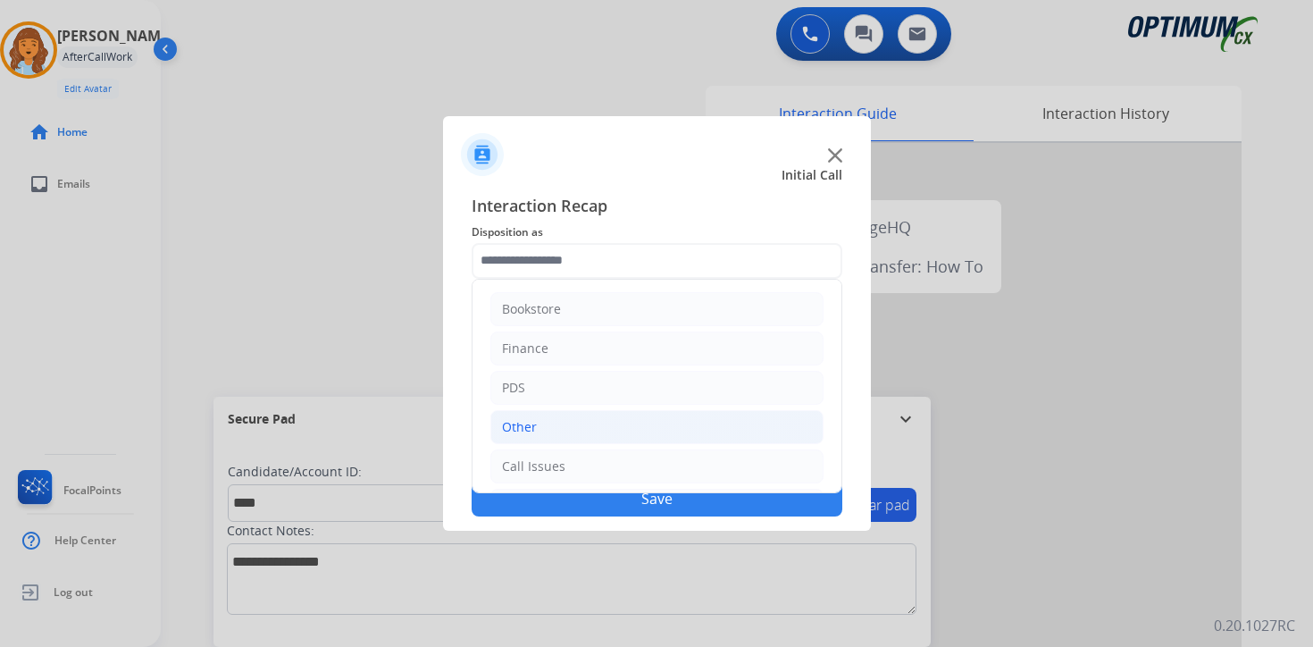
click at [539, 428] on li "Other" at bounding box center [656, 427] width 333 height 34
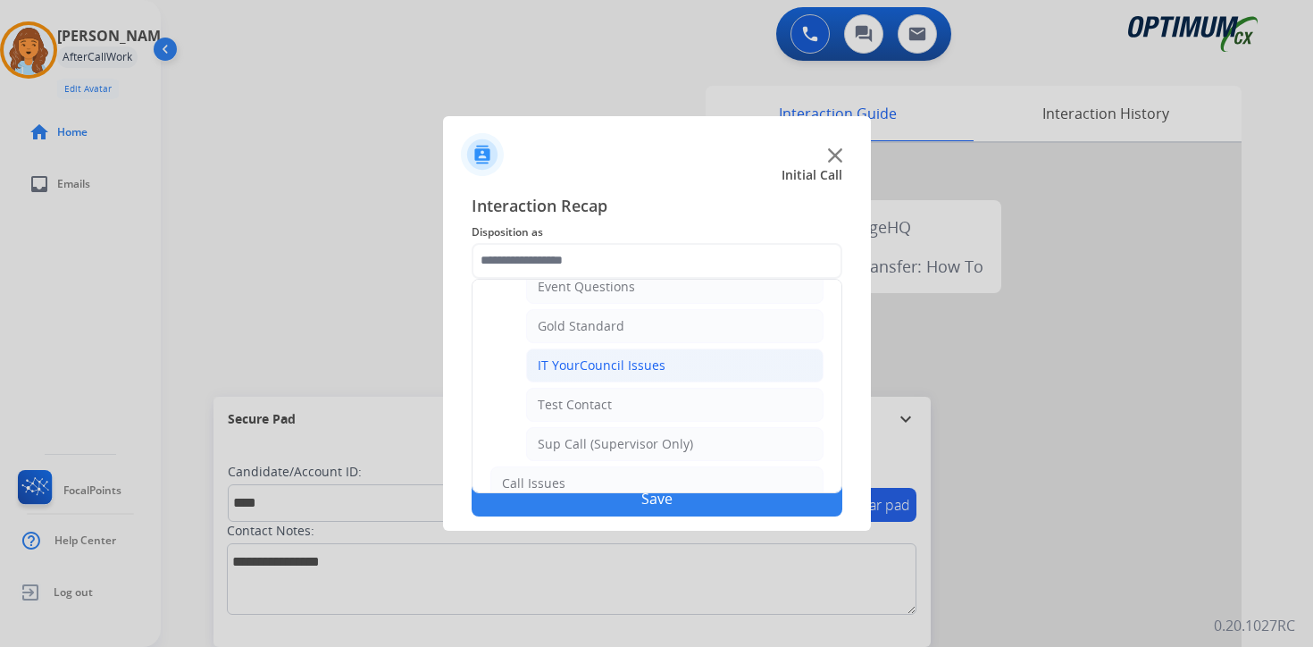
click at [556, 365] on div "IT YourCouncil Issues" at bounding box center [602, 365] width 128 height 18
type input "**********"
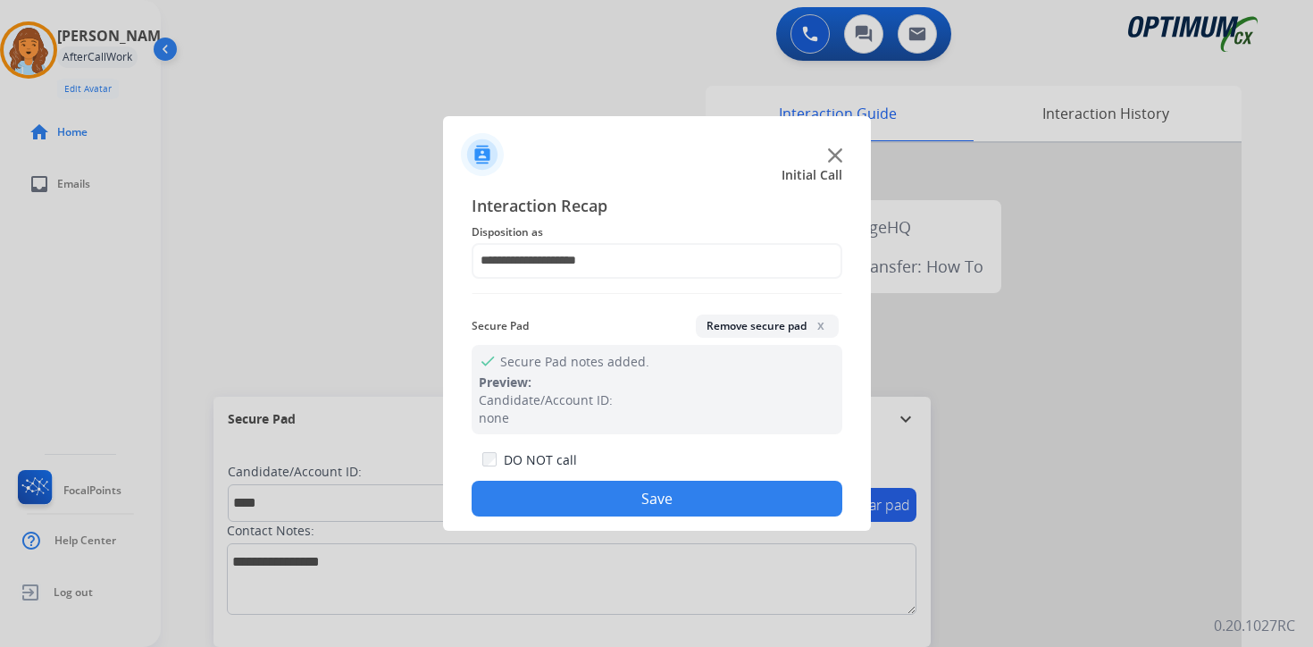
click at [583, 505] on button "Save" at bounding box center [657, 499] width 371 height 36
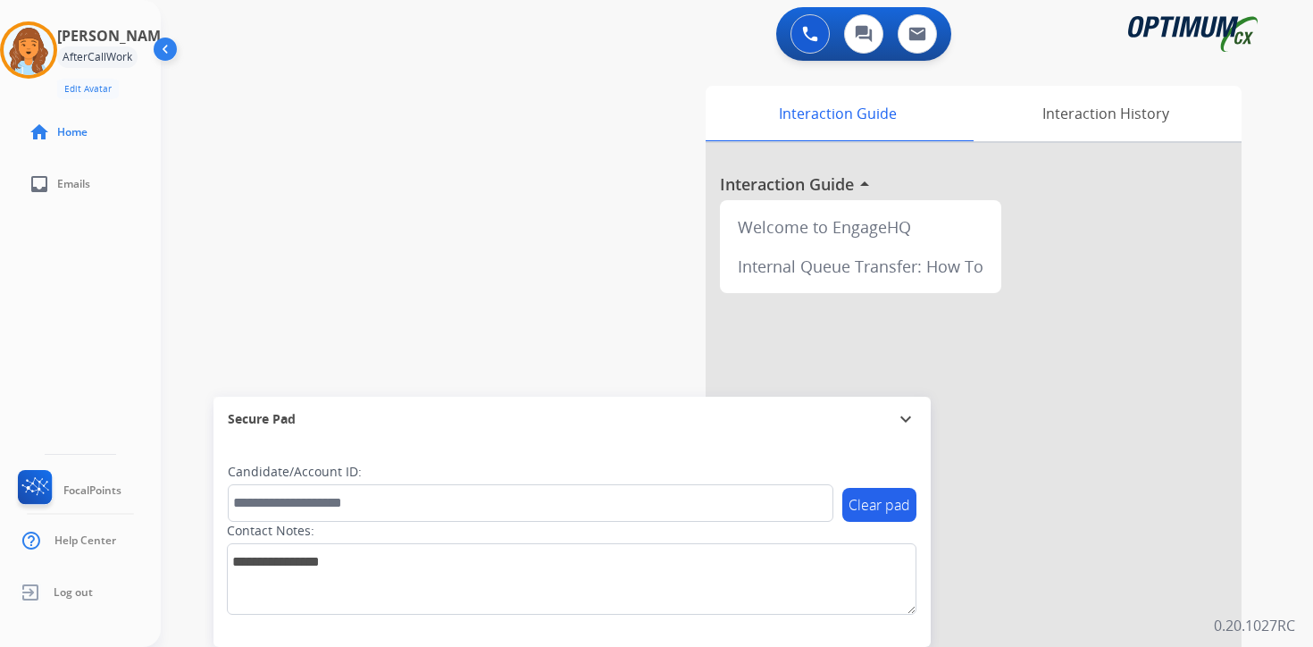
click at [1266, 387] on div "Interaction Guide Interaction History Interaction Guide arrow_drop_up Welcome t…" at bounding box center [947, 444] width 648 height 731
click at [549, 129] on div "swap_horiz Break voice bridge close_fullscreen Connect 3-Way Call merge_type Se…" at bounding box center [715, 436] width 1109 height 745
click at [45, 46] on img at bounding box center [29, 50] width 50 height 50
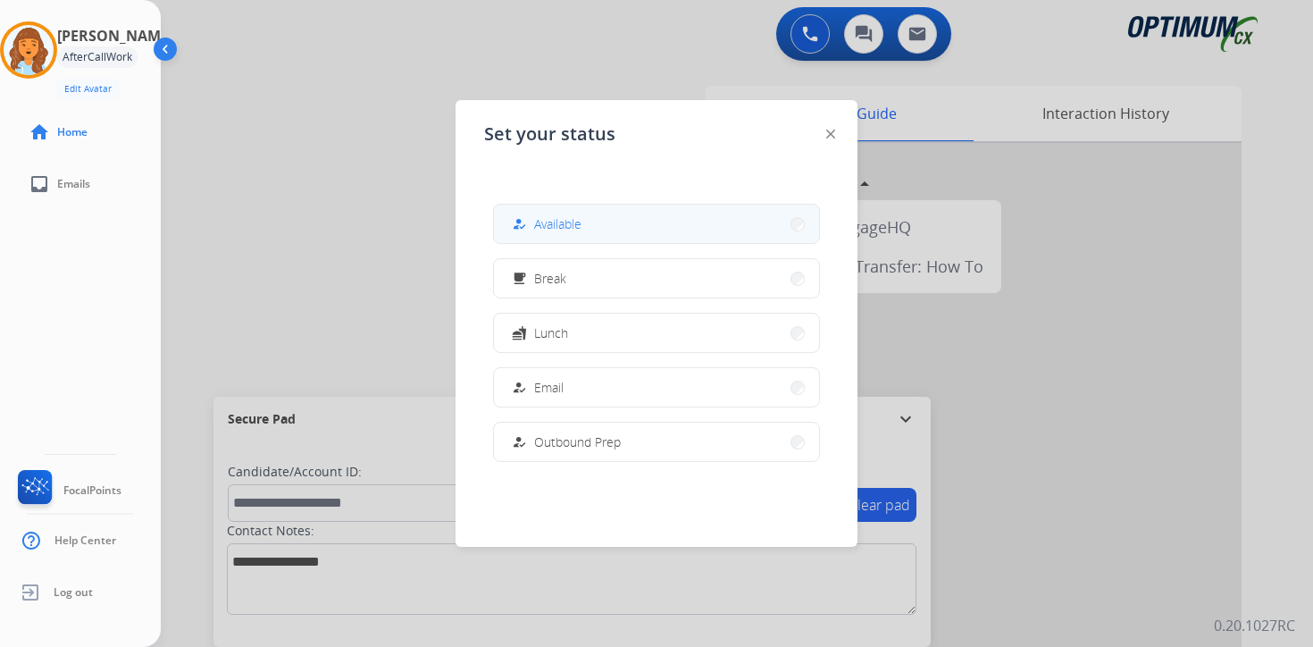
click at [602, 237] on button "how_to_reg Available" at bounding box center [656, 224] width 325 height 38
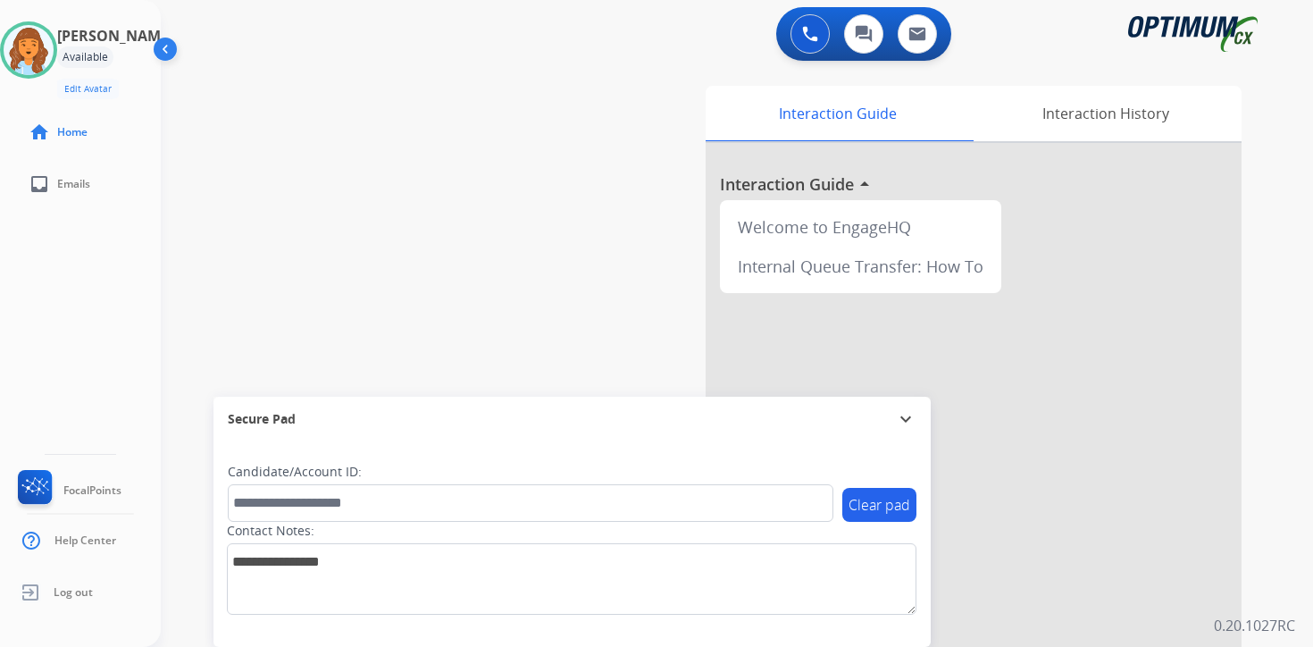
click at [1284, 477] on div "0 Voice Interactions 0 Chat Interactions 0 Email Interactions swap_horiz Break …" at bounding box center [737, 323] width 1152 height 647
click at [41, 54] on img at bounding box center [29, 50] width 50 height 50
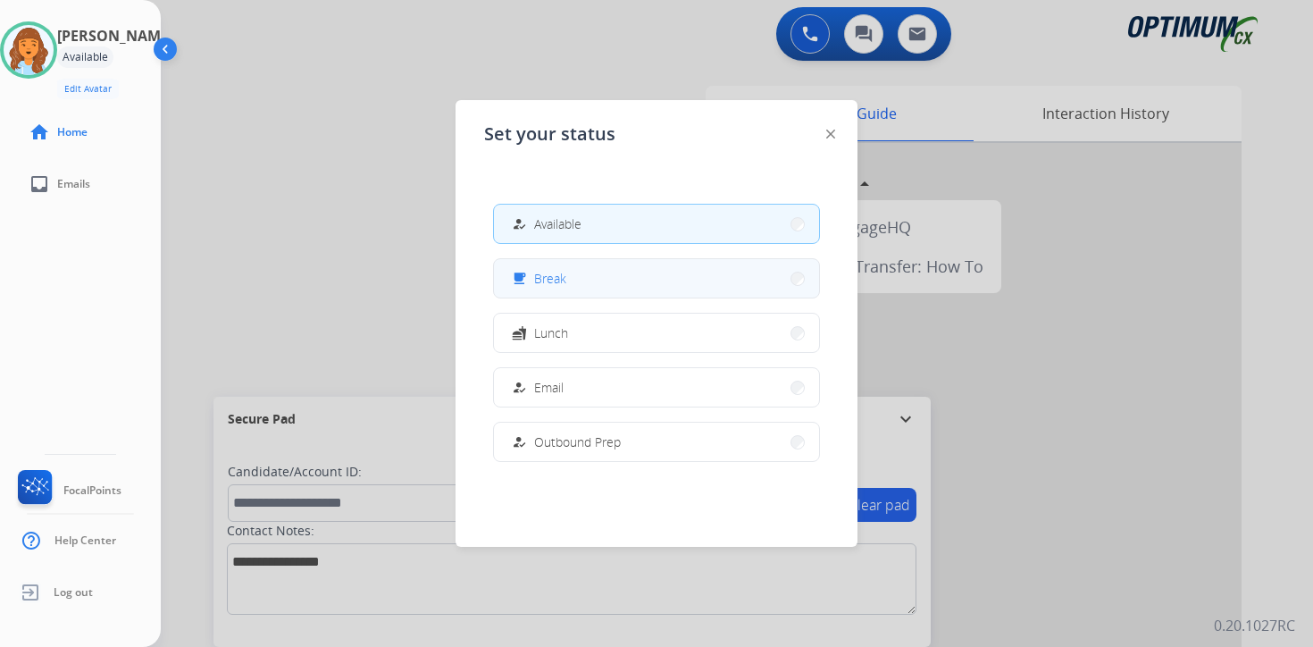
click at [554, 283] on span "Break" at bounding box center [550, 278] width 32 height 19
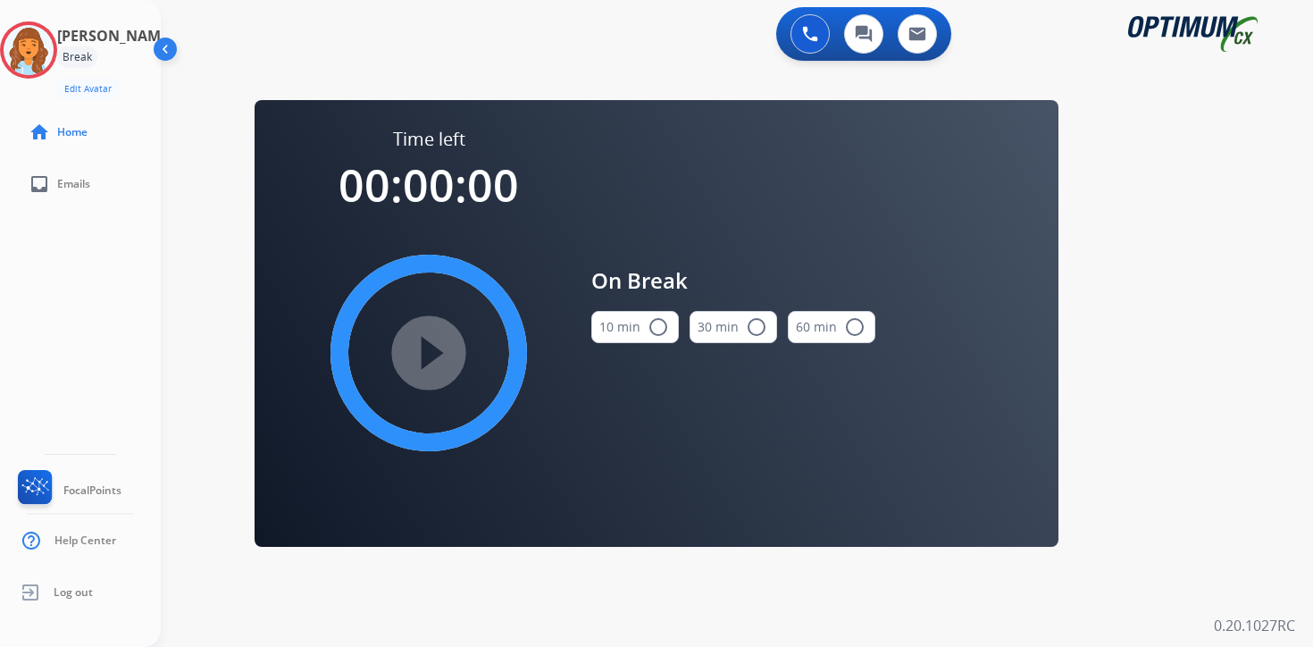
click at [1225, 486] on div "0 Voice Interactions 0 Chat Interactions 0 Email Interactions swap_horiz Break …" at bounding box center [737, 323] width 1152 height 647
click at [54, 52] on img at bounding box center [29, 50] width 50 height 50
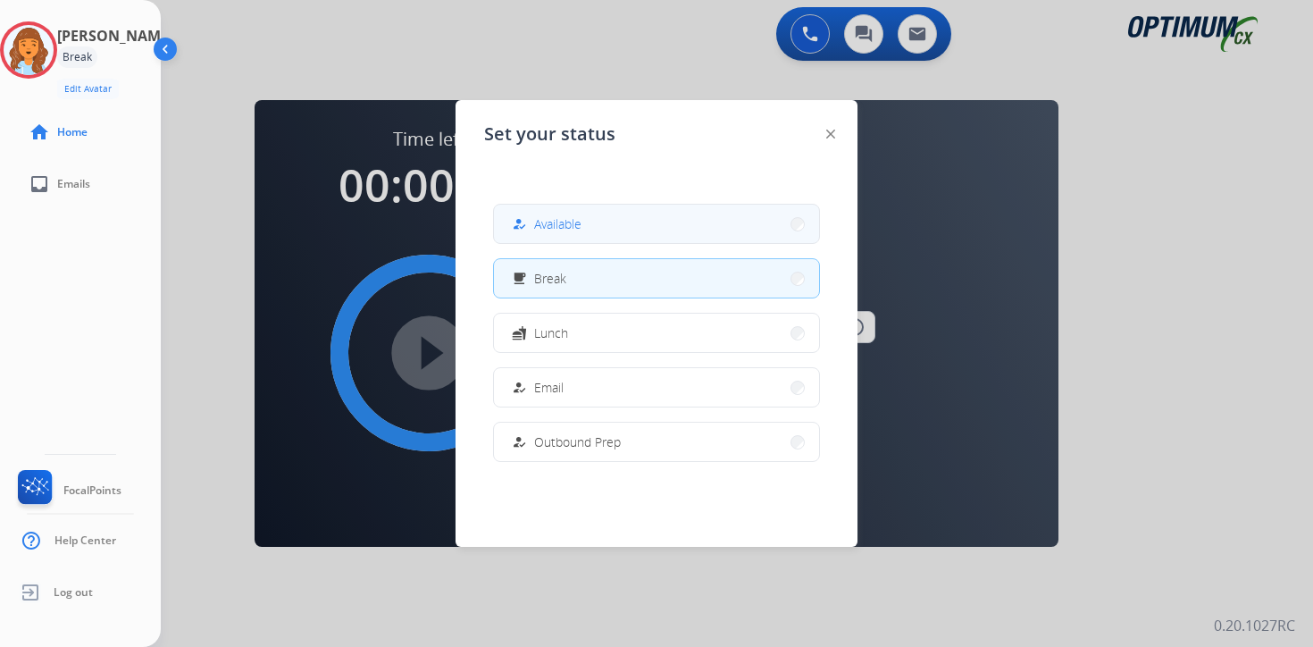
click at [603, 230] on button "how_to_reg Available" at bounding box center [656, 224] width 325 height 38
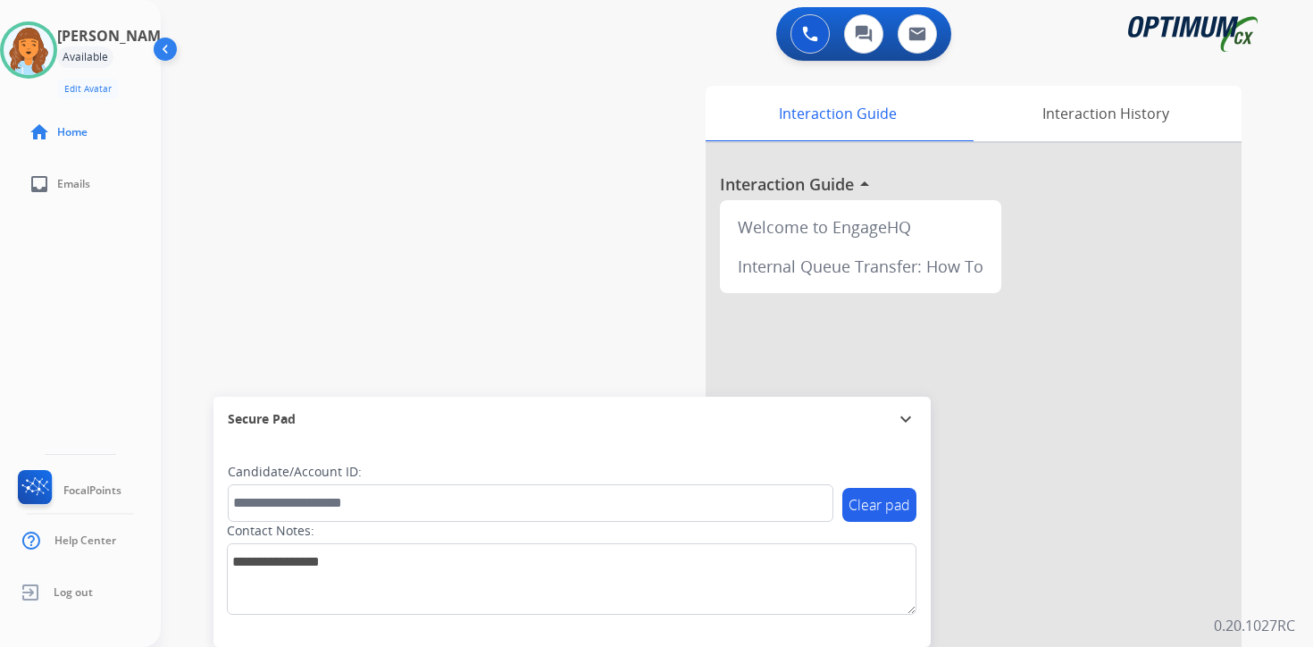
click at [1297, 431] on div "0 Voice Interactions 0 Chat Interactions 0 Email Interactions swap_horiz Break …" at bounding box center [737, 323] width 1152 height 647
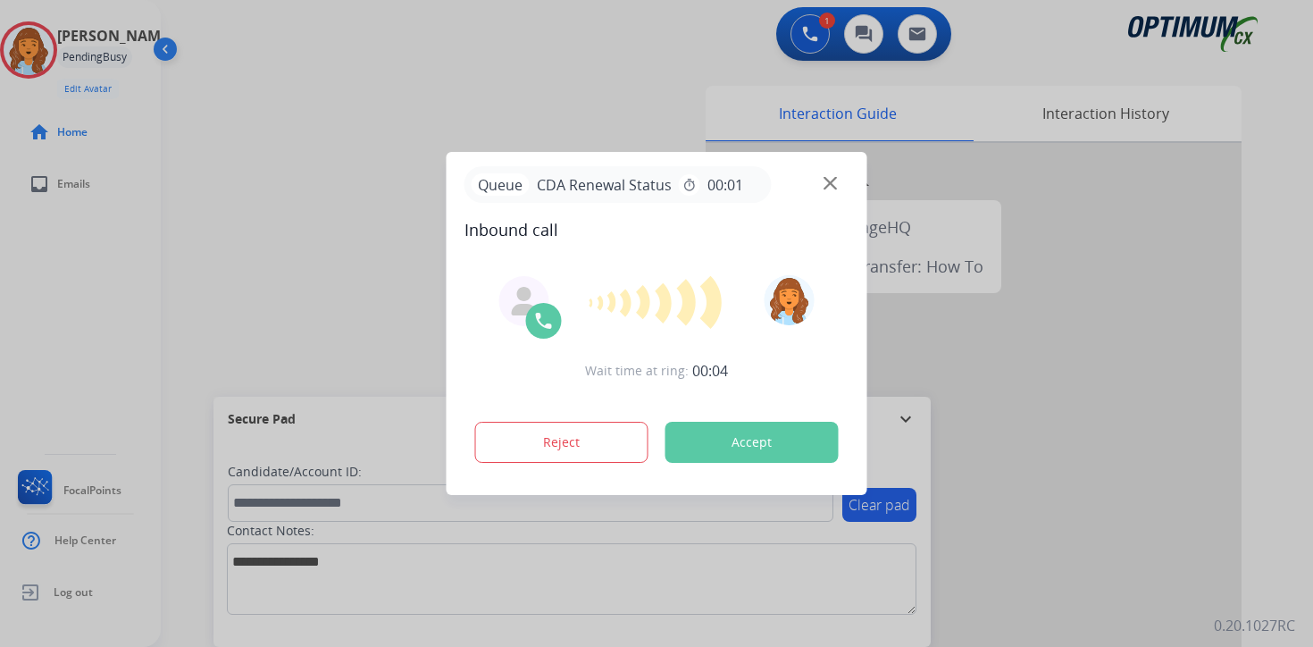
click at [1266, 516] on div at bounding box center [656, 323] width 1313 height 647
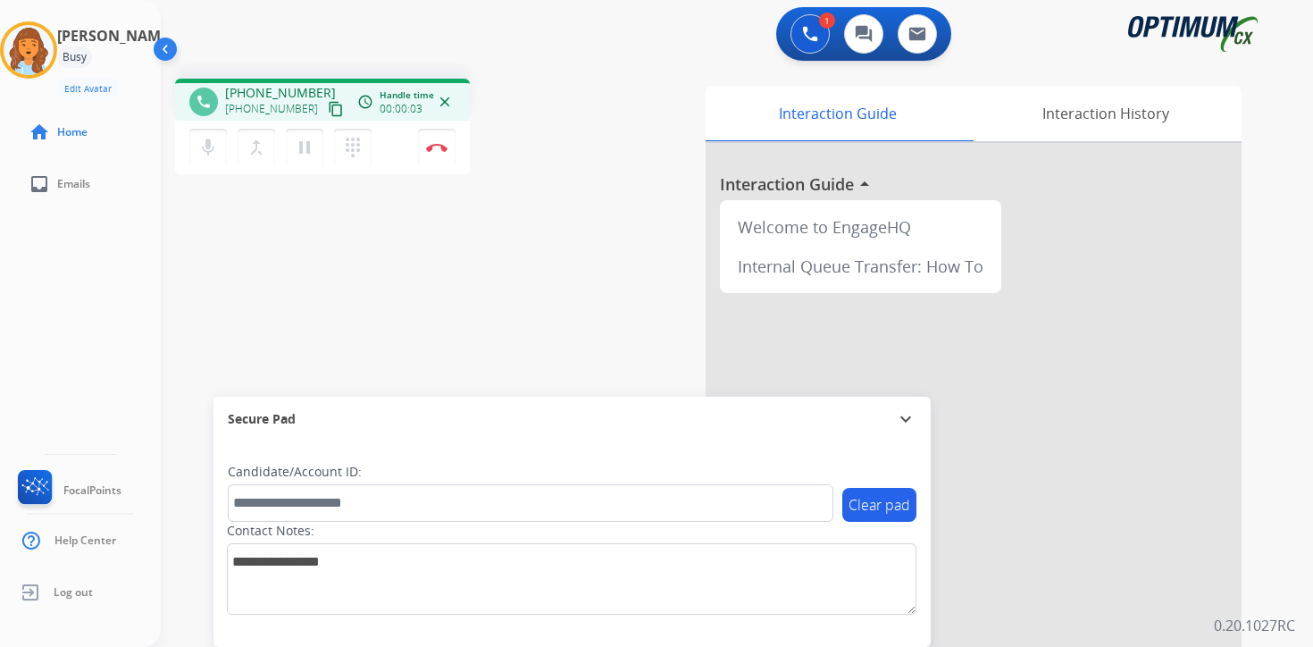
click at [328, 111] on mat-icon "content_copy" at bounding box center [336, 109] width 16 height 16
click at [1249, 575] on div "Interaction Guide Interaction History Interaction Guide arrow_drop_up Welcome t…" at bounding box center [947, 444] width 648 height 731
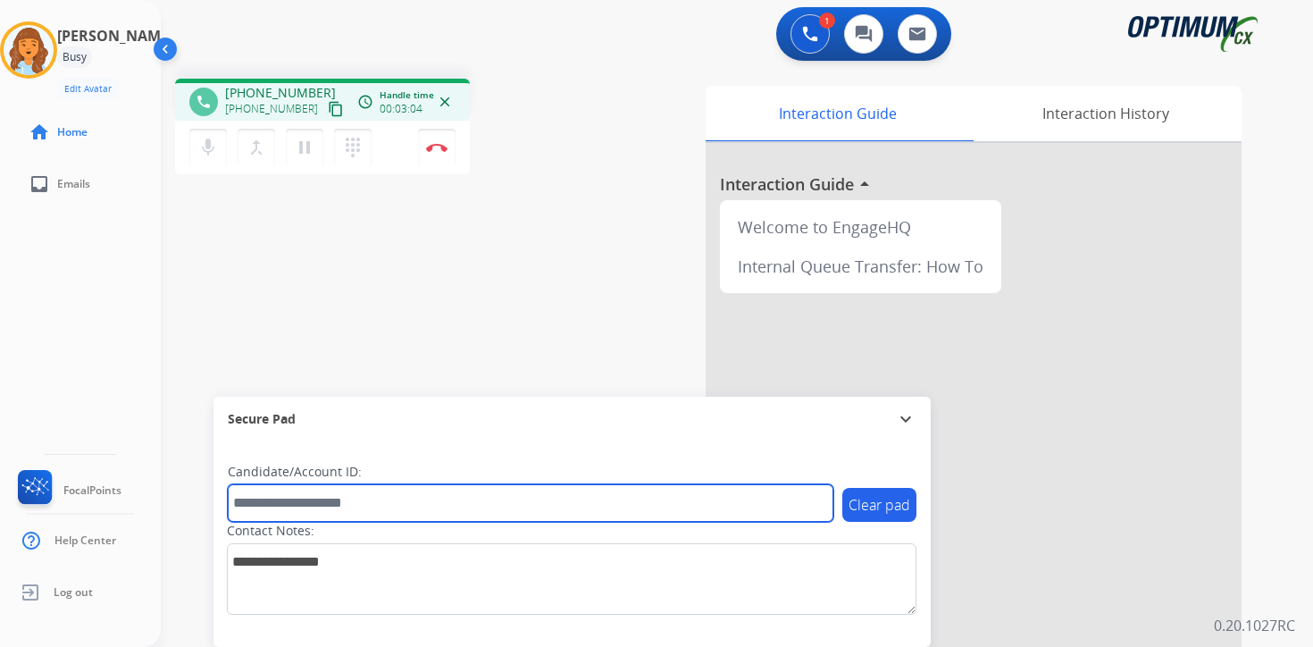
click at [426, 506] on input "text" at bounding box center [531, 503] width 606 height 38
type input "*******"
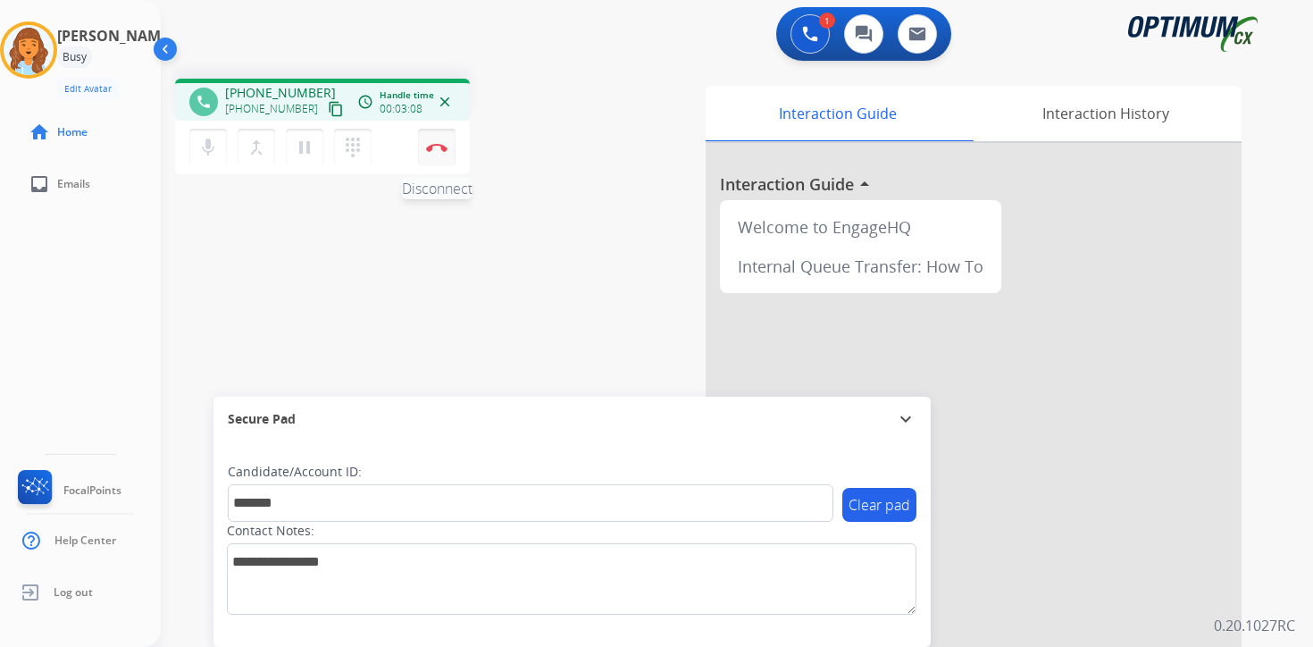
click at [449, 155] on button "Disconnect" at bounding box center [437, 148] width 38 height 38
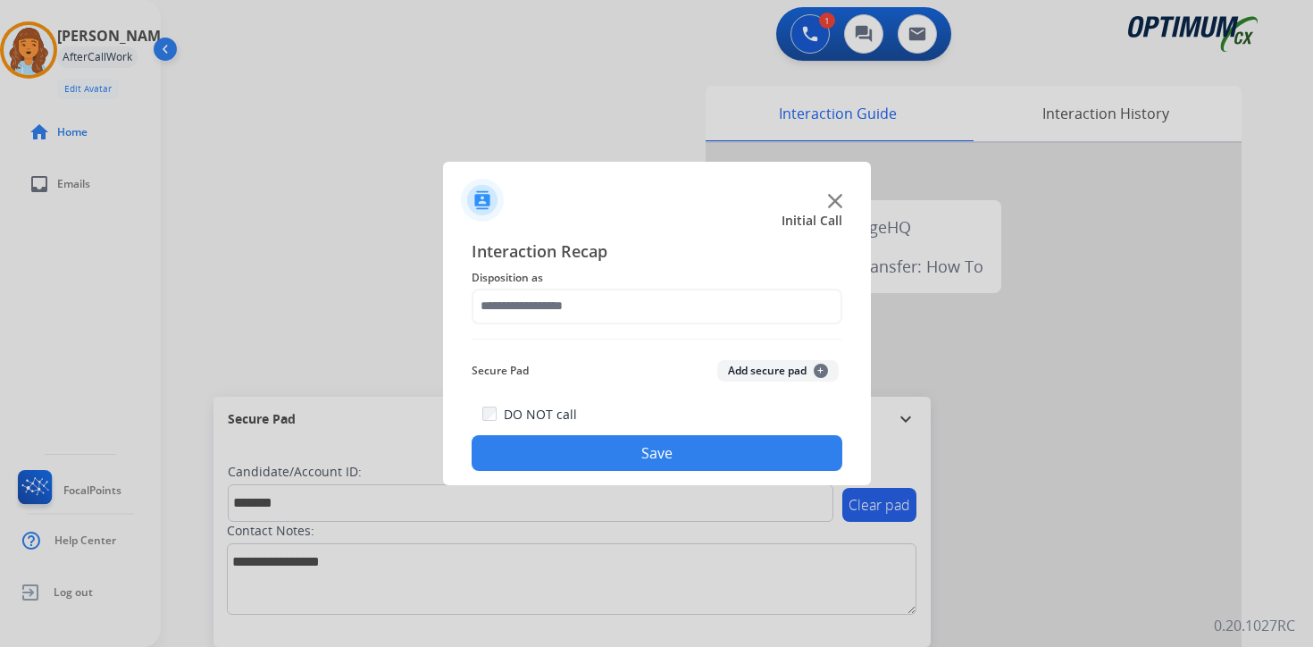
click at [790, 366] on button "Add secure pad +" at bounding box center [777, 370] width 121 height 21
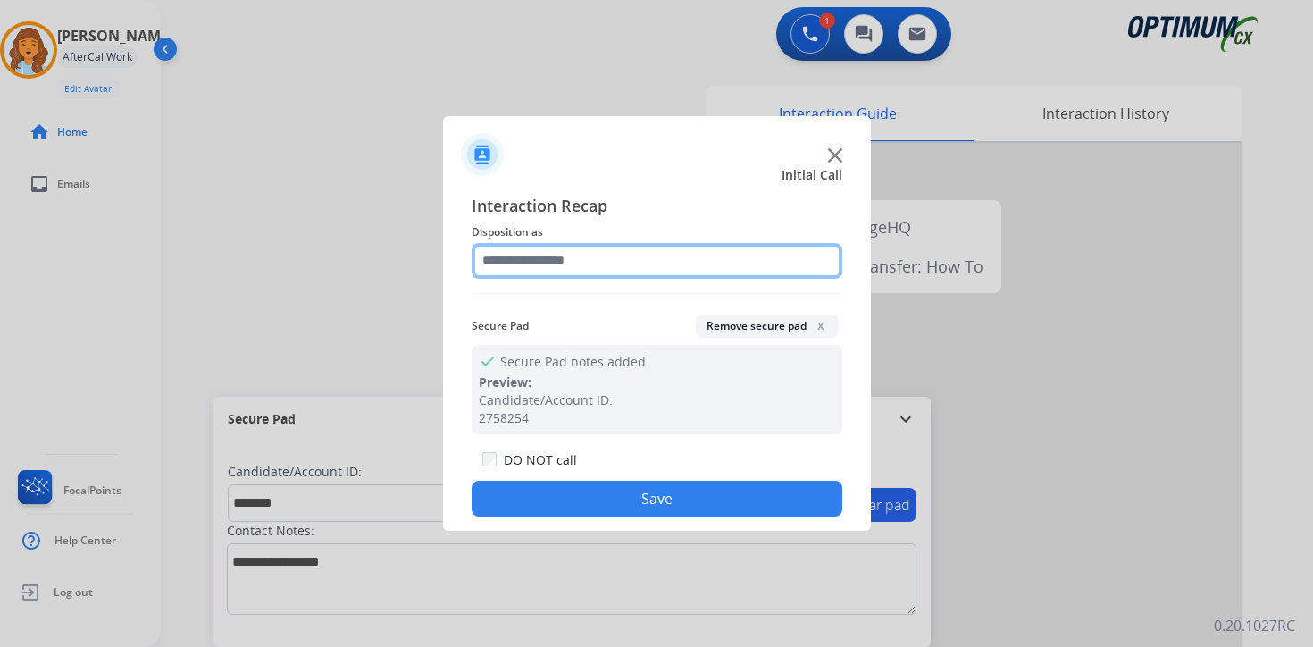
click at [641, 263] on input "text" at bounding box center [657, 261] width 371 height 36
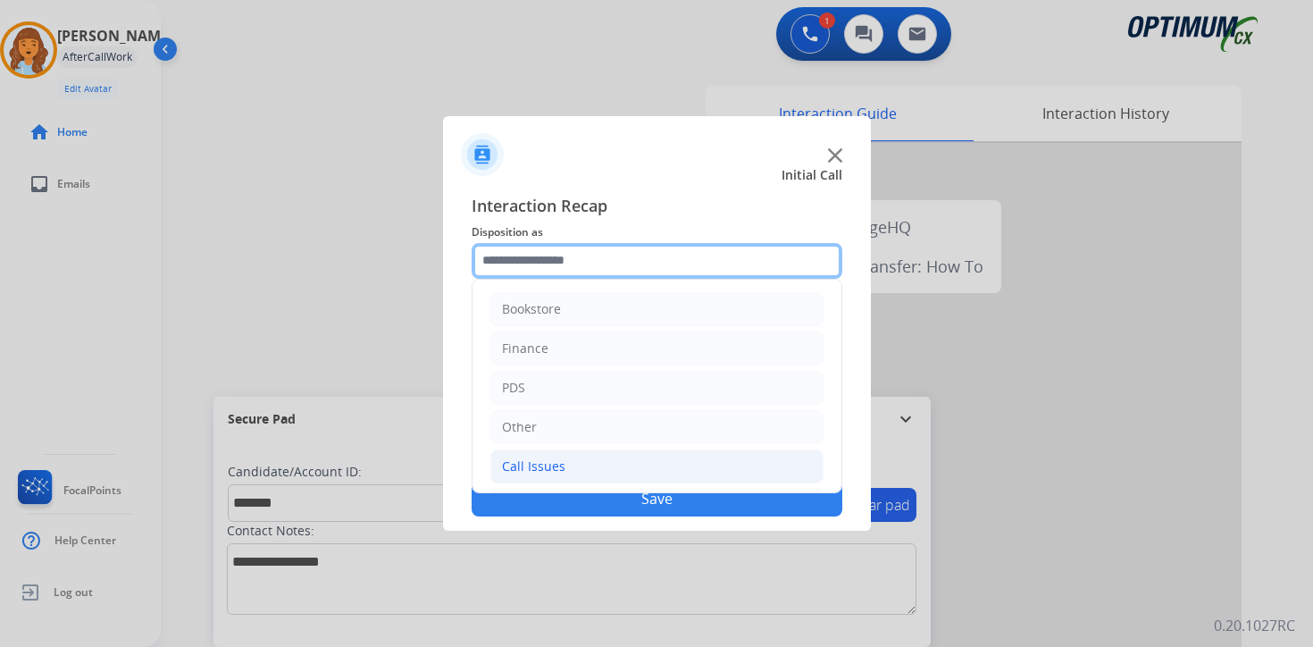
scroll to position [121, 0]
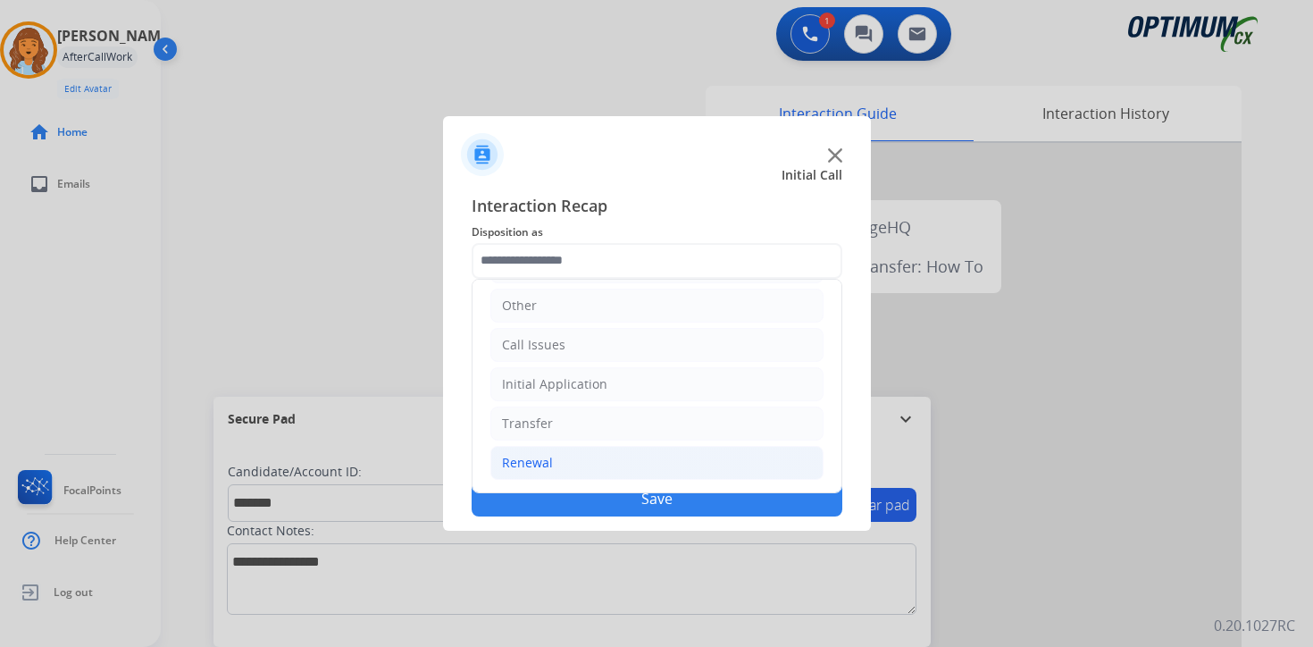
click at [580, 461] on li "Renewal" at bounding box center [656, 463] width 333 height 34
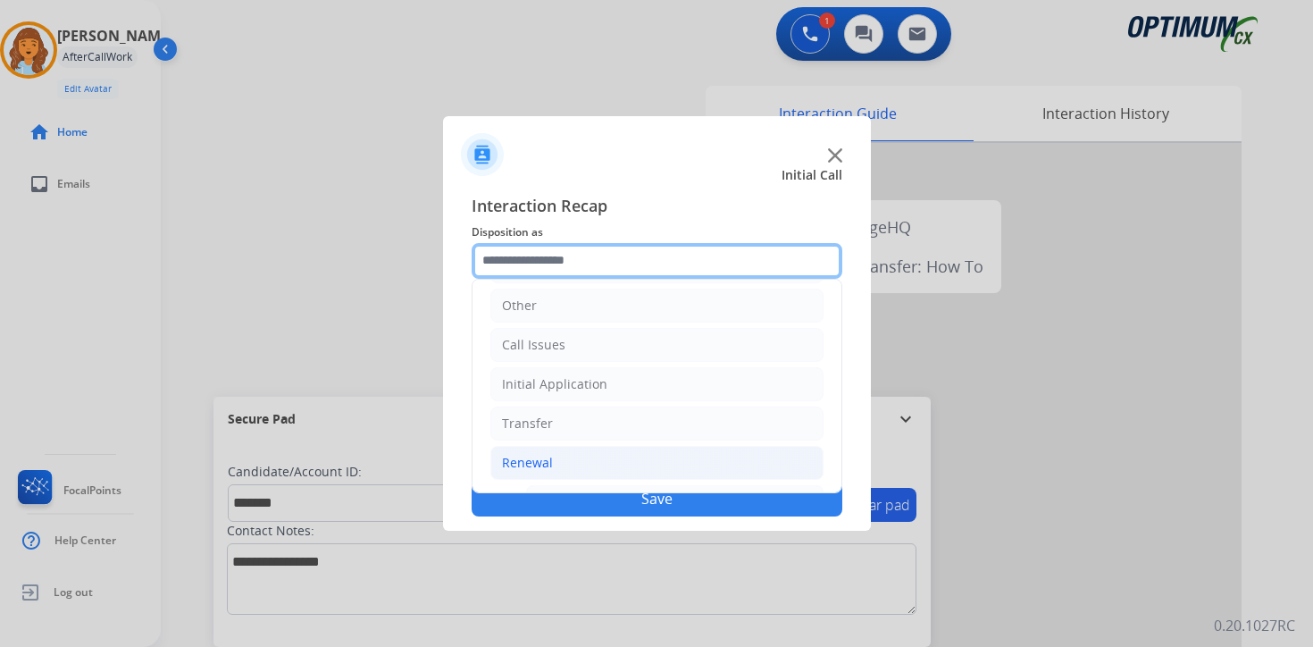
scroll to position [419, 0]
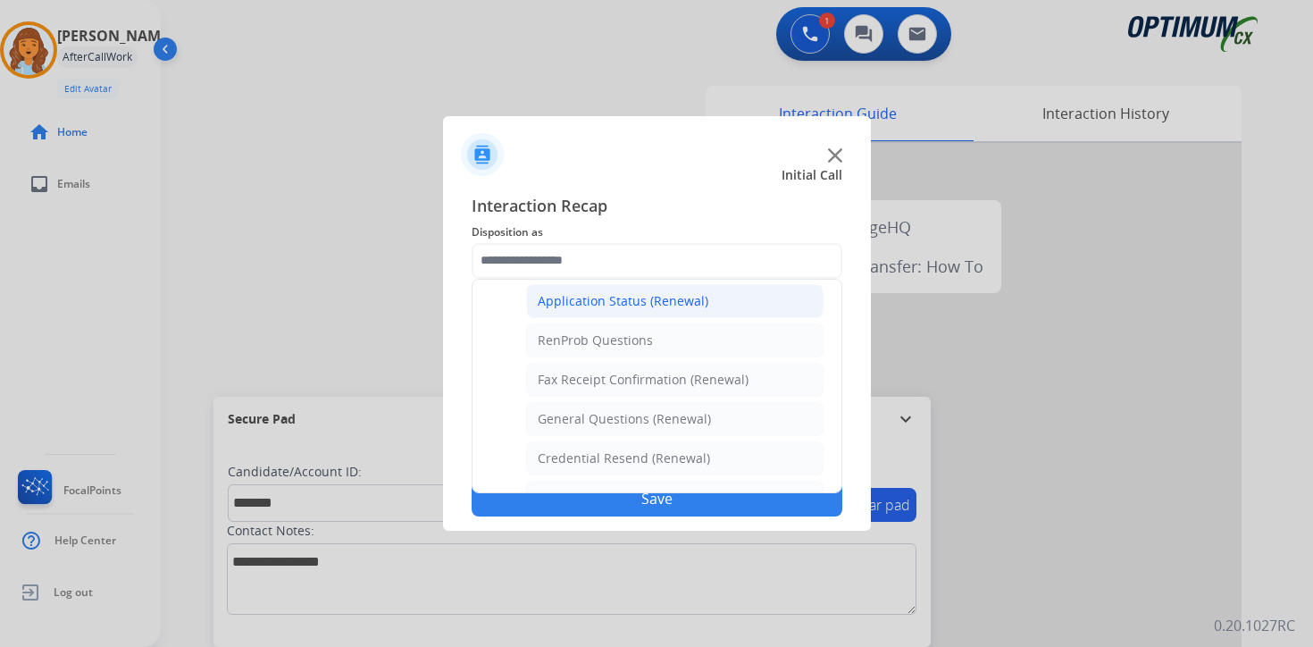
click at [607, 307] on div "Application Status (Renewal)" at bounding box center [623, 301] width 171 height 18
type input "**********"
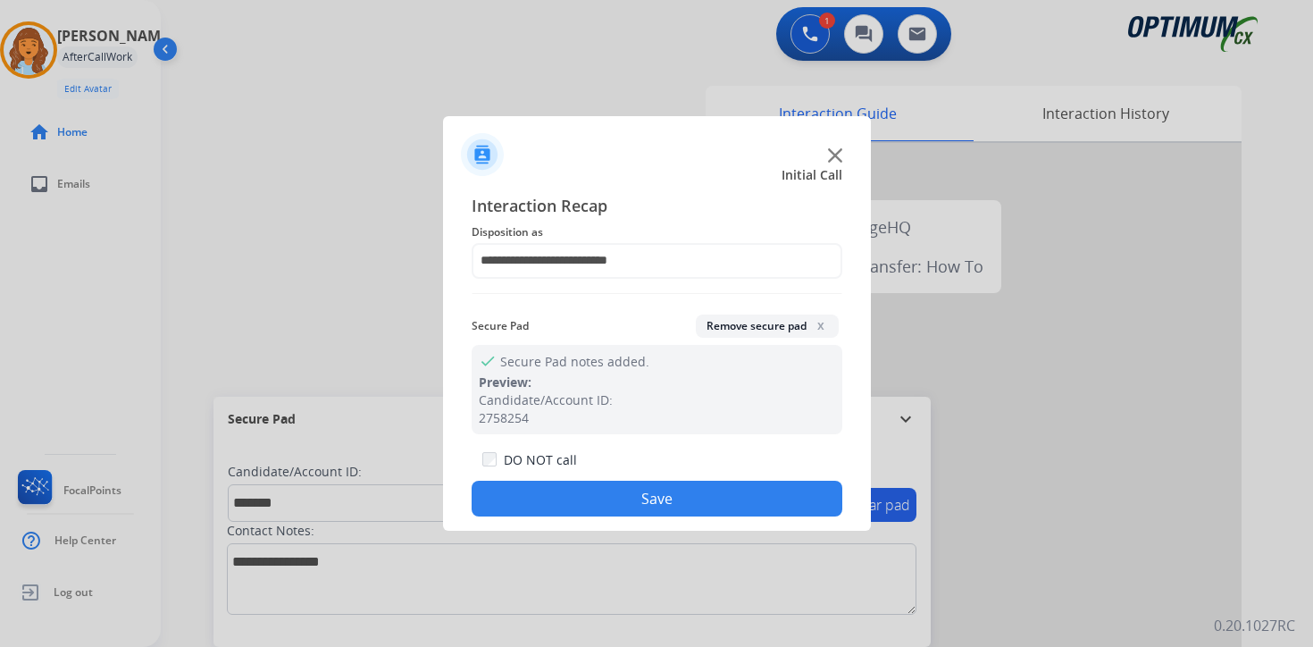
click at [597, 490] on button "Save" at bounding box center [657, 499] width 371 height 36
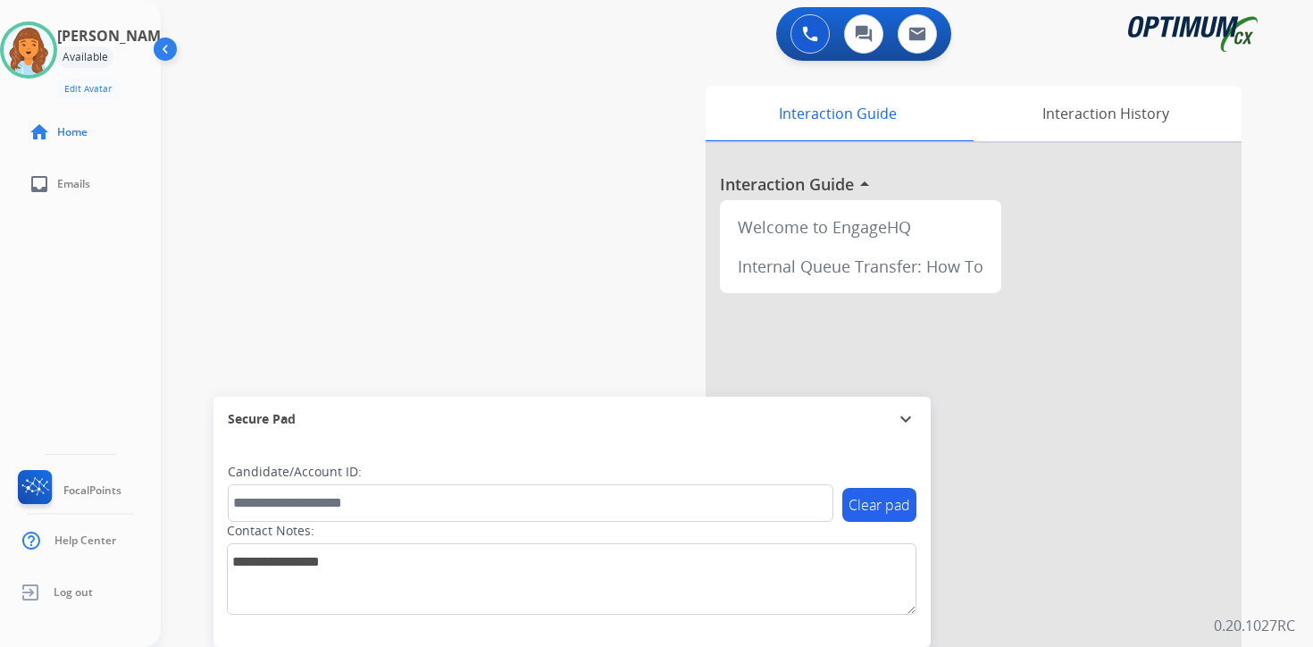
click at [1291, 515] on div "0 Voice Interactions 0 Chat Interactions 0 Email Interactions swap_horiz Break …" at bounding box center [737, 323] width 1152 height 647
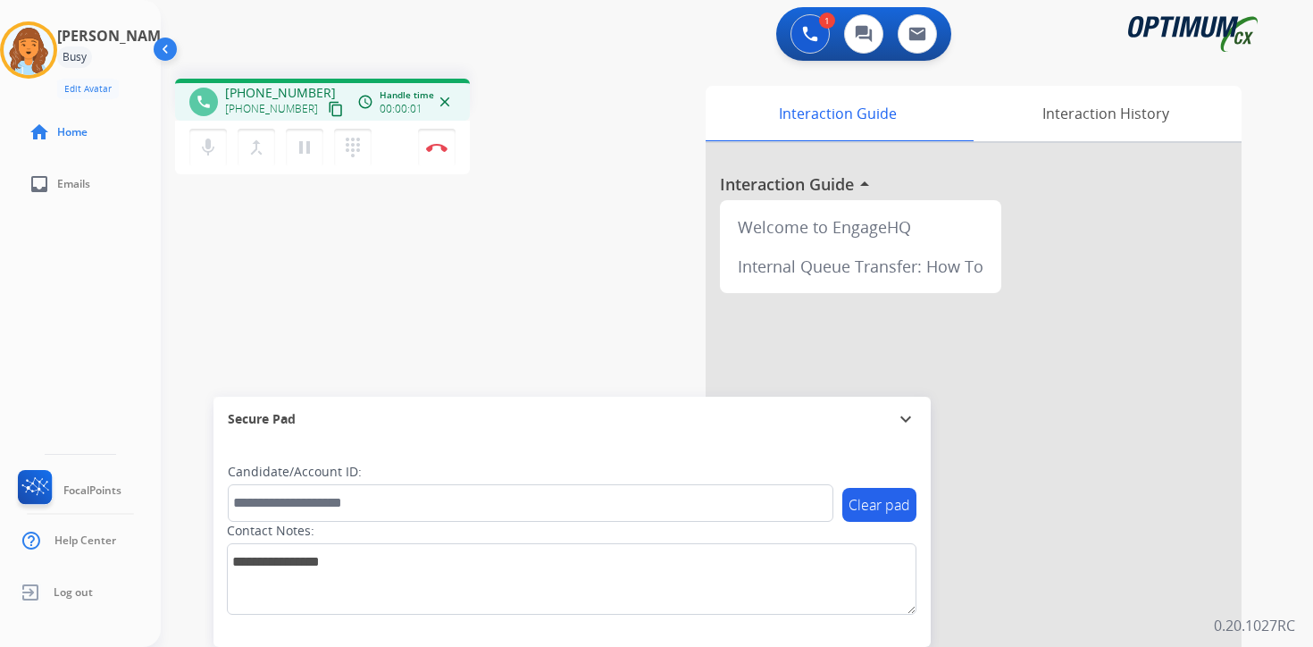
click at [328, 107] on mat-icon "content_copy" at bounding box center [336, 109] width 16 height 16
click at [307, 160] on button "pause Hold" at bounding box center [305, 148] width 38 height 38
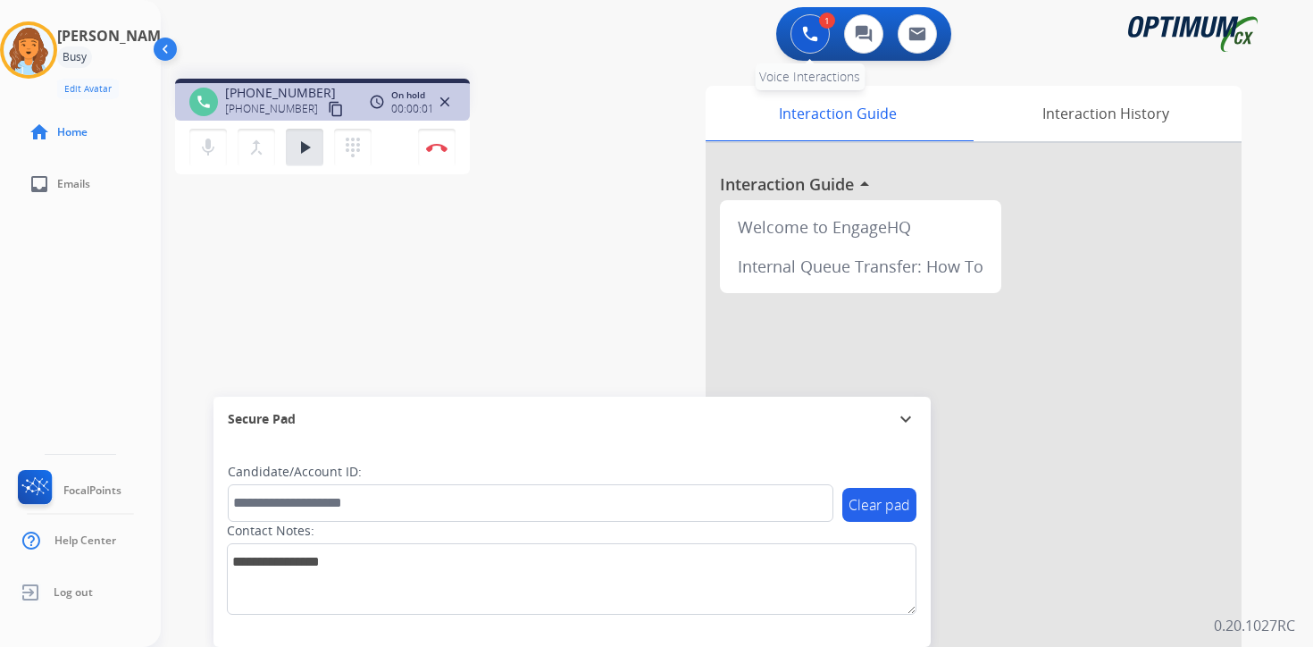
click at [807, 33] on img at bounding box center [810, 34] width 16 height 16
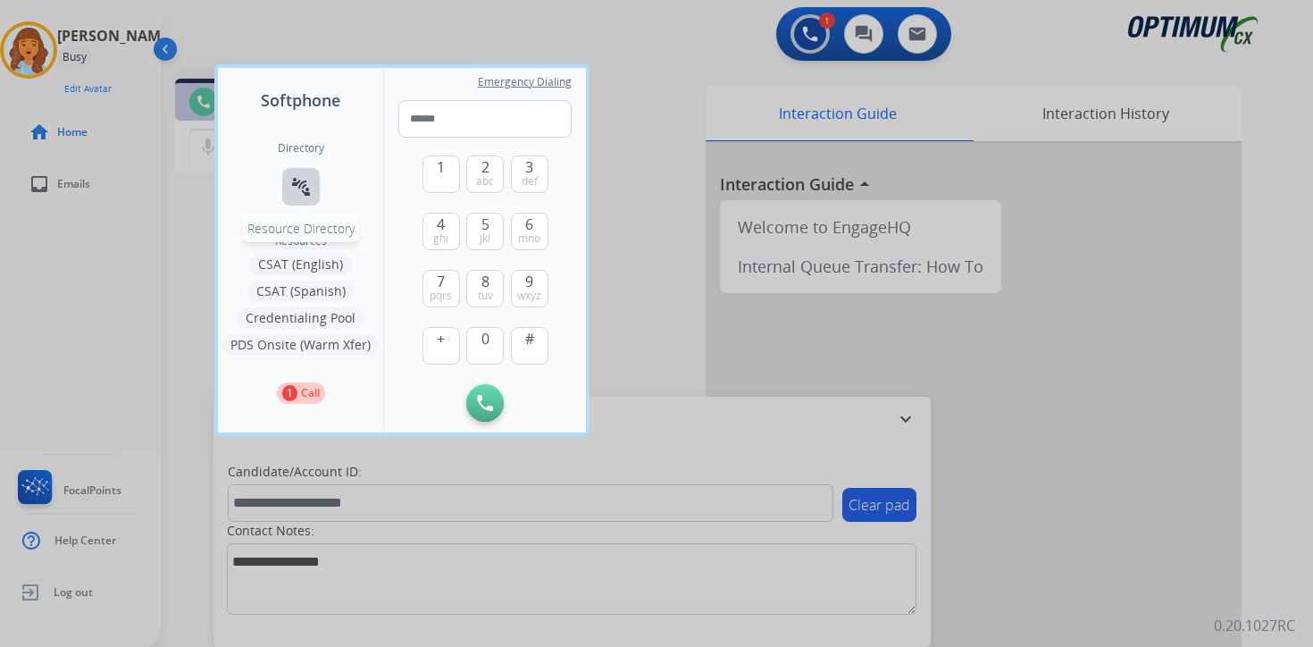
click at [305, 178] on mat-icon "connect_without_contact" at bounding box center [300, 186] width 21 height 21
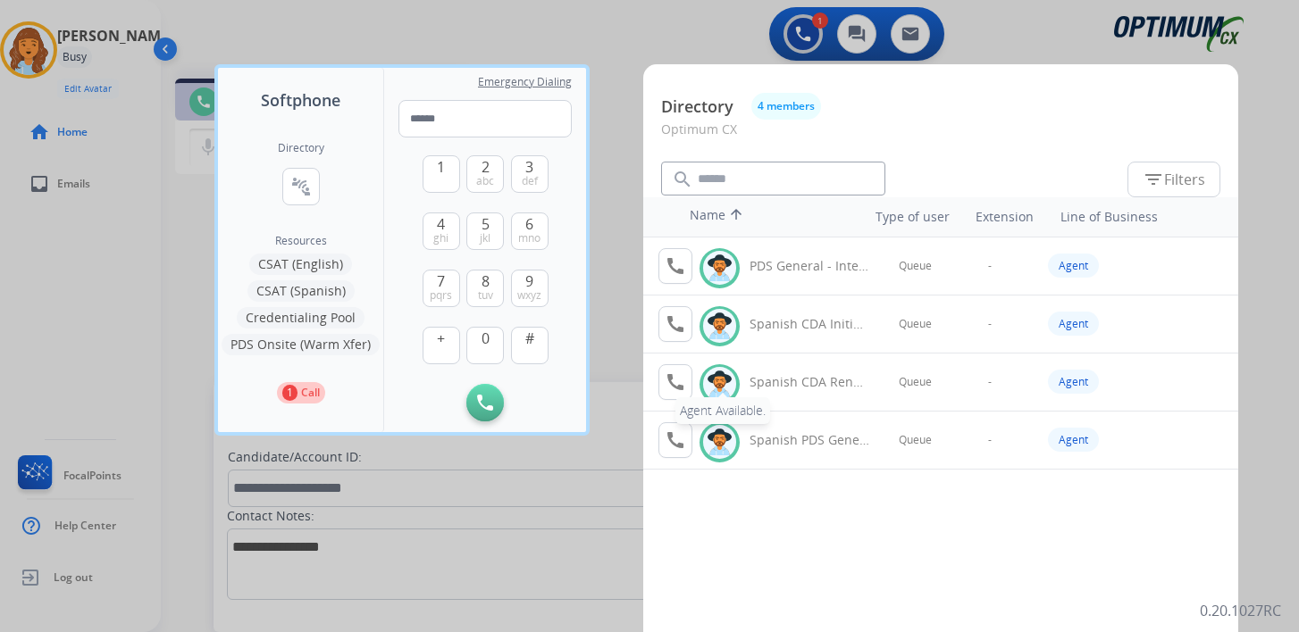
click at [673, 385] on mat-icon "call" at bounding box center [675, 382] width 21 height 21
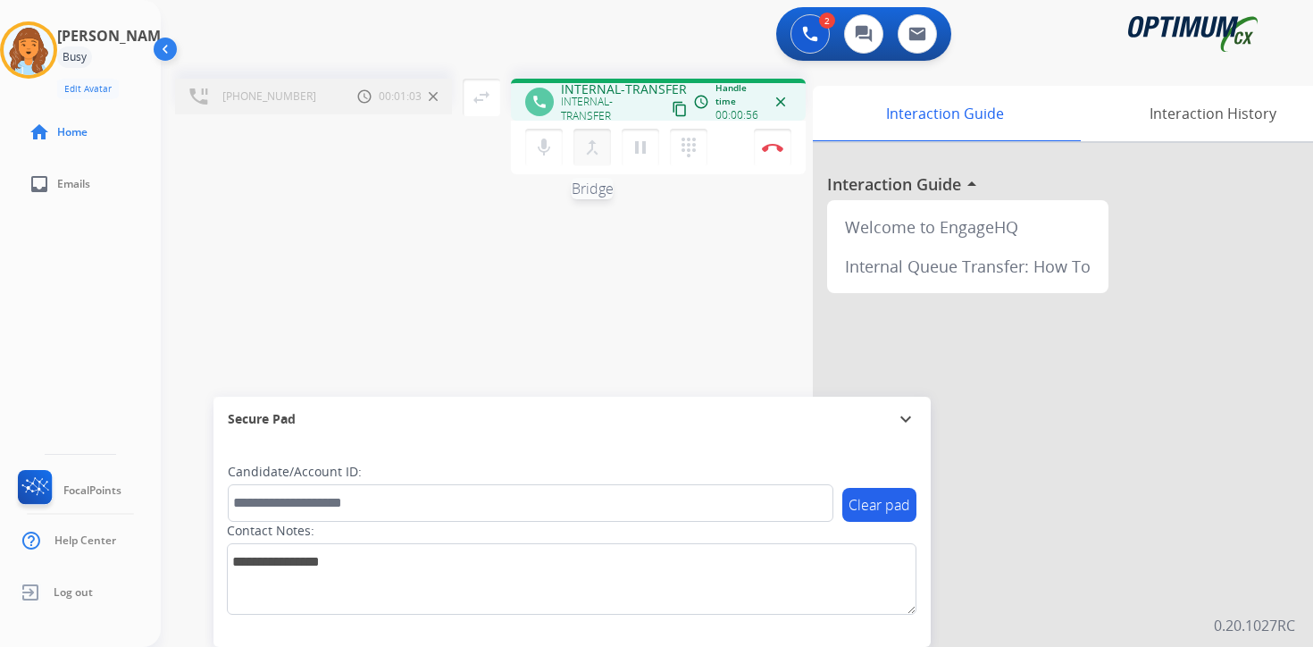
click at [596, 152] on mat-icon "merge_type" at bounding box center [591, 147] width 21 height 21
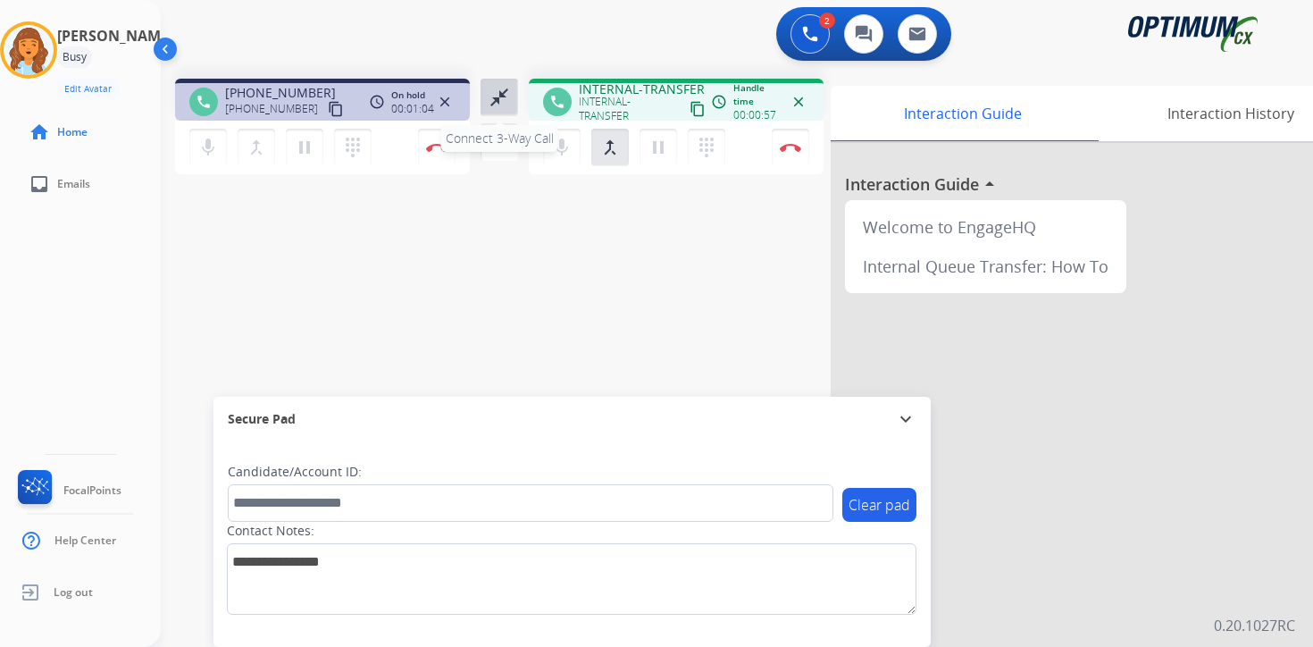
click at [494, 104] on mat-icon "close_fullscreen" at bounding box center [499, 97] width 21 height 21
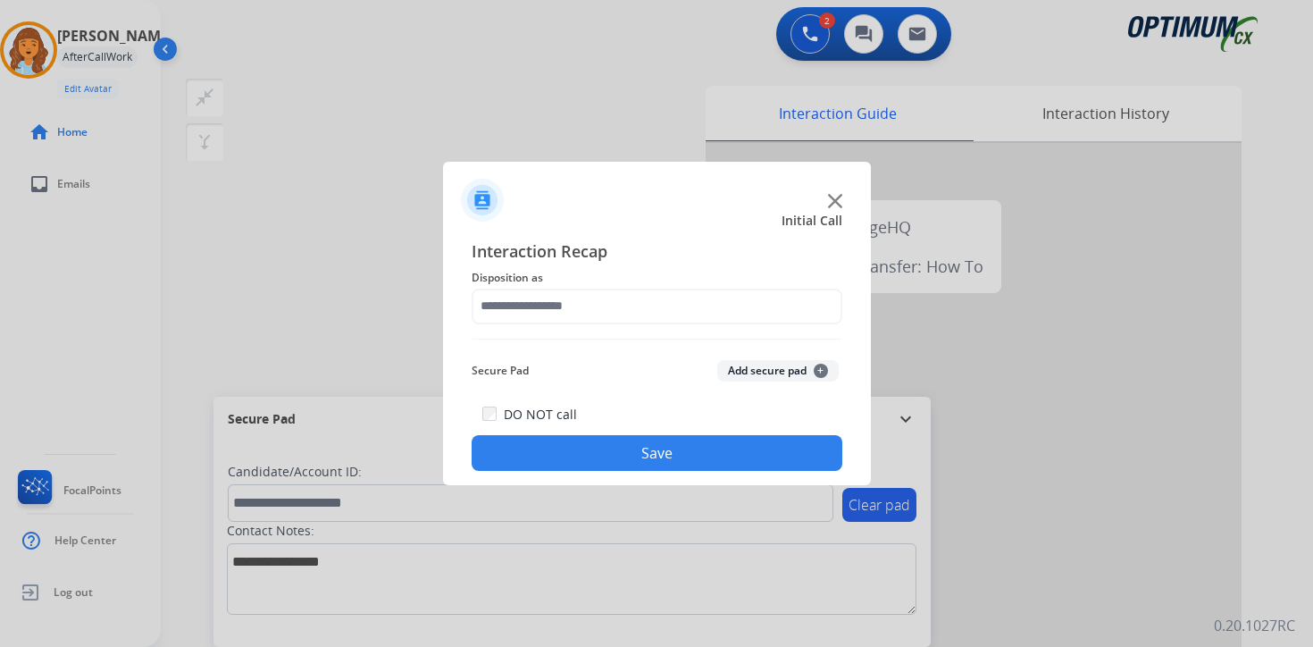
click at [802, 372] on button "Add secure pad +" at bounding box center [777, 370] width 121 height 21
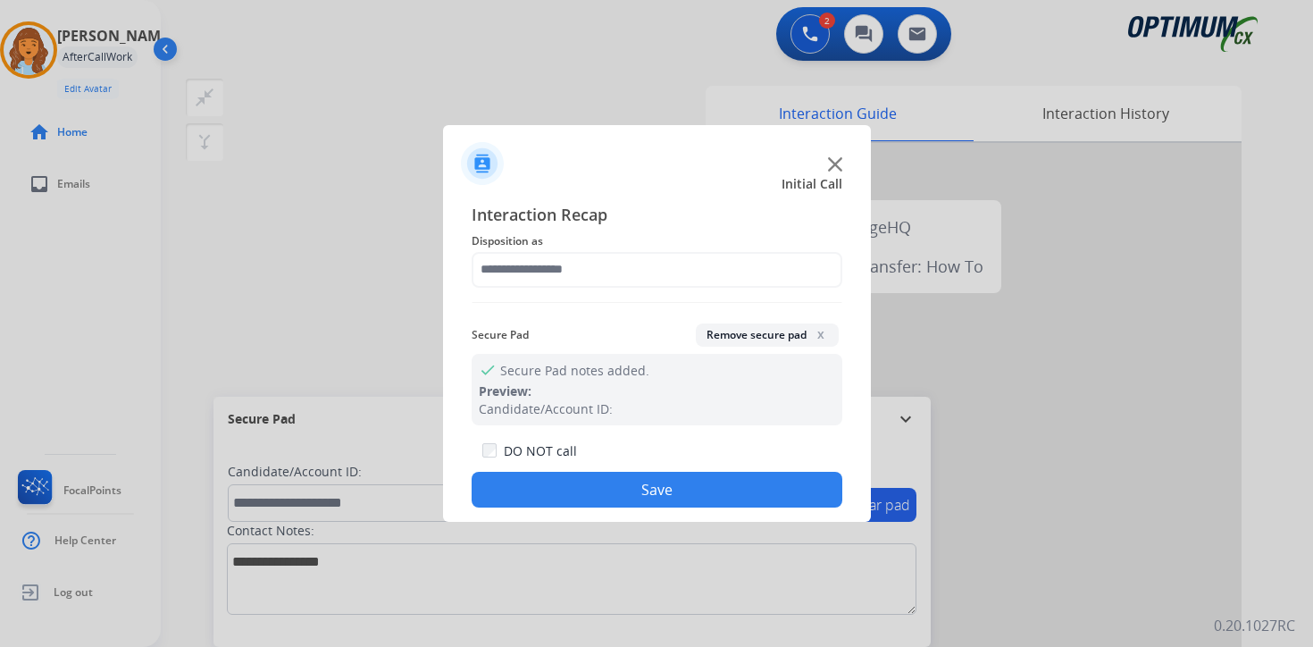
click at [549, 247] on span "Disposition as" at bounding box center [657, 240] width 371 height 21
click at [533, 271] on input "text" at bounding box center [657, 270] width 371 height 36
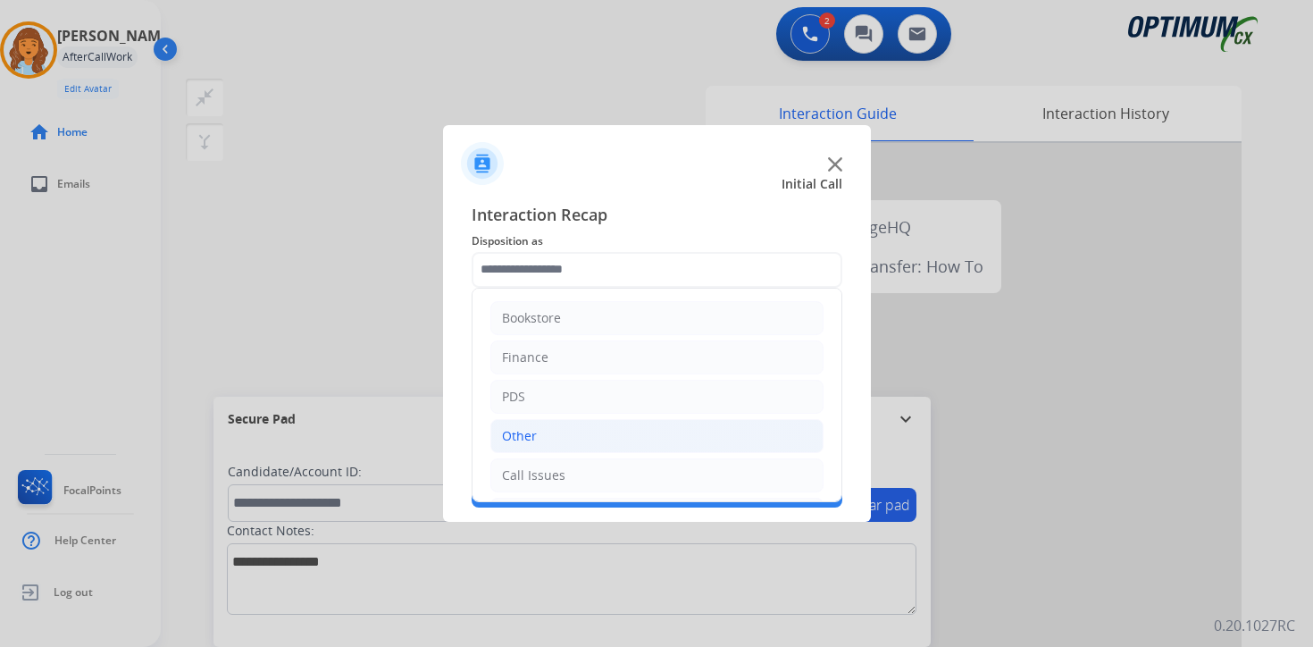
click at [537, 423] on li "Other" at bounding box center [656, 436] width 333 height 34
click at [539, 439] on li "Other" at bounding box center [656, 436] width 333 height 34
click at [541, 477] on div "Call Issues" at bounding box center [533, 475] width 63 height 18
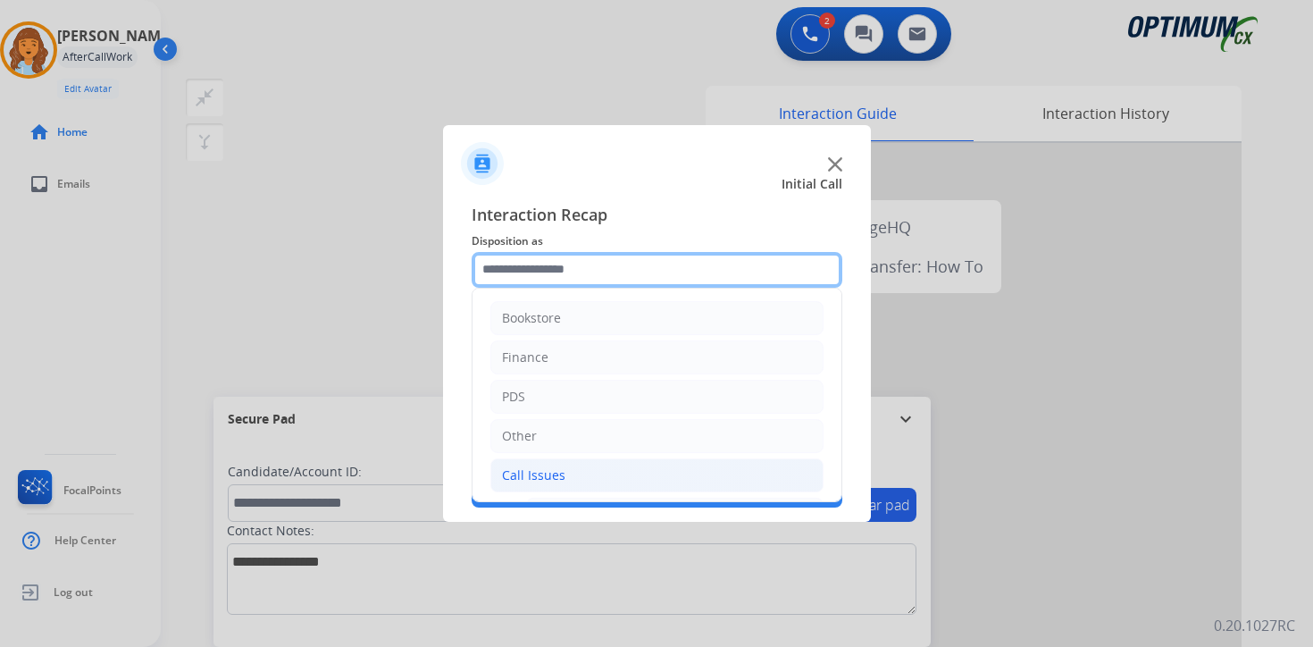
scroll to position [297, 0]
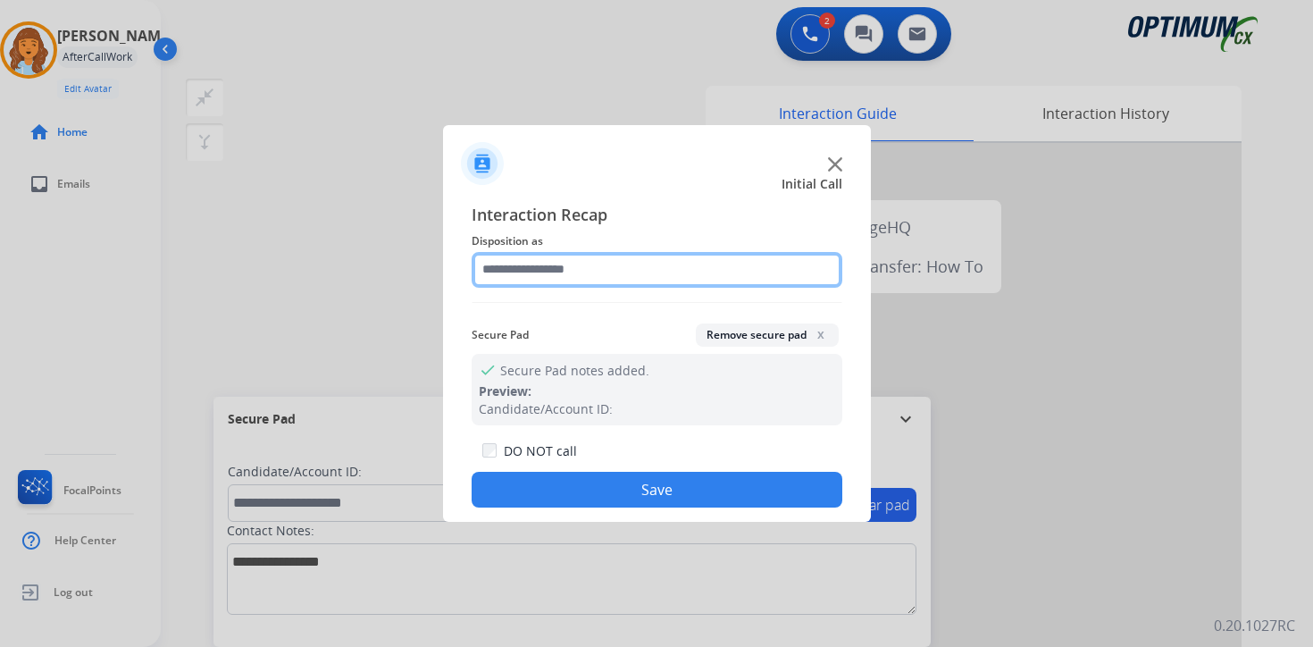
click at [615, 275] on input "text" at bounding box center [657, 270] width 371 height 36
click at [548, 268] on input "text" at bounding box center [657, 270] width 371 height 36
click at [581, 260] on input "text" at bounding box center [657, 270] width 371 height 36
click at [596, 487] on button "Save" at bounding box center [657, 490] width 371 height 36
click at [604, 277] on input "text" at bounding box center [657, 270] width 371 height 36
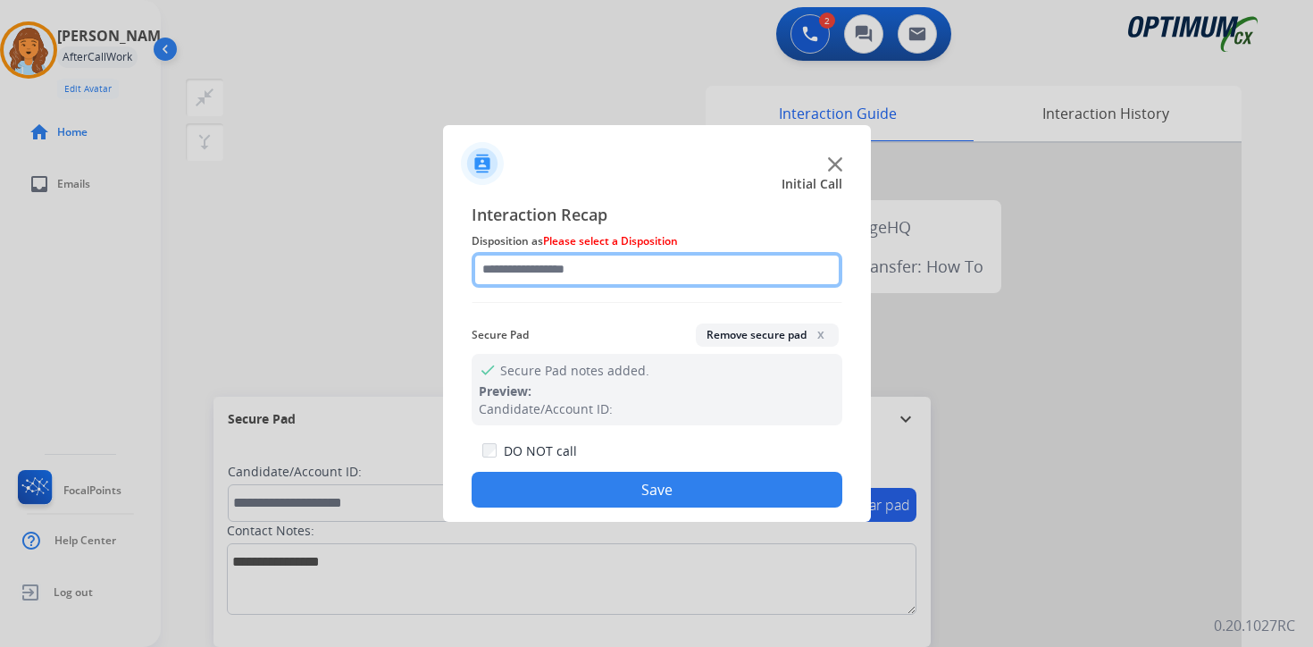
click at [598, 268] on input "text" at bounding box center [657, 270] width 371 height 36
click at [675, 280] on input "text" at bounding box center [657, 270] width 371 height 36
click at [818, 334] on span "x" at bounding box center [821, 334] width 14 height 14
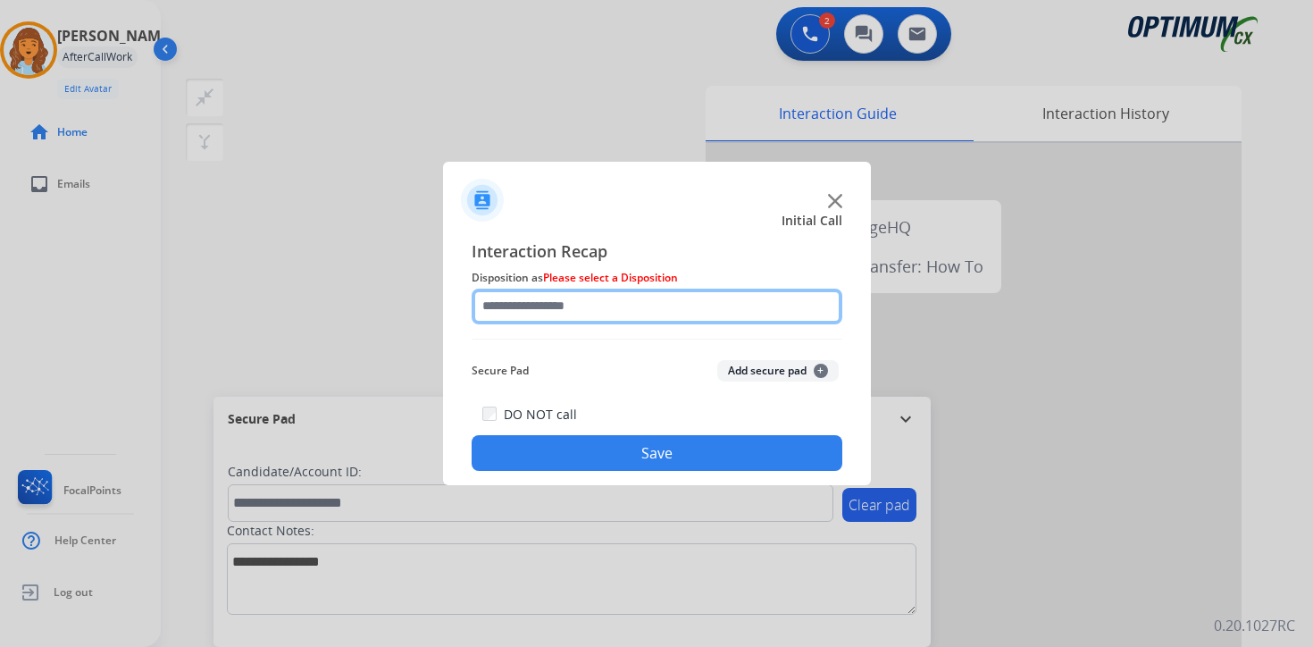
click at [554, 292] on input "text" at bounding box center [657, 306] width 371 height 36
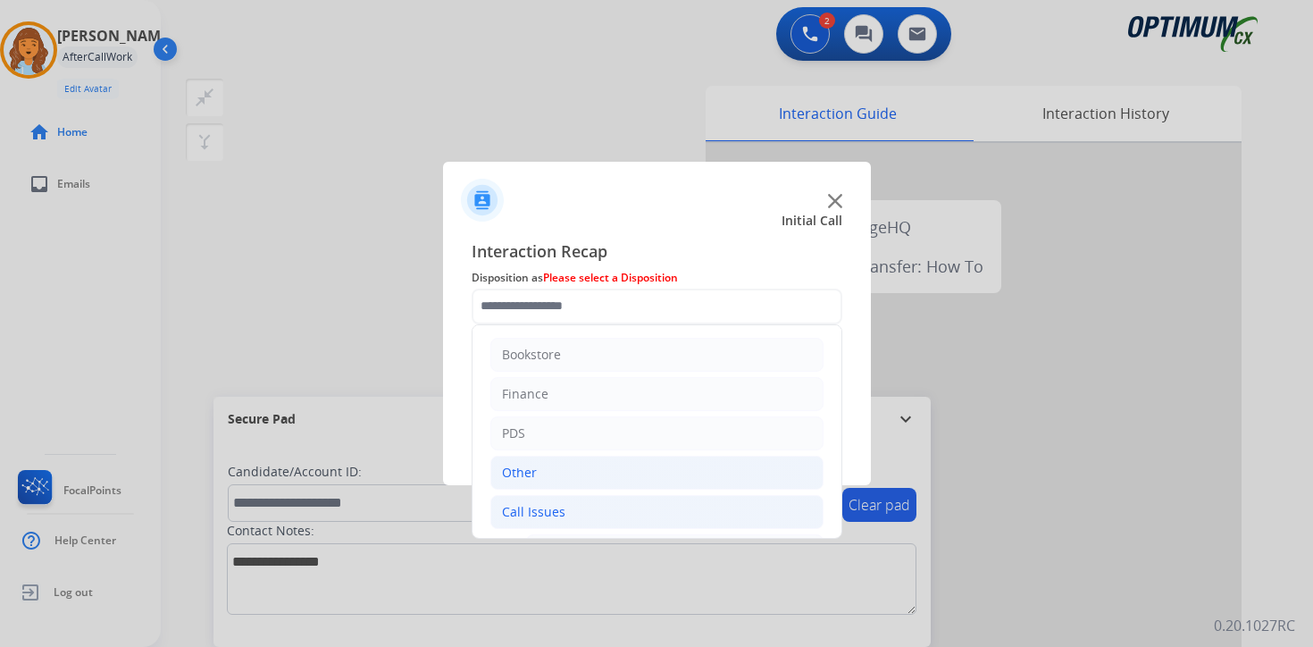
click at [522, 473] on div "Other" at bounding box center [519, 473] width 35 height 18
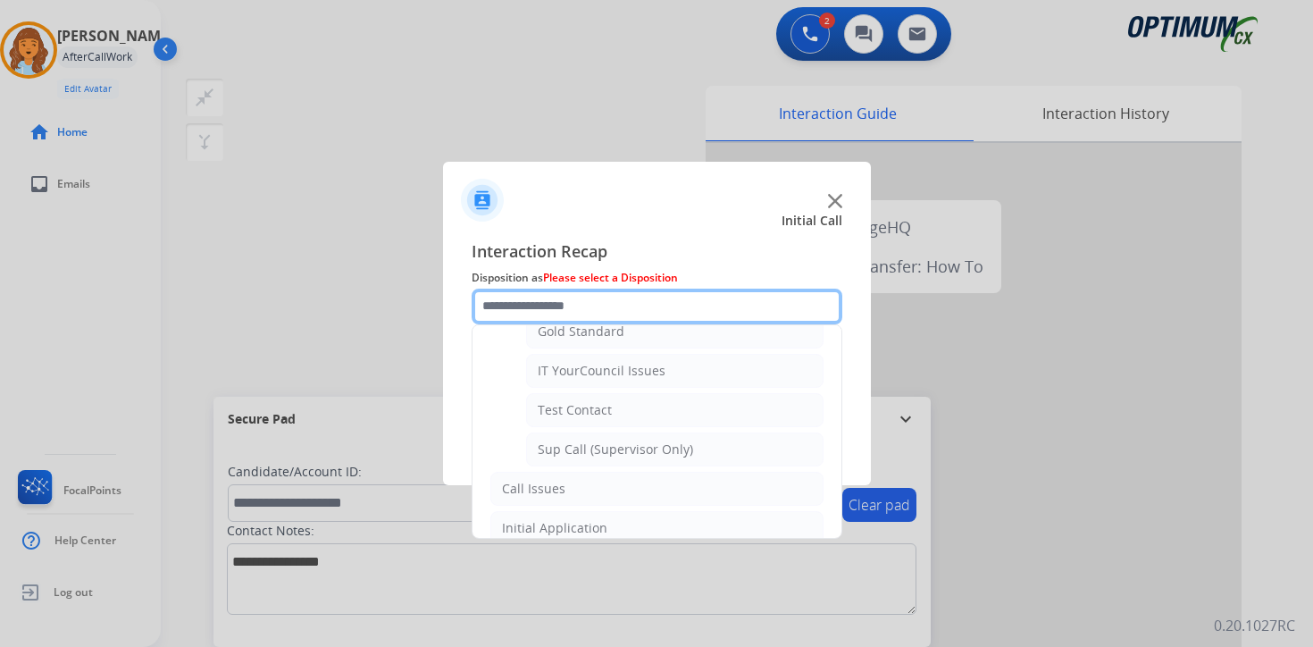
scroll to position [387, 0]
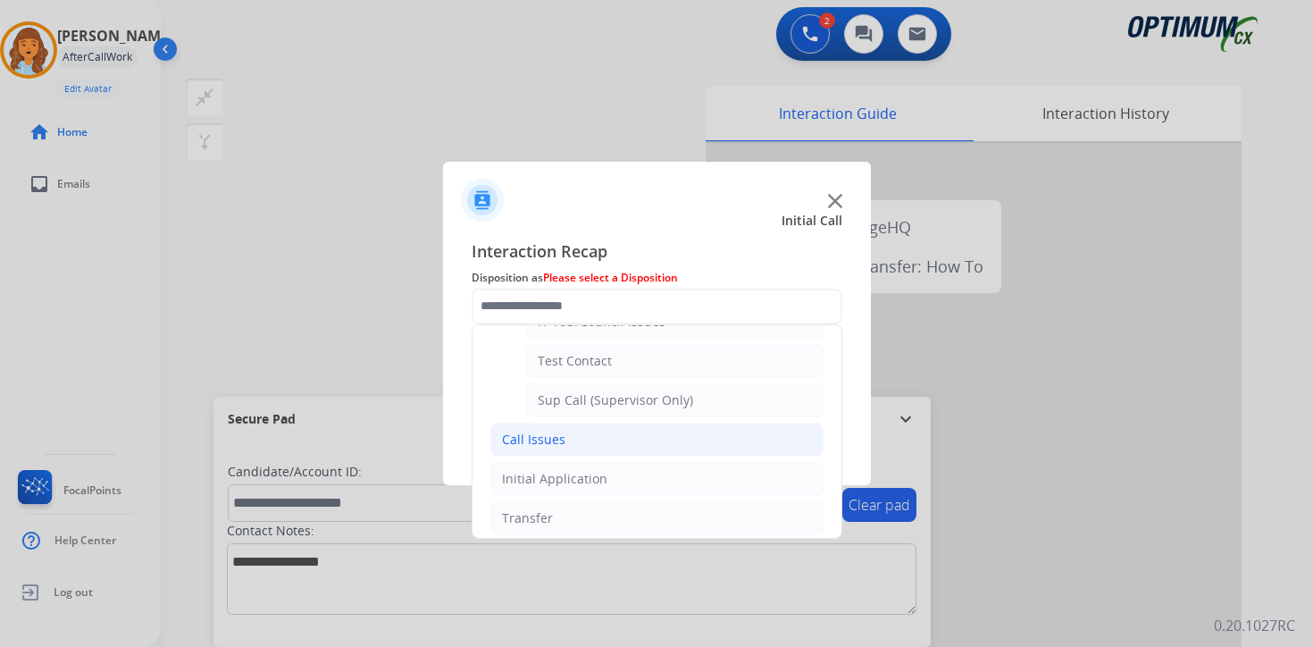
click at [576, 439] on li "Call Issues" at bounding box center [656, 439] width 333 height 34
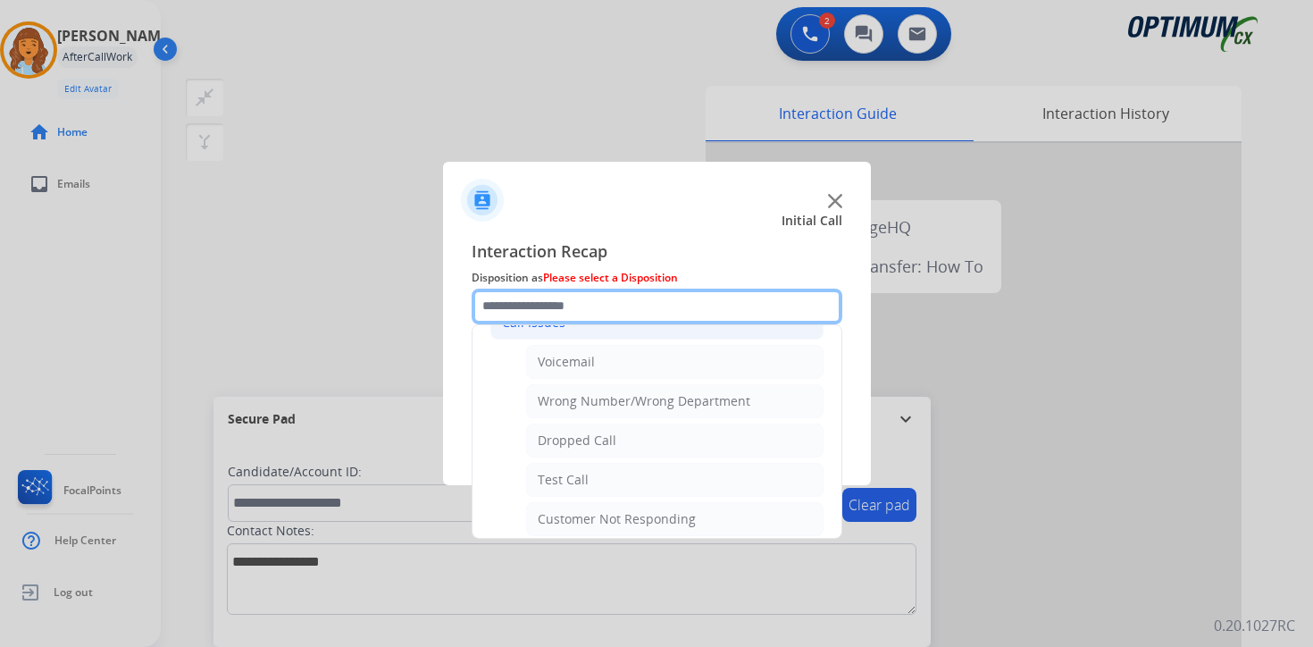
scroll to position [187, 0]
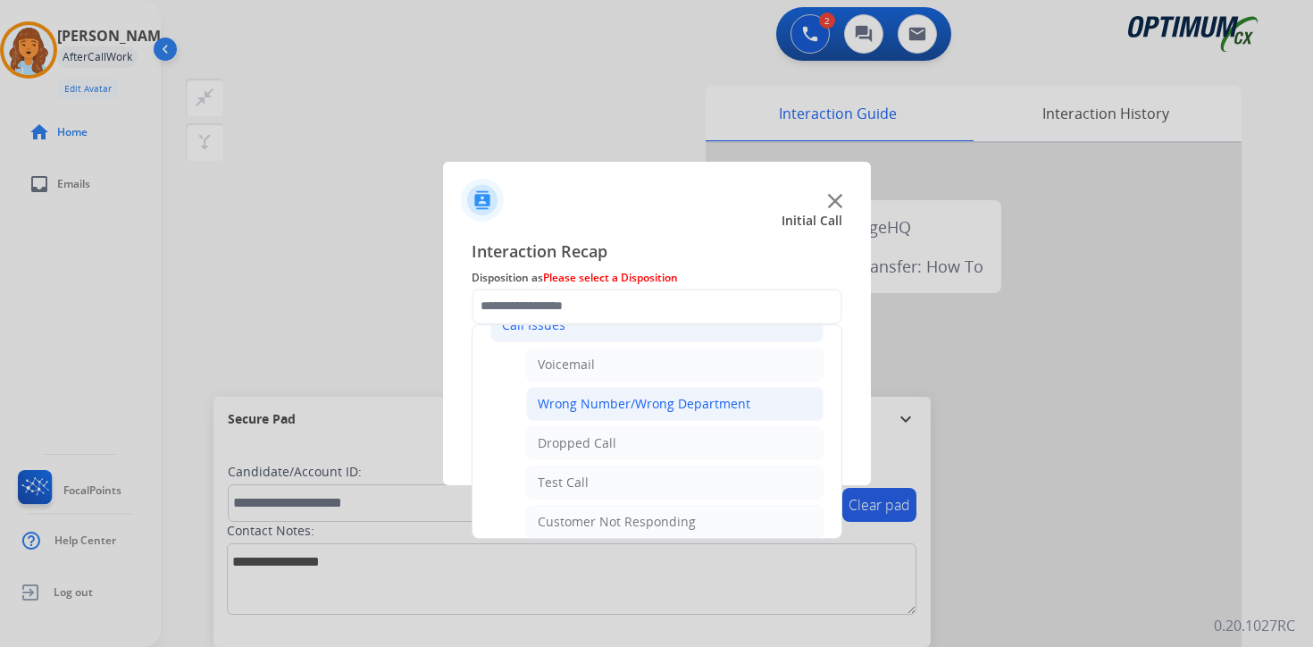
click at [709, 399] on div "Wrong Number/Wrong Department" at bounding box center [644, 404] width 213 height 18
type input "**********"
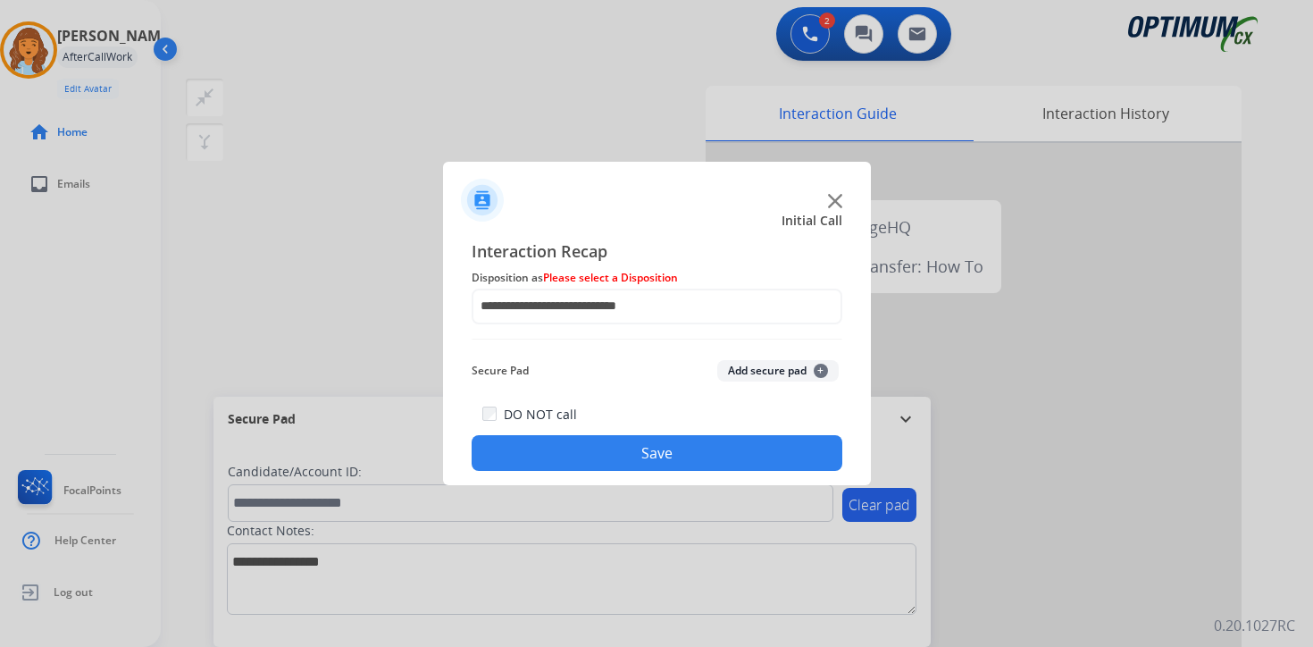
click at [657, 449] on button "Save" at bounding box center [657, 453] width 371 height 36
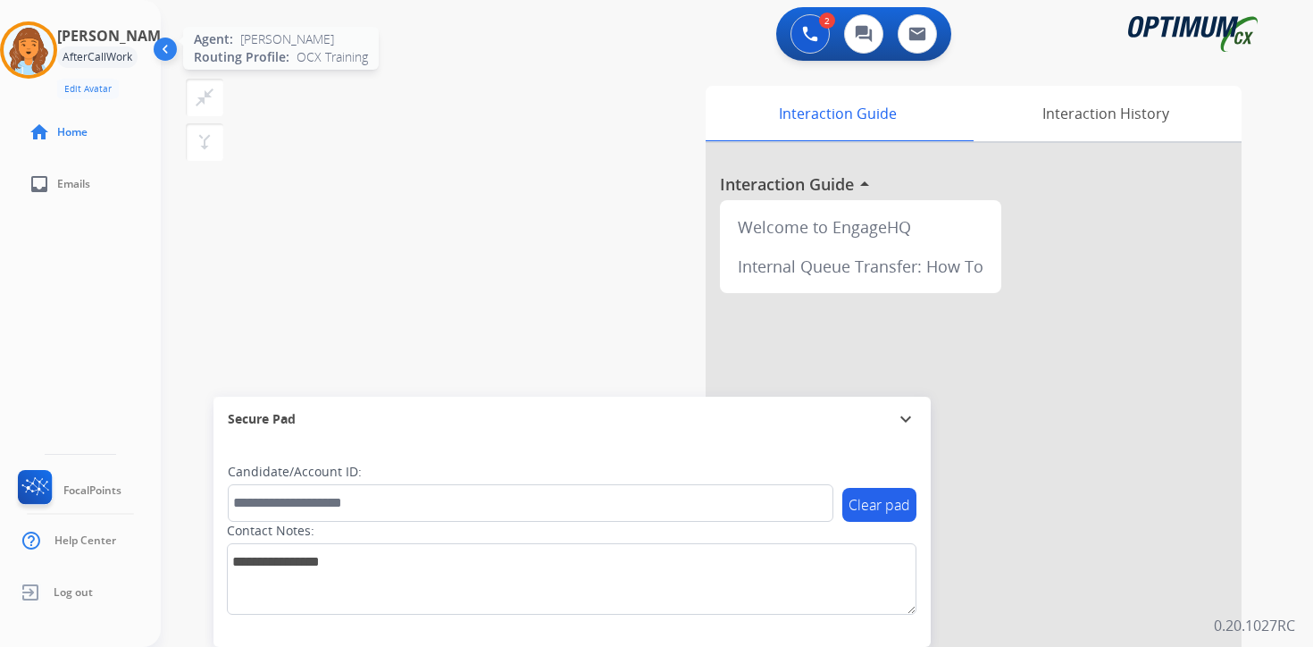
click at [30, 49] on img at bounding box center [29, 50] width 50 height 50
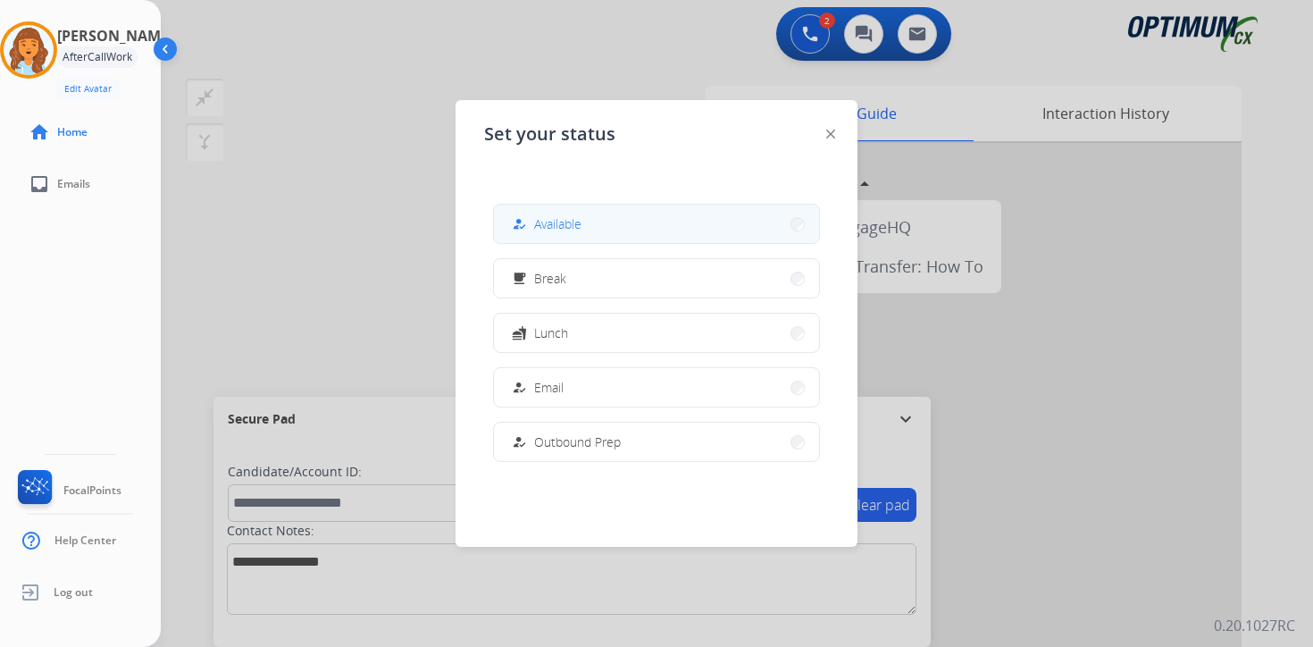
click at [558, 216] on span "Available" at bounding box center [557, 223] width 47 height 19
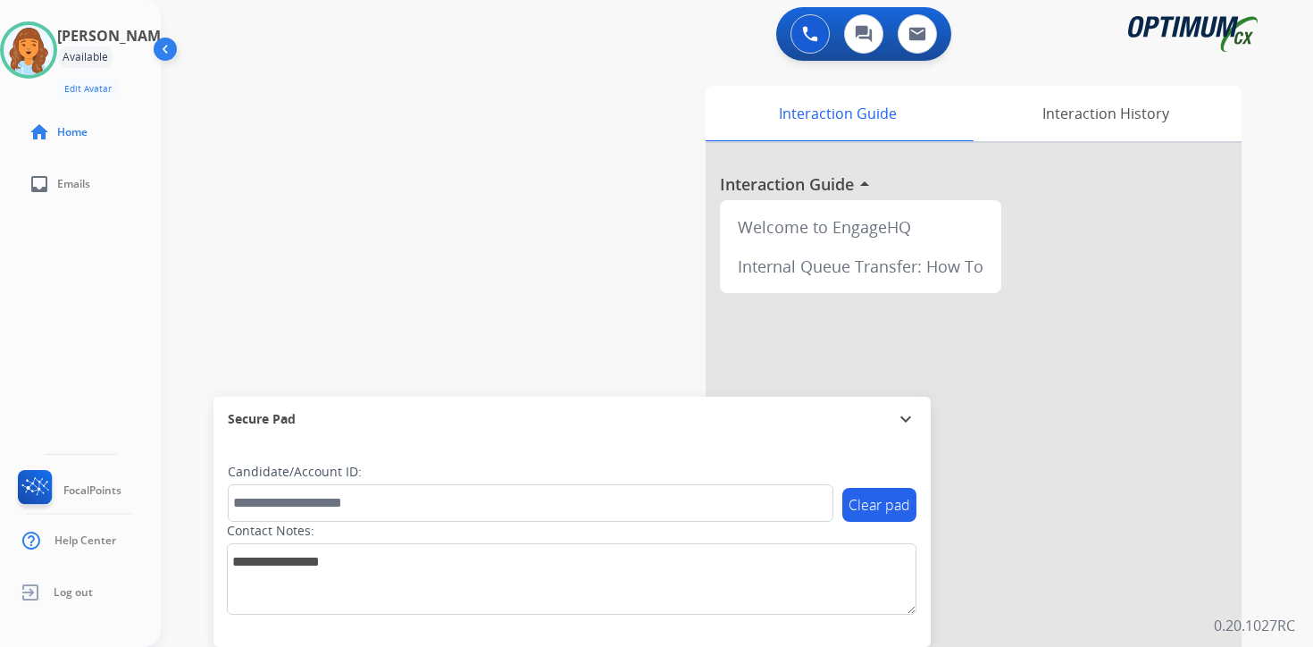
click at [1251, 481] on div "Interaction Guide Interaction History Interaction Guide arrow_drop_up Welcome t…" at bounding box center [947, 444] width 648 height 731
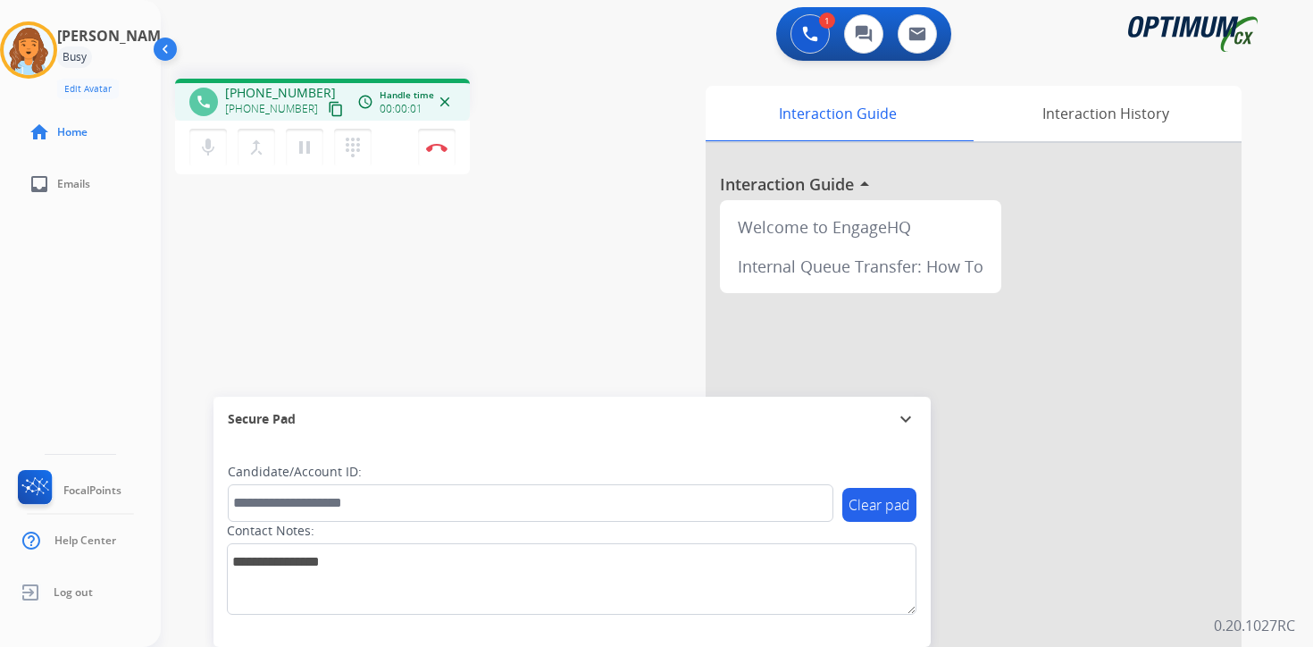
click at [328, 106] on mat-icon "content_copy" at bounding box center [336, 109] width 16 height 16
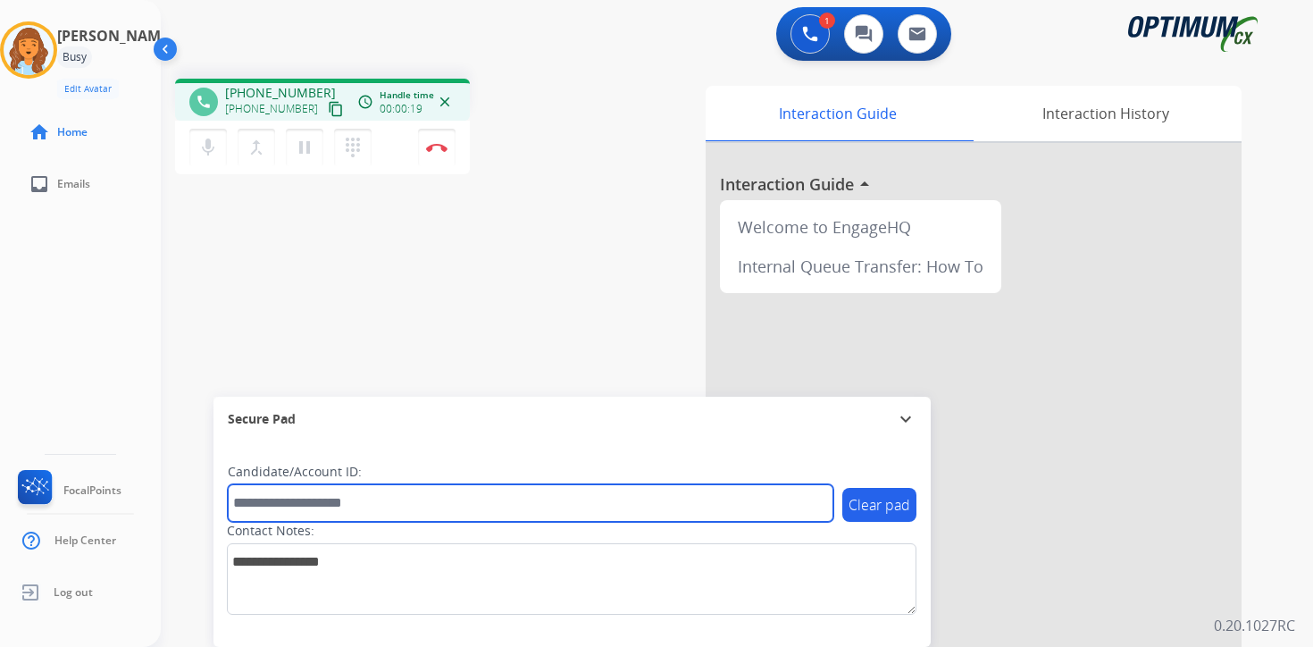
click at [391, 506] on input "text" at bounding box center [531, 503] width 606 height 38
type input "*******"
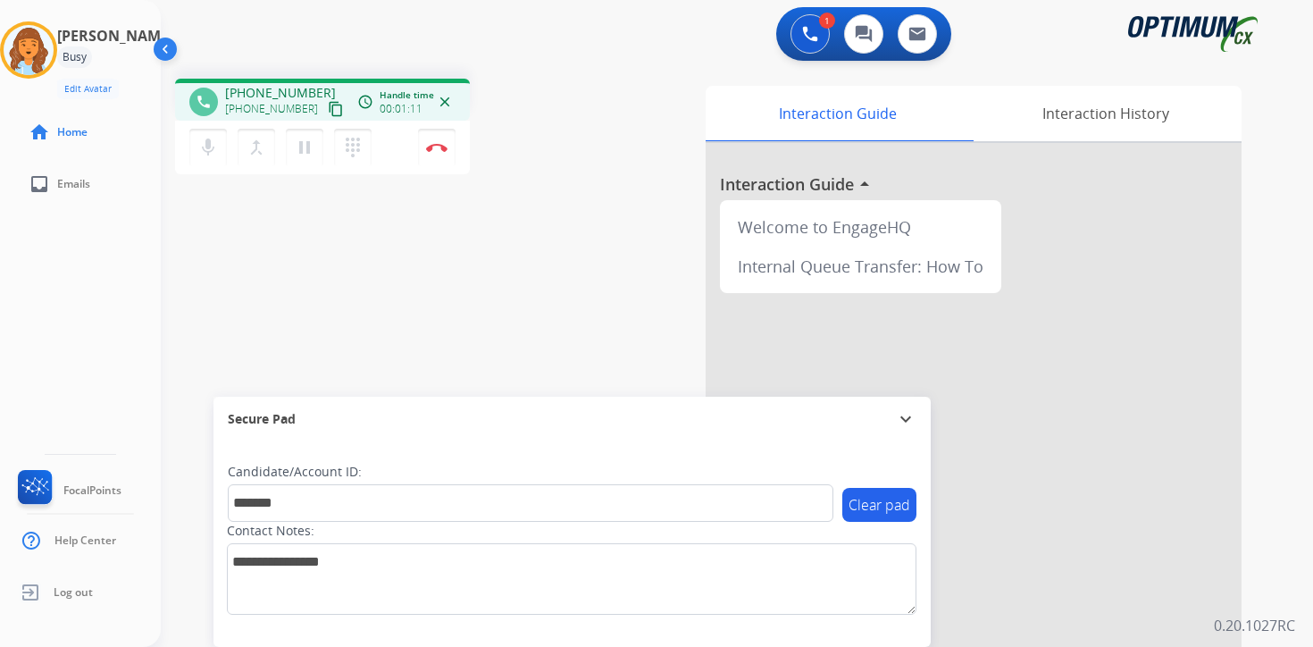
click at [1293, 535] on div "1 Voice Interactions 0 Chat Interactions 0 Email Interactions phone [PHONE_NUMB…" at bounding box center [737, 323] width 1152 height 647
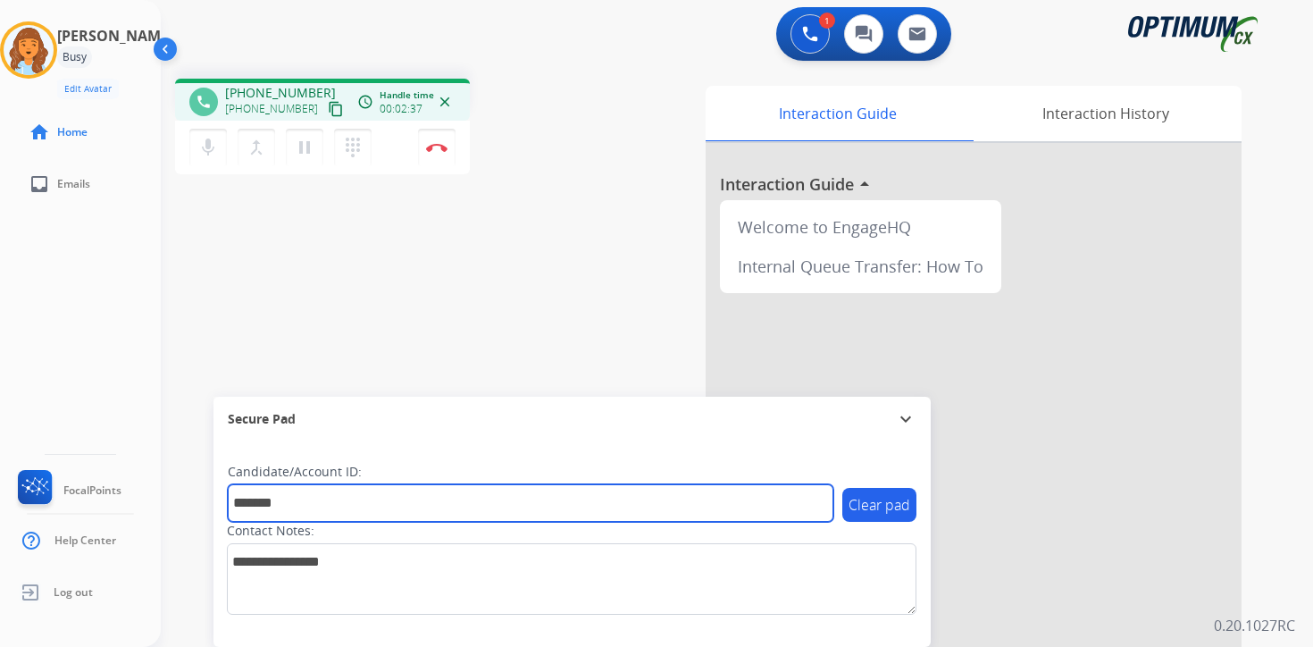
click at [344, 501] on input "*******" at bounding box center [531, 503] width 606 height 38
click at [354, 512] on input "*******" at bounding box center [531, 503] width 606 height 38
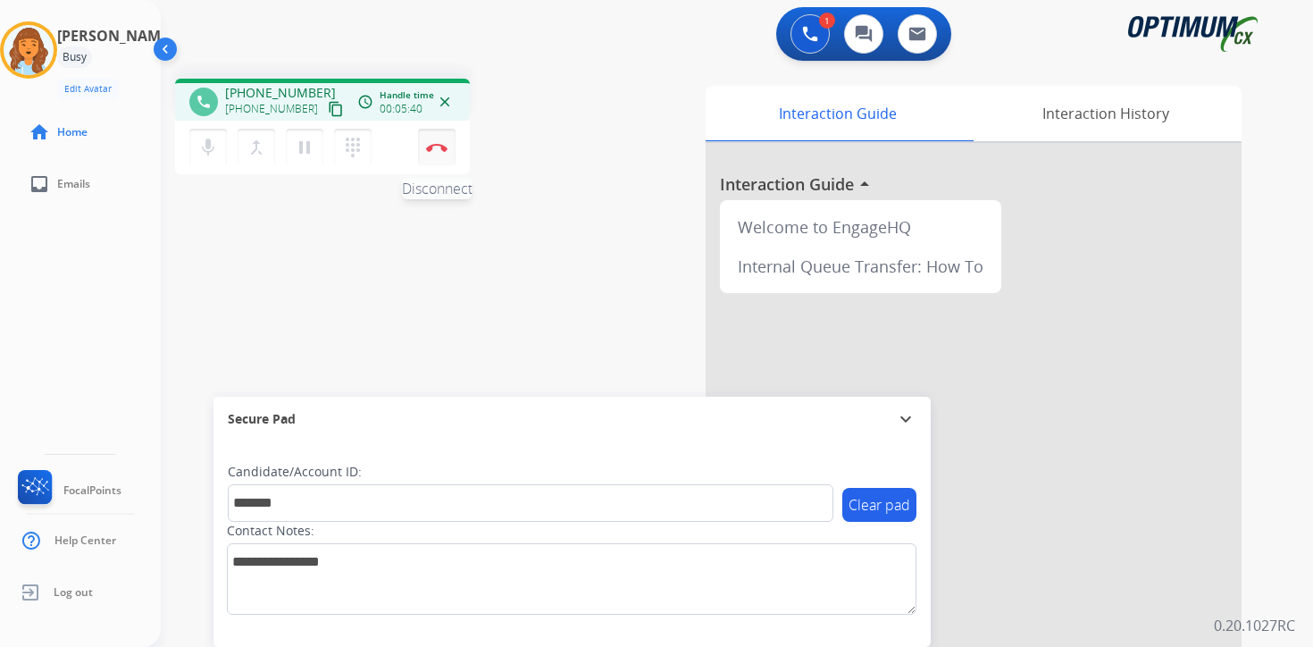
click at [440, 150] on img at bounding box center [436, 147] width 21 height 9
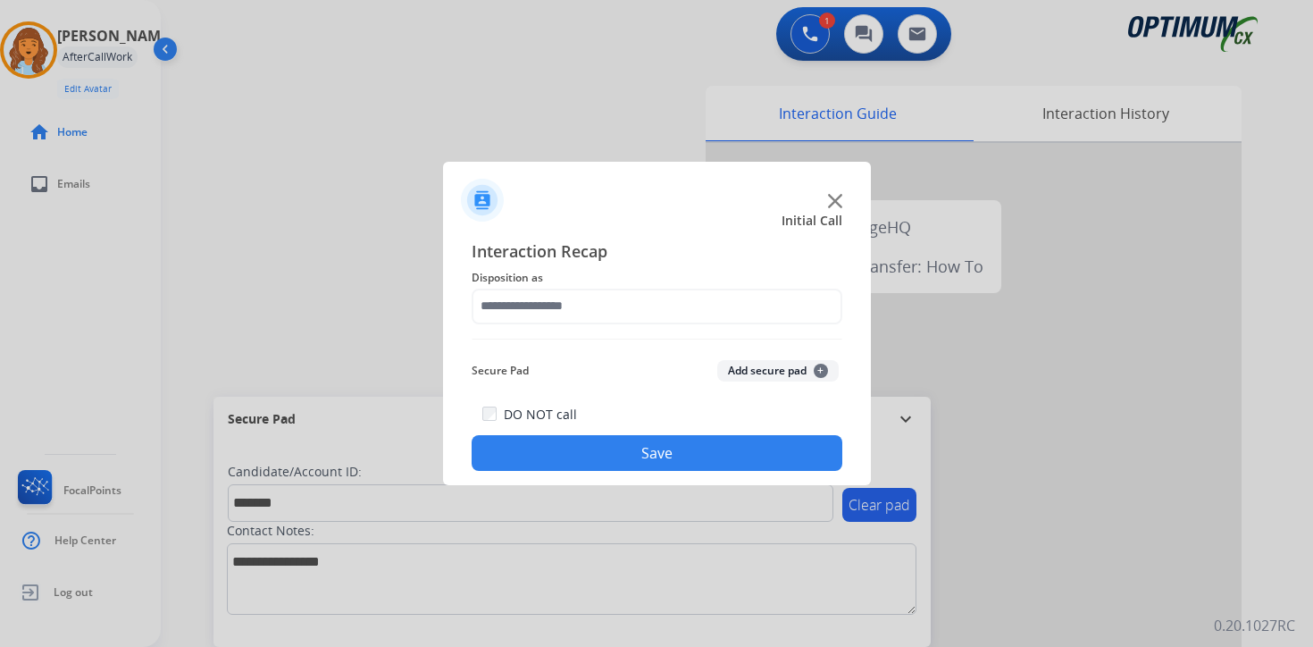
click at [801, 372] on button "Add secure pad +" at bounding box center [777, 370] width 121 height 21
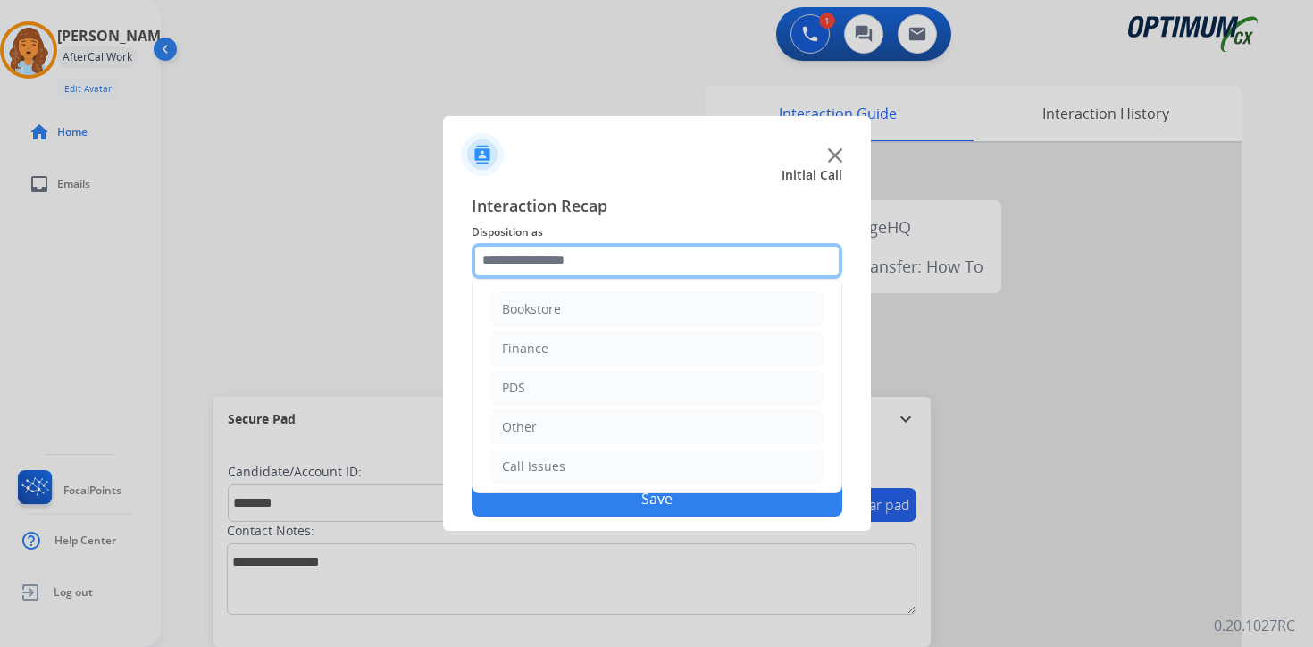
click at [555, 267] on input "text" at bounding box center [657, 261] width 371 height 36
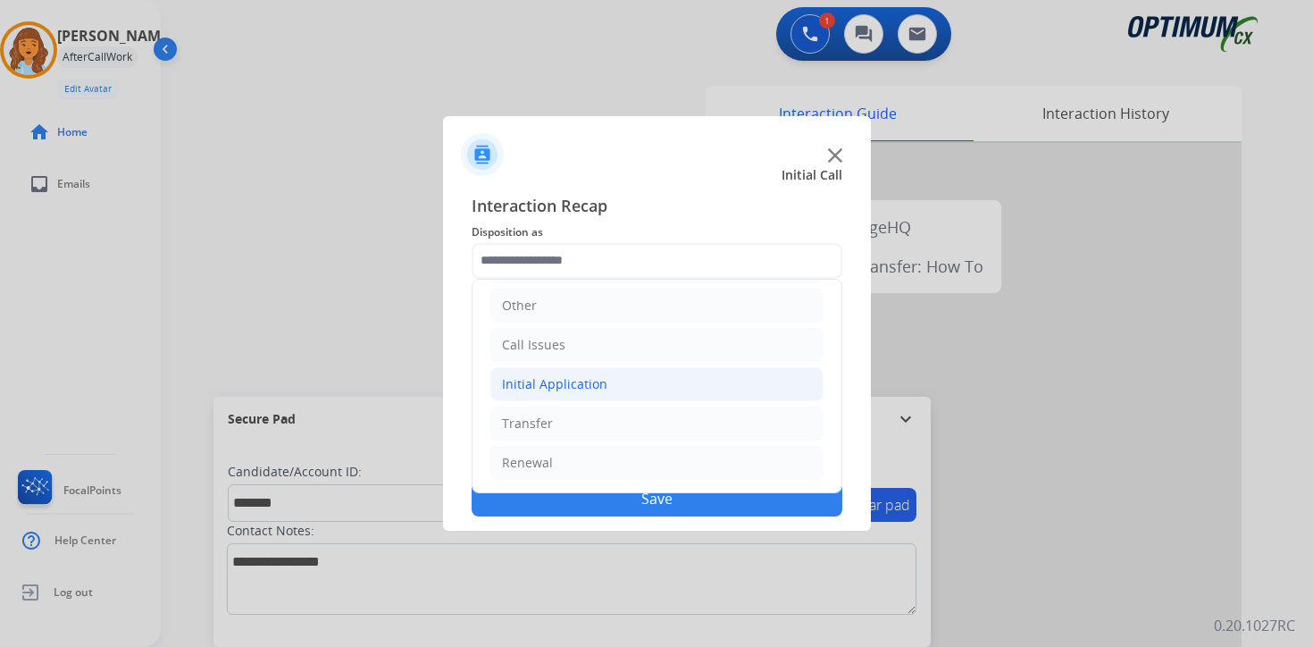
click at [536, 380] on div "Initial Application" at bounding box center [554, 384] width 105 height 18
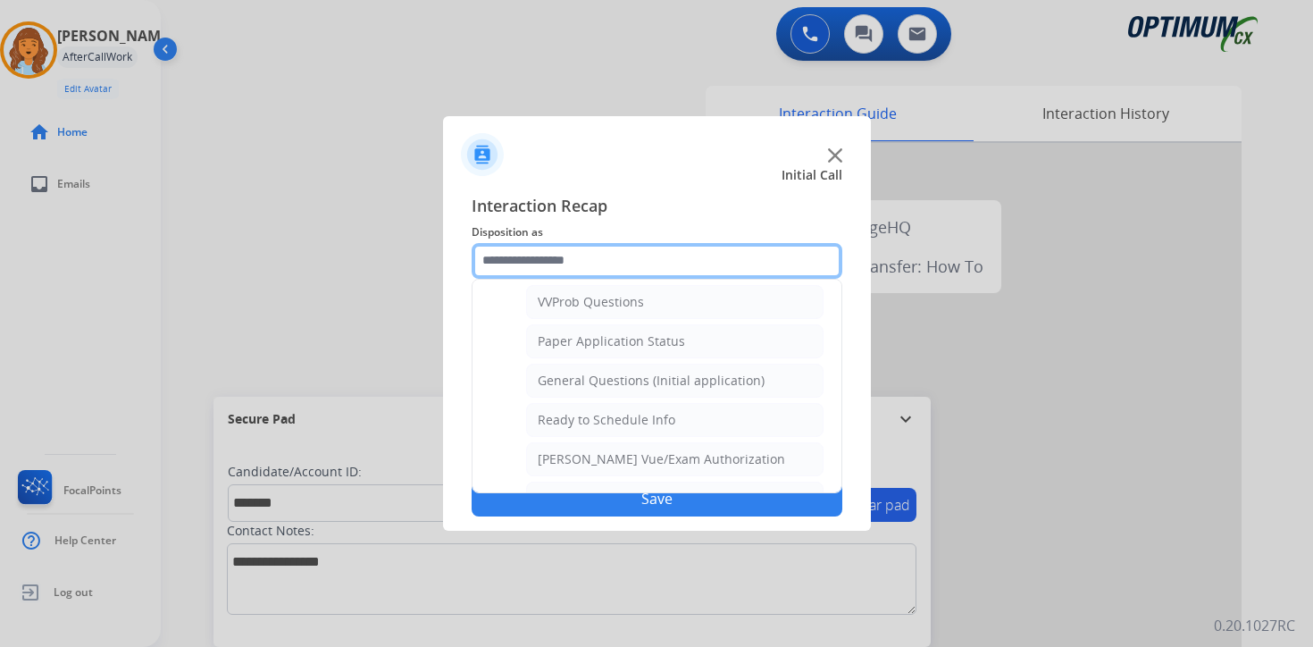
scroll to position [940, 0]
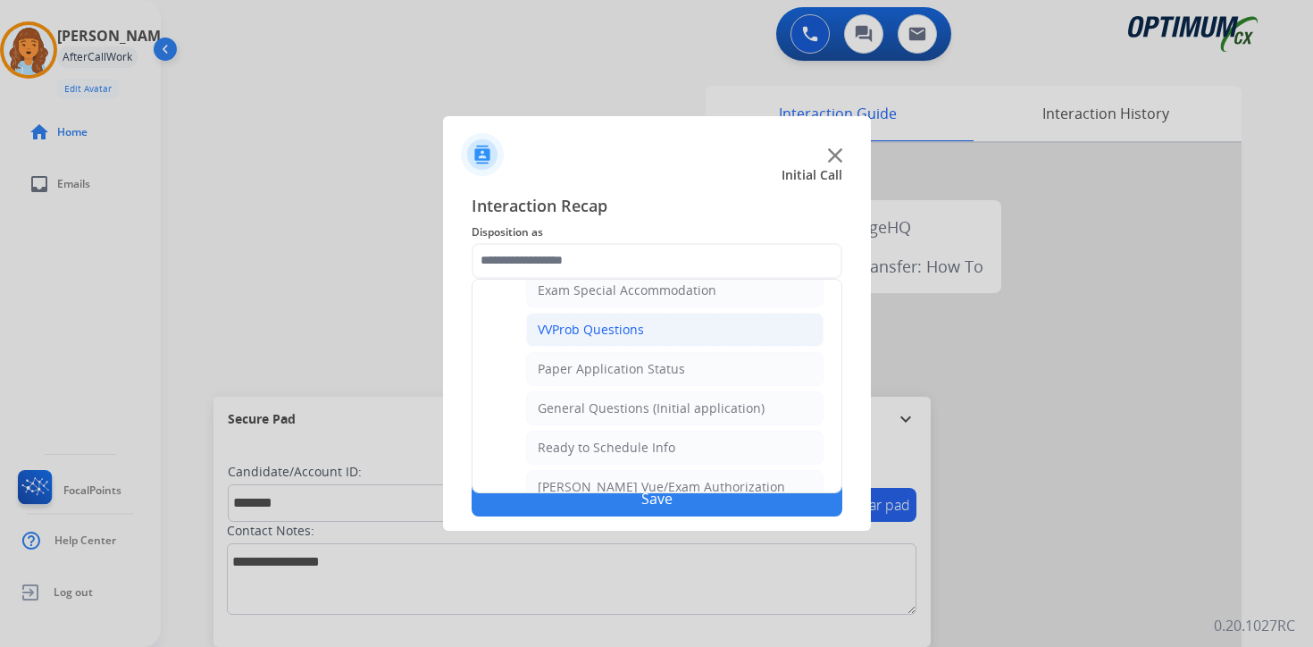
click at [659, 322] on li "VVProb Questions" at bounding box center [674, 330] width 297 height 34
type input "**********"
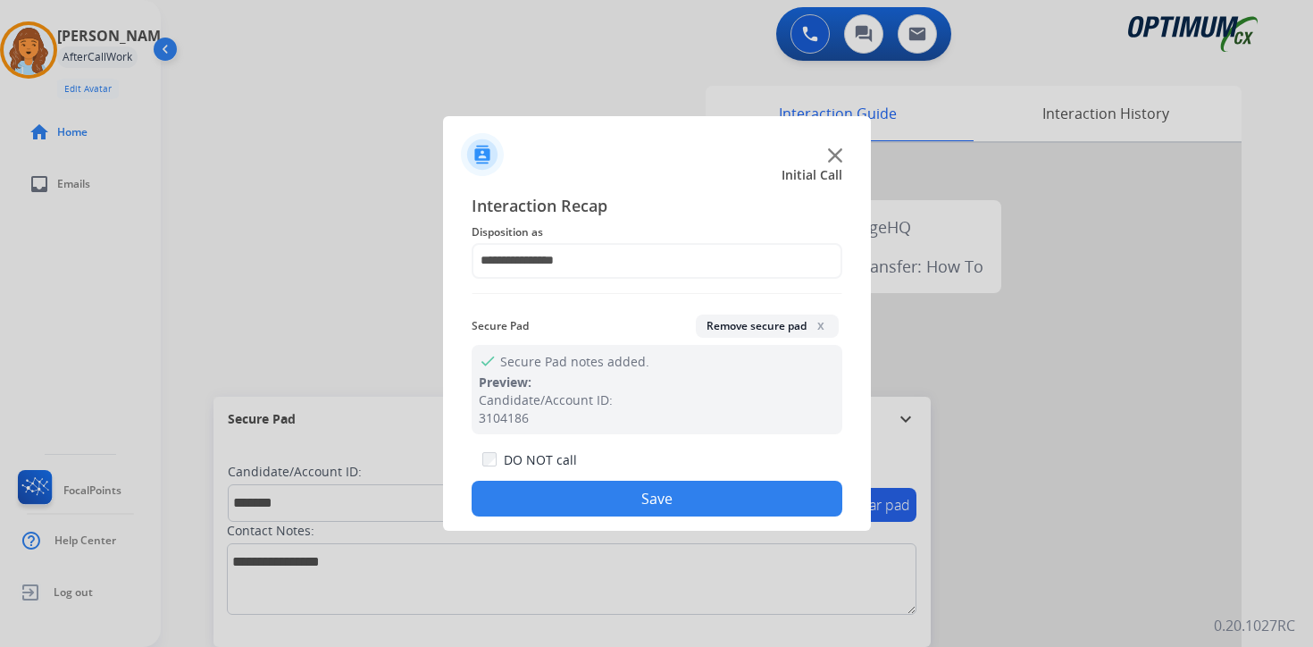
click at [656, 497] on button "Save" at bounding box center [657, 499] width 371 height 36
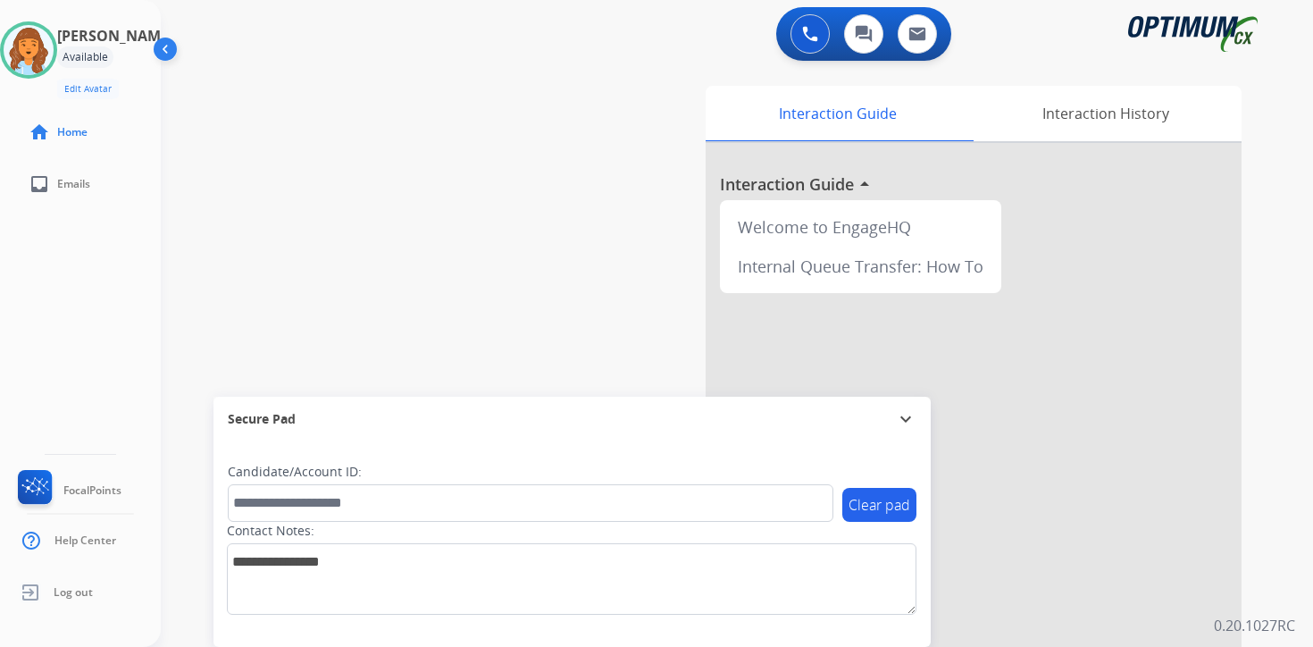
click at [1281, 540] on div "0 Voice Interactions 0 Chat Interactions 0 Email Interactions swap_horiz Break …" at bounding box center [737, 323] width 1152 height 647
click at [1278, 569] on div "0 Voice Interactions 0 Chat Interactions 0 Email Interactions swap_horiz Break …" at bounding box center [737, 323] width 1152 height 647
click at [37, 48] on img at bounding box center [29, 50] width 50 height 50
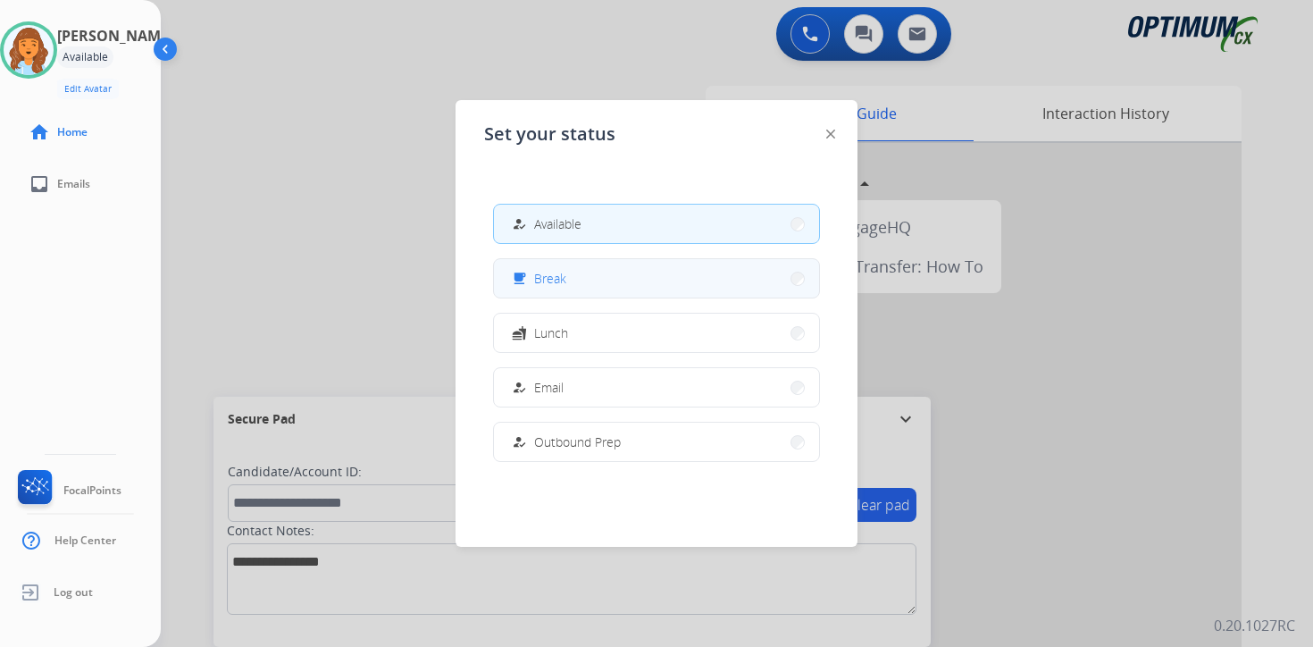
click at [585, 279] on button "free_breakfast Break" at bounding box center [656, 278] width 325 height 38
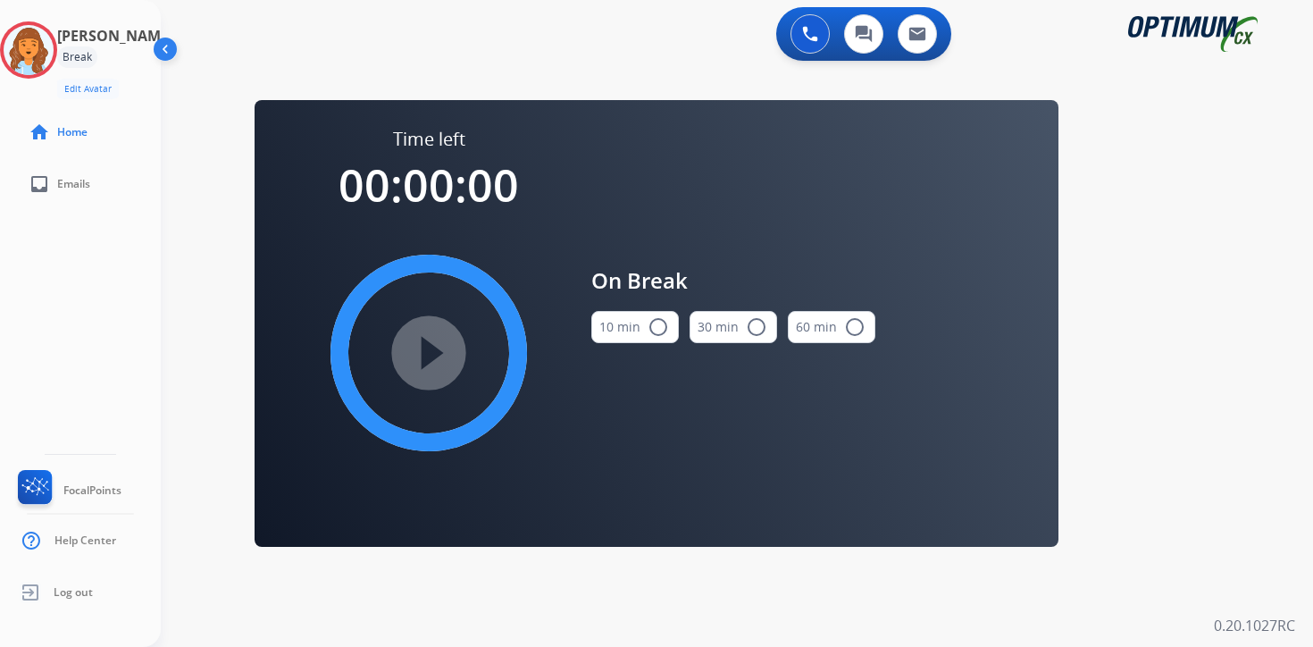
click at [1244, 503] on div "0 Voice Interactions 0 Chat Interactions 0 Email Interactions swap_horiz Break …" at bounding box center [737, 323] width 1152 height 647
click at [26, 59] on img at bounding box center [29, 50] width 50 height 50
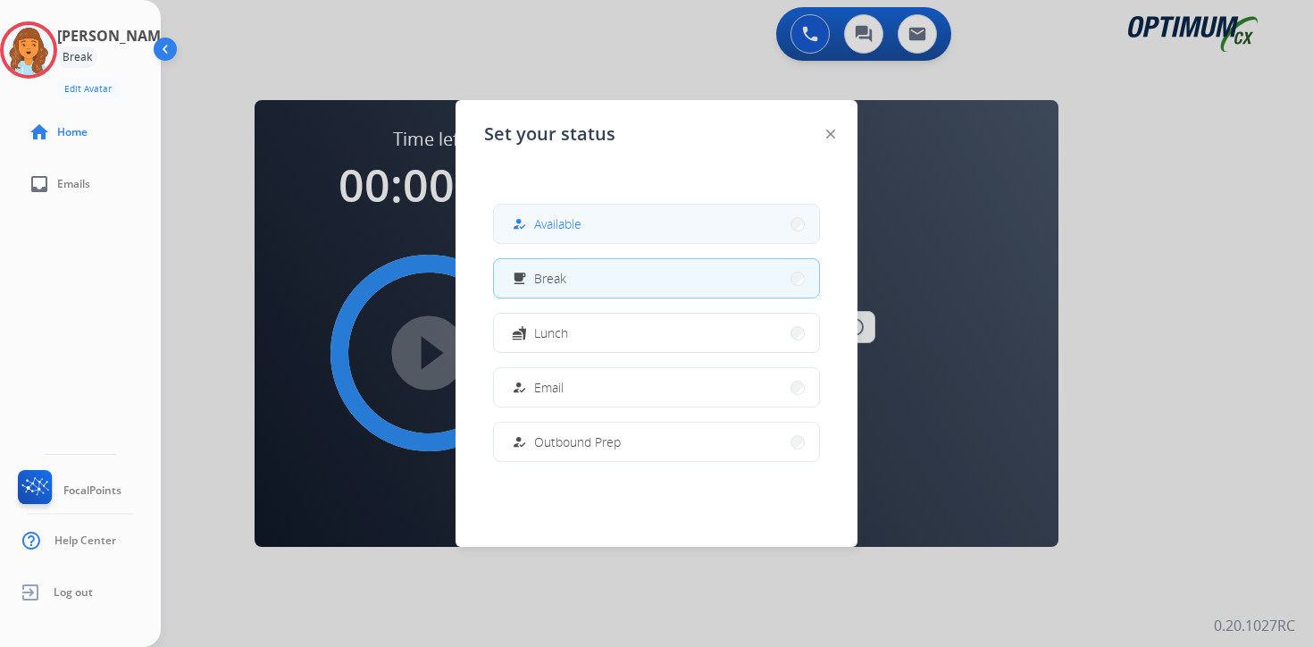
click at [587, 219] on button "how_to_reg Available" at bounding box center [656, 224] width 325 height 38
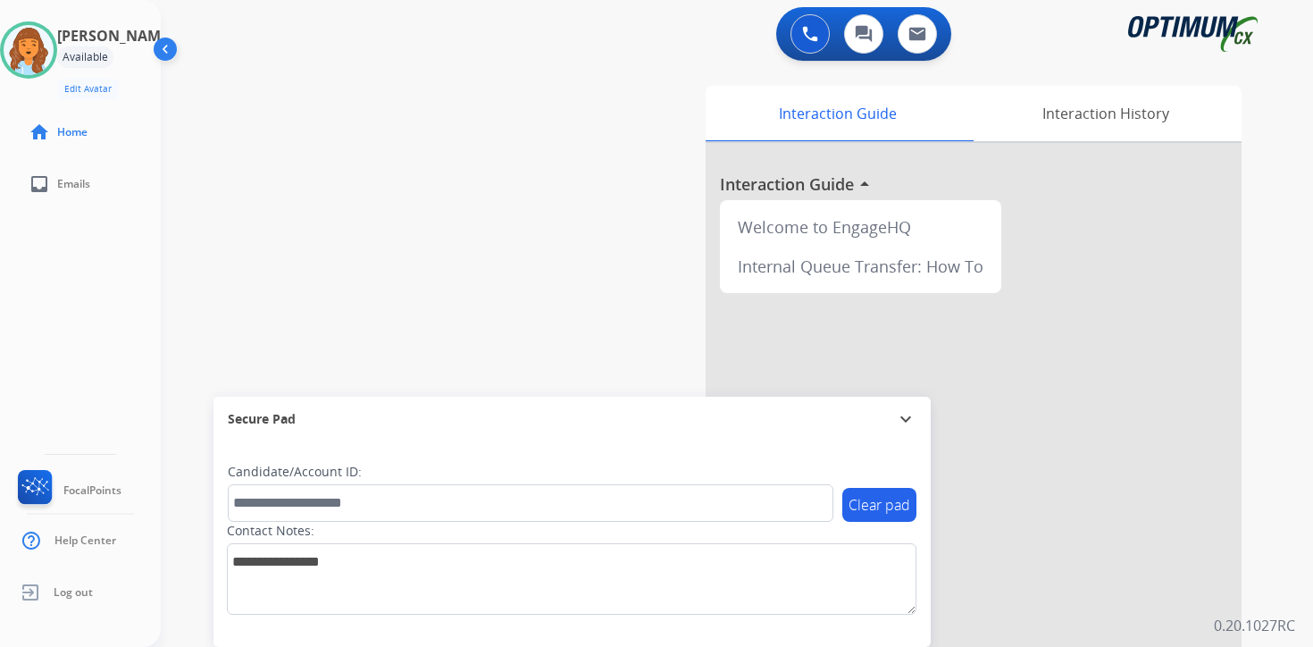
click at [1303, 446] on div "0 Voice Interactions 0 Chat Interactions 0 Email Interactions swap_horiz Break …" at bounding box center [737, 323] width 1152 height 647
click at [1294, 499] on div "0 Voice Interactions 0 Chat Interactions 0 Email Interactions swap_horiz Break …" at bounding box center [737, 323] width 1152 height 647
click at [1253, 586] on div "Interaction Guide Interaction History Interaction Guide arrow_drop_up Welcome t…" at bounding box center [947, 444] width 648 height 731
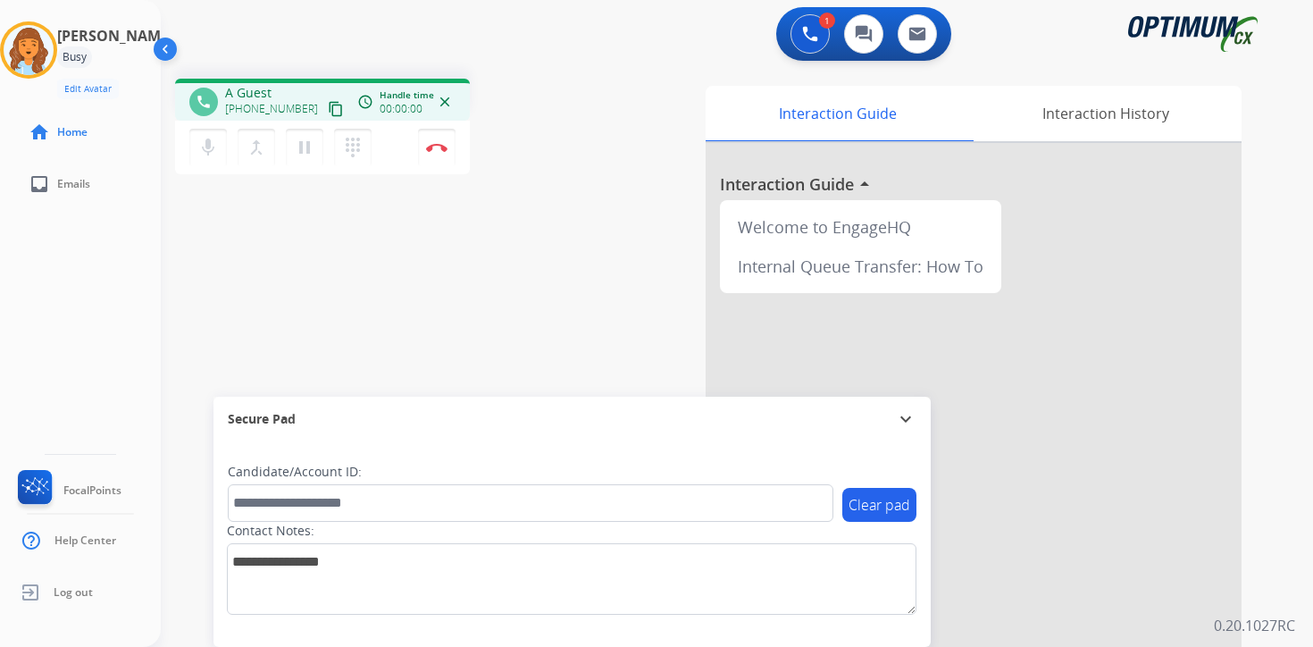
click at [328, 113] on mat-icon "content_copy" at bounding box center [336, 109] width 16 height 16
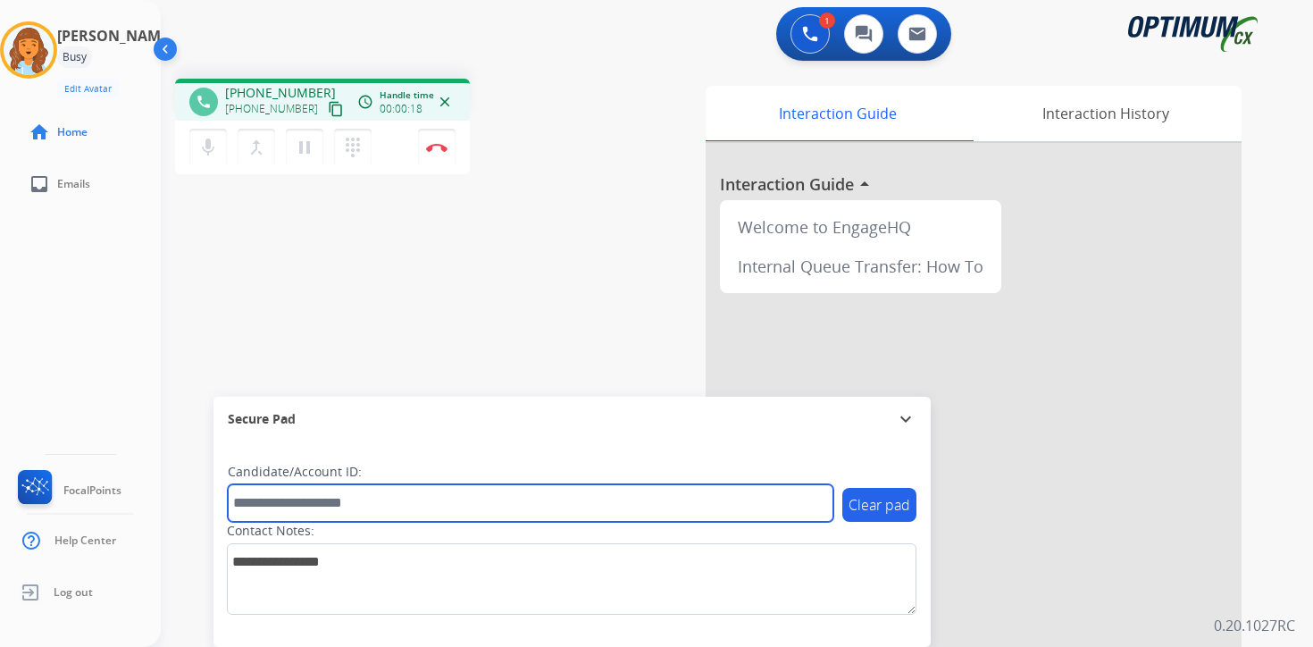
click at [359, 497] on input "text" at bounding box center [531, 503] width 606 height 38
type input "*******"
click at [385, 501] on input "*******" at bounding box center [531, 503] width 606 height 38
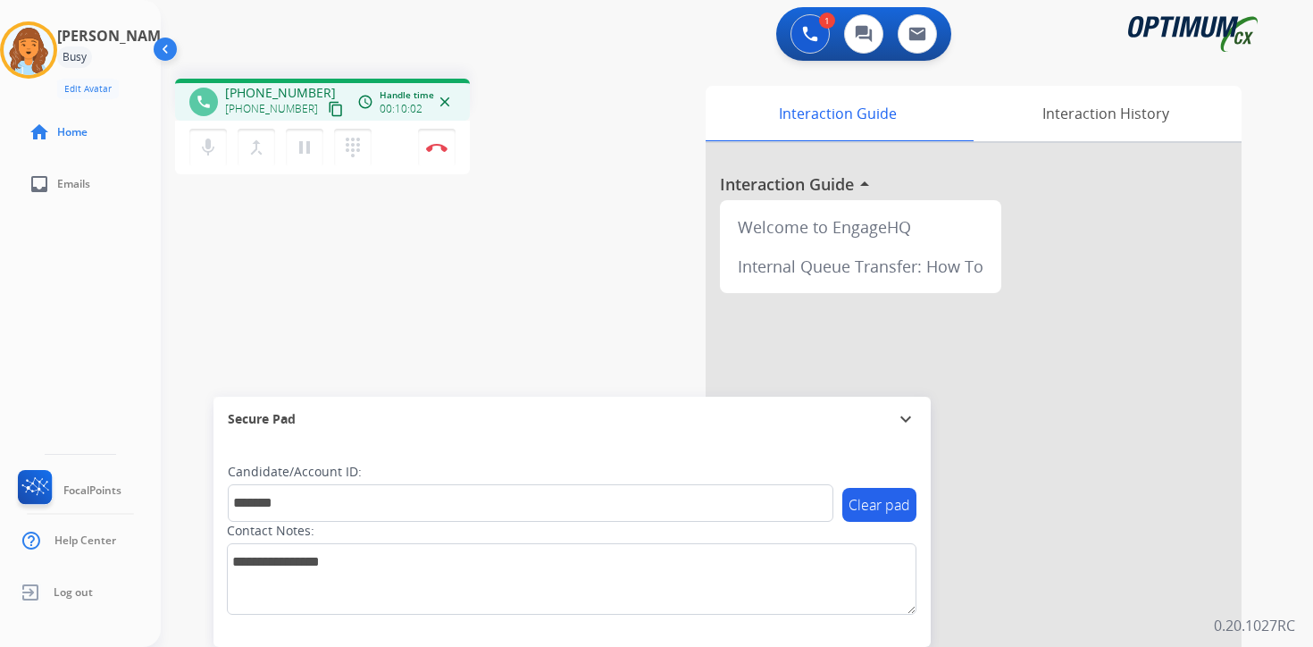
click at [462, 312] on div "phone [PHONE_NUMBER] [PHONE_NUMBER] content_copy access_time Call metrics Queue…" at bounding box center [715, 436] width 1109 height 745
click at [451, 149] on button "Disconnect" at bounding box center [437, 148] width 38 height 38
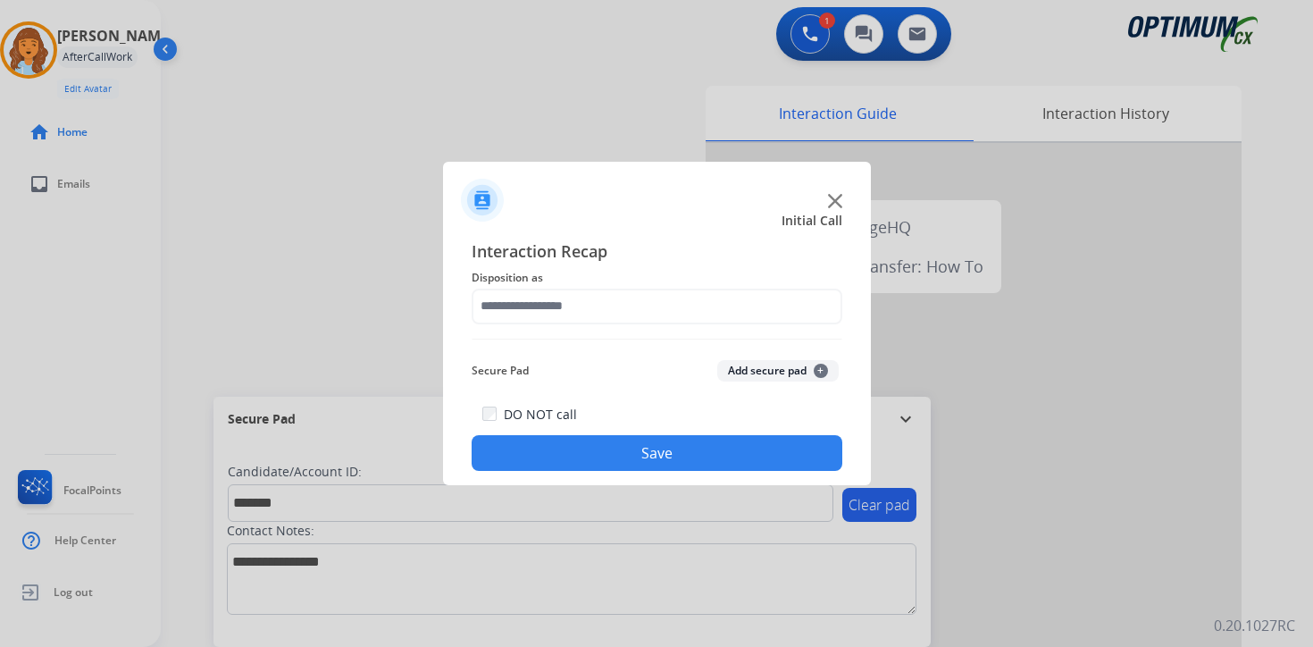
click at [805, 367] on button "Add secure pad +" at bounding box center [777, 370] width 121 height 21
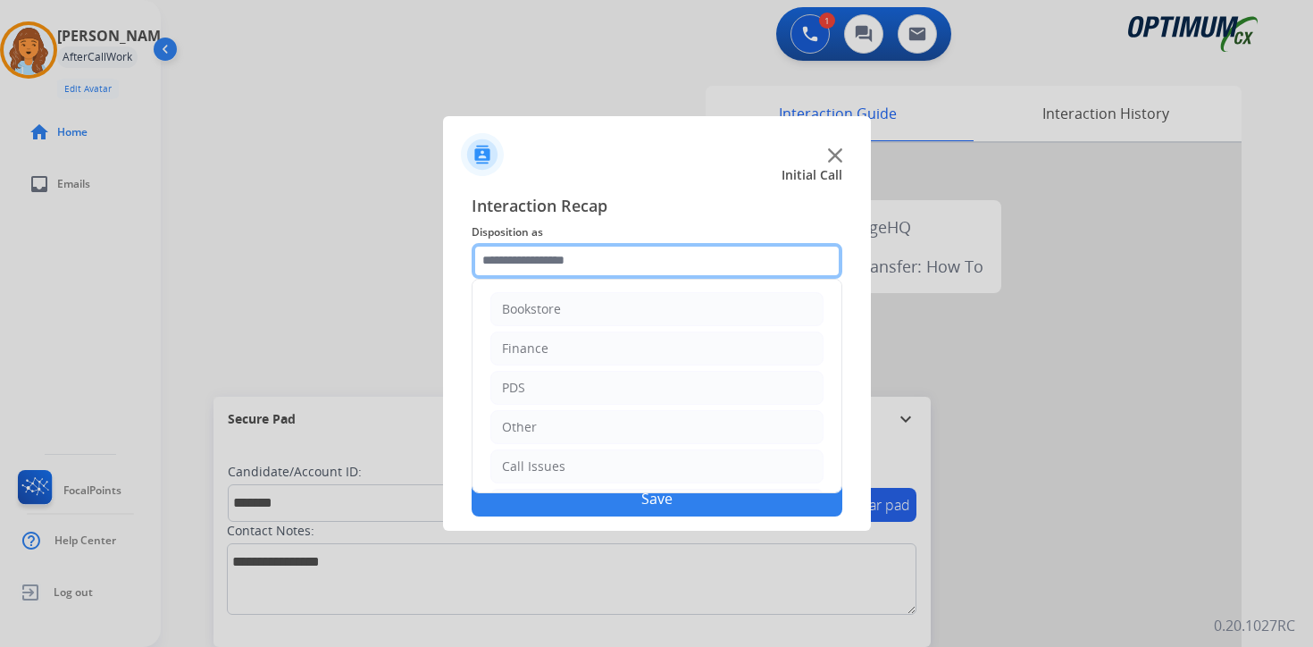
click at [570, 251] on input "text" at bounding box center [657, 261] width 371 height 36
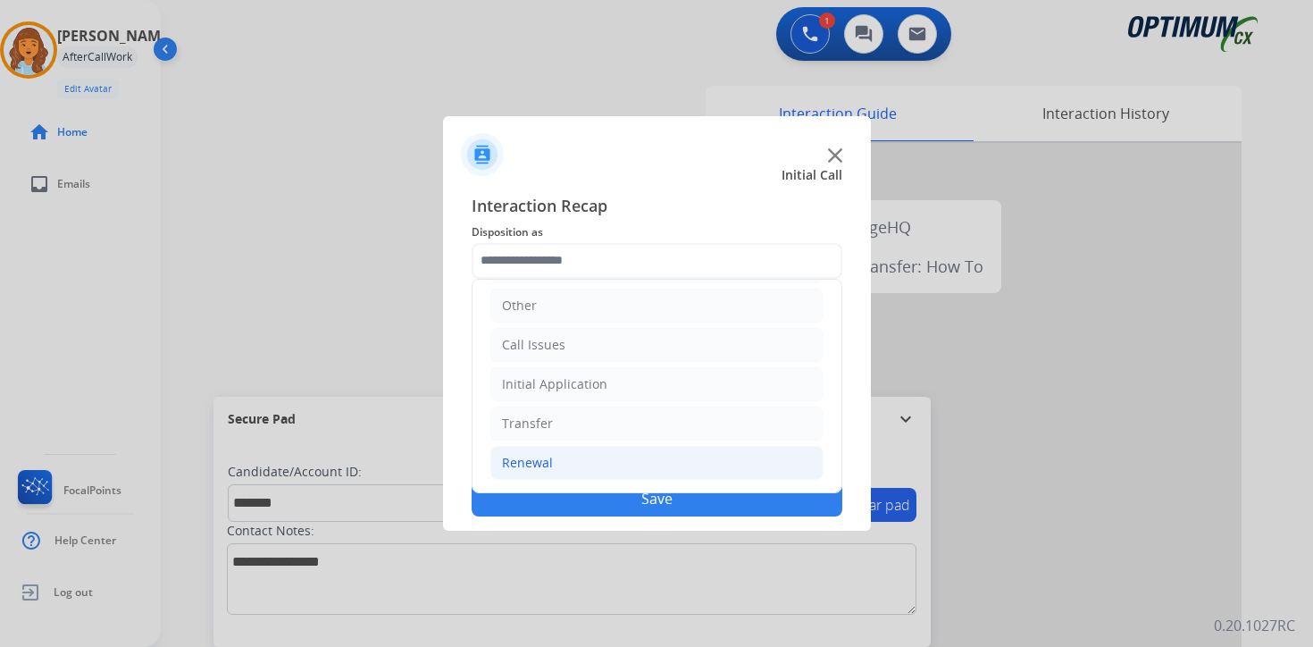
click at [562, 456] on li "Renewal" at bounding box center [656, 463] width 333 height 34
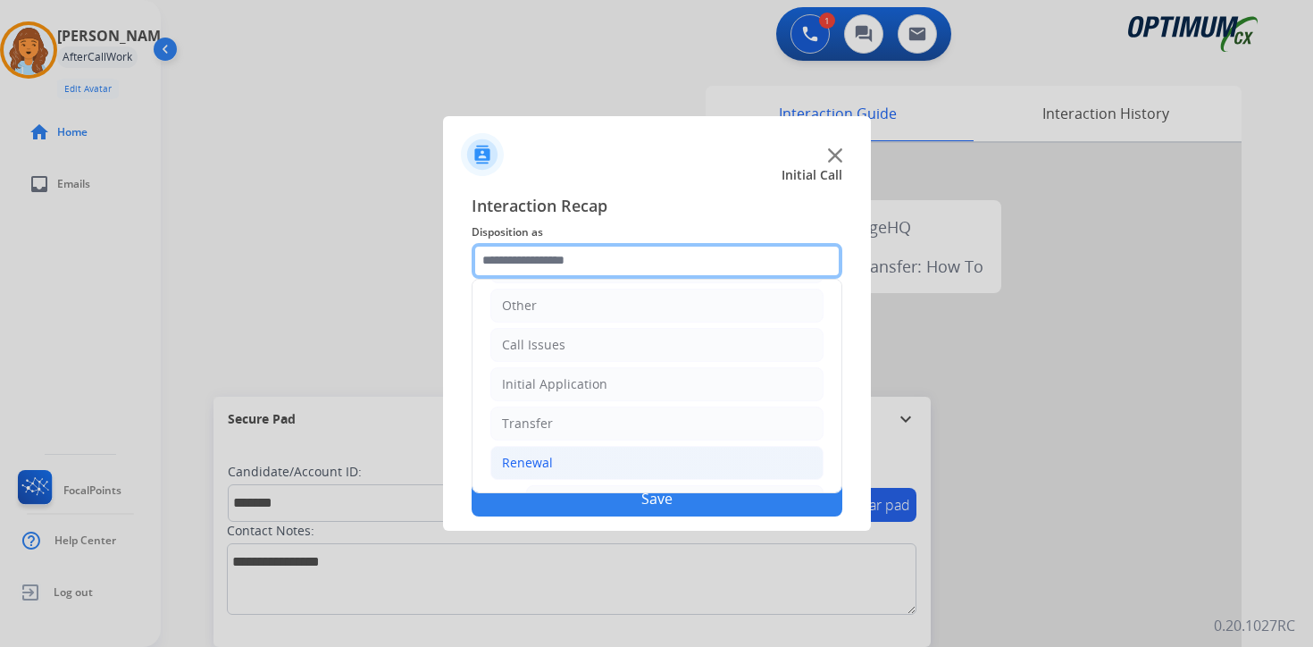
scroll to position [419, 0]
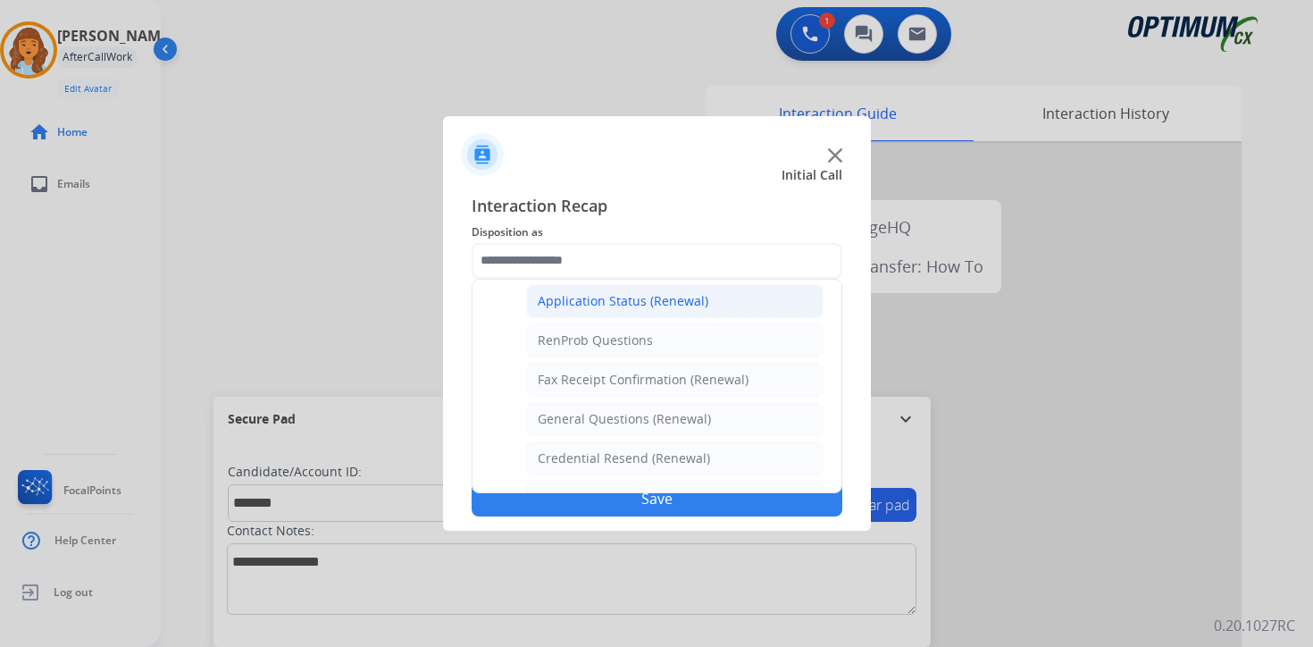
click at [580, 300] on div "Application Status (Renewal)" at bounding box center [623, 301] width 171 height 18
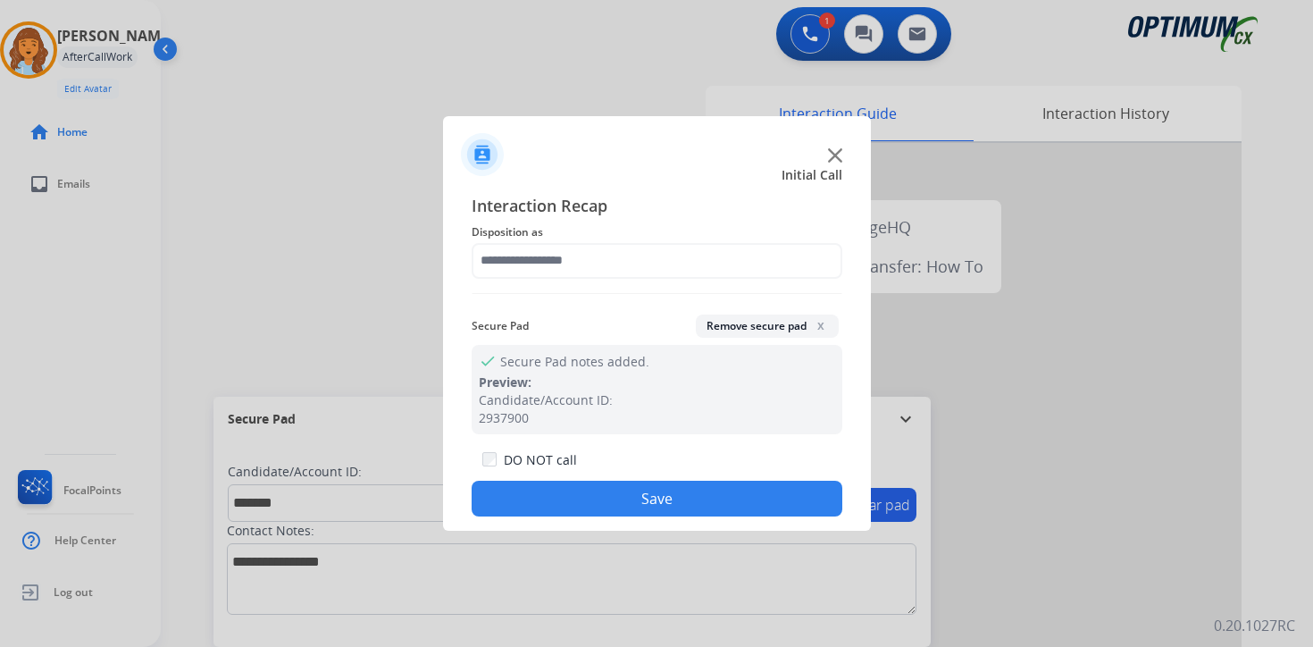
type input "**********"
click at [556, 512] on button "Save" at bounding box center [657, 499] width 371 height 36
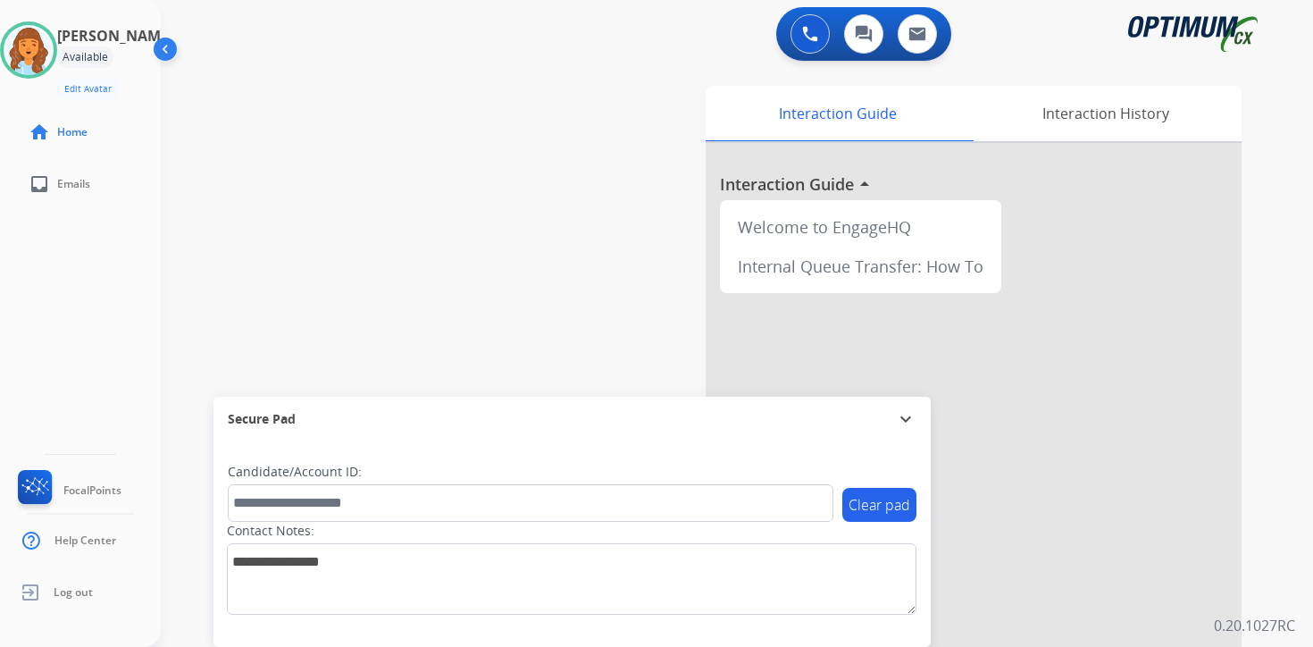
click at [1275, 386] on div "0 Voice Interactions 0 Chat Interactions 0 Email Interactions swap_horiz Break …" at bounding box center [737, 323] width 1152 height 647
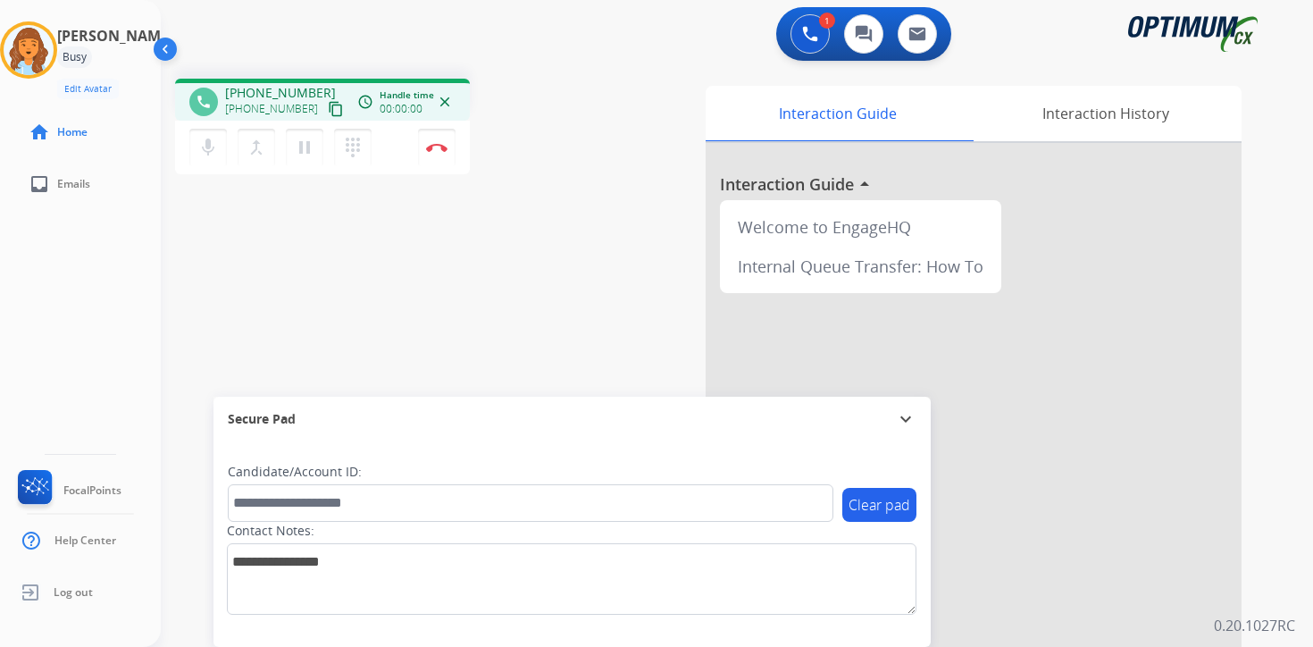
click at [328, 113] on mat-icon "content_copy" at bounding box center [336, 109] width 16 height 16
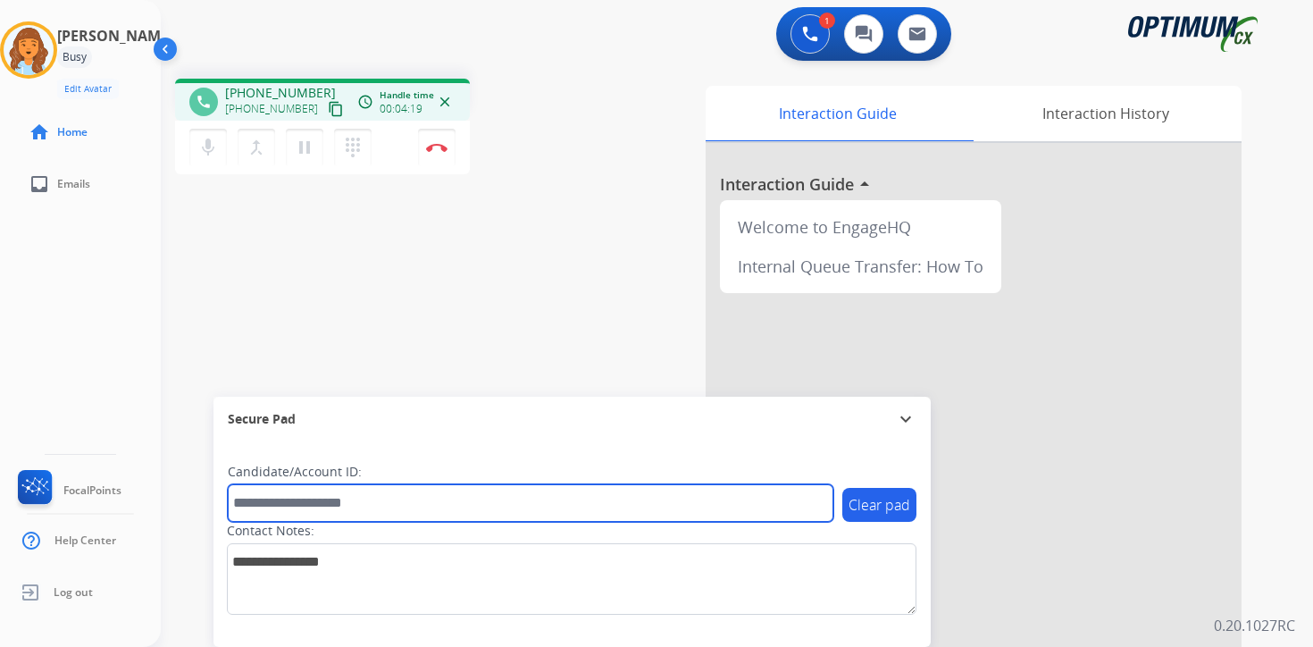
click at [363, 500] on input "text" at bounding box center [531, 503] width 606 height 38
type input "*******"
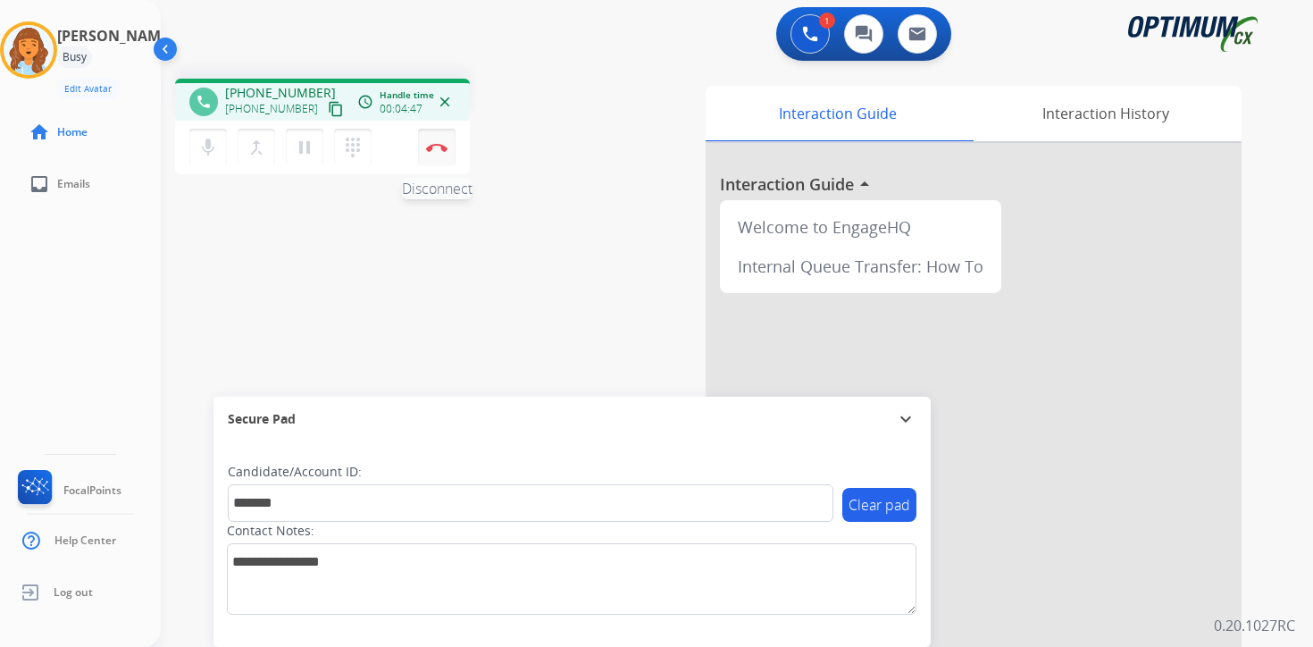
click at [438, 154] on button "Disconnect" at bounding box center [437, 148] width 38 height 38
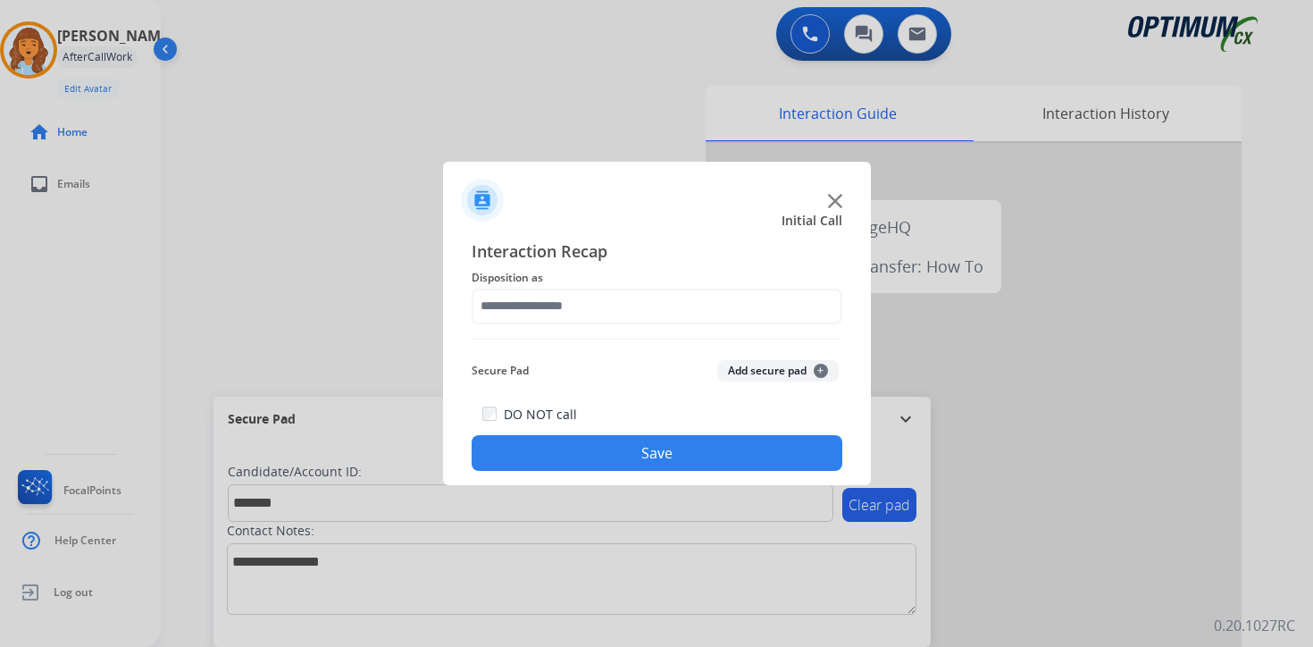
click at [812, 369] on button "Add secure pad +" at bounding box center [777, 370] width 121 height 21
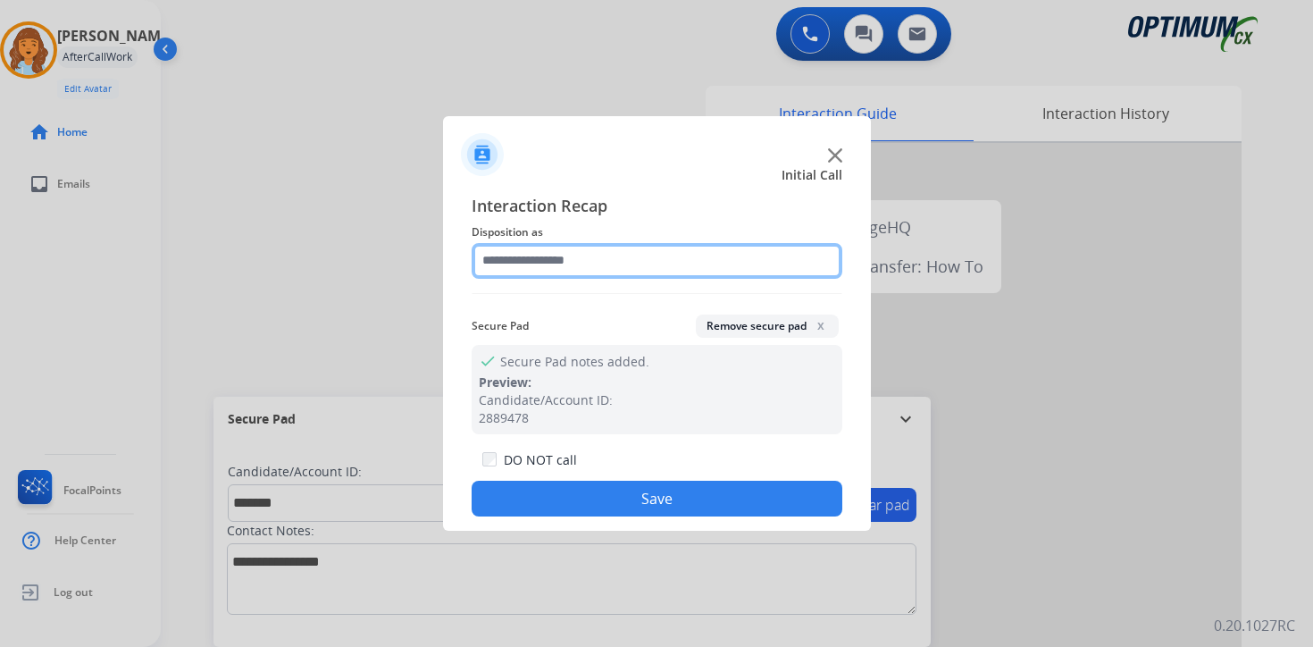
click at [552, 260] on input "text" at bounding box center [657, 261] width 371 height 36
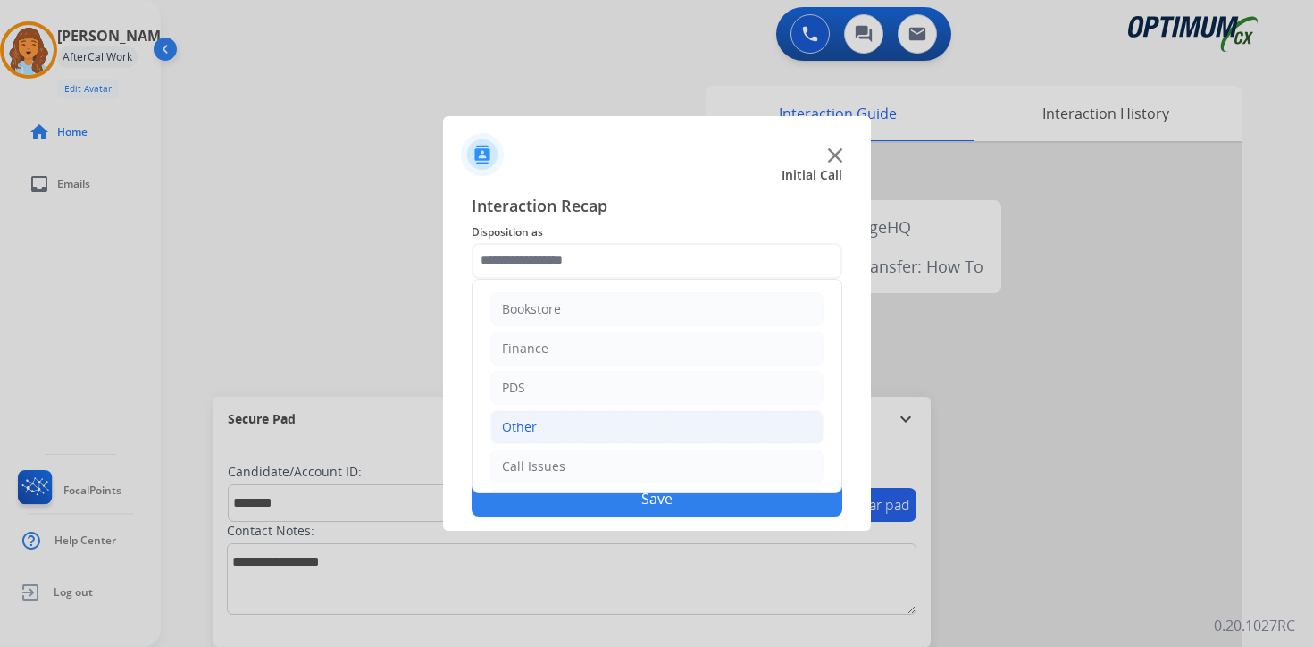
click at [532, 422] on div "Other" at bounding box center [519, 427] width 35 height 18
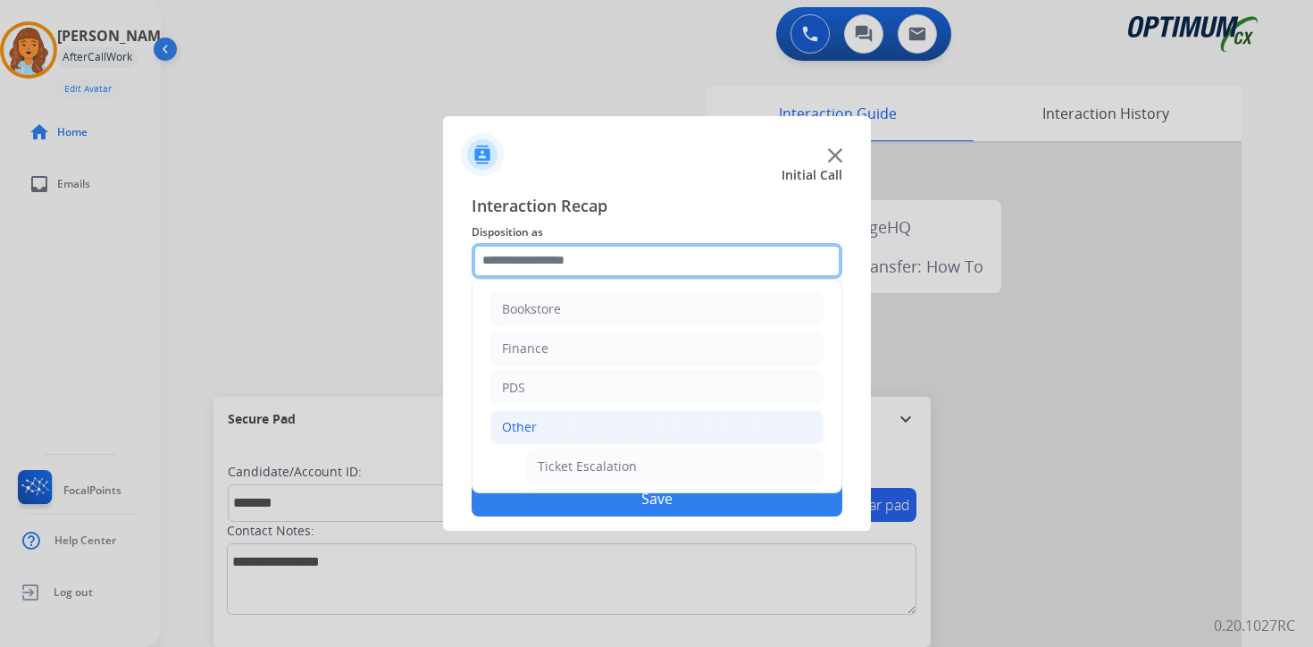
scroll to position [297, 0]
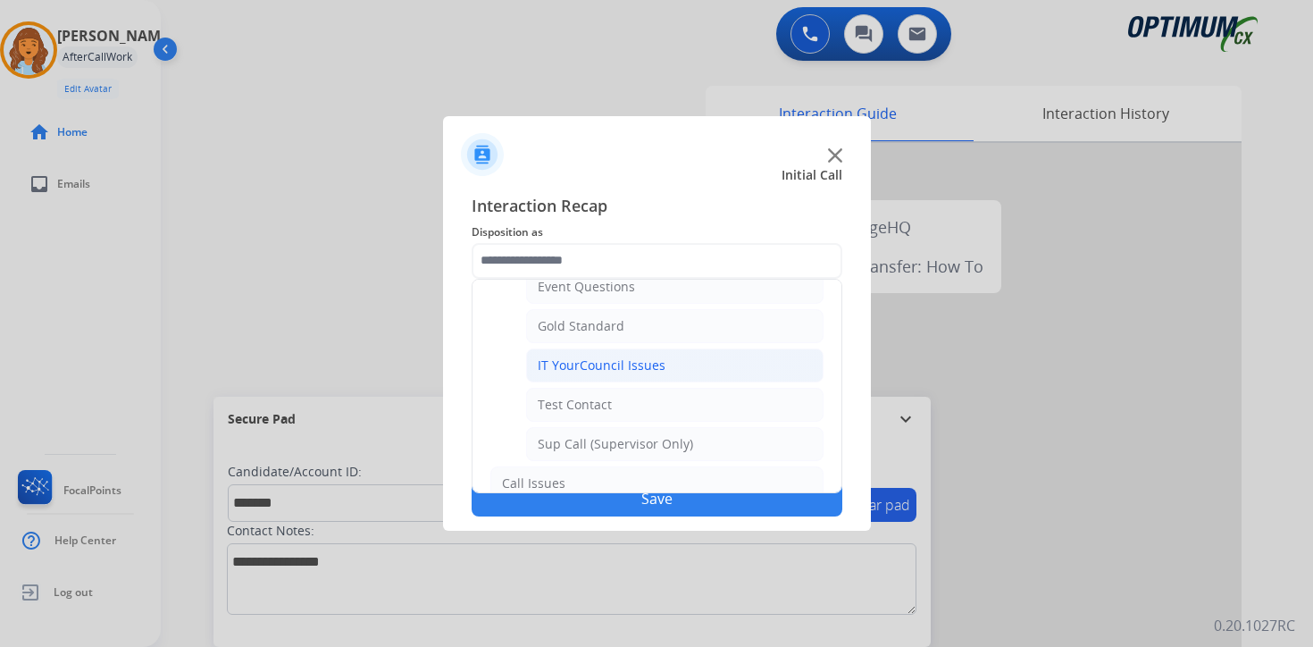
click at [558, 359] on div "IT YourCouncil Issues" at bounding box center [602, 365] width 128 height 18
type input "**********"
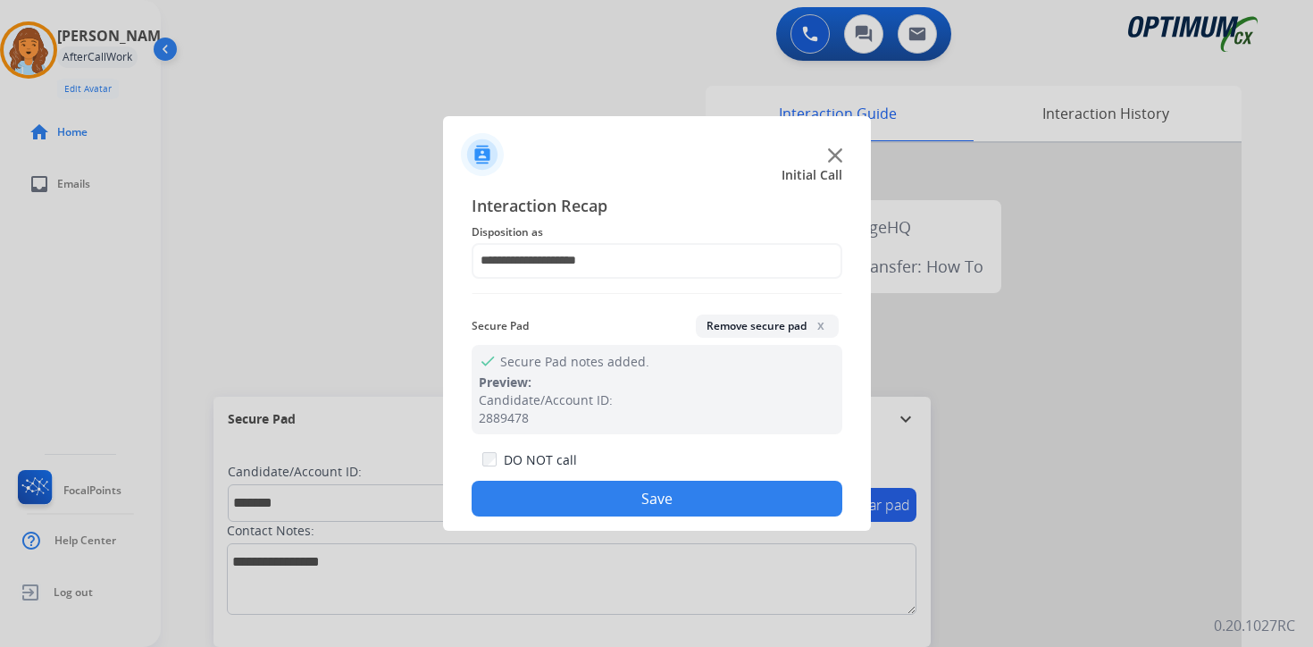
click at [561, 494] on button "Save" at bounding box center [657, 499] width 371 height 36
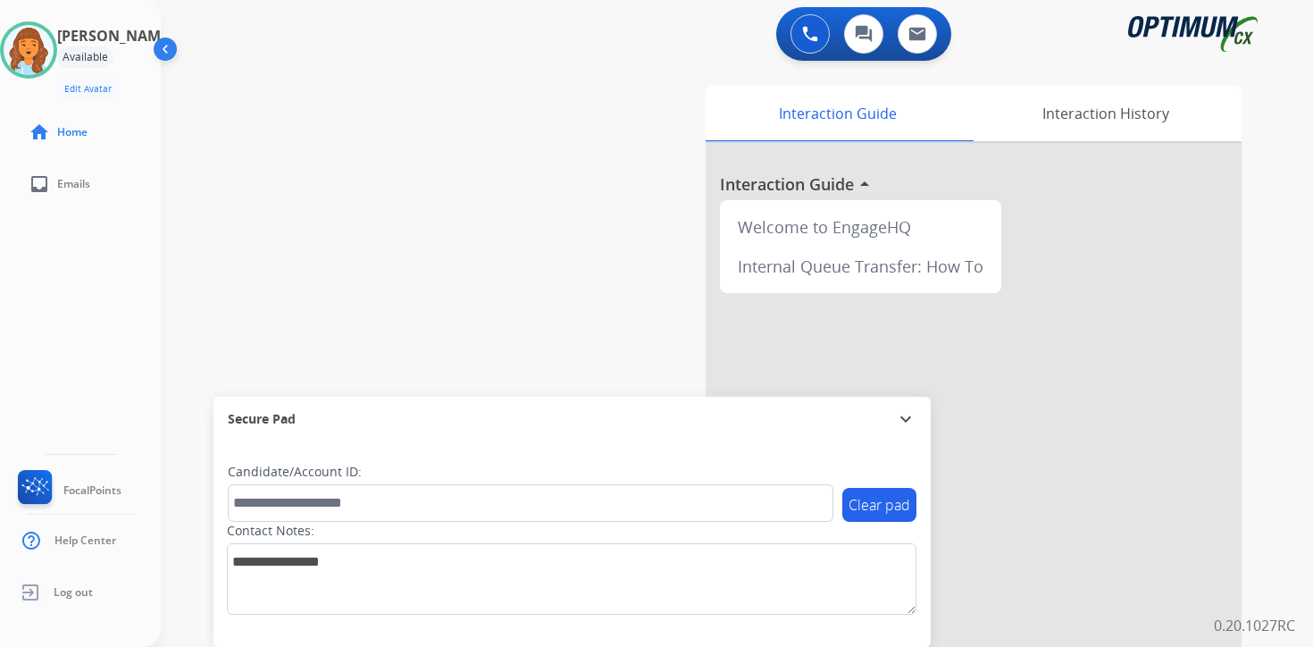
click at [1263, 573] on div "Interaction Guide Interaction History Interaction Guide arrow_drop_up Welcome t…" at bounding box center [947, 444] width 648 height 731
click at [1260, 519] on div "Interaction Guide Interaction History Interaction Guide arrow_drop_up Welcome t…" at bounding box center [947, 444] width 648 height 731
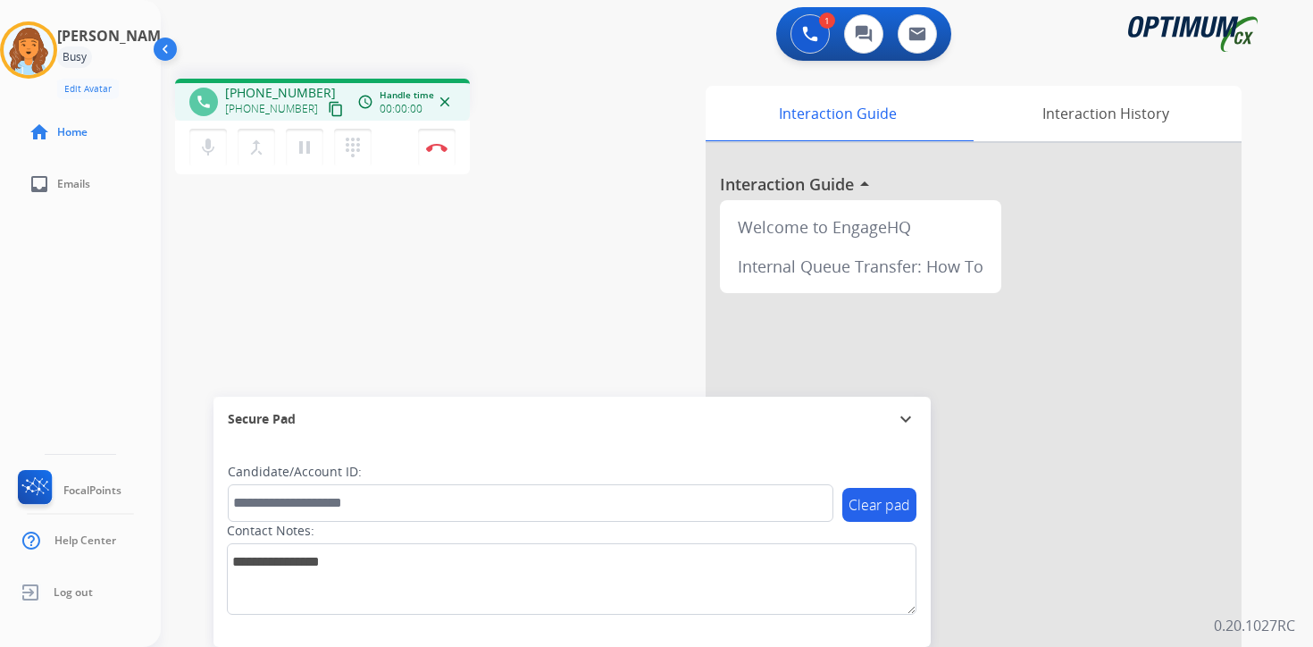
click at [328, 112] on mat-icon "content_copy" at bounding box center [336, 109] width 16 height 16
click at [1308, 446] on div "1 Voice Interactions 0 Chat Interactions 0 Email Interactions phone [PHONE_NUMB…" at bounding box center [737, 323] width 1152 height 647
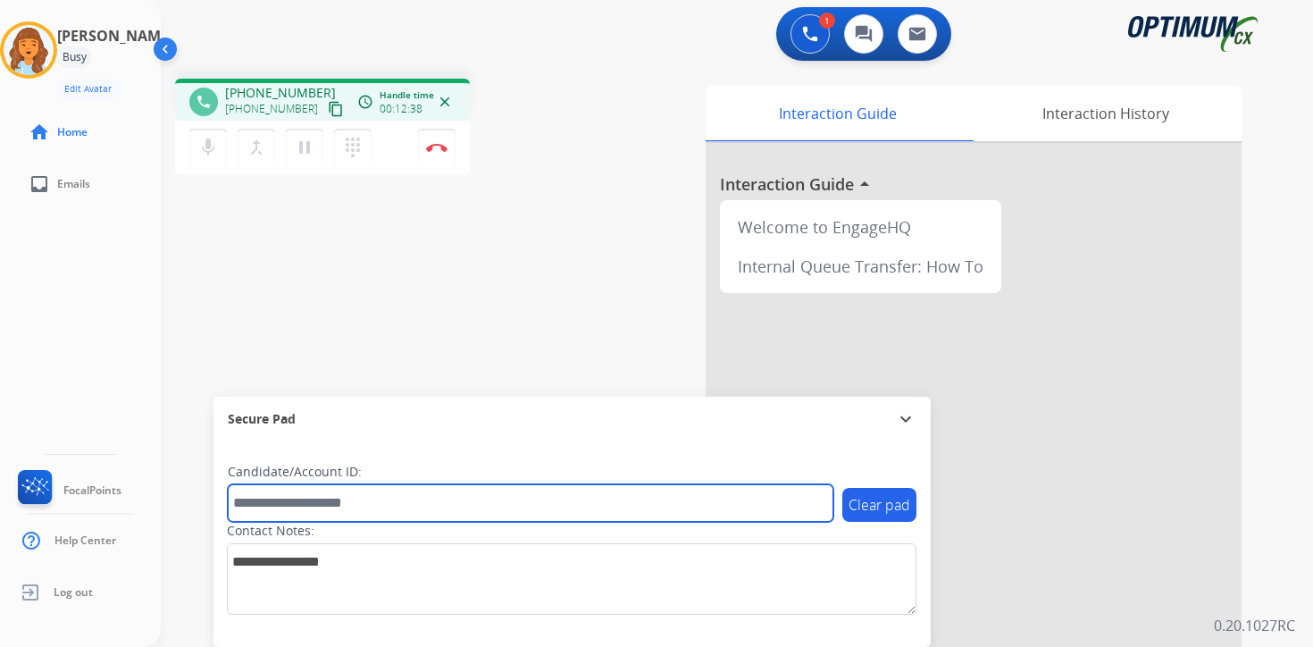
click at [414, 499] on input "text" at bounding box center [531, 503] width 606 height 38
type input "****"
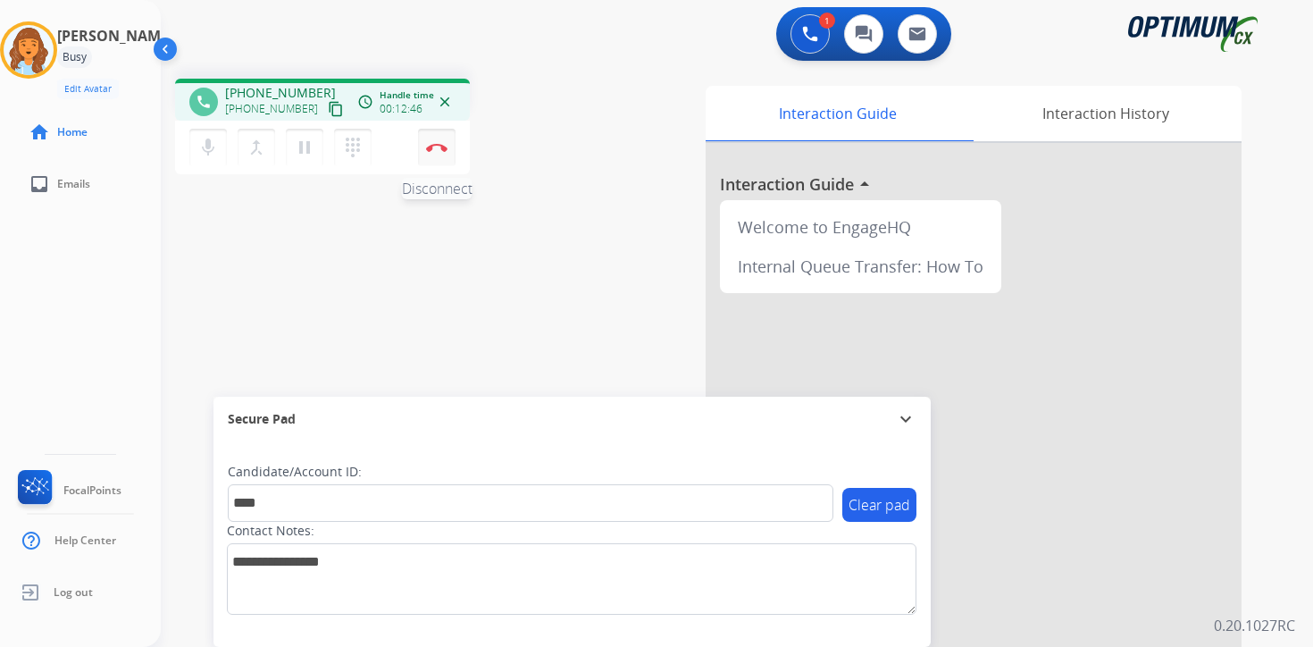
click at [437, 149] on img at bounding box center [436, 147] width 21 height 9
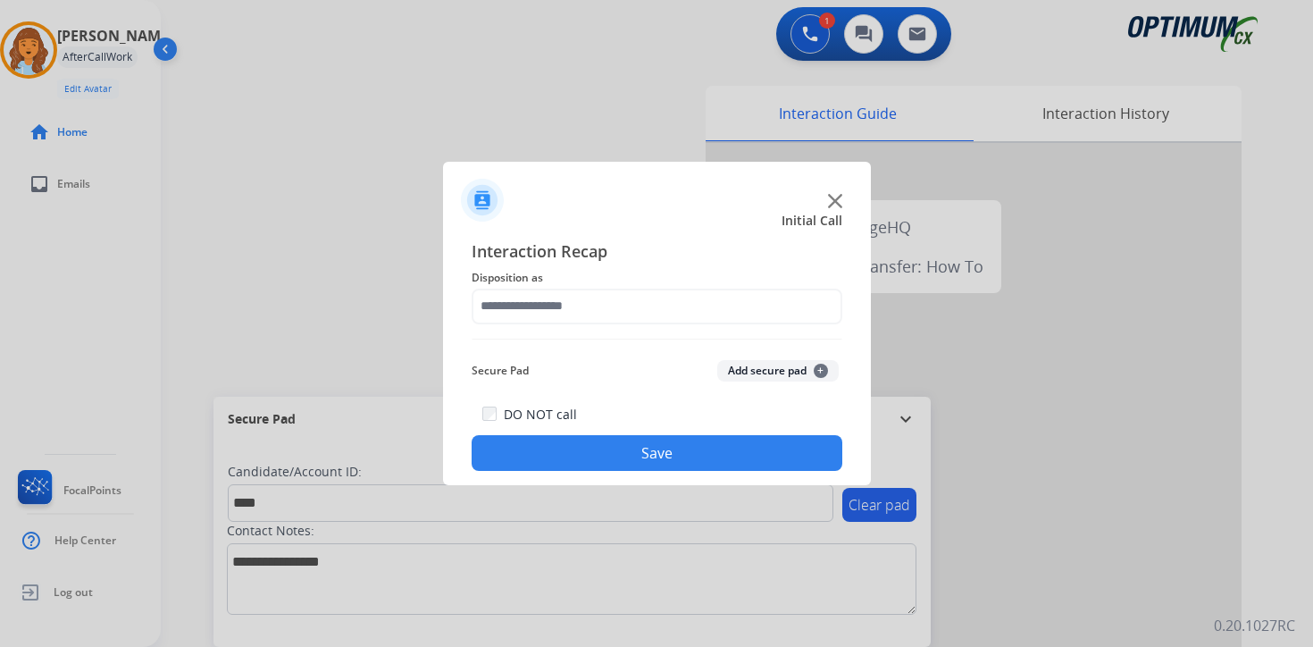
click at [822, 366] on span "+" at bounding box center [821, 371] width 14 height 14
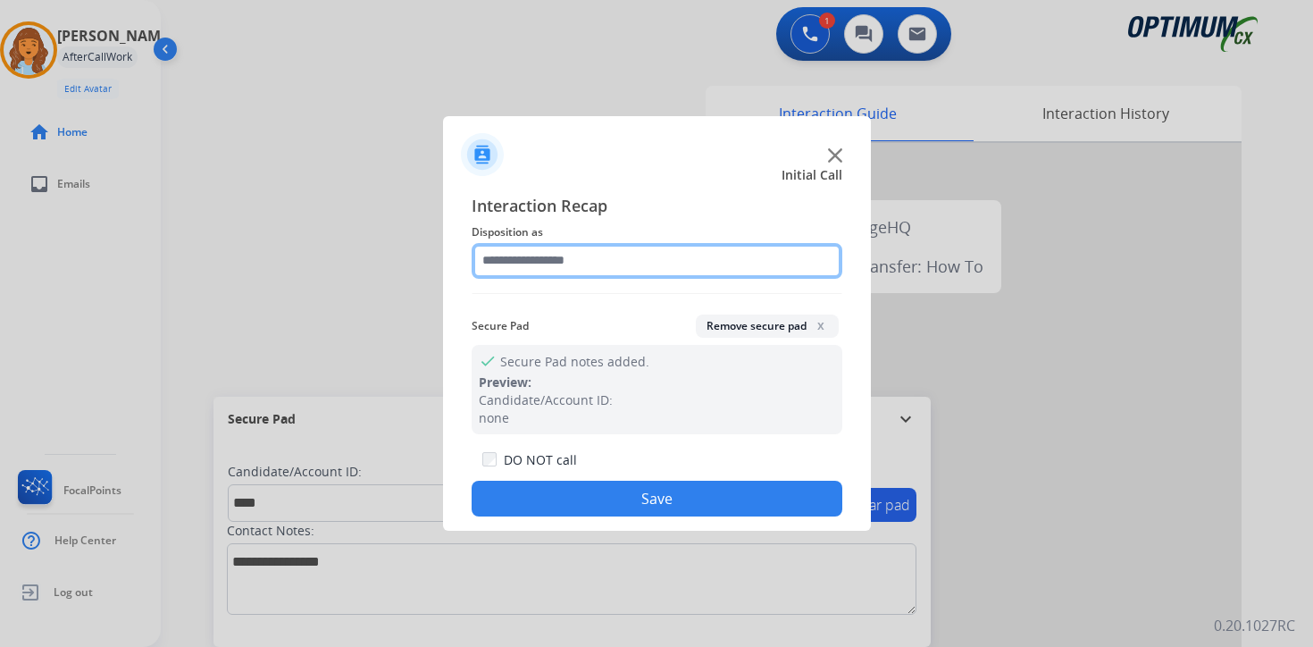
click at [543, 267] on input "text" at bounding box center [657, 261] width 371 height 36
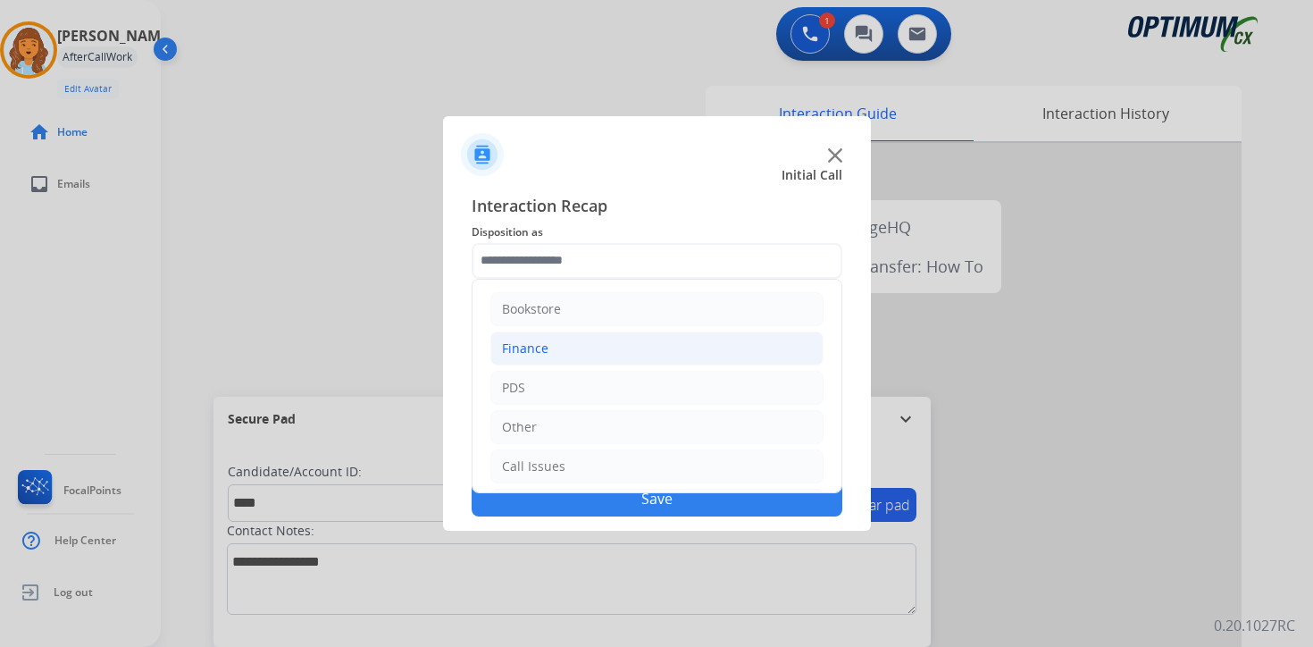
click at [531, 345] on div "Finance" at bounding box center [525, 348] width 46 height 18
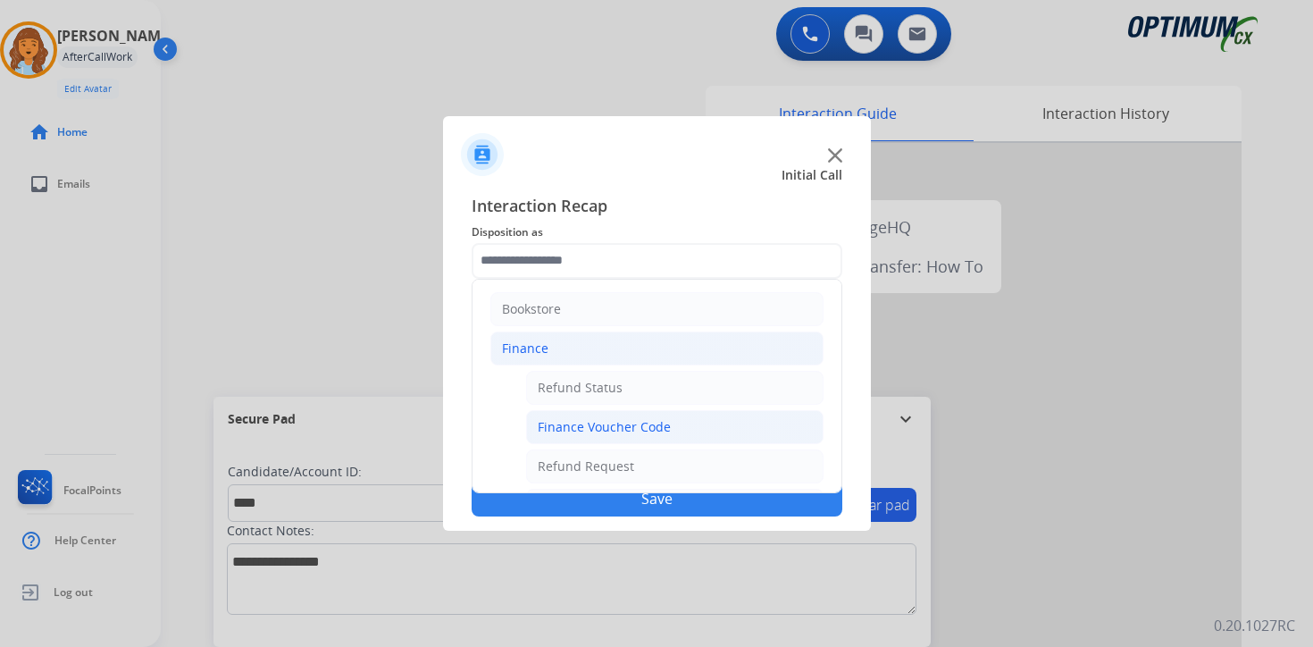
click at [581, 425] on div "Finance Voucher Code" at bounding box center [604, 427] width 133 height 18
type input "**********"
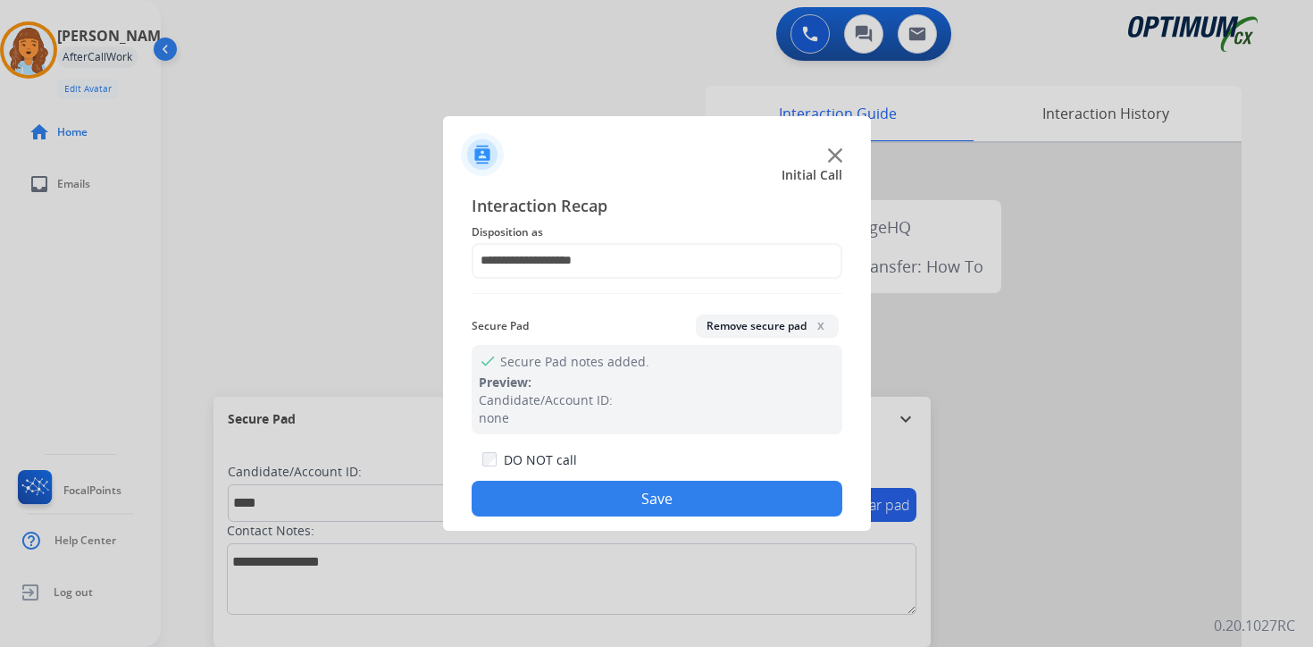
click at [632, 489] on button "Save" at bounding box center [657, 499] width 371 height 36
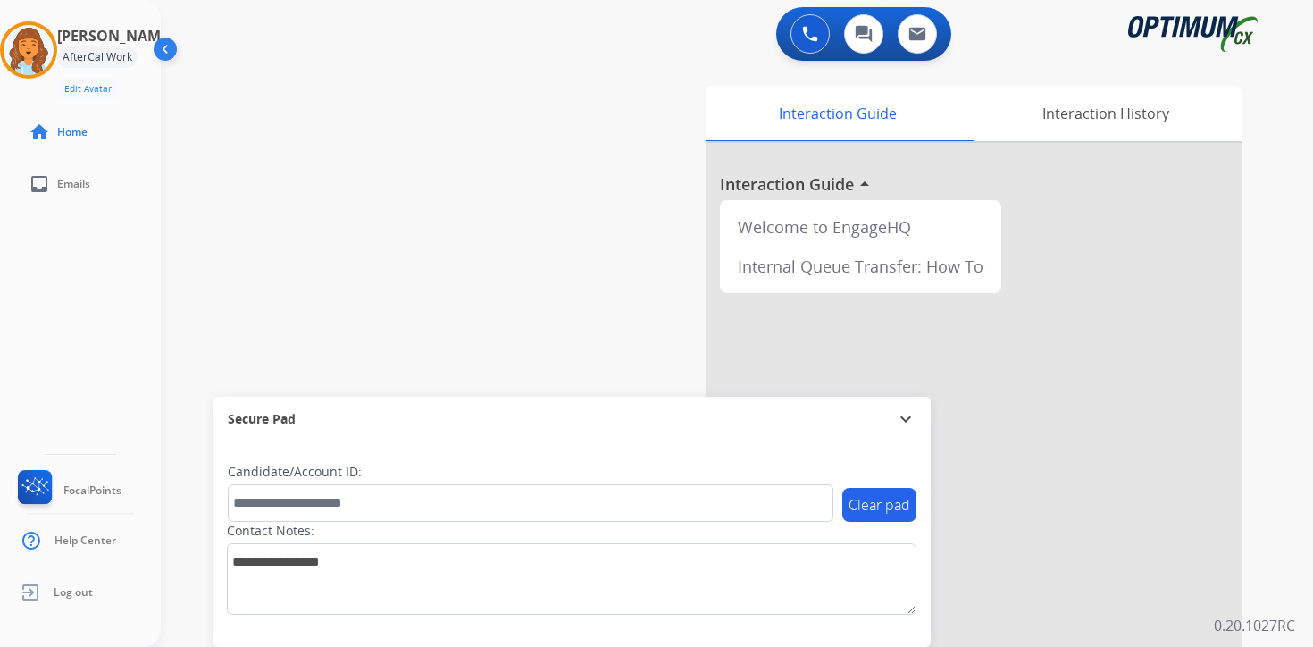
click at [399, 270] on div "swap_horiz Break voice bridge close_fullscreen Connect 3-Way Call merge_type Se…" at bounding box center [715, 436] width 1109 height 745
click at [44, 57] on img at bounding box center [29, 50] width 50 height 50
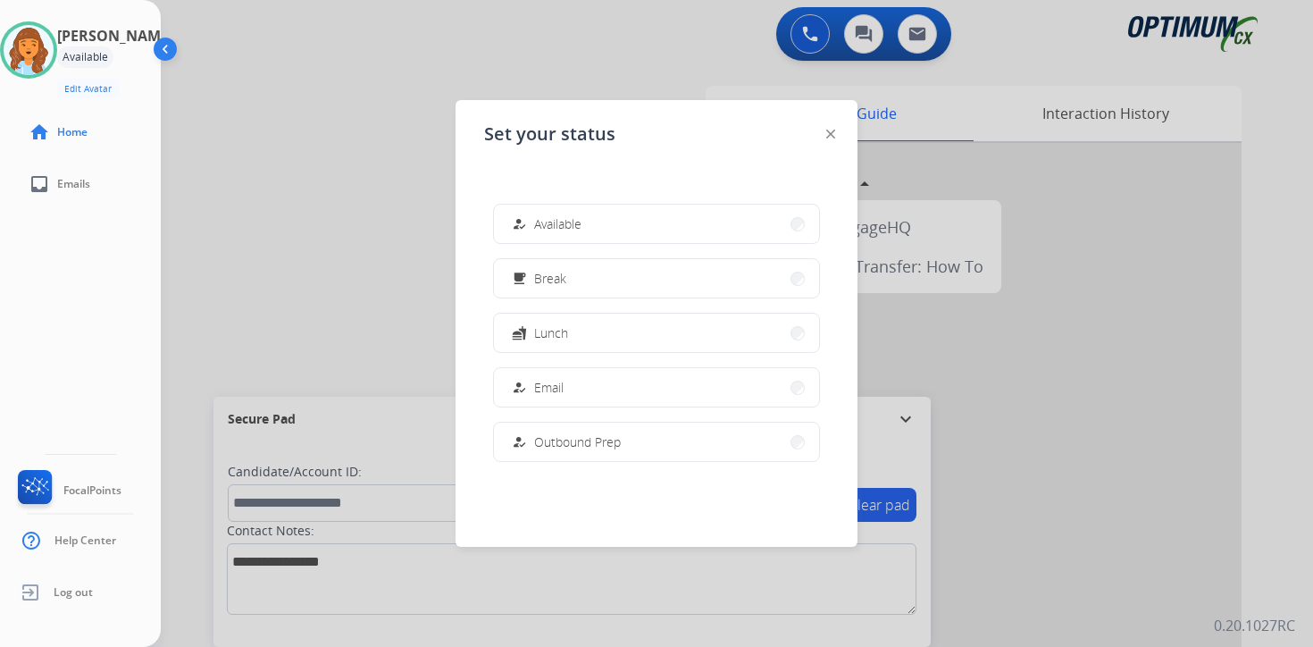
click at [251, 171] on div at bounding box center [656, 323] width 1313 height 647
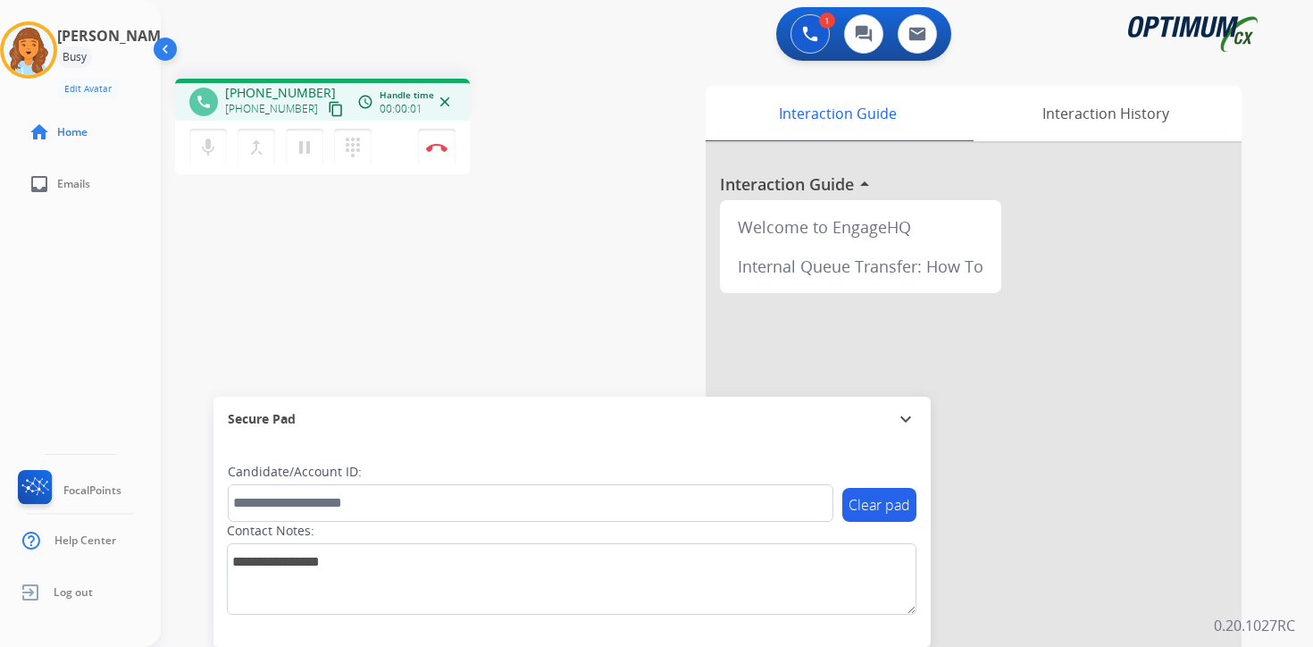
click at [328, 109] on mat-icon "content_copy" at bounding box center [336, 109] width 16 height 16
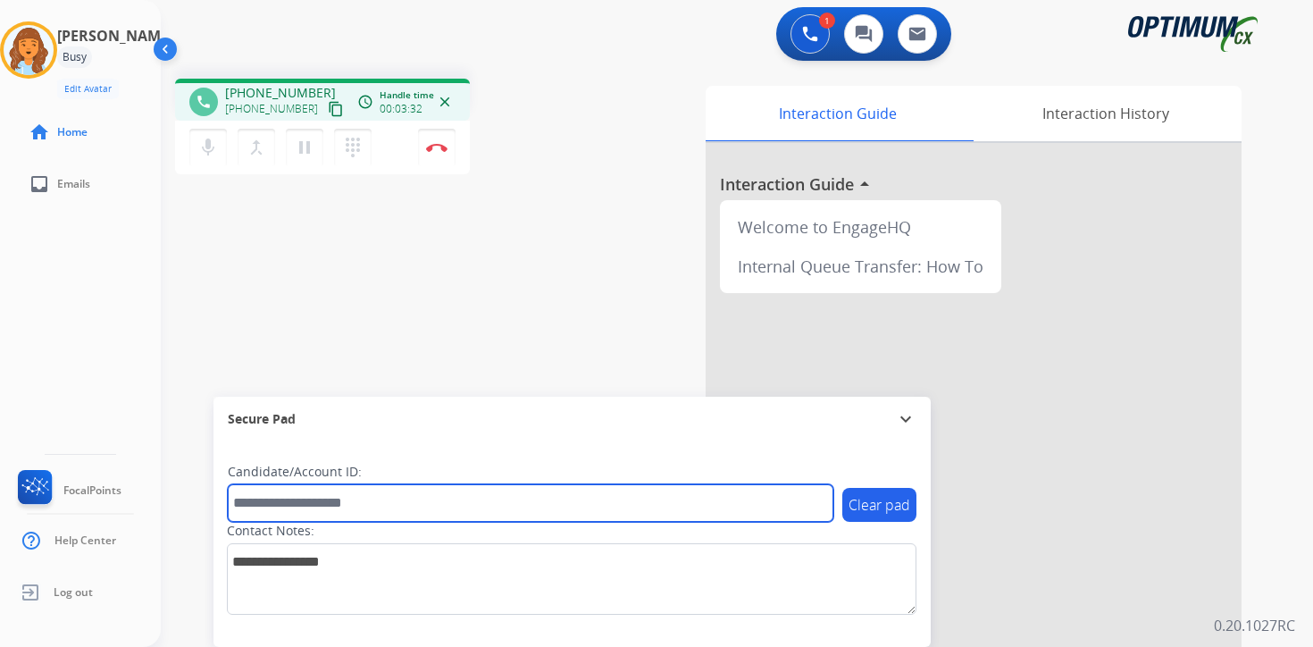
click at [404, 493] on input "text" at bounding box center [531, 503] width 606 height 38
type input "*******"
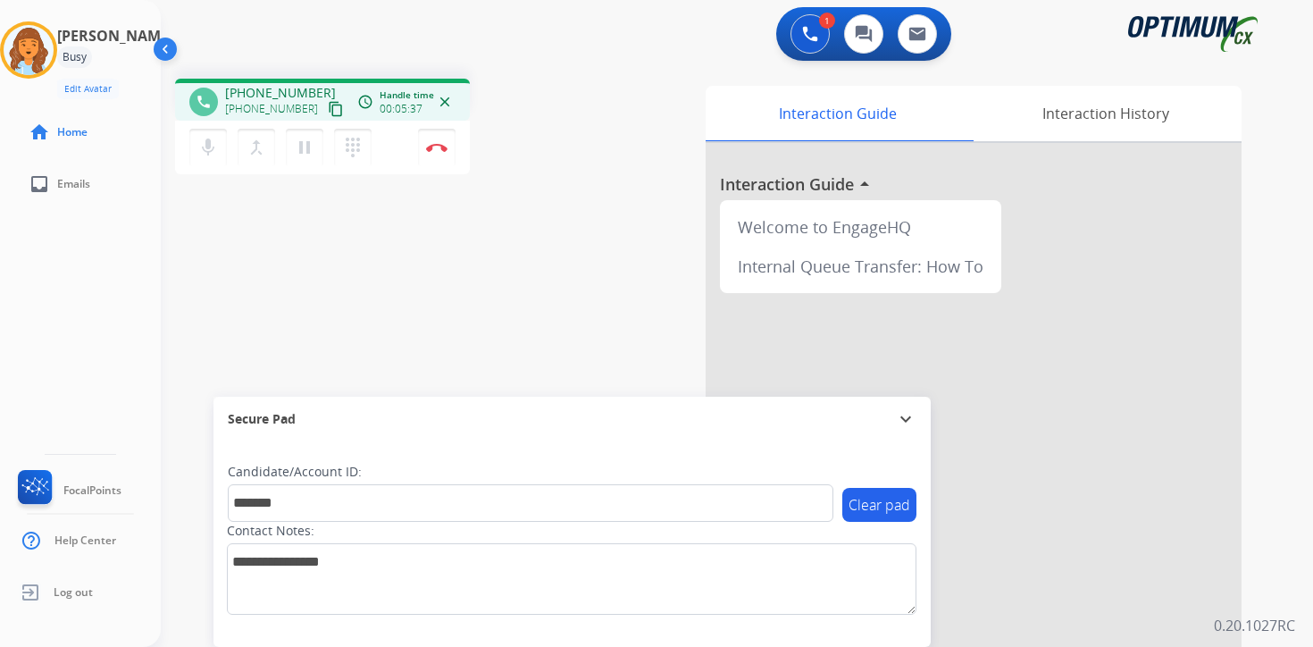
click at [378, 280] on div "phone [PHONE_NUMBER] [PHONE_NUMBER] content_copy access_time Call metrics Queue…" at bounding box center [715, 436] width 1109 height 745
click at [446, 152] on button "Disconnect" at bounding box center [437, 148] width 38 height 38
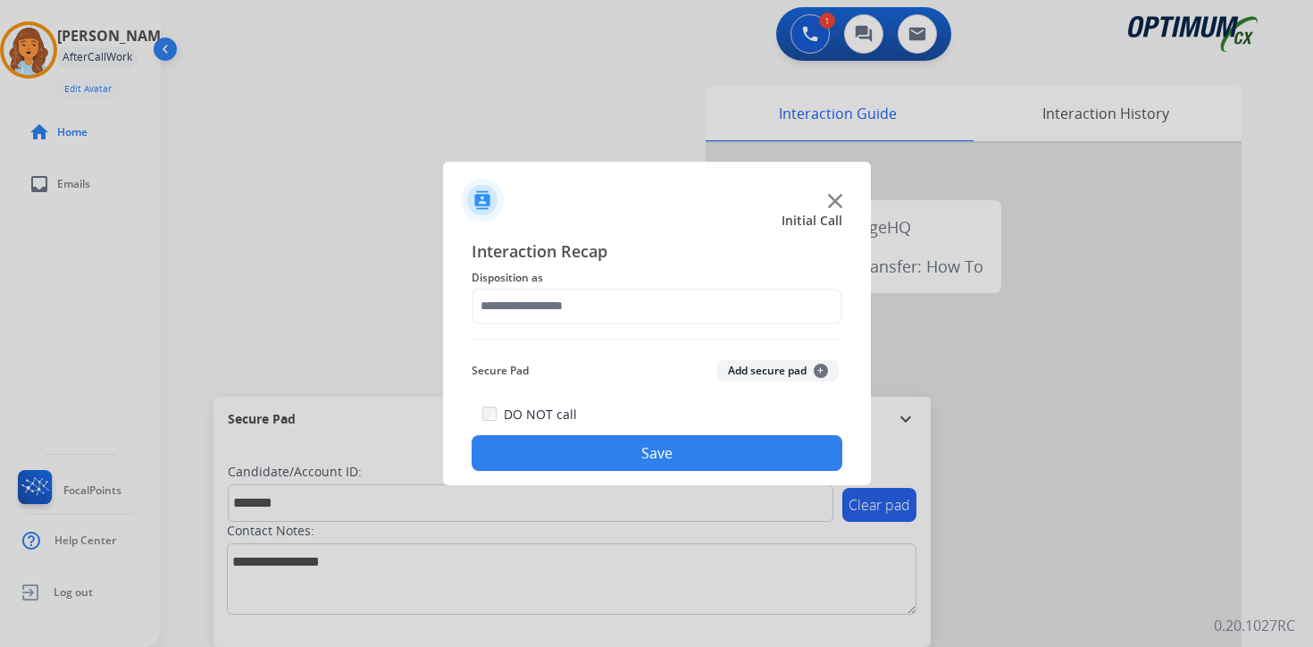
click at [821, 364] on span "+" at bounding box center [821, 371] width 14 height 14
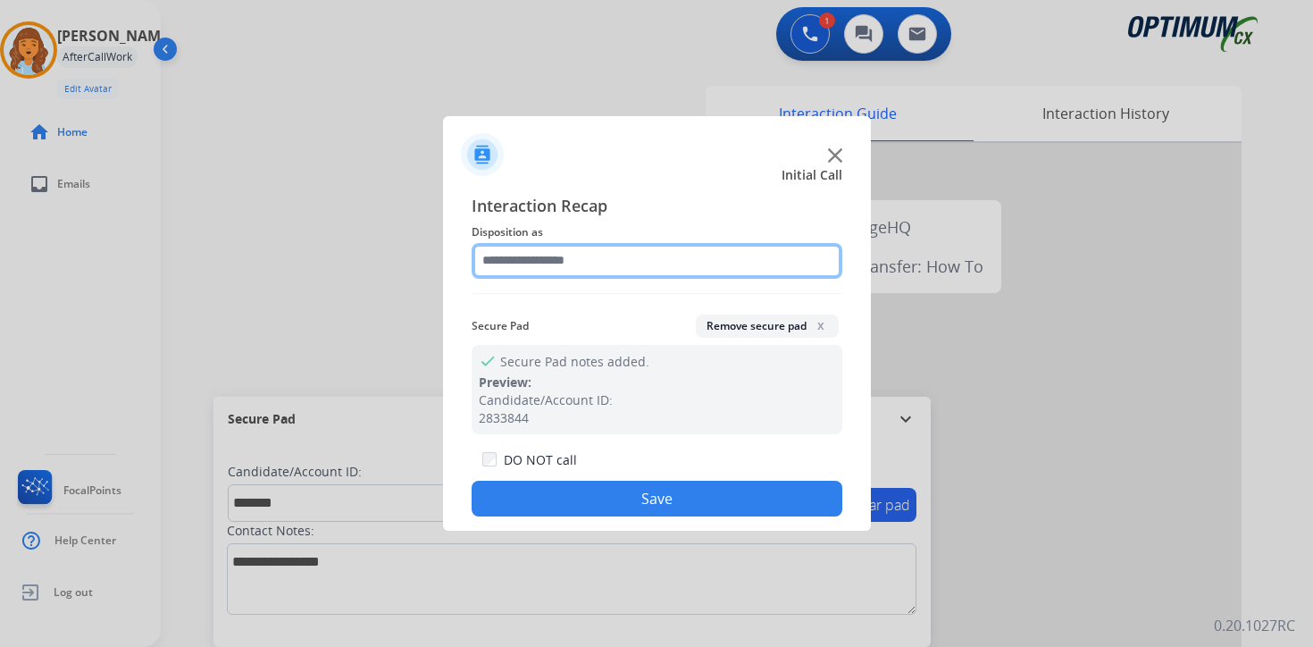
click at [619, 271] on input "text" at bounding box center [657, 261] width 371 height 36
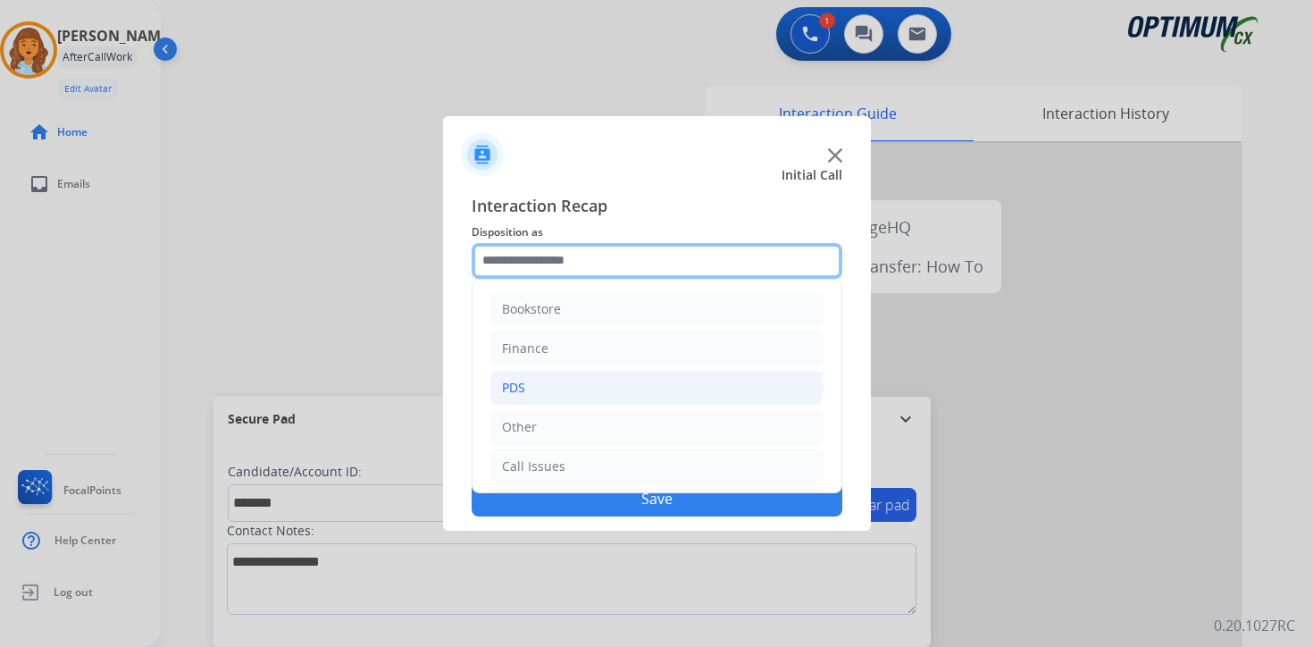
scroll to position [121, 0]
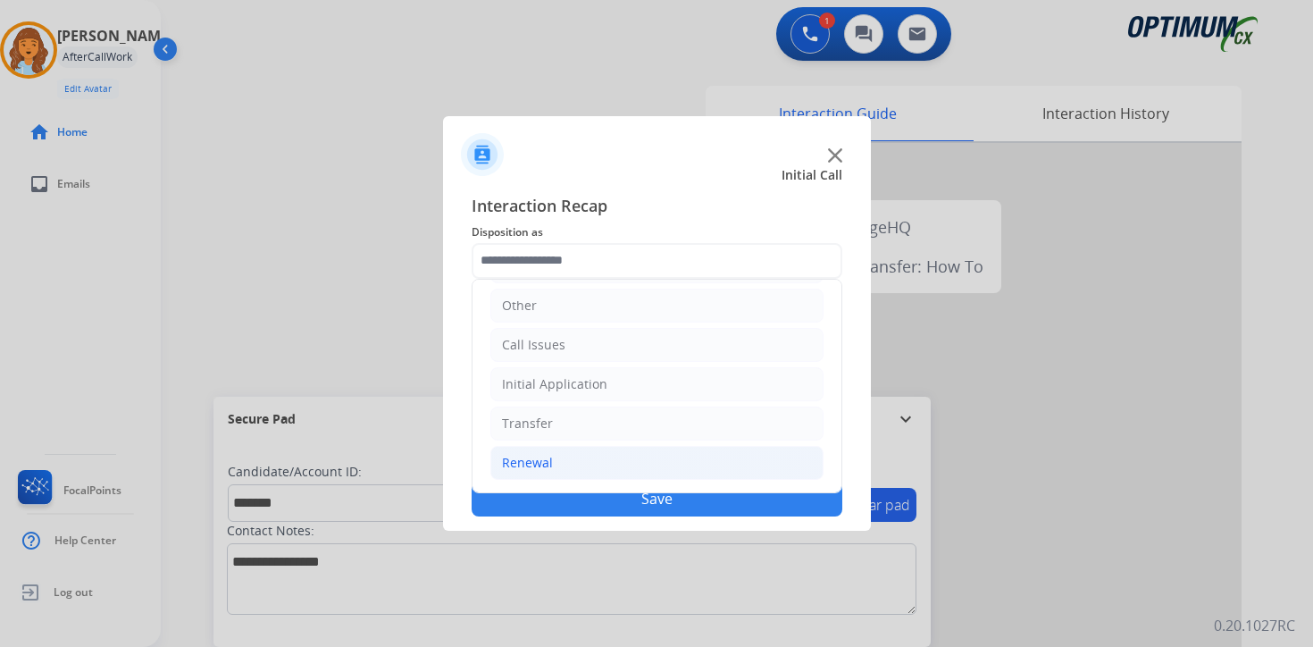
click at [573, 465] on li "Renewal" at bounding box center [656, 463] width 333 height 34
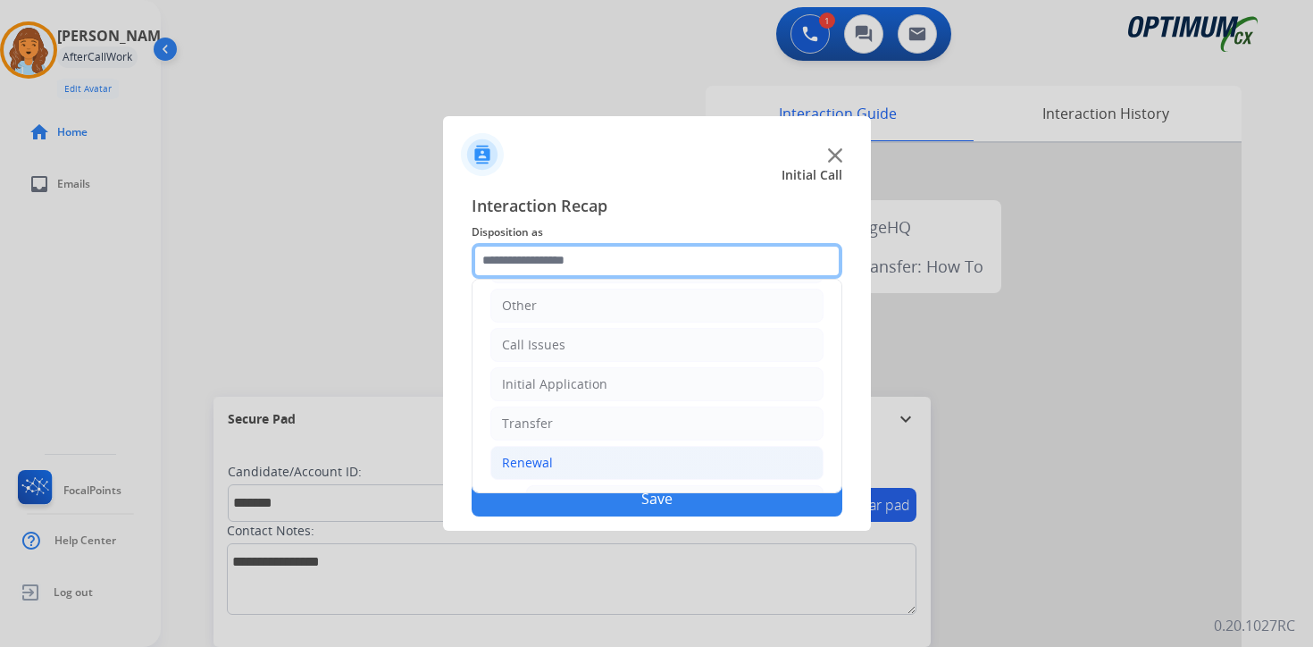
scroll to position [419, 0]
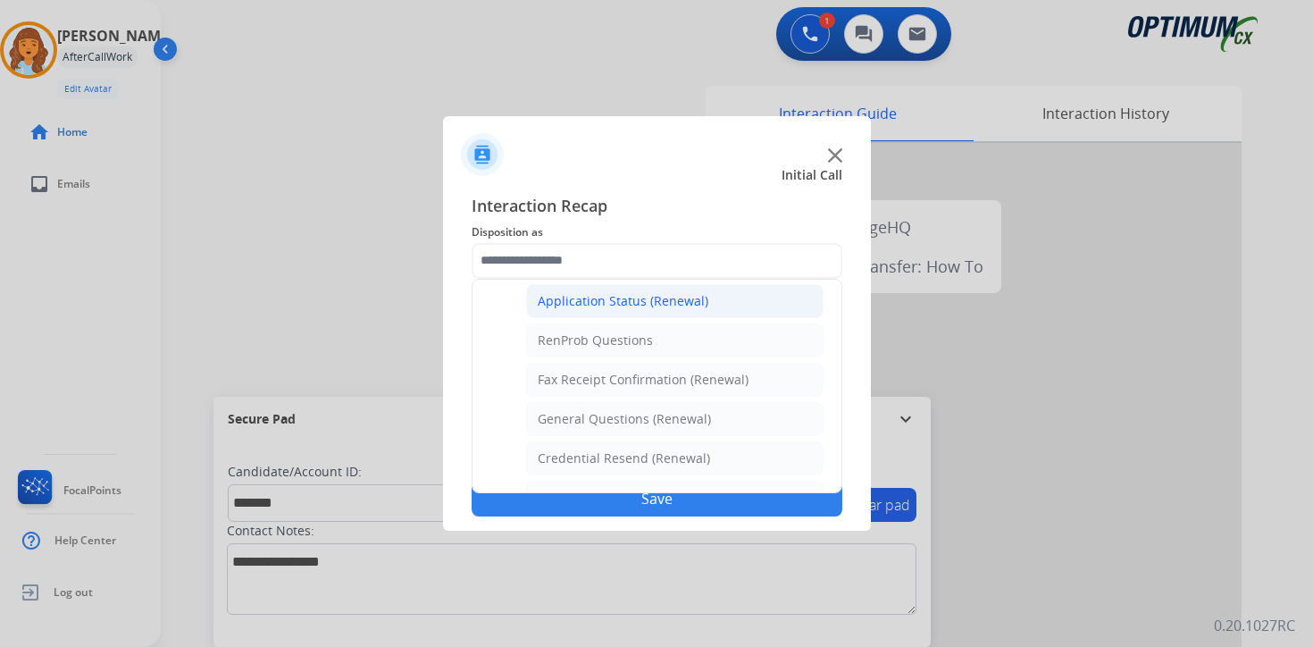
click at [583, 298] on div "Application Status (Renewal)" at bounding box center [623, 301] width 171 height 18
type input "**********"
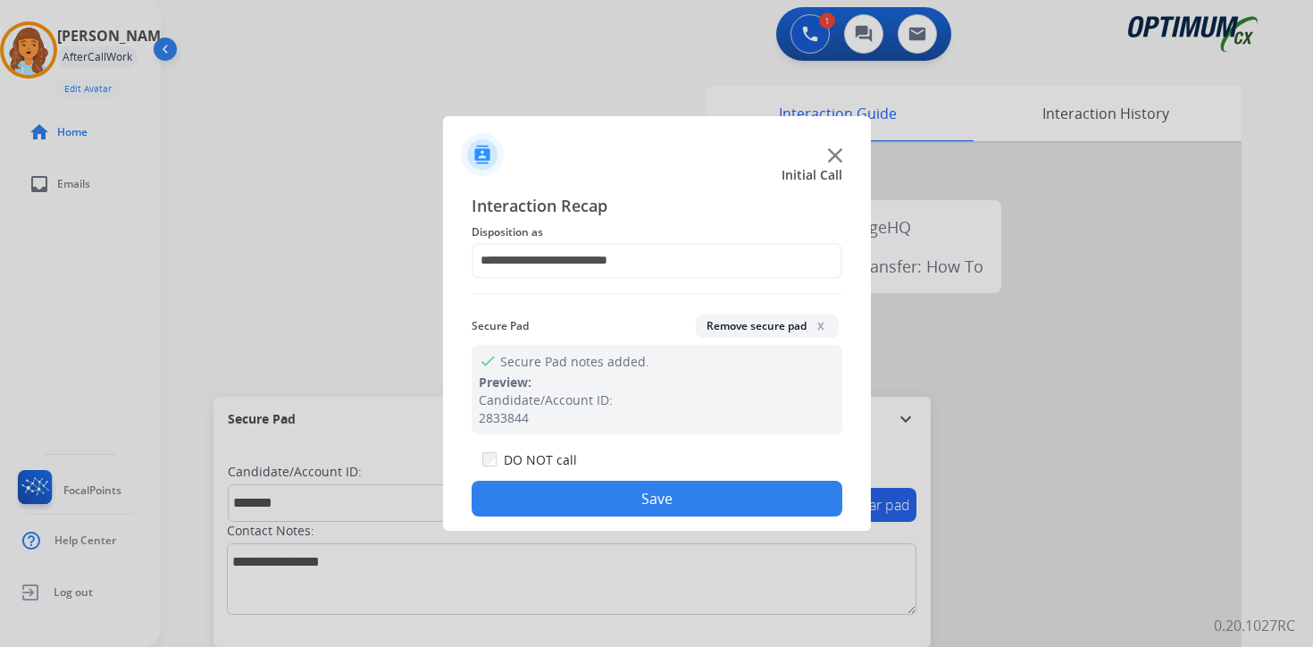
click at [585, 494] on button "Save" at bounding box center [657, 499] width 371 height 36
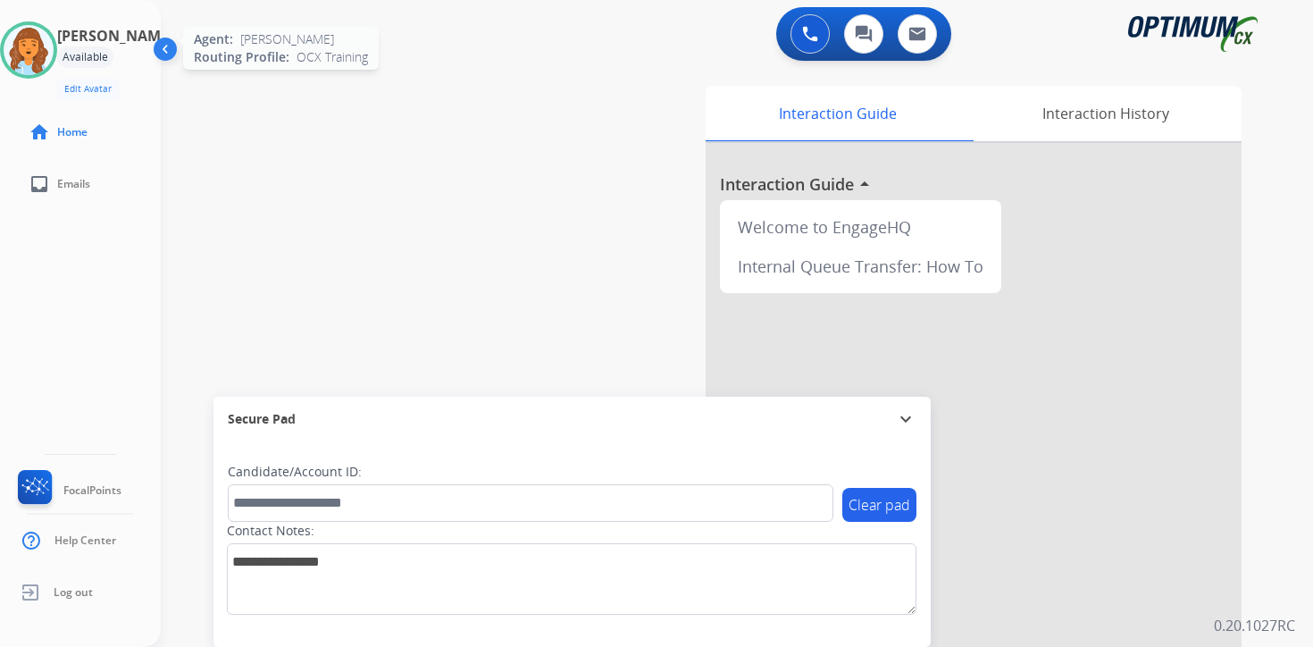
click at [40, 46] on img at bounding box center [29, 50] width 50 height 50
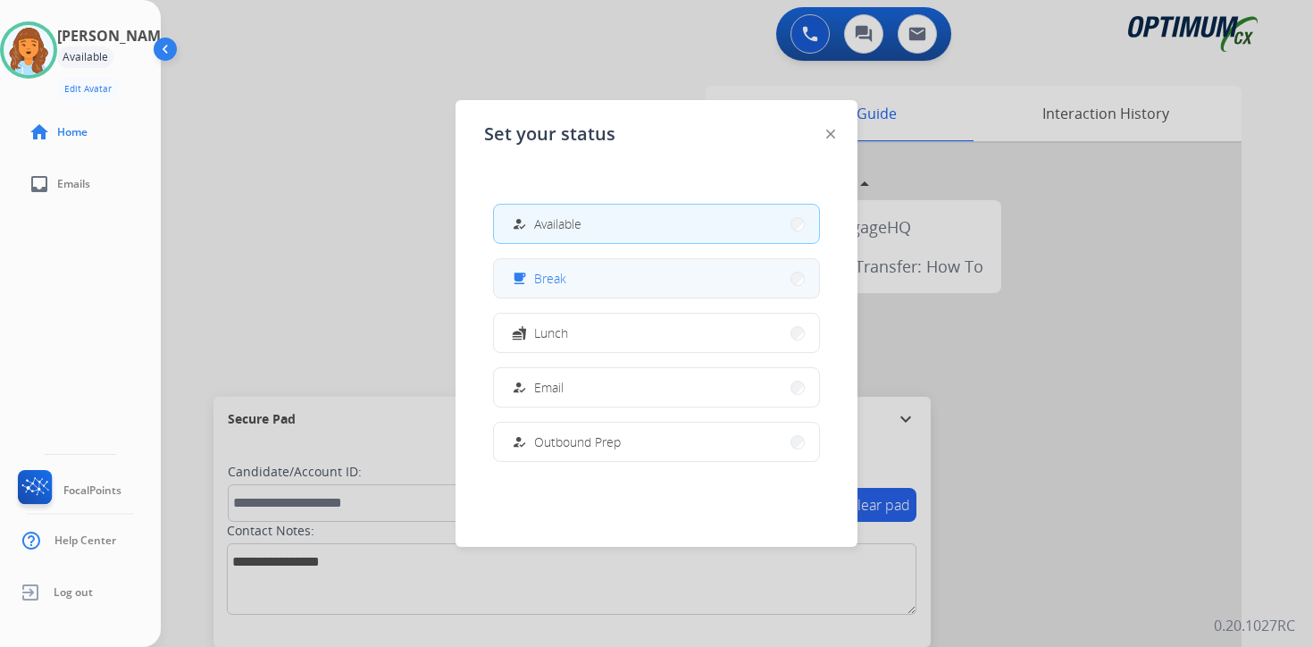
scroll to position [446, 0]
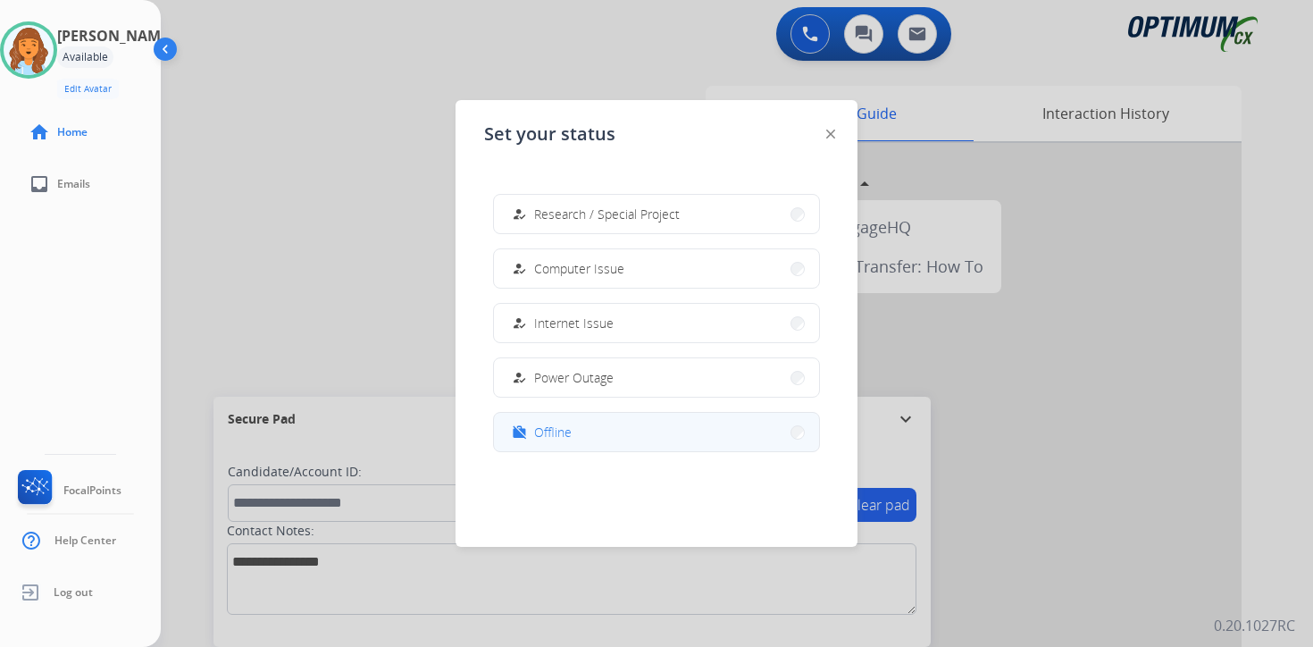
click at [584, 420] on button "work_off Offline" at bounding box center [656, 432] width 325 height 38
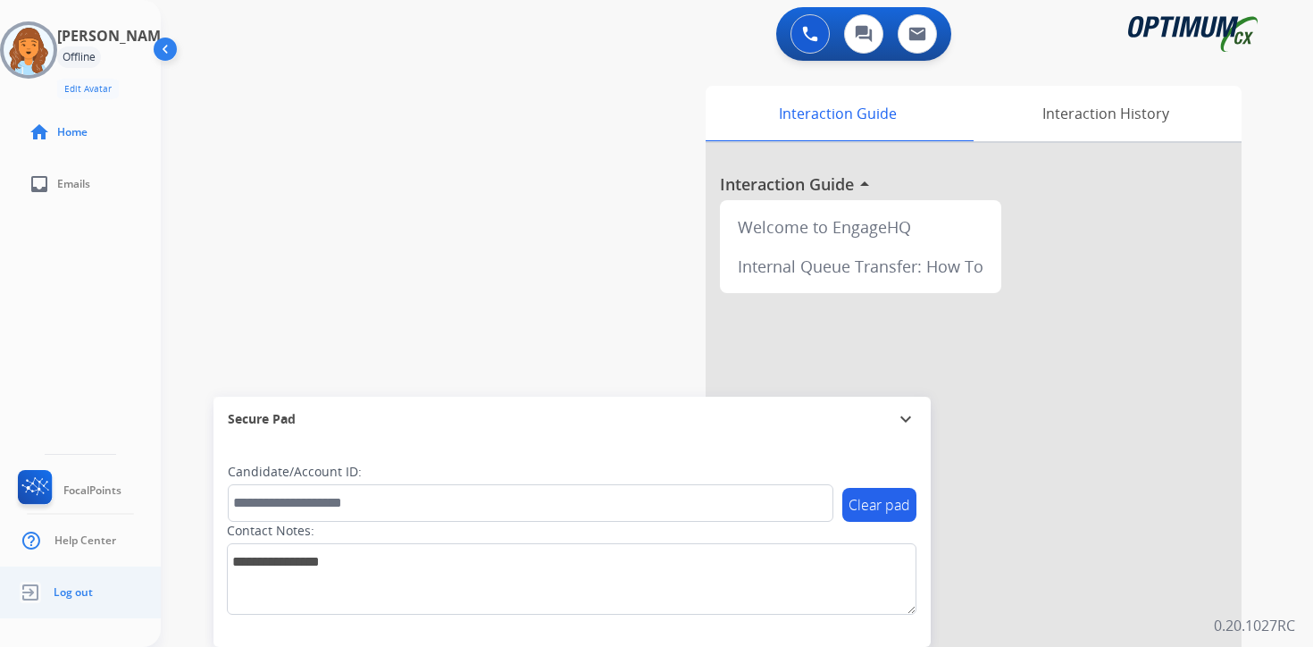
click at [66, 595] on span "Log out" at bounding box center [73, 592] width 39 height 14
